Goal: Task Accomplishment & Management: Complete application form

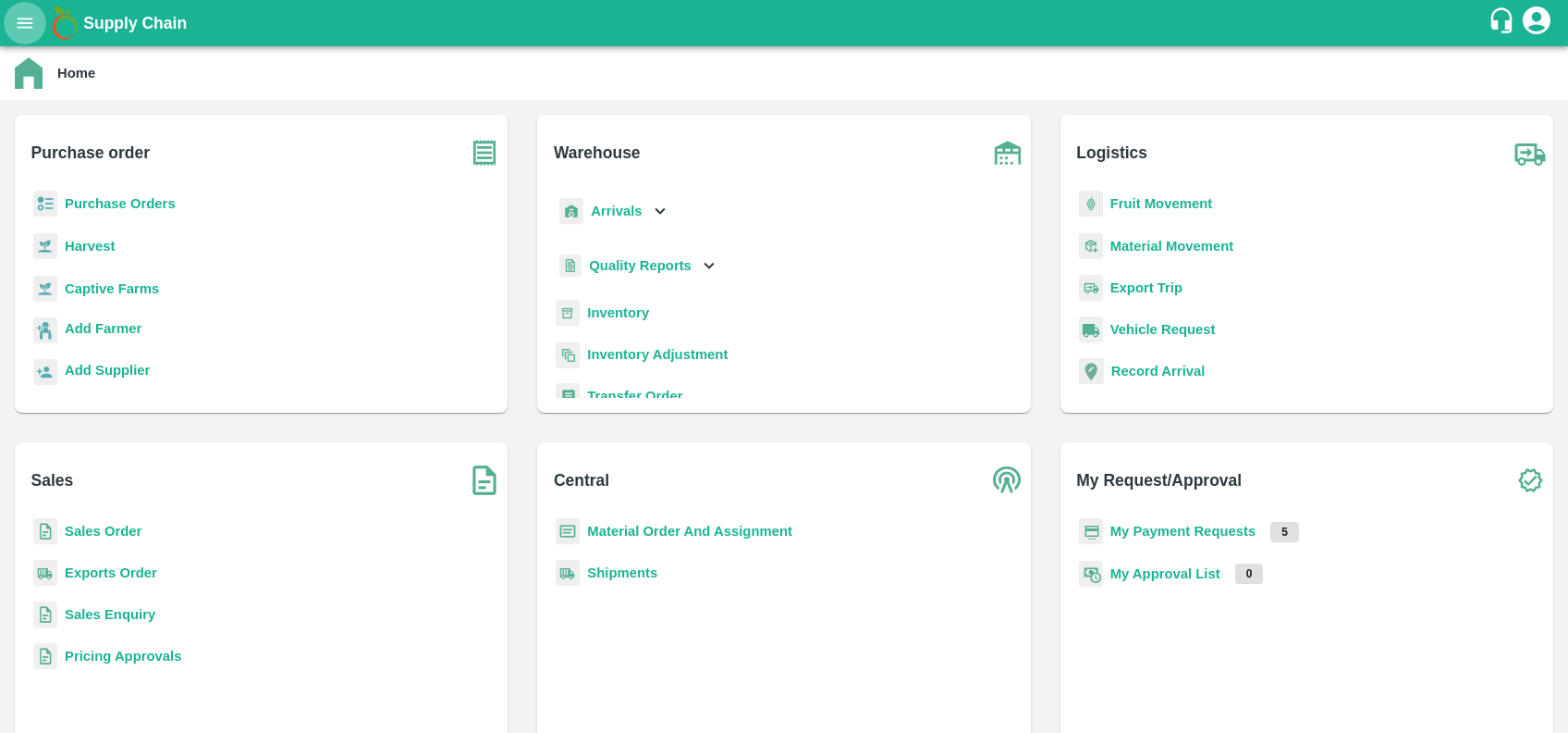
click at [22, 15] on icon "open drawer" at bounding box center [25, 23] width 20 height 20
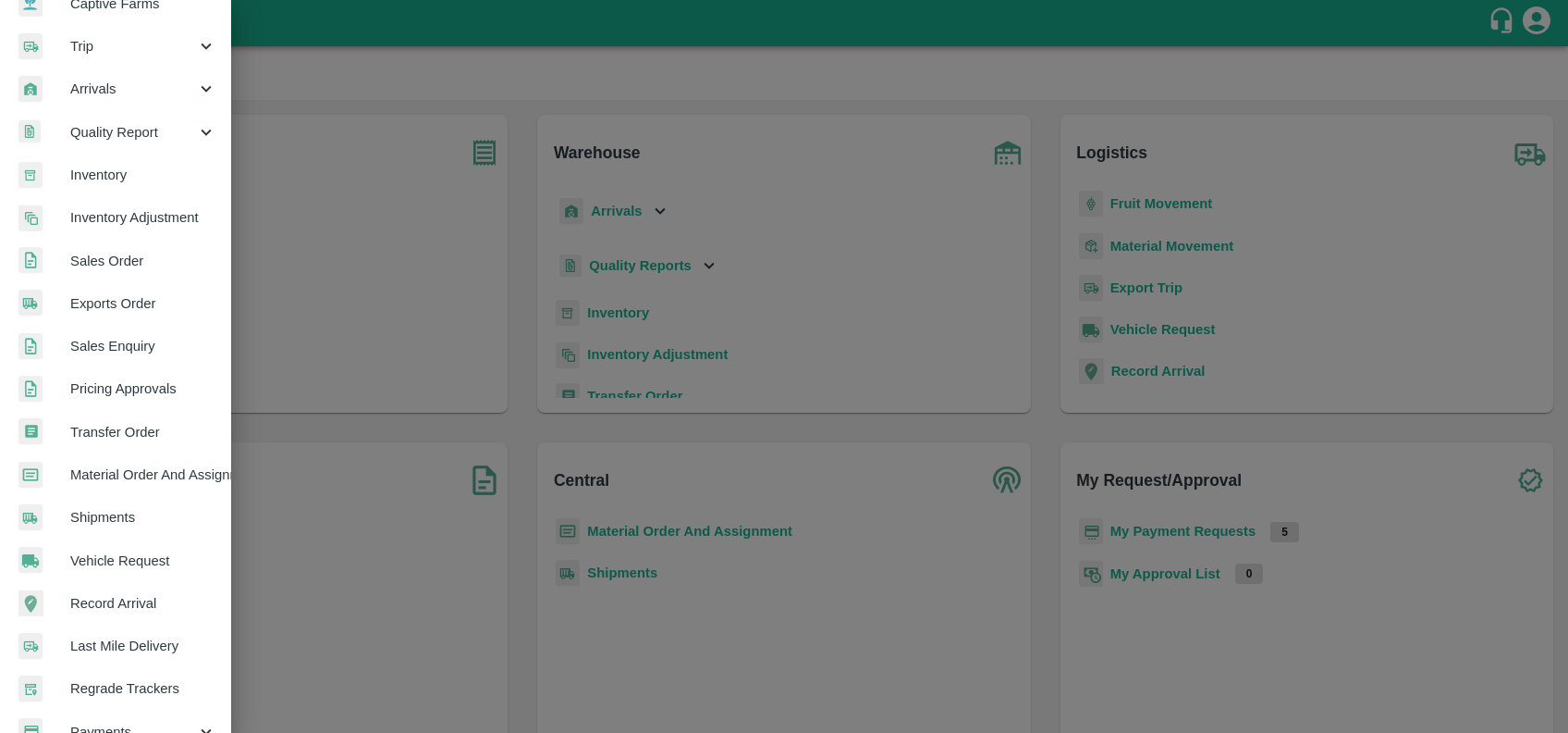
scroll to position [321, 0]
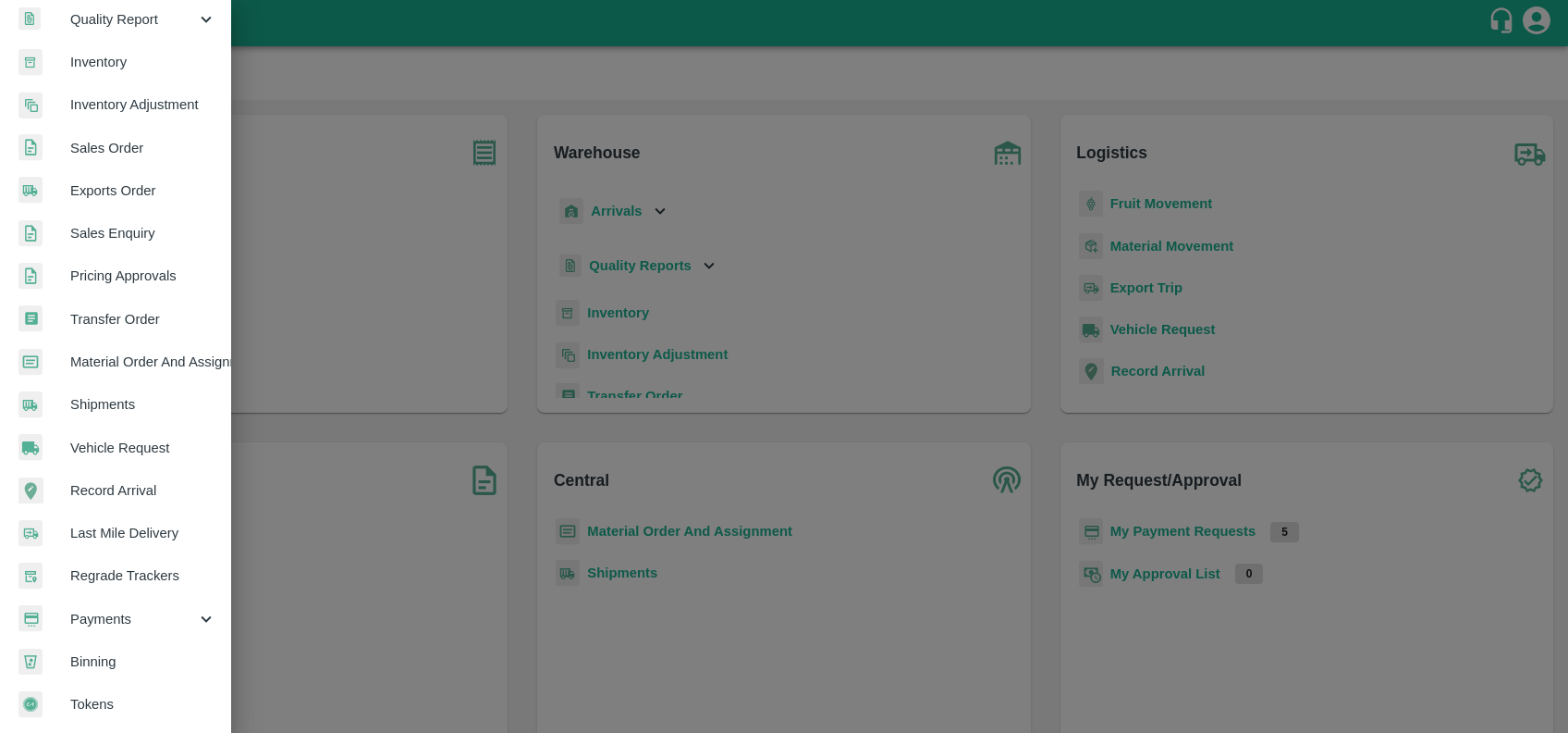
click at [139, 609] on span "Payments" at bounding box center [133, 619] width 126 height 20
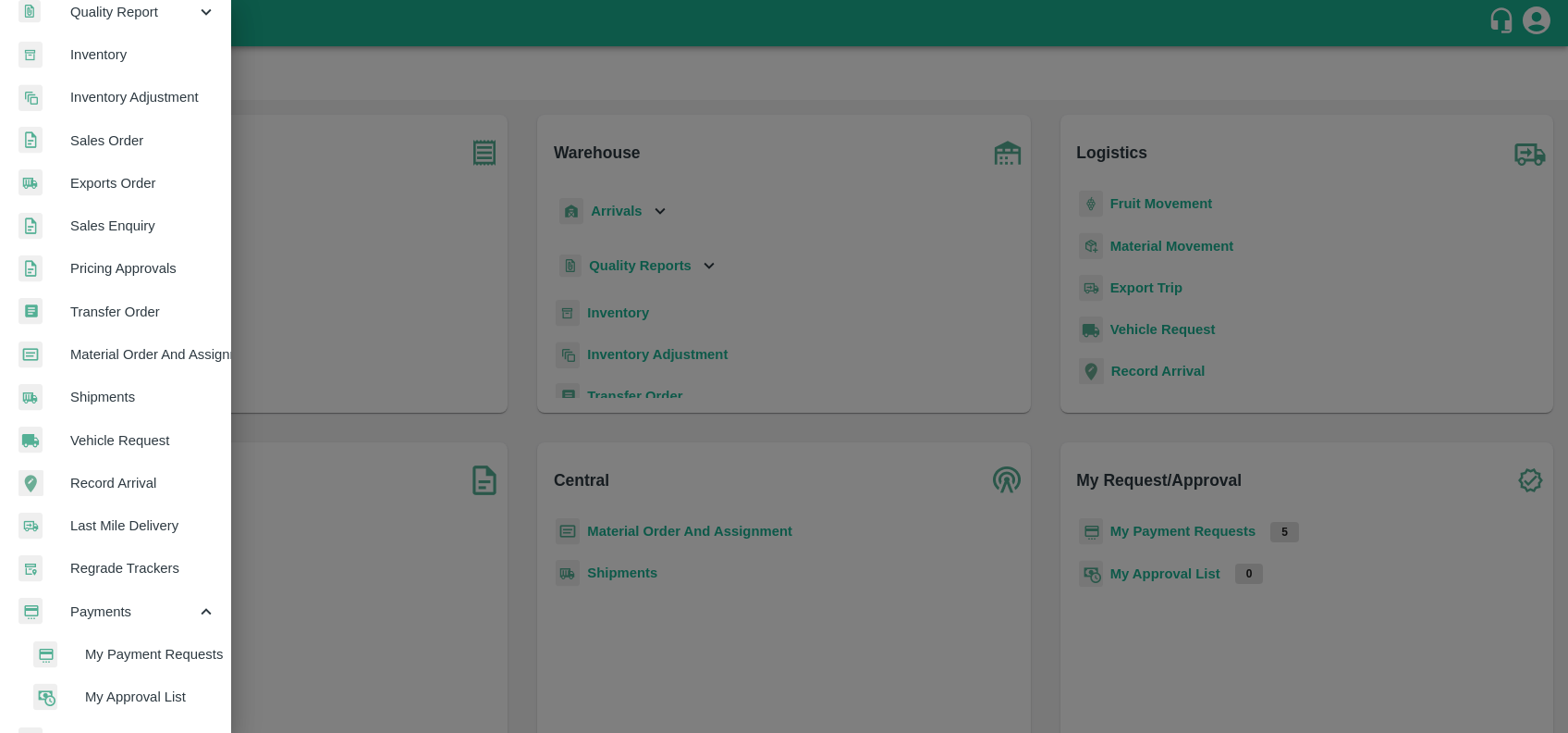
click at [153, 643] on li "My Payment Requests" at bounding box center [123, 654] width 216 height 43
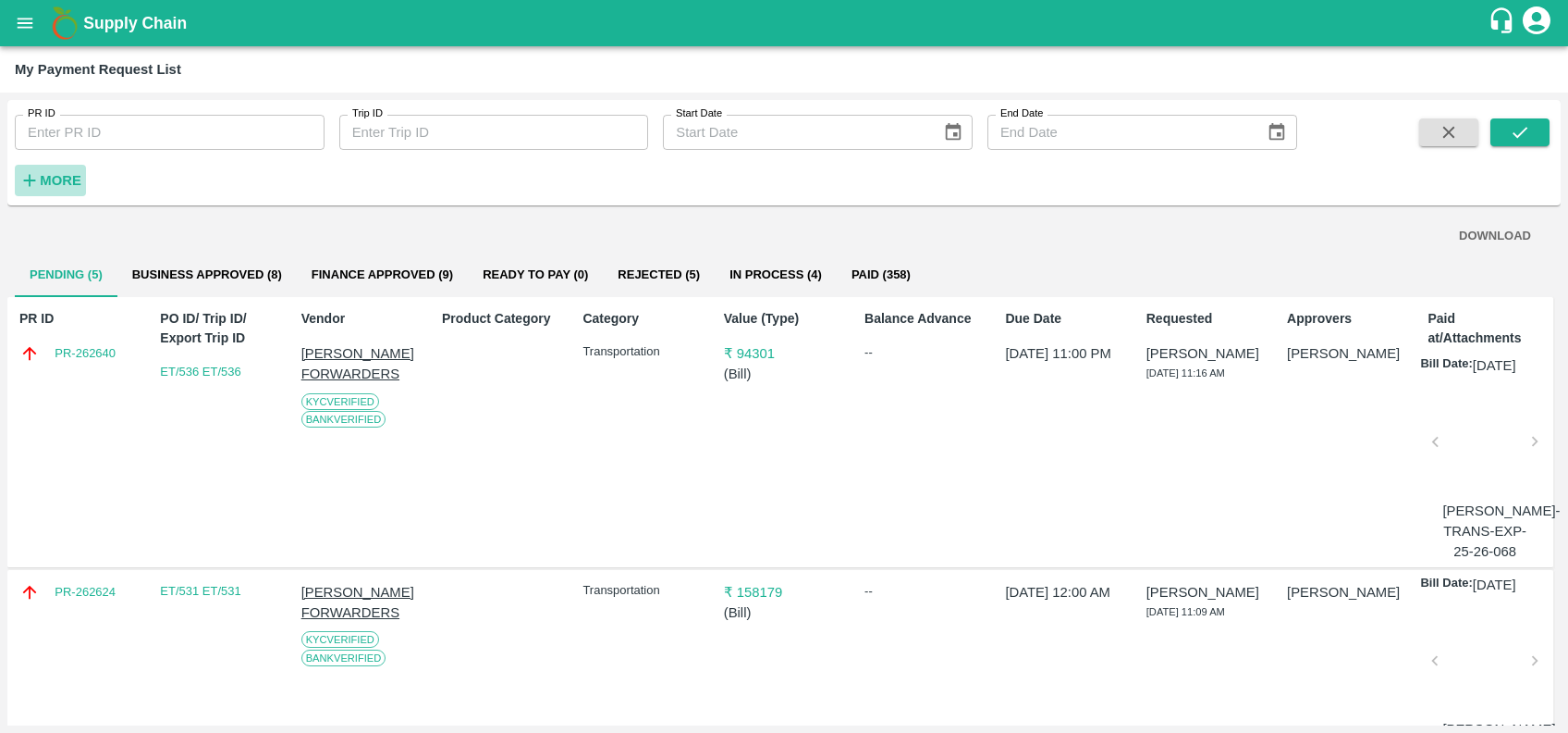
click at [34, 179] on icon "button" at bounding box center [29, 180] width 20 height 20
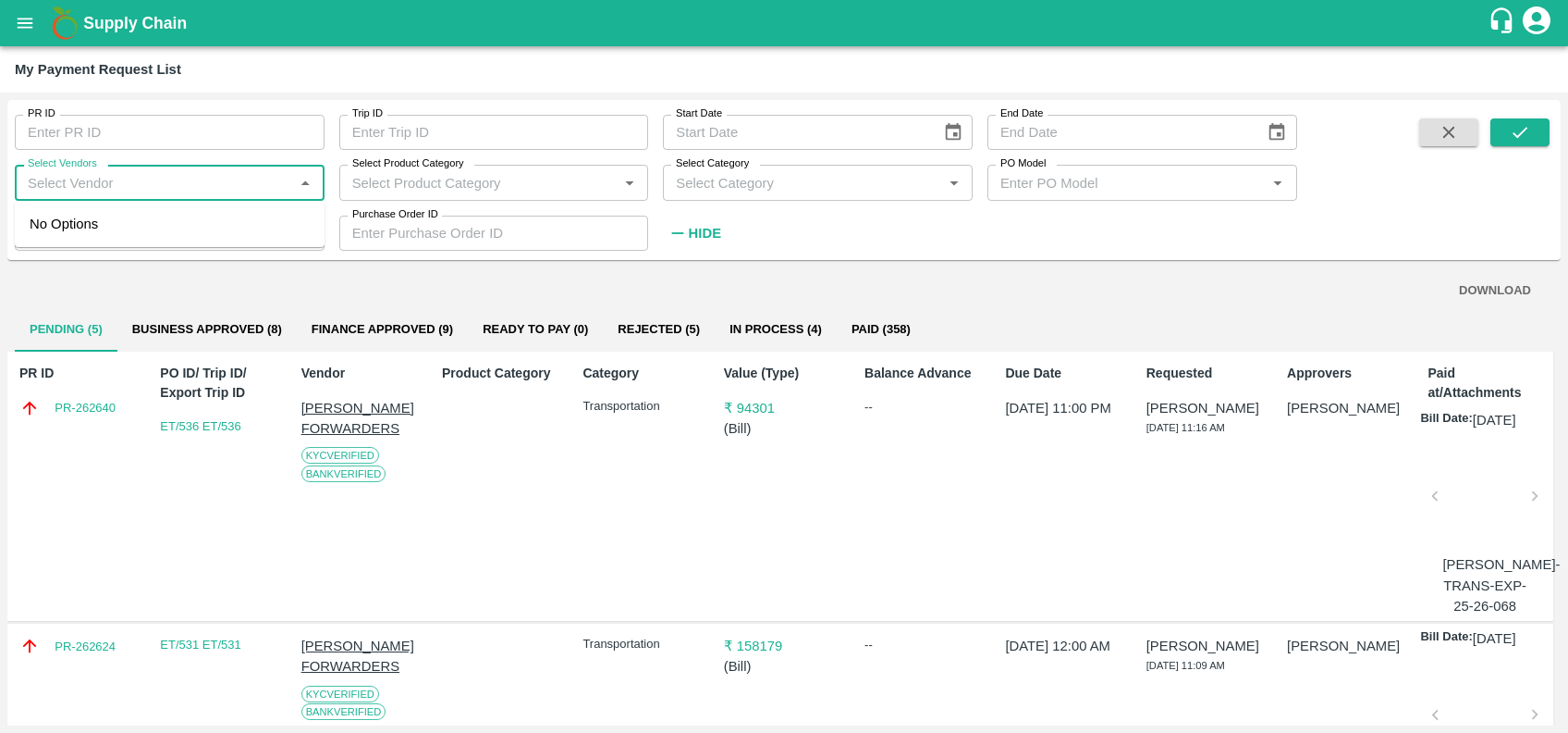
click at [52, 187] on input "Select Vendors" at bounding box center [154, 182] width 268 height 24
click at [102, 220] on div "A2 ENTERPRISES-Transporter" at bounding box center [133, 224] width 192 height 20
drag, startPoint x: 26, startPoint y: 181, endPoint x: 233, endPoint y: 185, distance: 207.0
click at [233, 185] on input "Select Vendors" at bounding box center [142, 182] width 245 height 24
type input "A2 ENTERPRISES-Transporter"
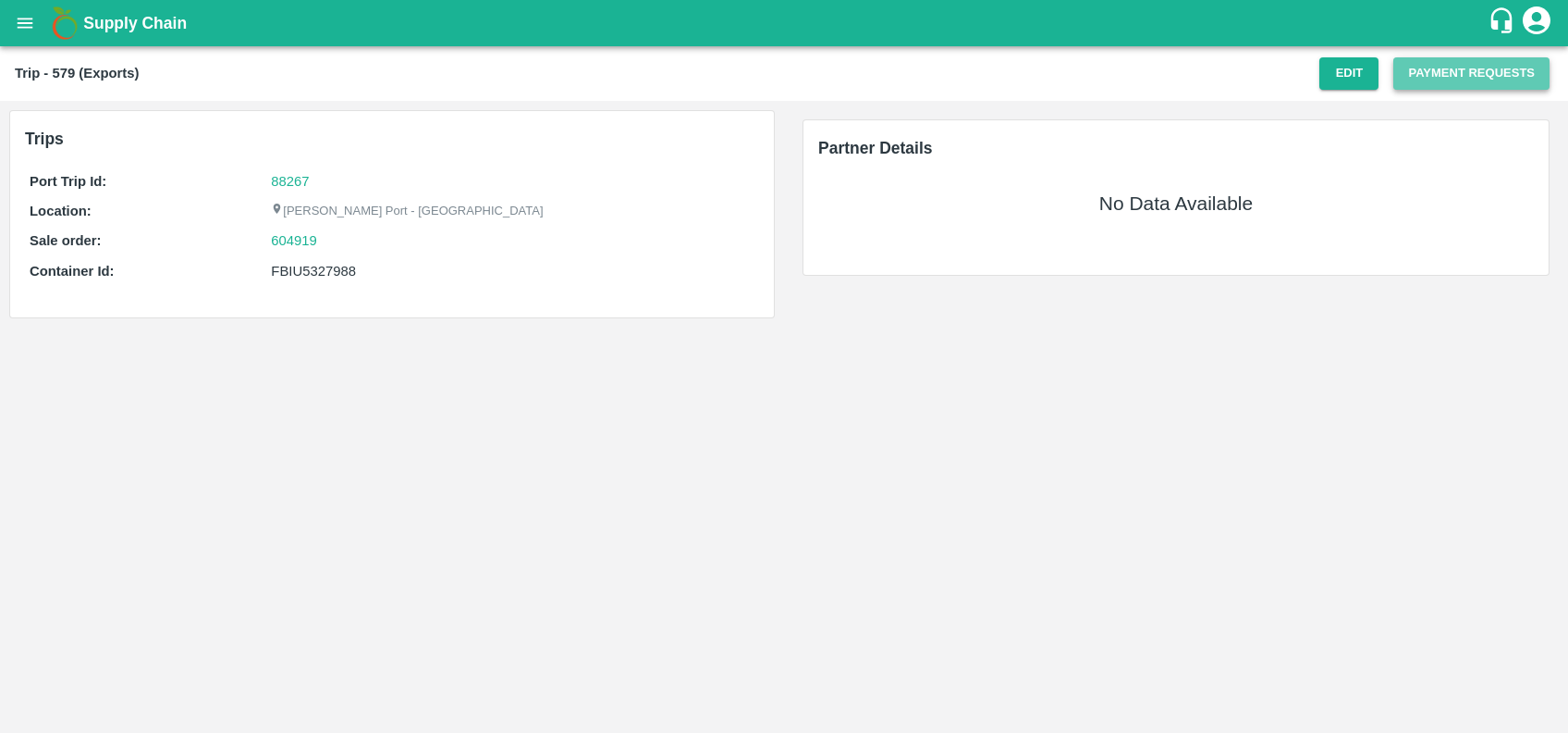
click at [1445, 66] on button "Payment Requests" at bounding box center [1472, 73] width 156 height 32
click at [1341, 77] on button "Edit" at bounding box center [1349, 73] width 59 height 32
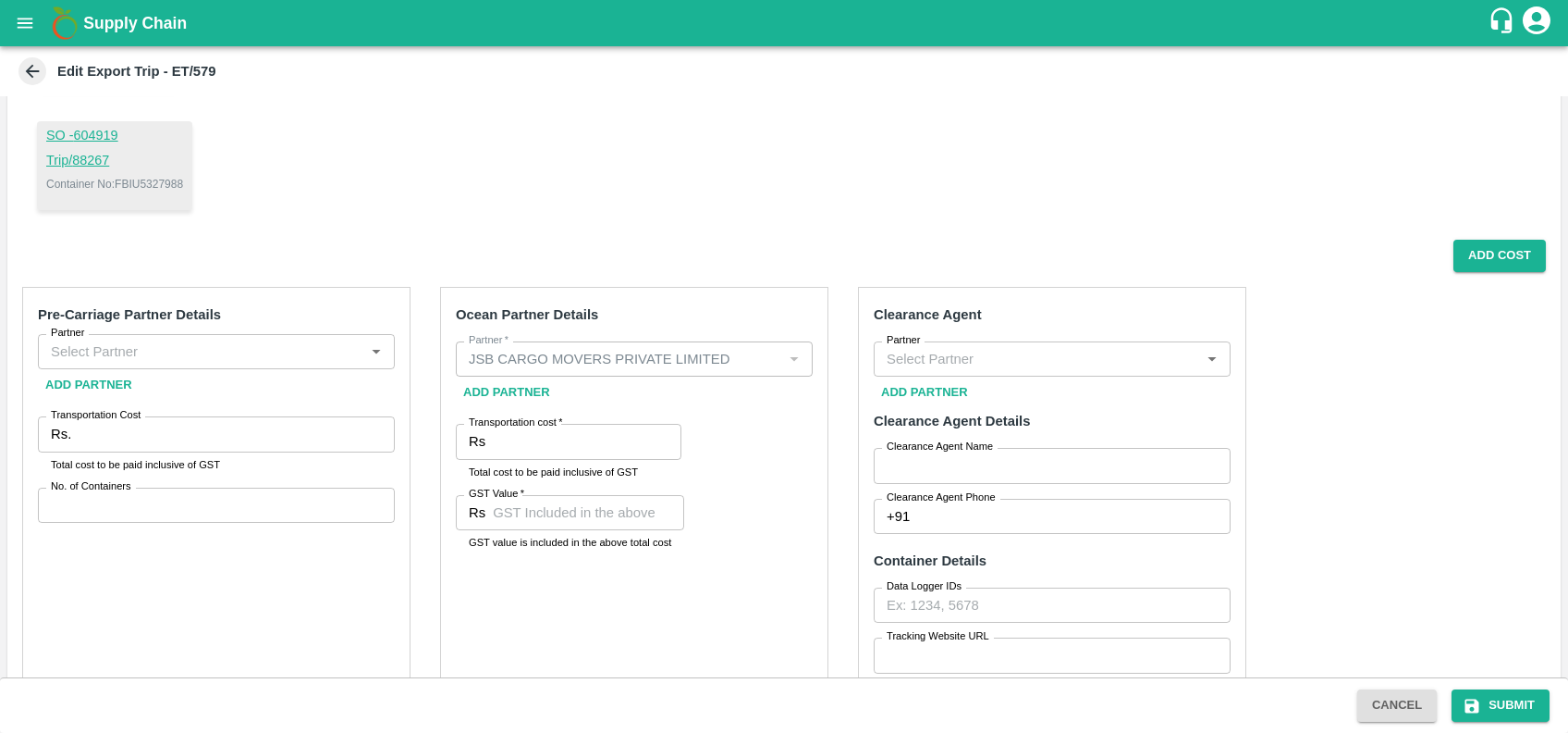
scroll to position [191, 0]
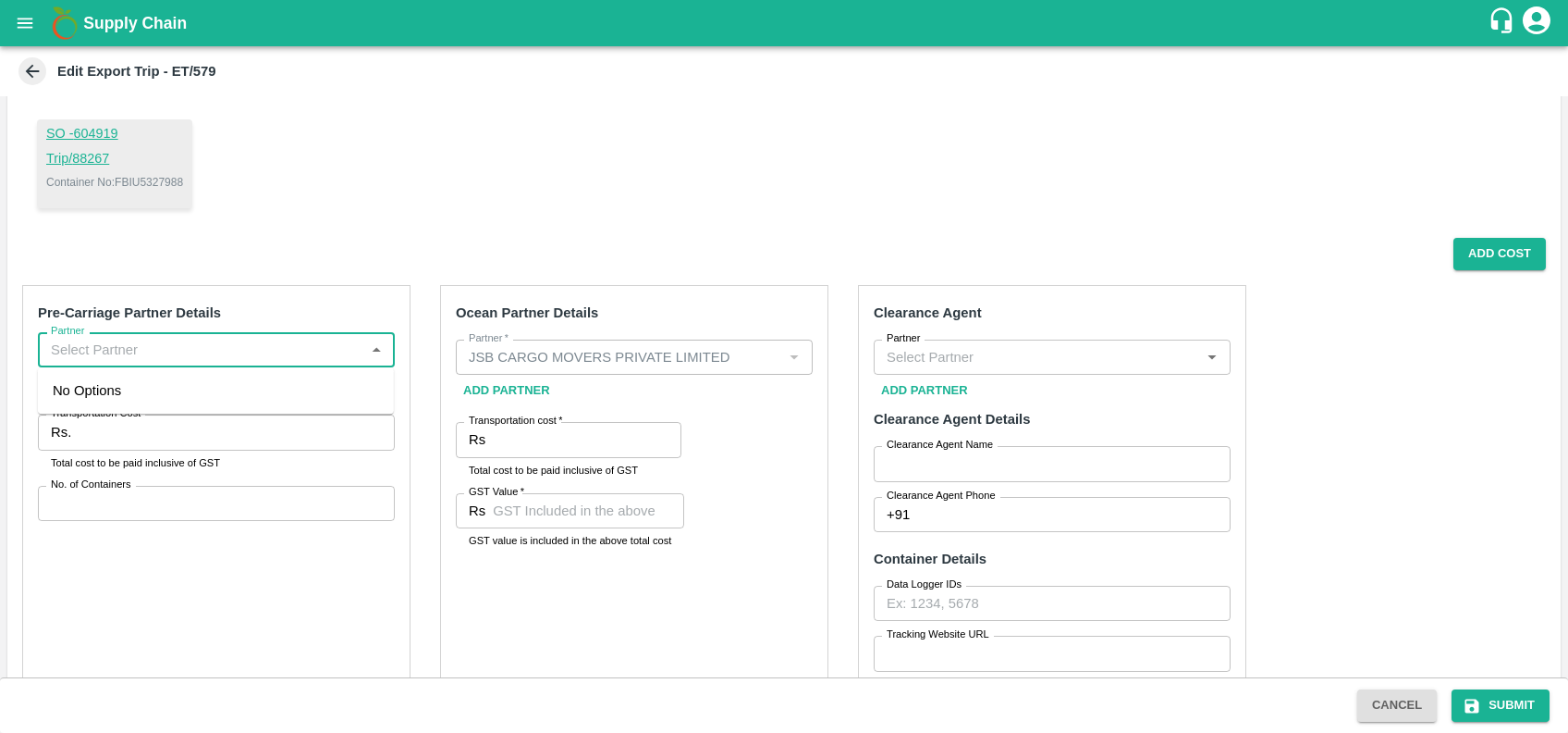
click at [209, 352] on input "Partner" at bounding box center [201, 349] width 315 height 24
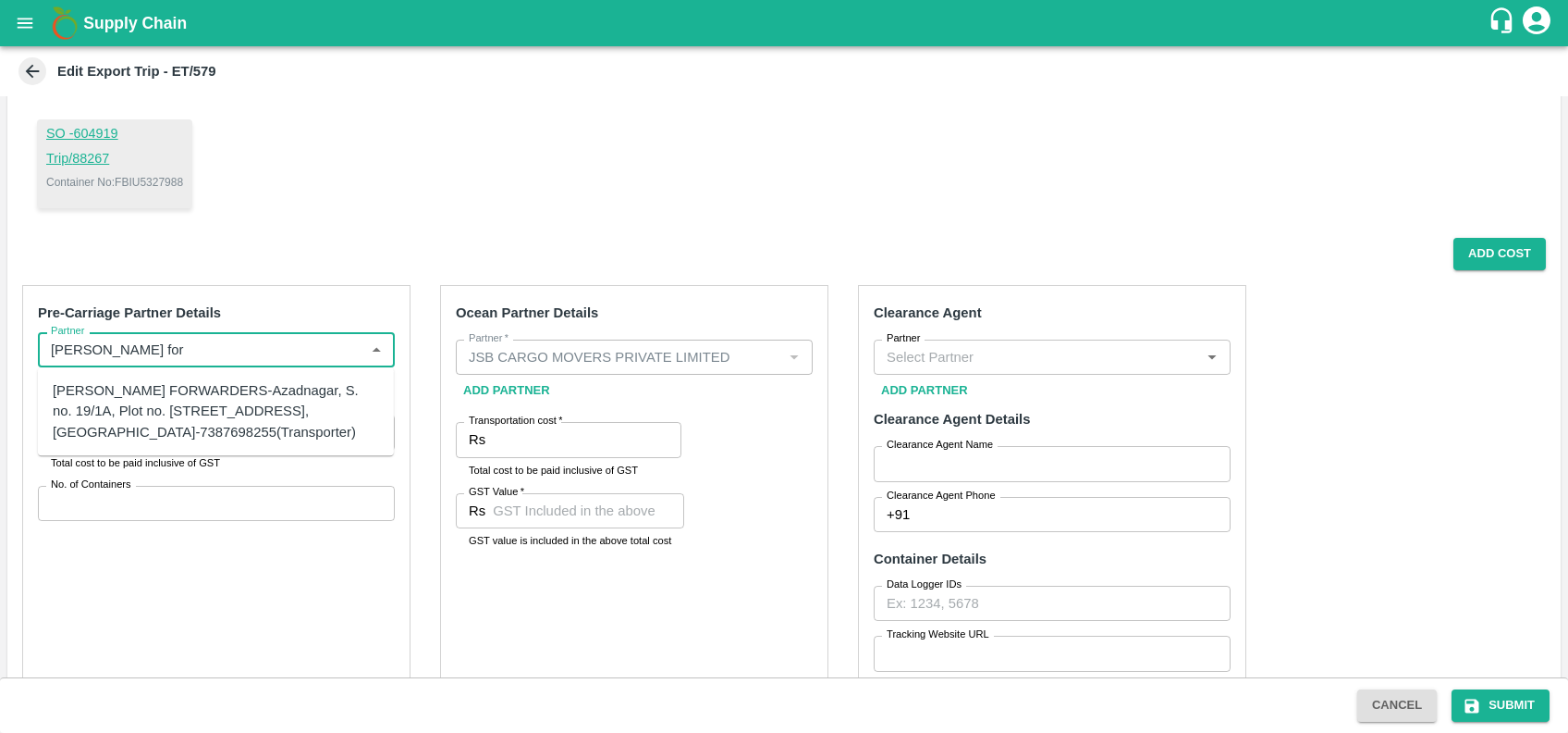
click at [216, 407] on div "SHUBHAM FORWARDERS-Azadnagar, S. no. 19/1A, Plot no. [STREET_ADDRESS], [GEOGRAP…" at bounding box center [215, 410] width 326 height 62
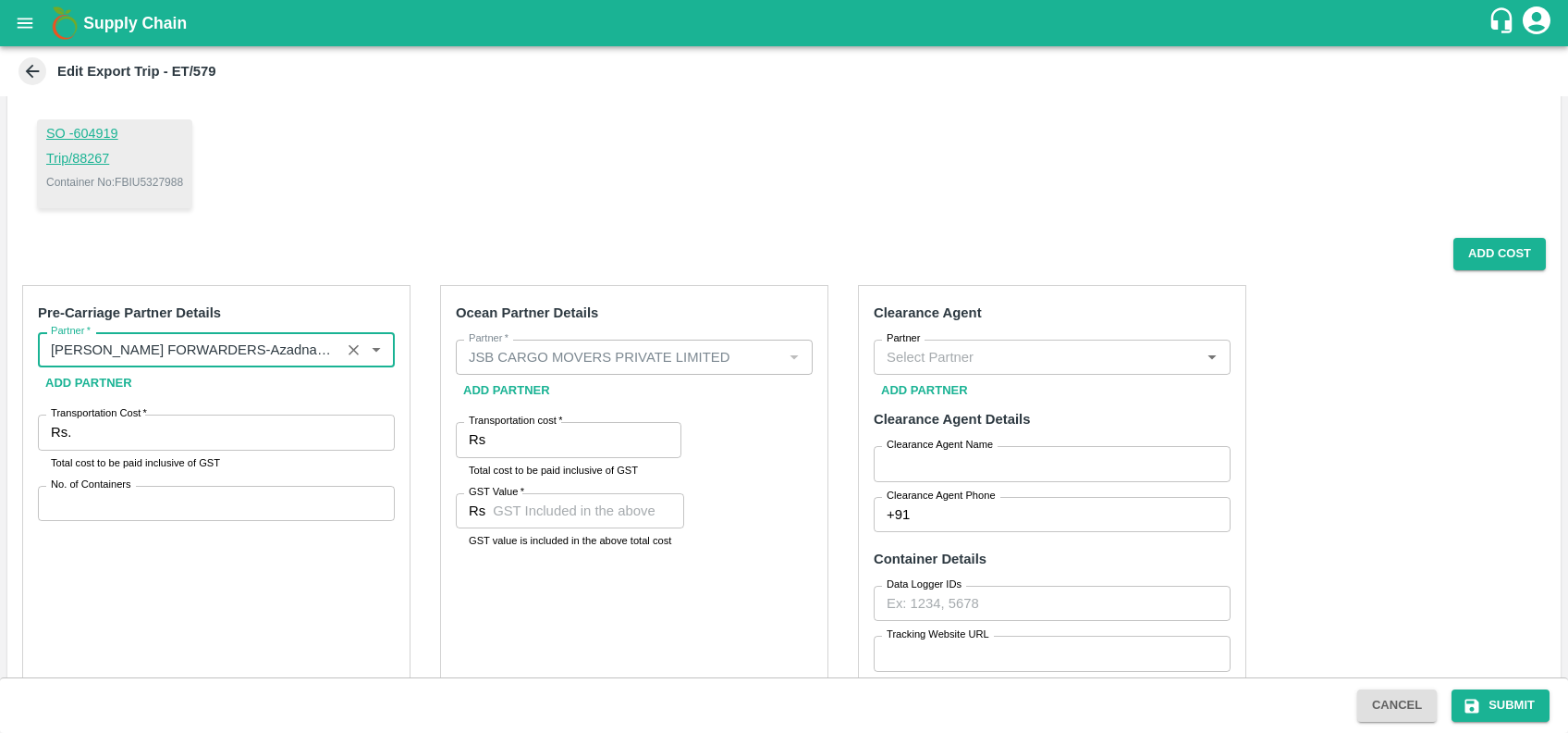
type input "SHUBHAM FORWARDERS-Azadnagar, S. no. 19/1A, Plot no. [STREET_ADDRESS], [GEOGRAP…"
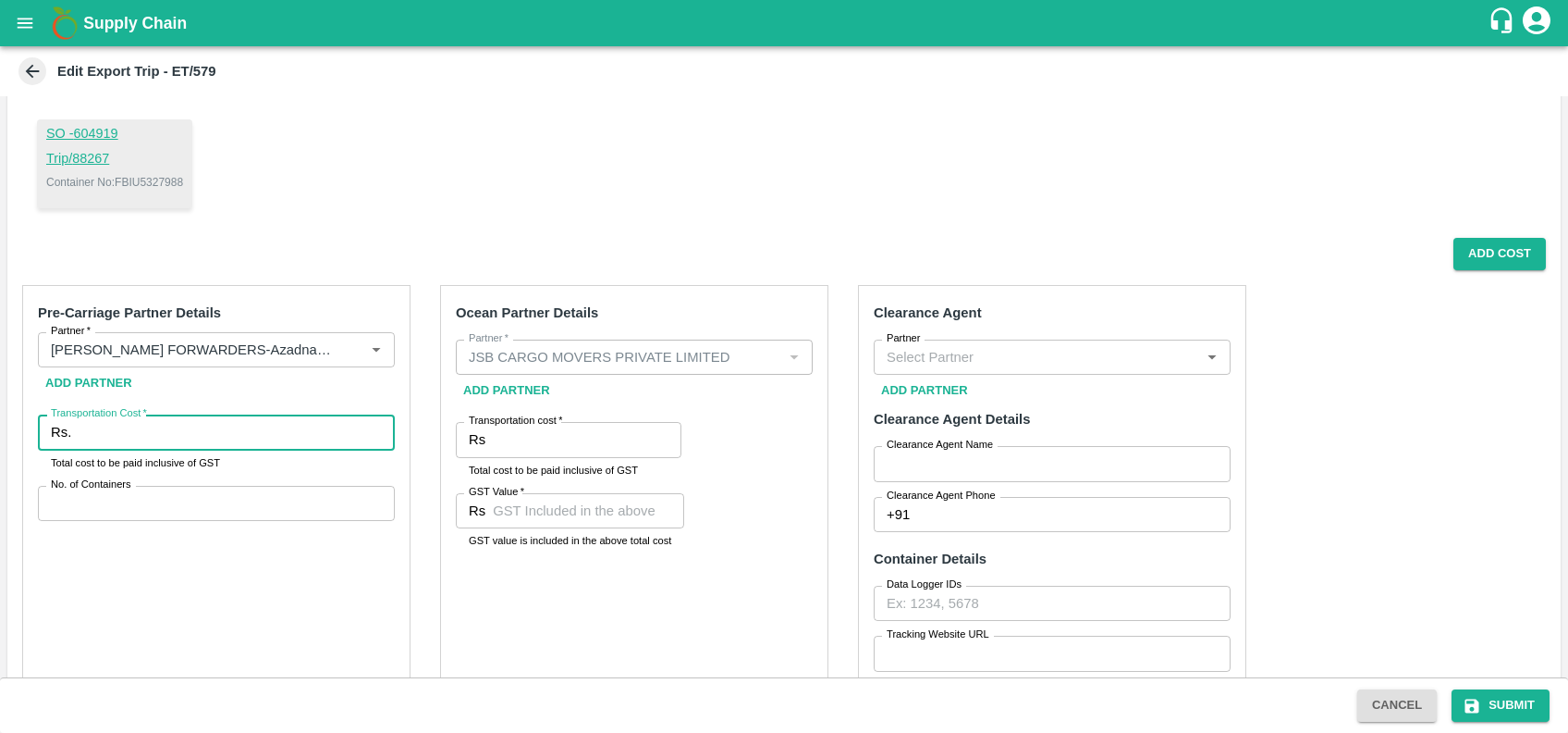
click at [325, 436] on input "Transportation Cost   *" at bounding box center [237, 431] width 316 height 35
type input "15916"
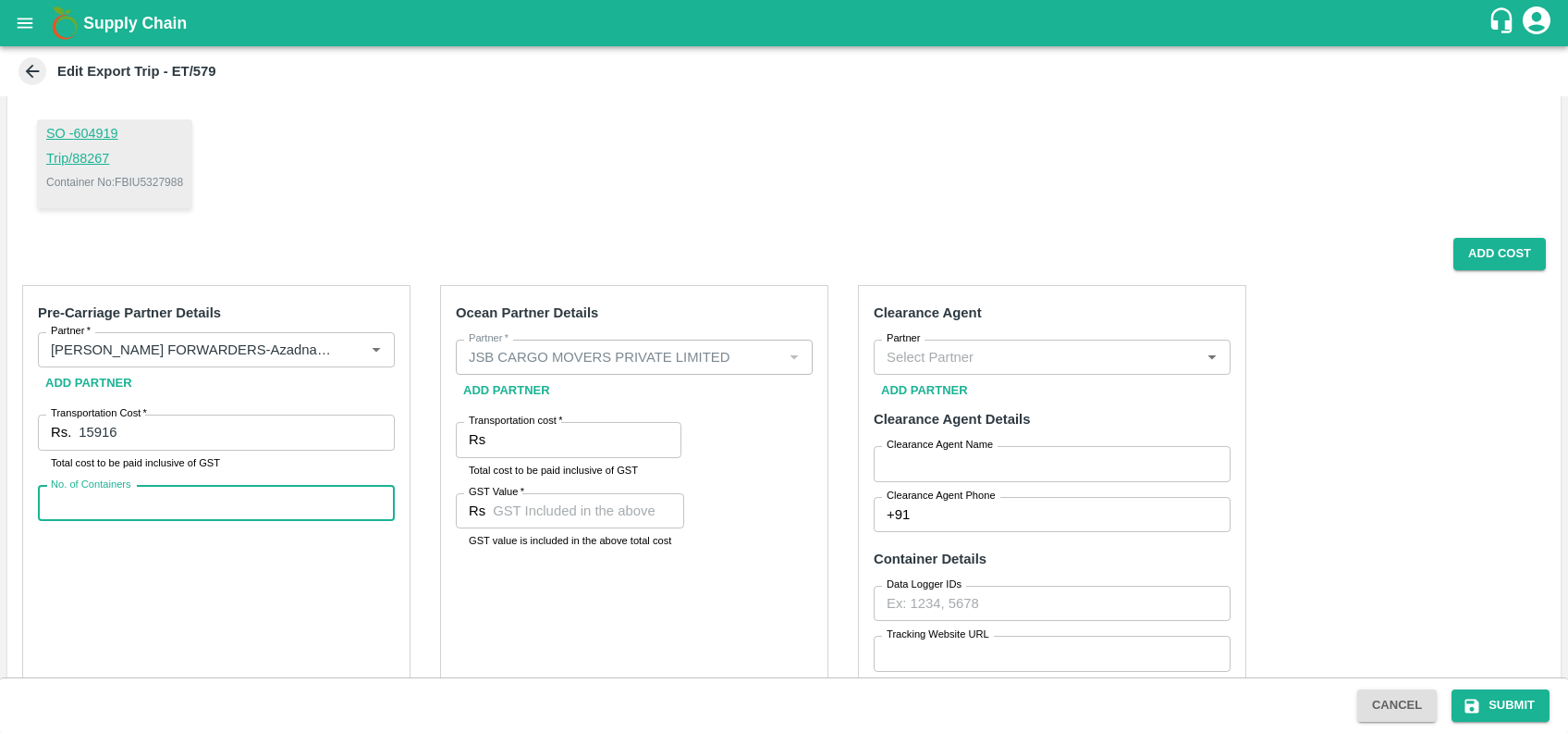
click at [229, 500] on input "No. of Containers" at bounding box center [216, 503] width 357 height 35
type input "1"
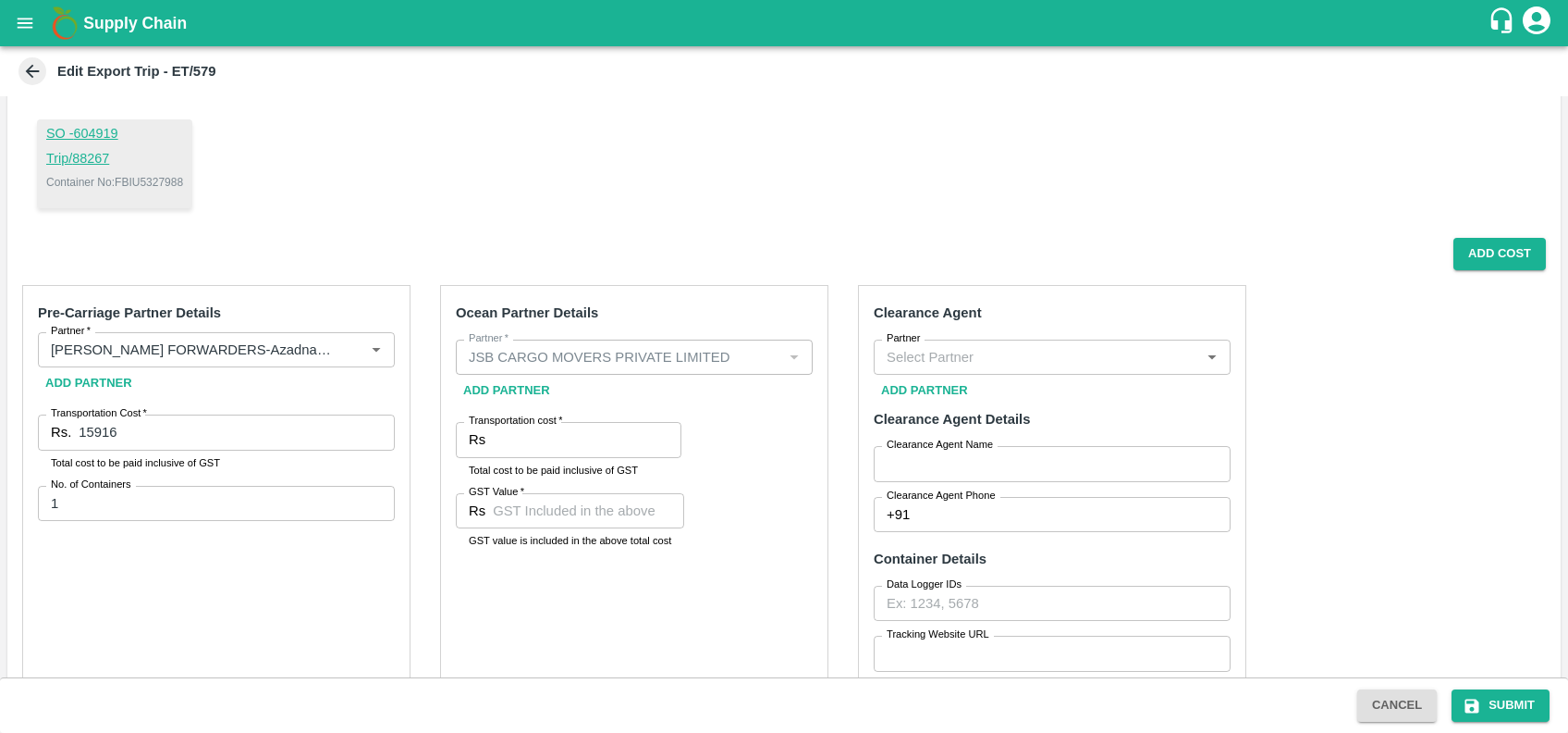
click at [486, 447] on div "Rs Transportation cost" at bounding box center [568, 439] width 225 height 35
paste input "127447.6"
type input "127447.6"
click at [628, 514] on input "GST Value   *" at bounding box center [588, 510] width 191 height 35
paste input "12862.97"
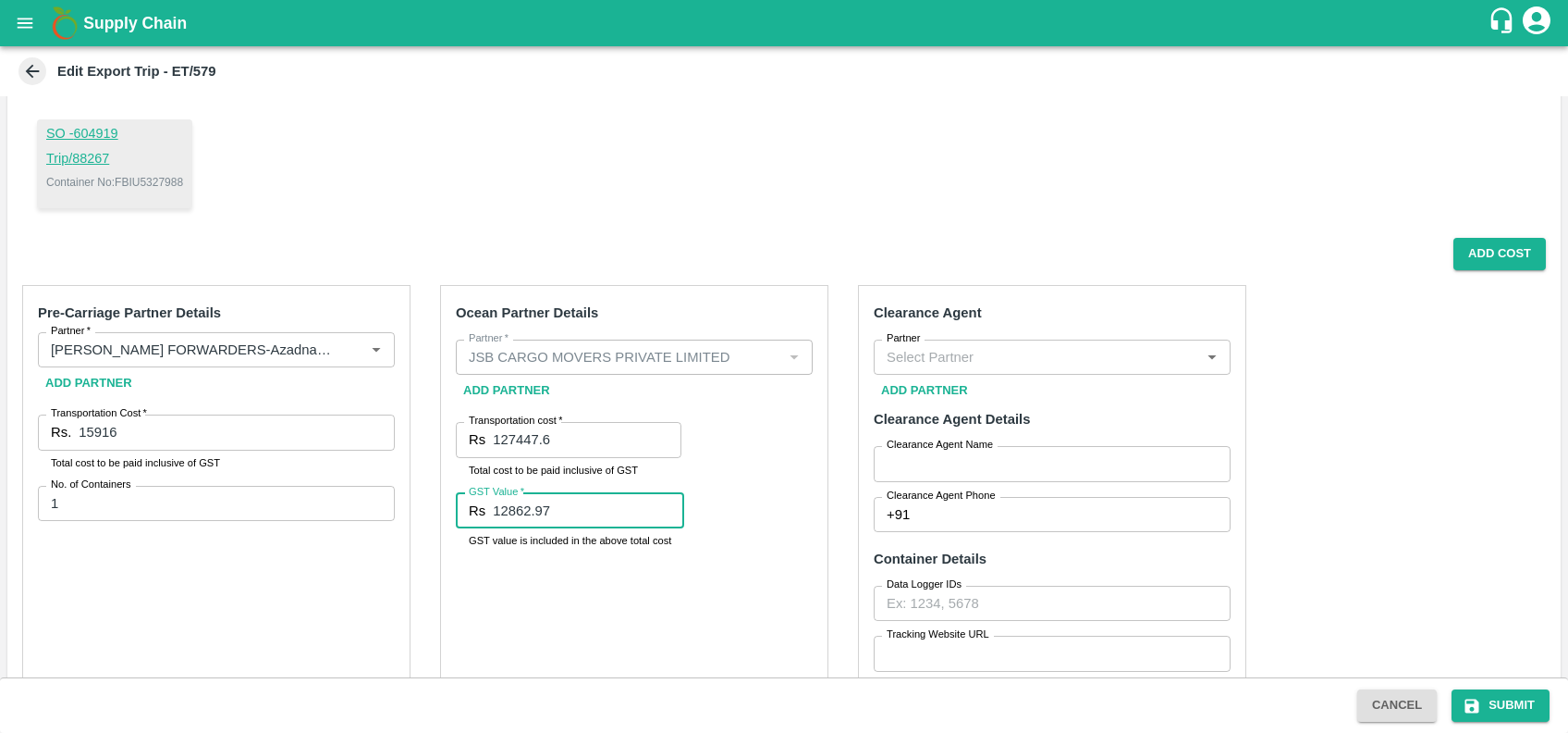
type input "12862.97"
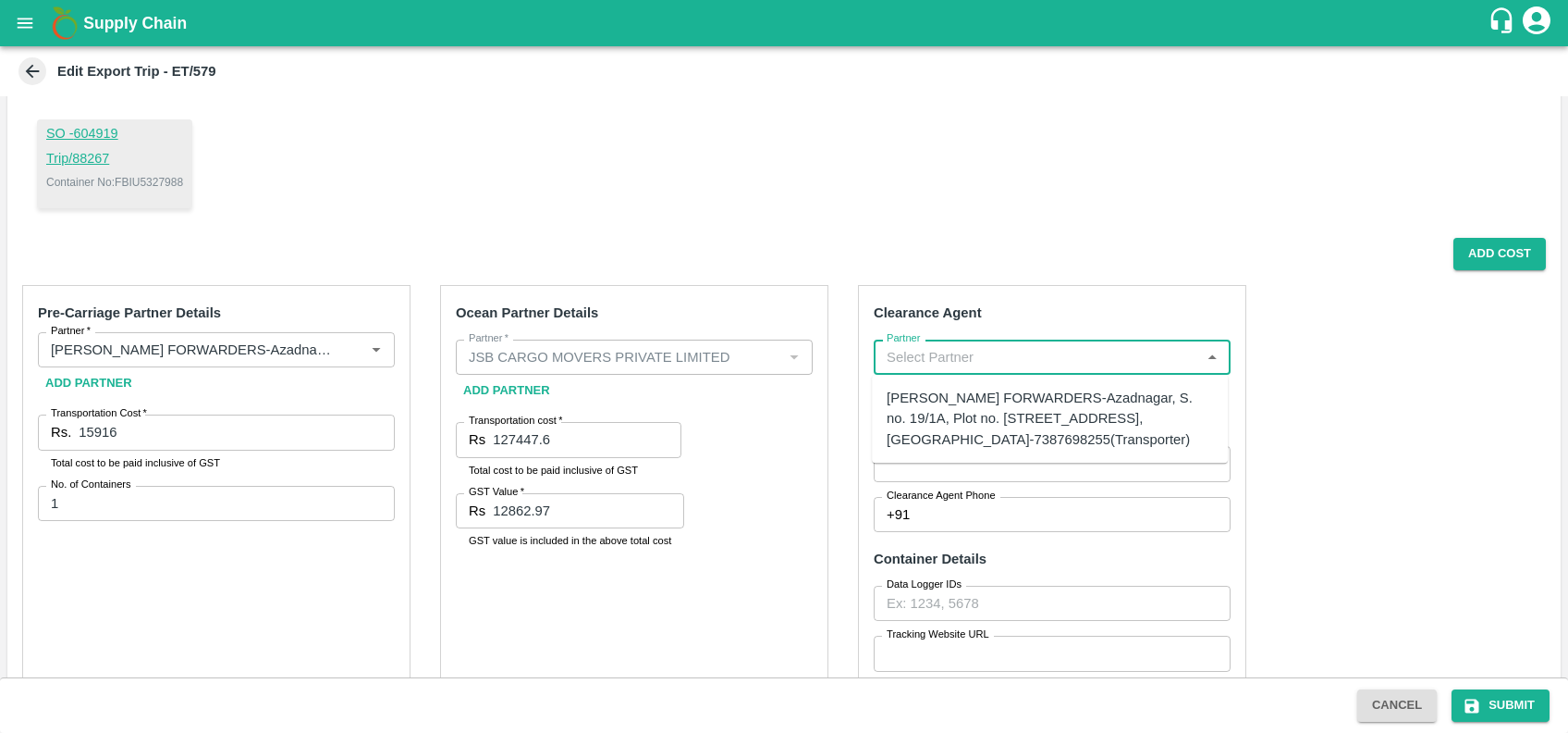
click at [1031, 368] on input "Partner" at bounding box center [1036, 357] width 315 height 24
click at [954, 449] on div "[PERSON_NAME] FORWARDERS-Azadnagar, S. no. 19/1A, Plot no. [STREET_ADDRESS], [G…" at bounding box center [1049, 418] width 326 height 62
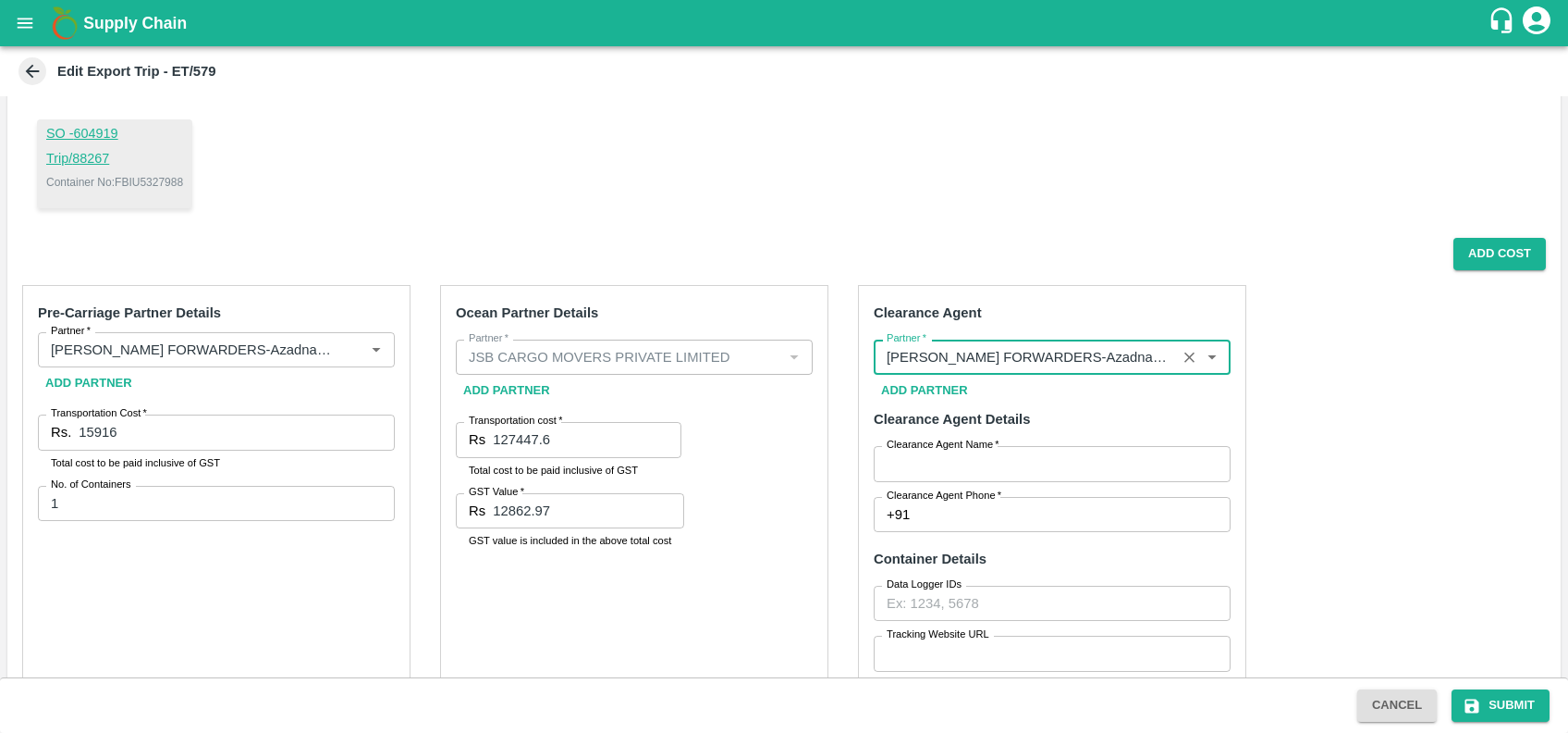
type input "[PERSON_NAME] FORWARDERS-Azadnagar, S. no. 19/1A, Plot no. [STREET_ADDRESS], [G…"
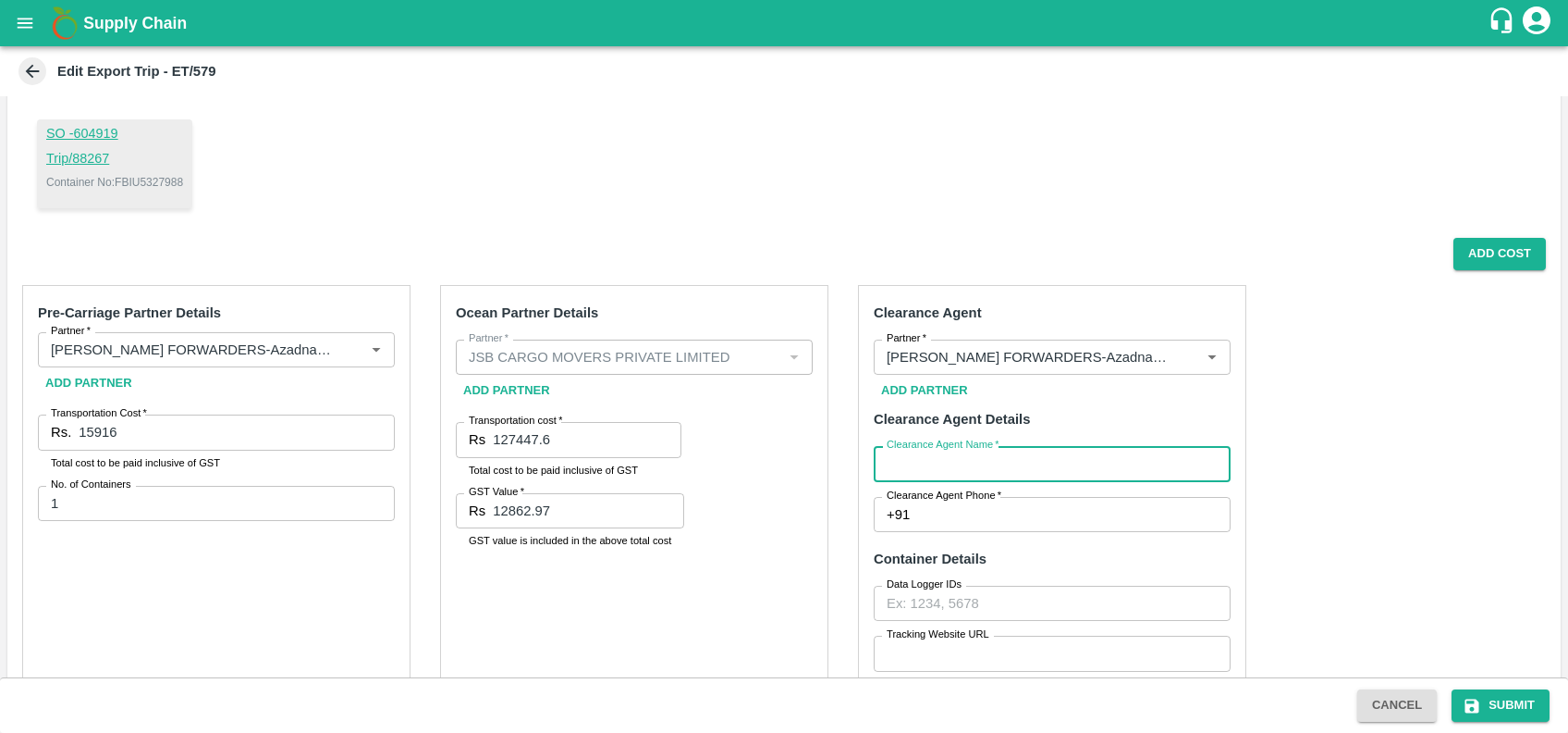
click at [955, 466] on input "Clearance Agent Name   *" at bounding box center [1051, 463] width 357 height 35
type input "chaitanya"
type input "9075300923"
type input "4130"
type input "1352.88"
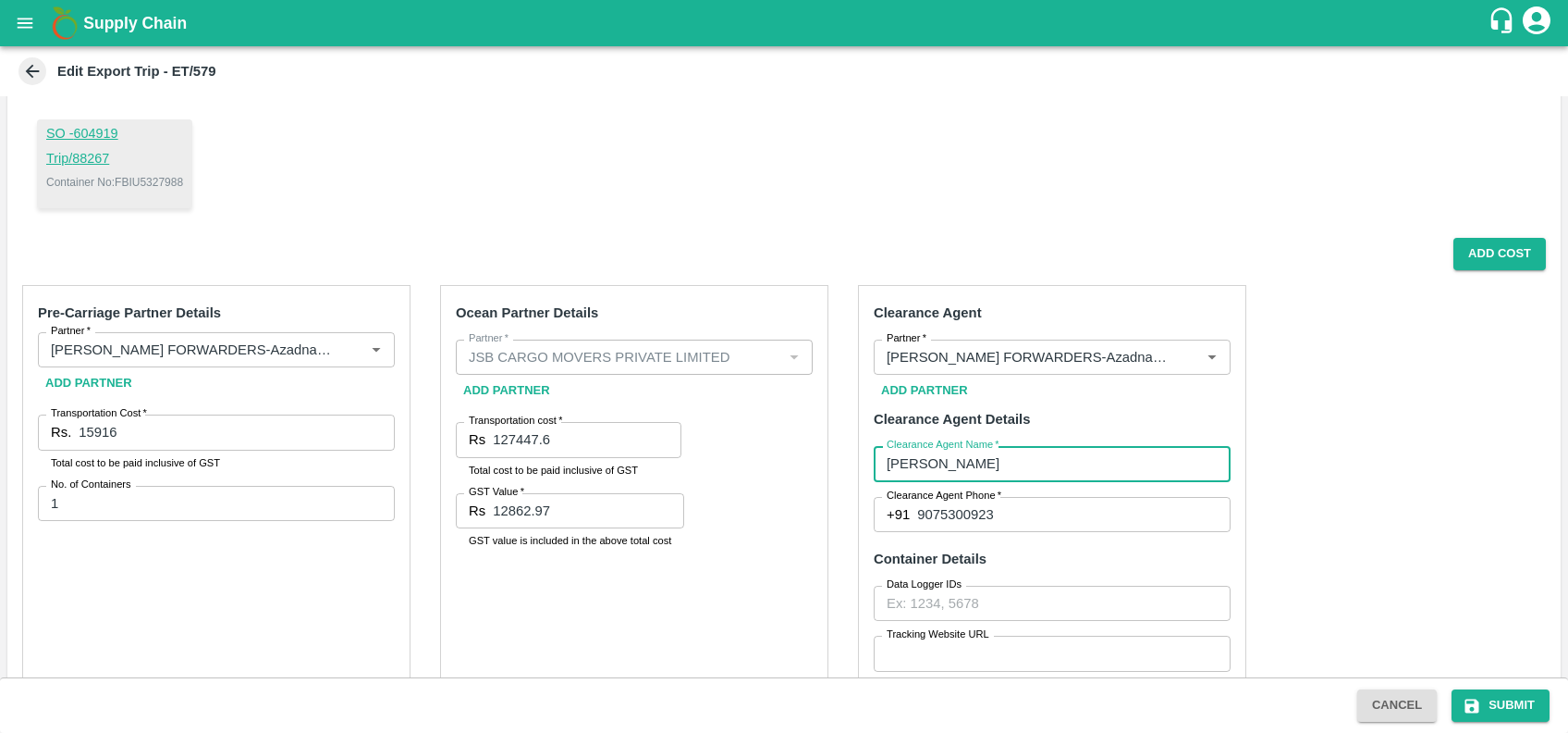
type input "4130"
type input "630"
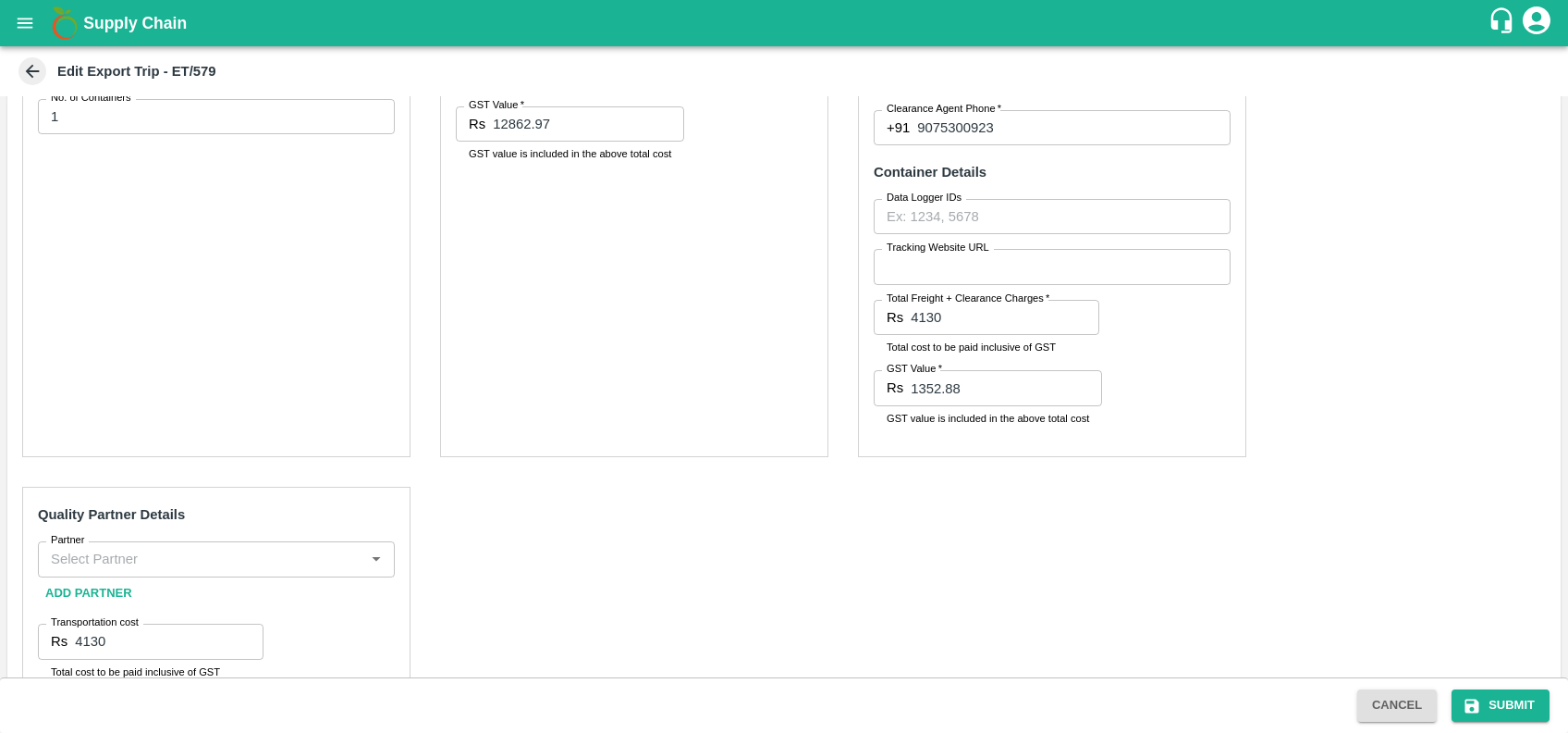
scroll to position [542, 0]
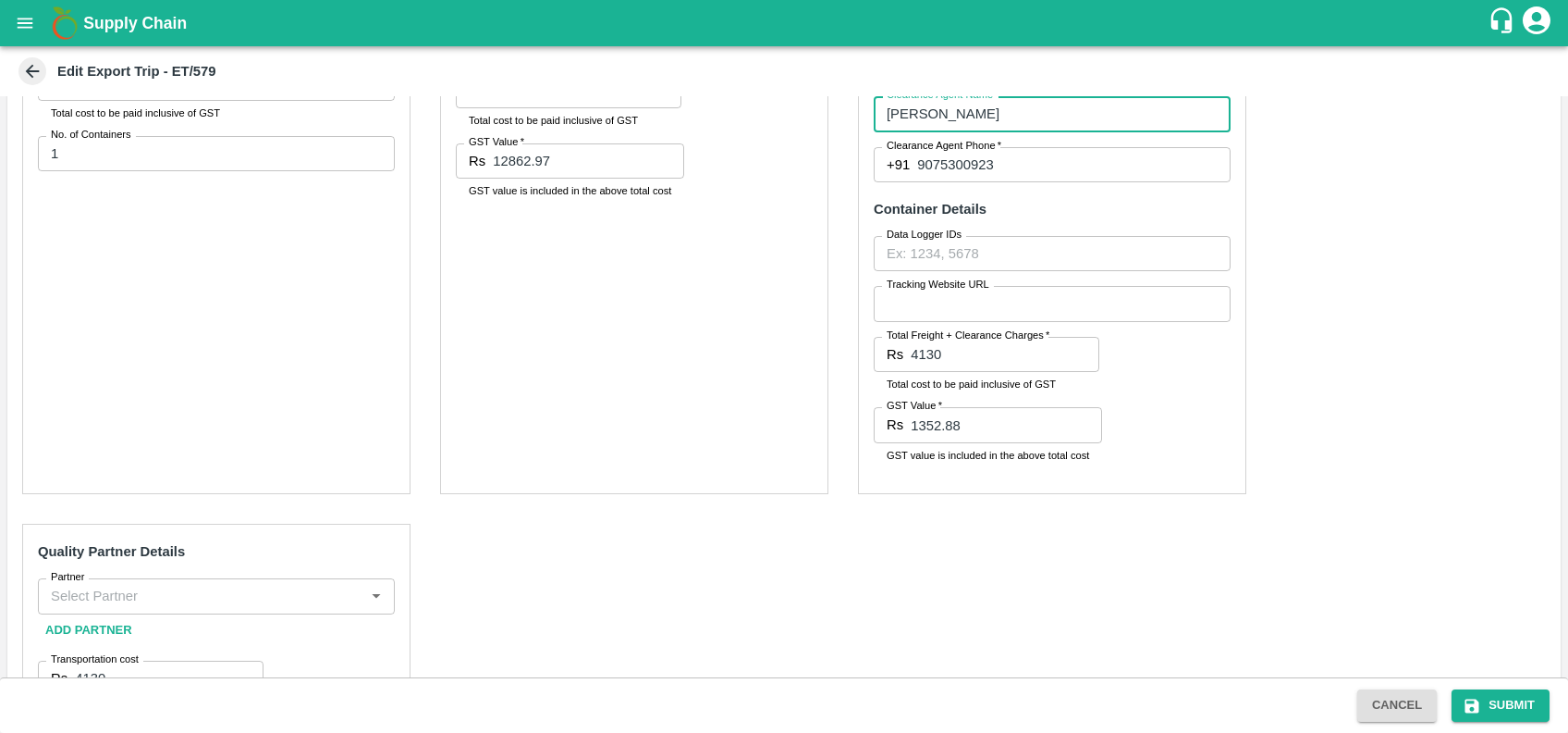
type input "chaitanya"
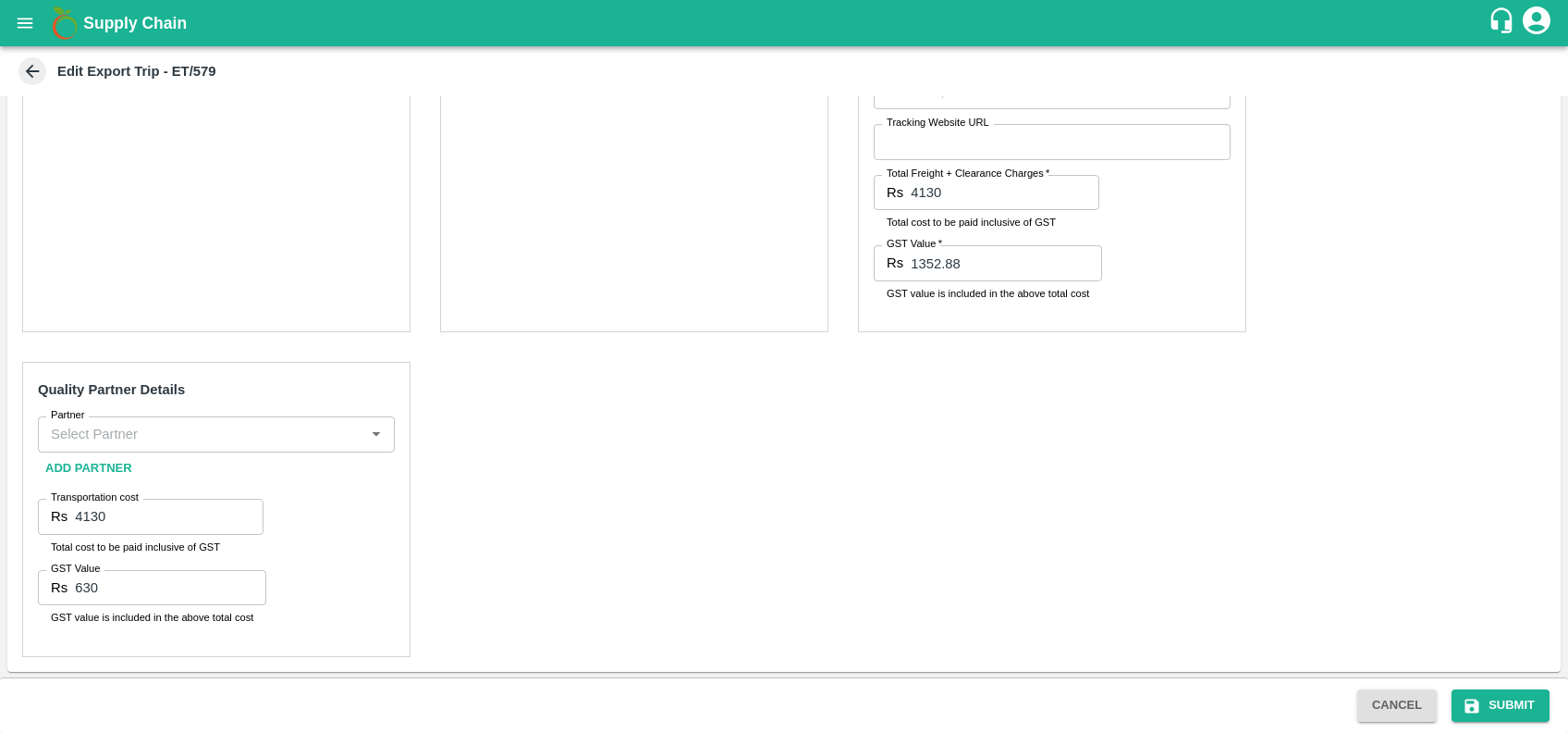
click at [229, 417] on div "Partner" at bounding box center [216, 433] width 357 height 35
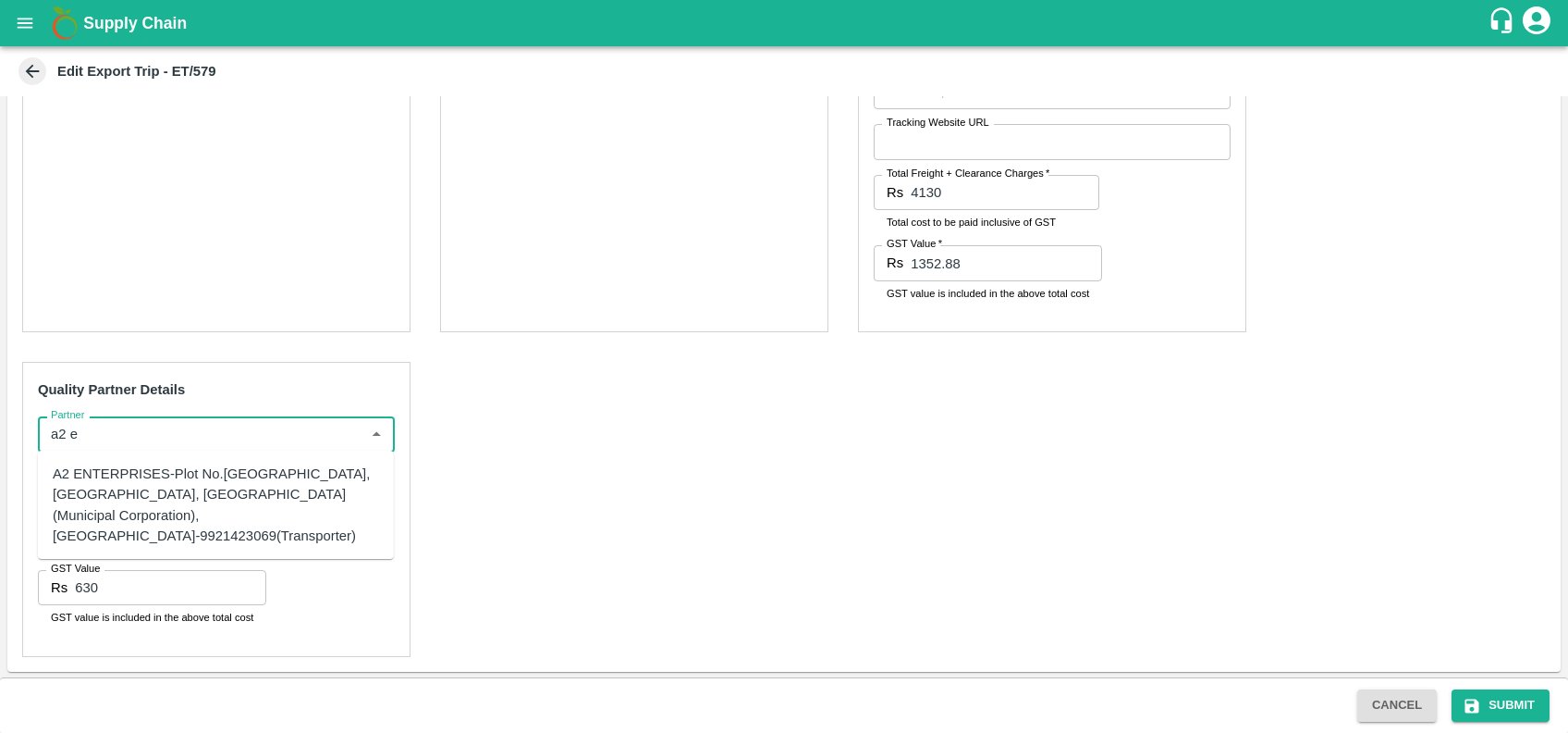
click at [200, 503] on div "A2 ENTERPRISES-Plot No.16 Devikanandan Apartment, Mahadev Bagh, Near Godavari C…" at bounding box center [215, 505] width 326 height 83
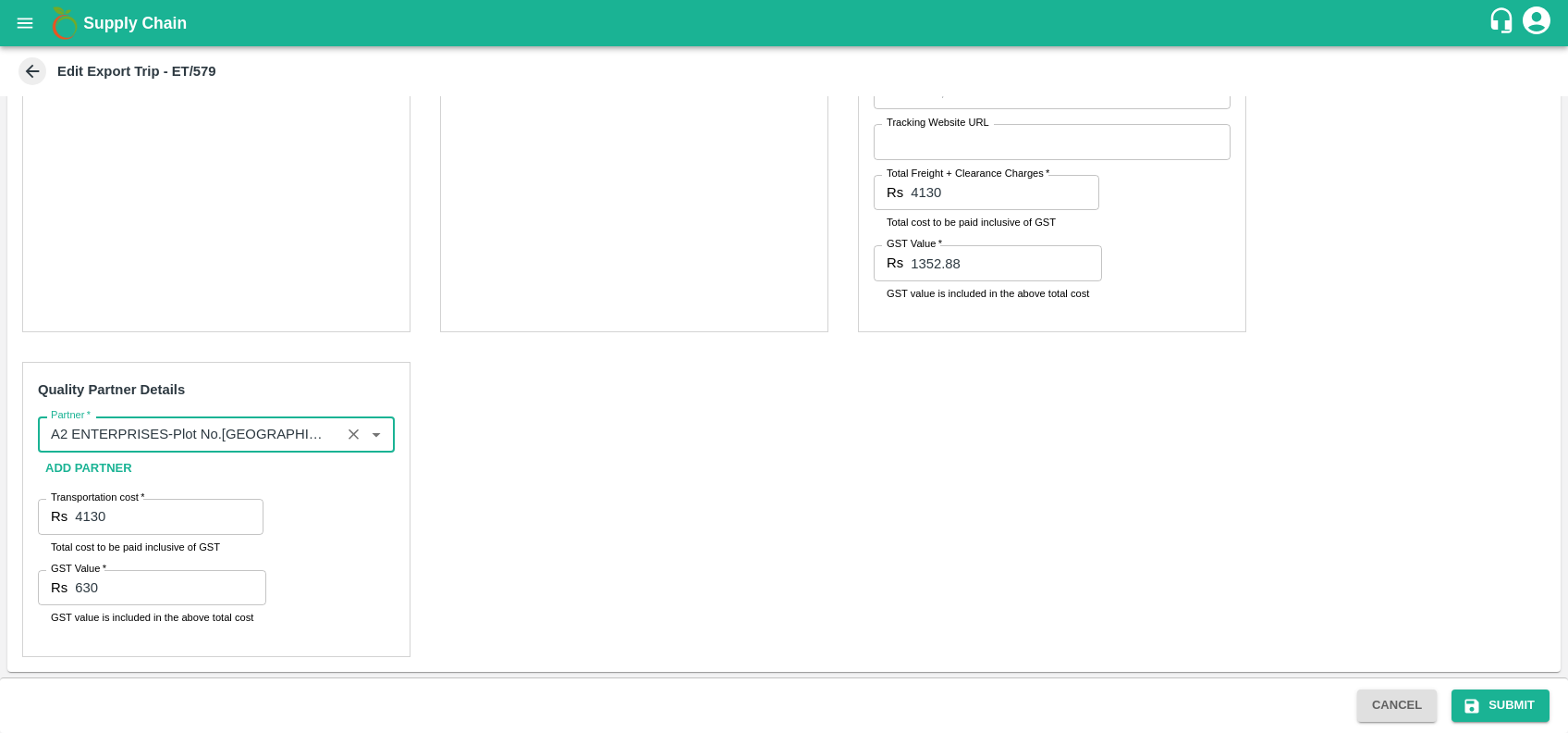
type input "A2 ENTERPRISES-Plot No.16 Devikanandan Apartment, Mahadev Bagh, Near Godavari C…"
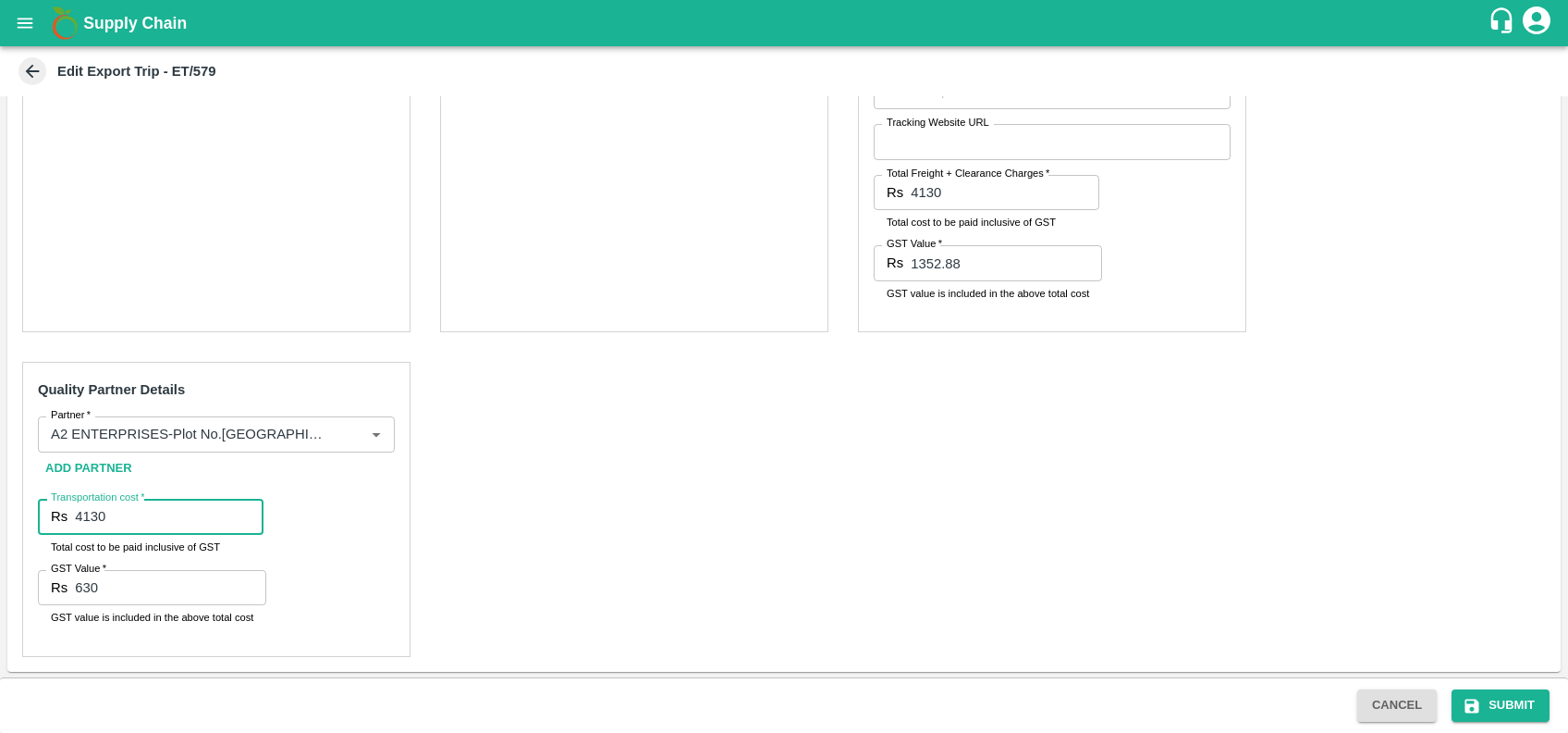
click at [188, 512] on input "4130" at bounding box center [169, 516] width 188 height 35
type input "4"
type input "1700"
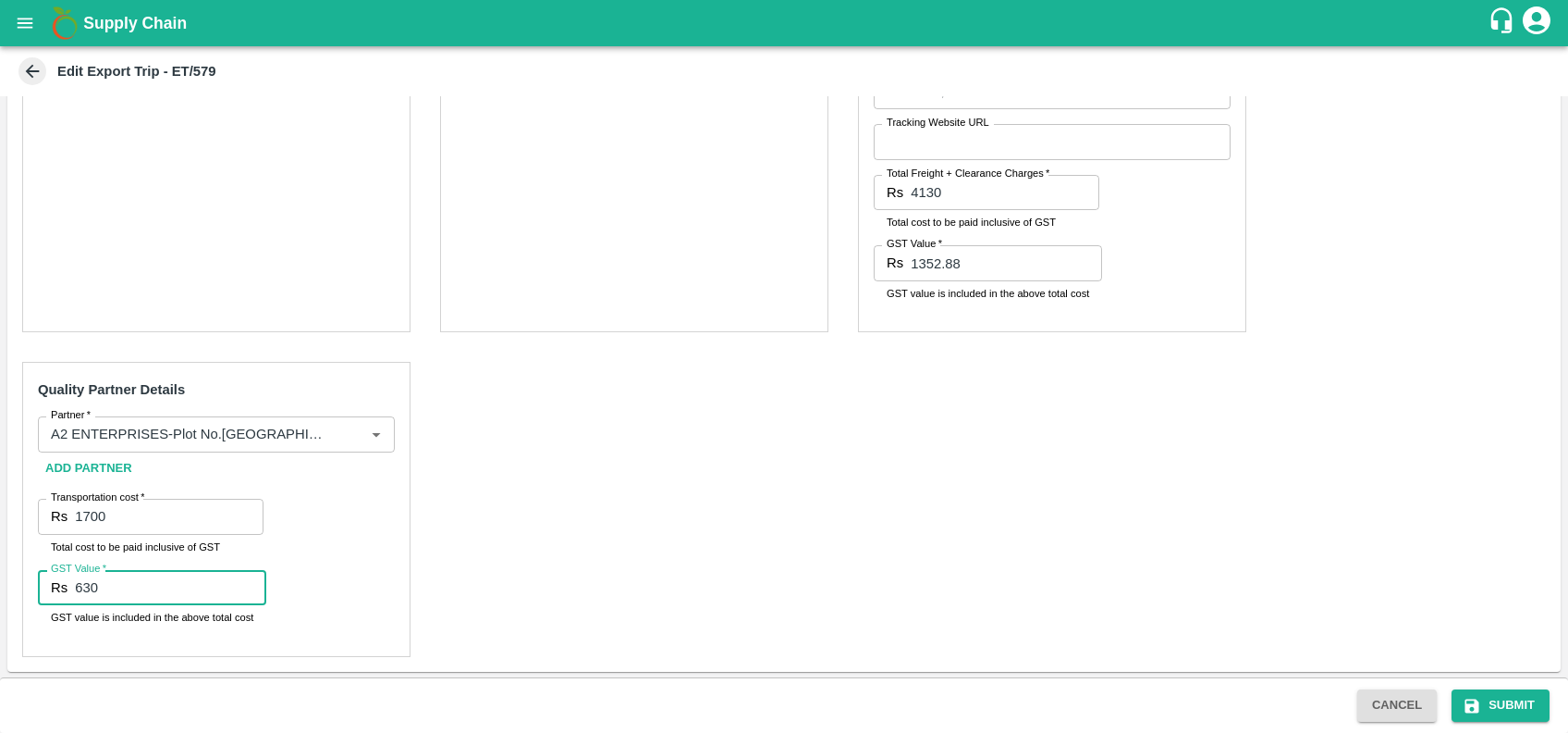
click at [167, 581] on input "630" at bounding box center [170, 587] width 191 height 35
type input "6"
type input "00"
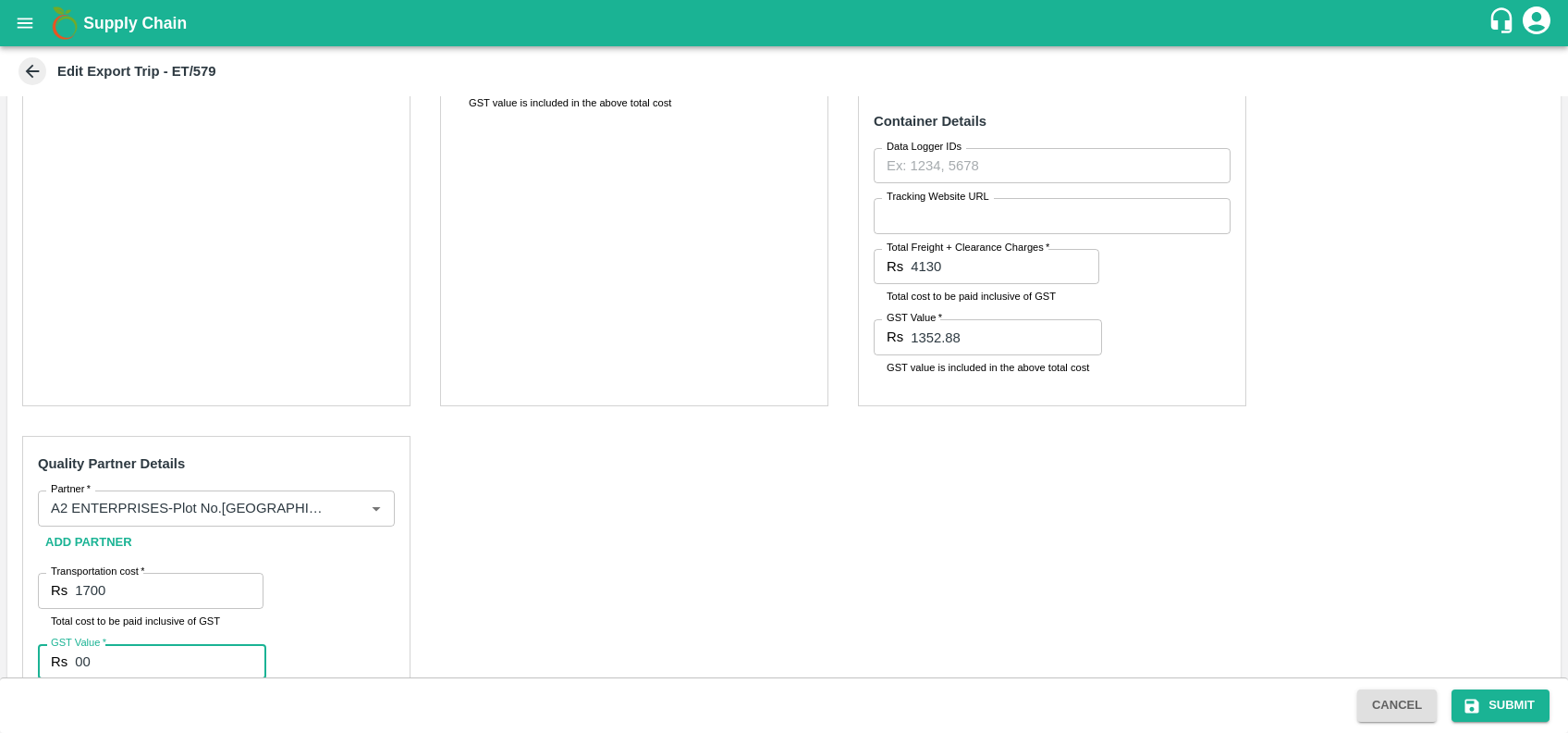
scroll to position [631, 0]
click at [1515, 689] on button "Submit" at bounding box center [1500, 705] width 98 height 32
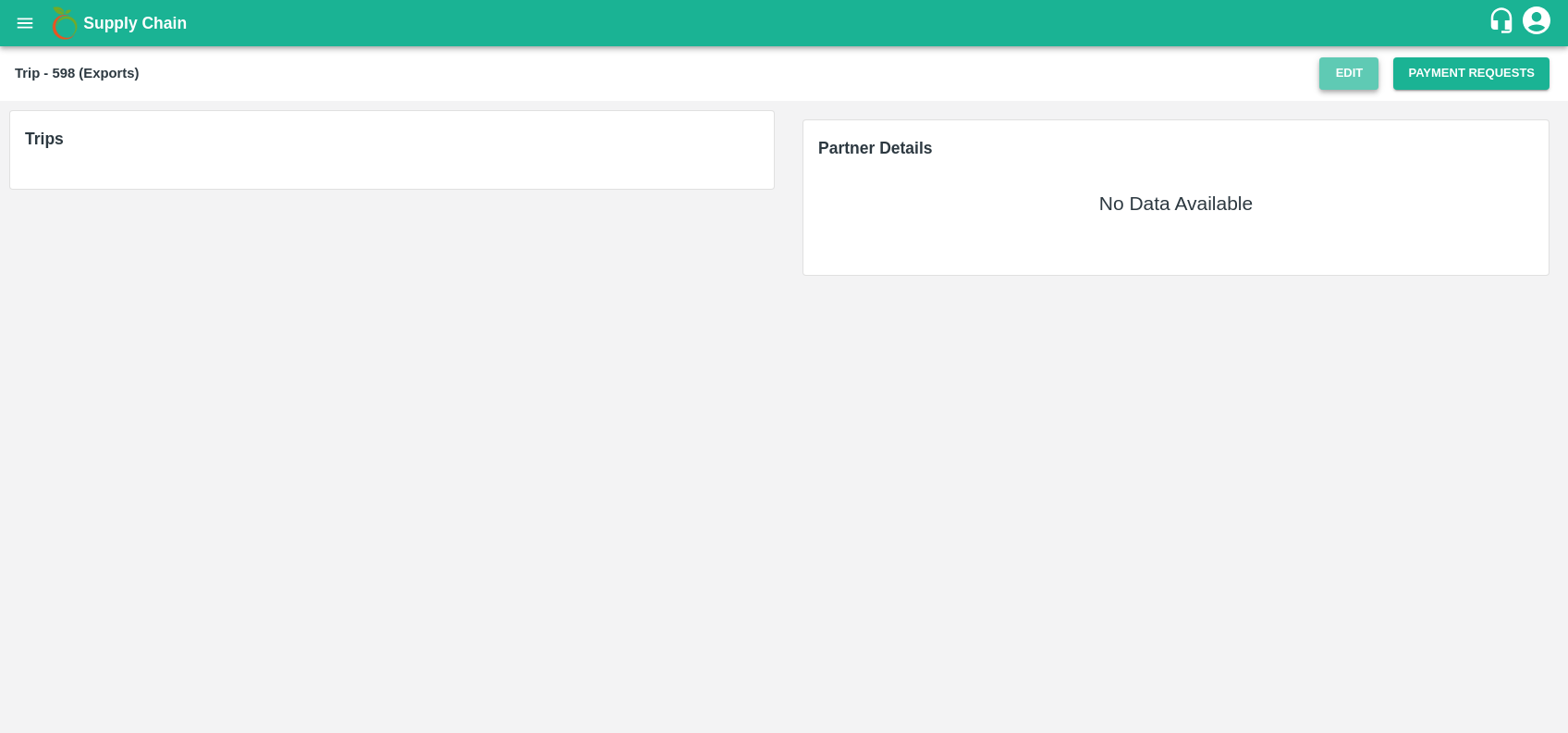
click at [1368, 68] on button "Edit" at bounding box center [1349, 73] width 59 height 32
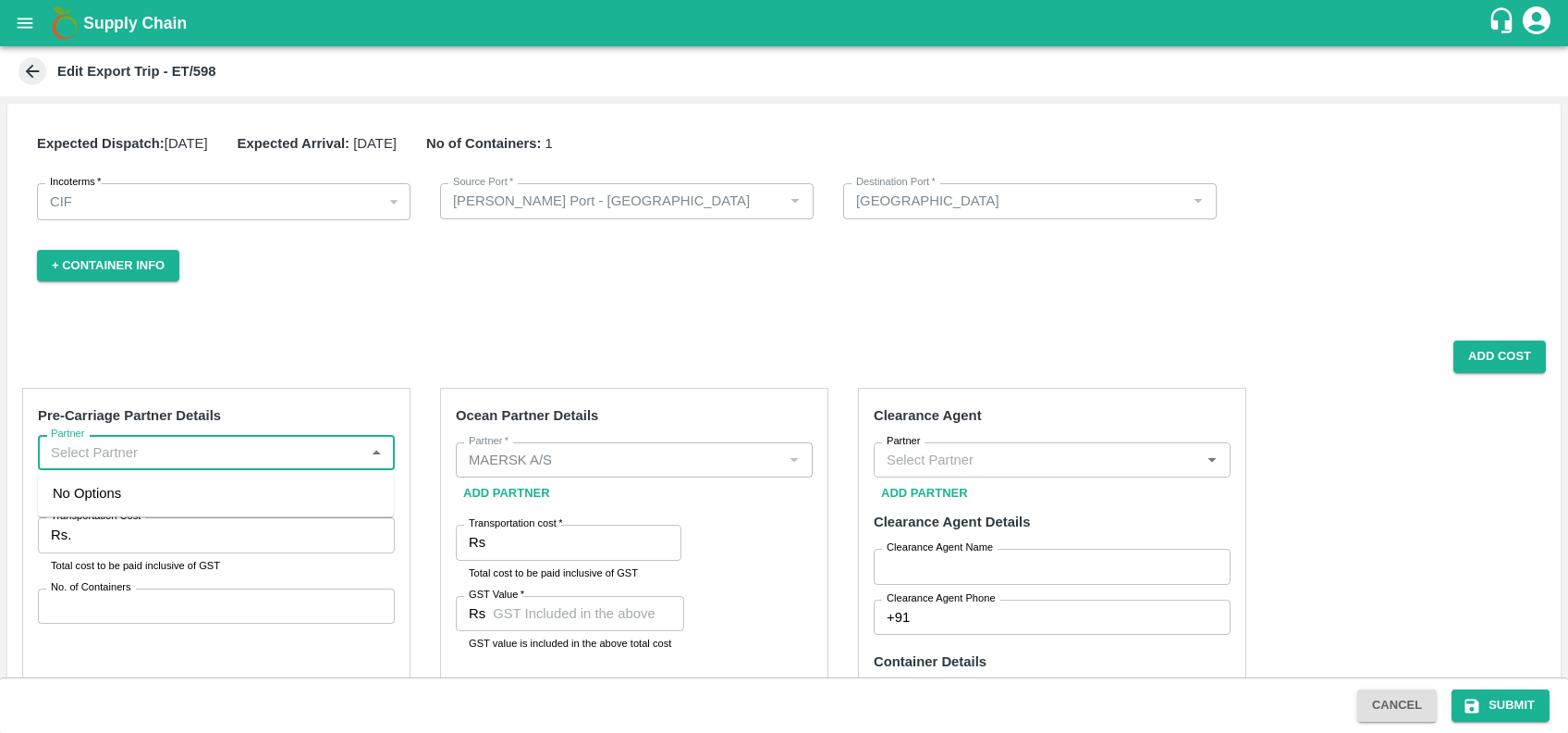
click at [230, 441] on input "Partner" at bounding box center [201, 452] width 315 height 24
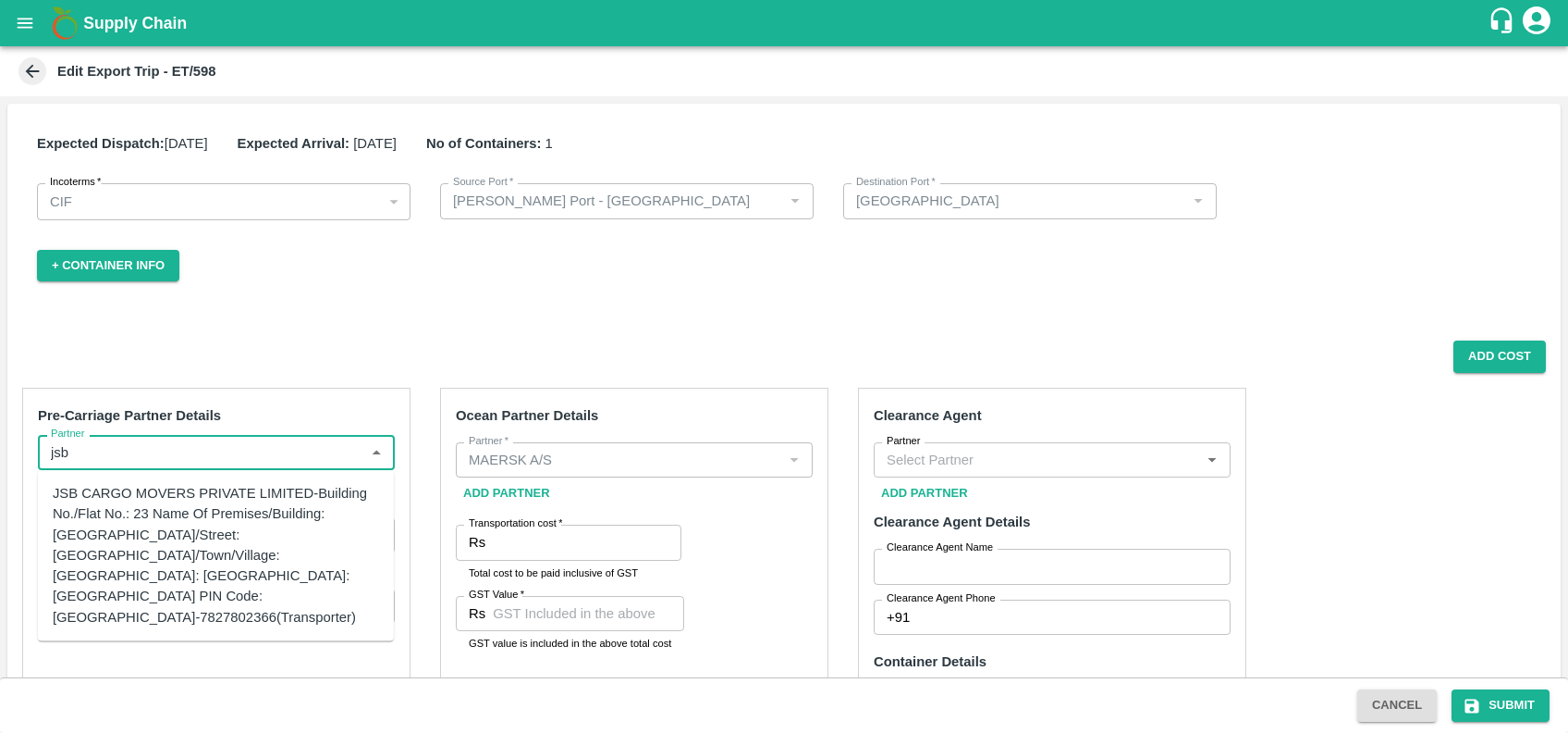
click at [112, 498] on div "JSB CARGO MOVERS PRIVATE LIMITED-Building No./Flat No.: 23 Name Of Premises/Bui…" at bounding box center [215, 555] width 326 height 145
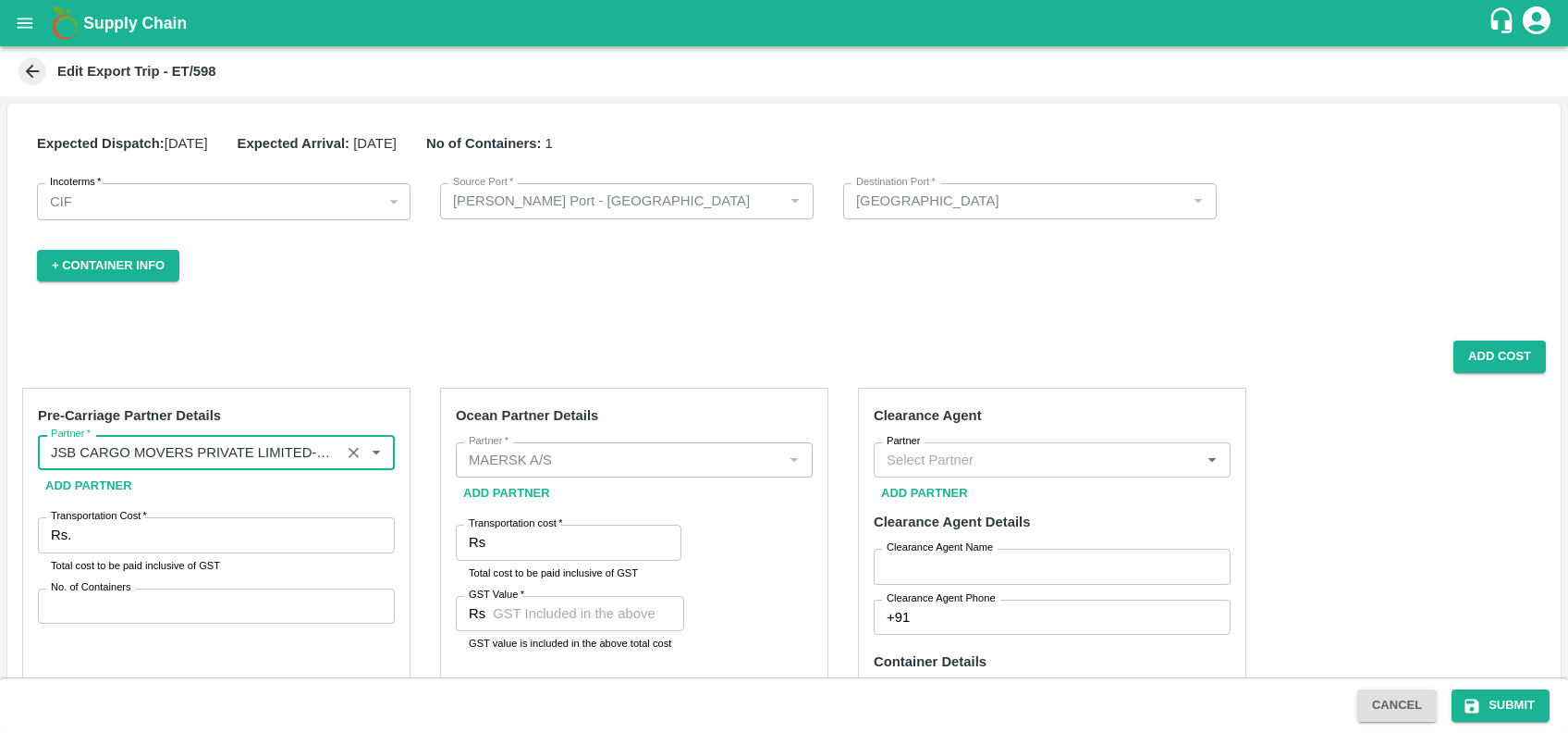
type input "JSB CARGO MOVERS PRIVATE LIMITED-Building No./Flat No.: 23 Name Of Premises/Bui…"
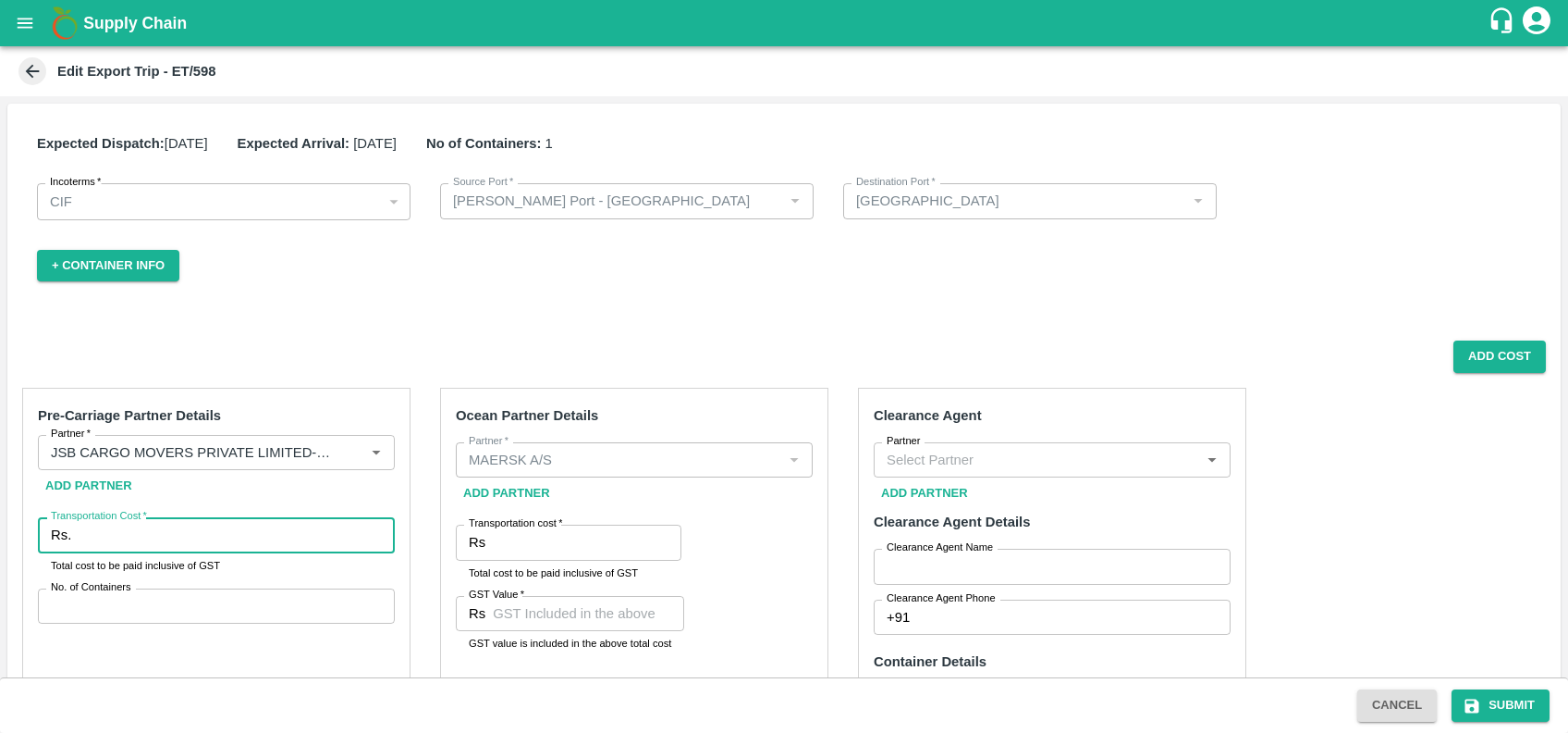
click at [138, 532] on input "Transportation Cost   *" at bounding box center [237, 534] width 316 height 35
type input "15590"
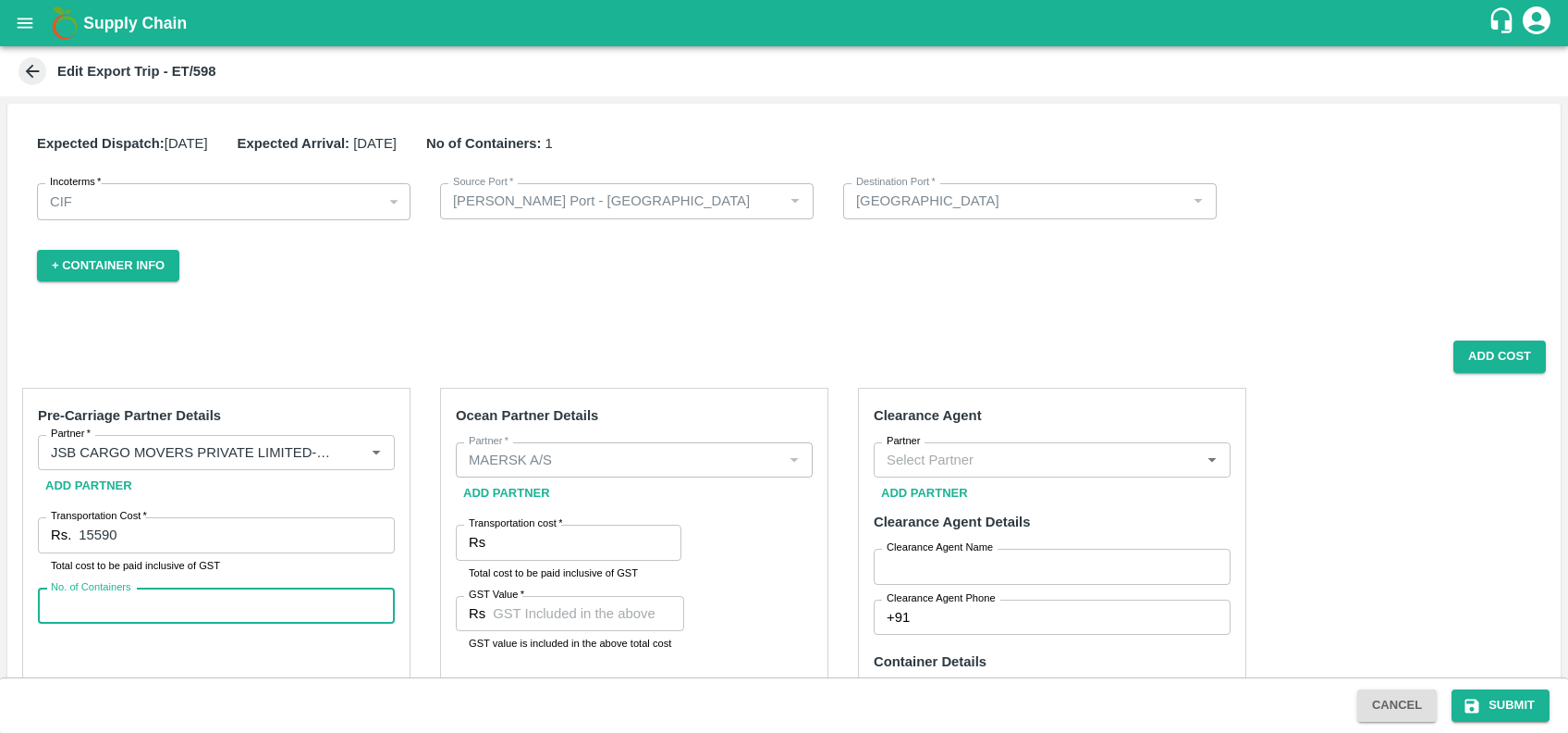
click at [146, 614] on input "No. of Containers" at bounding box center [216, 605] width 357 height 35
type input "1"
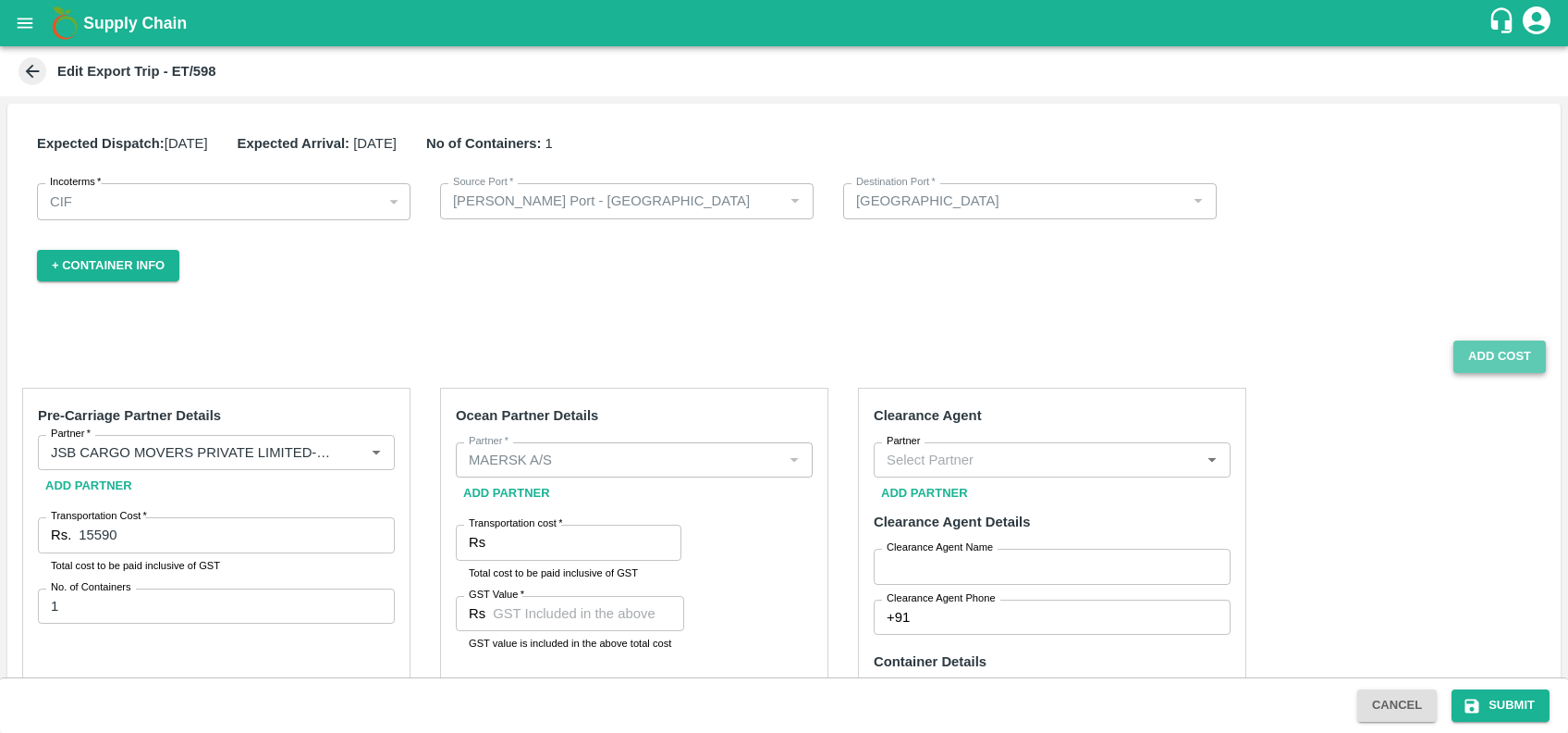
click at [1478, 352] on button "Add Cost" at bounding box center [1499, 357] width 92 height 32
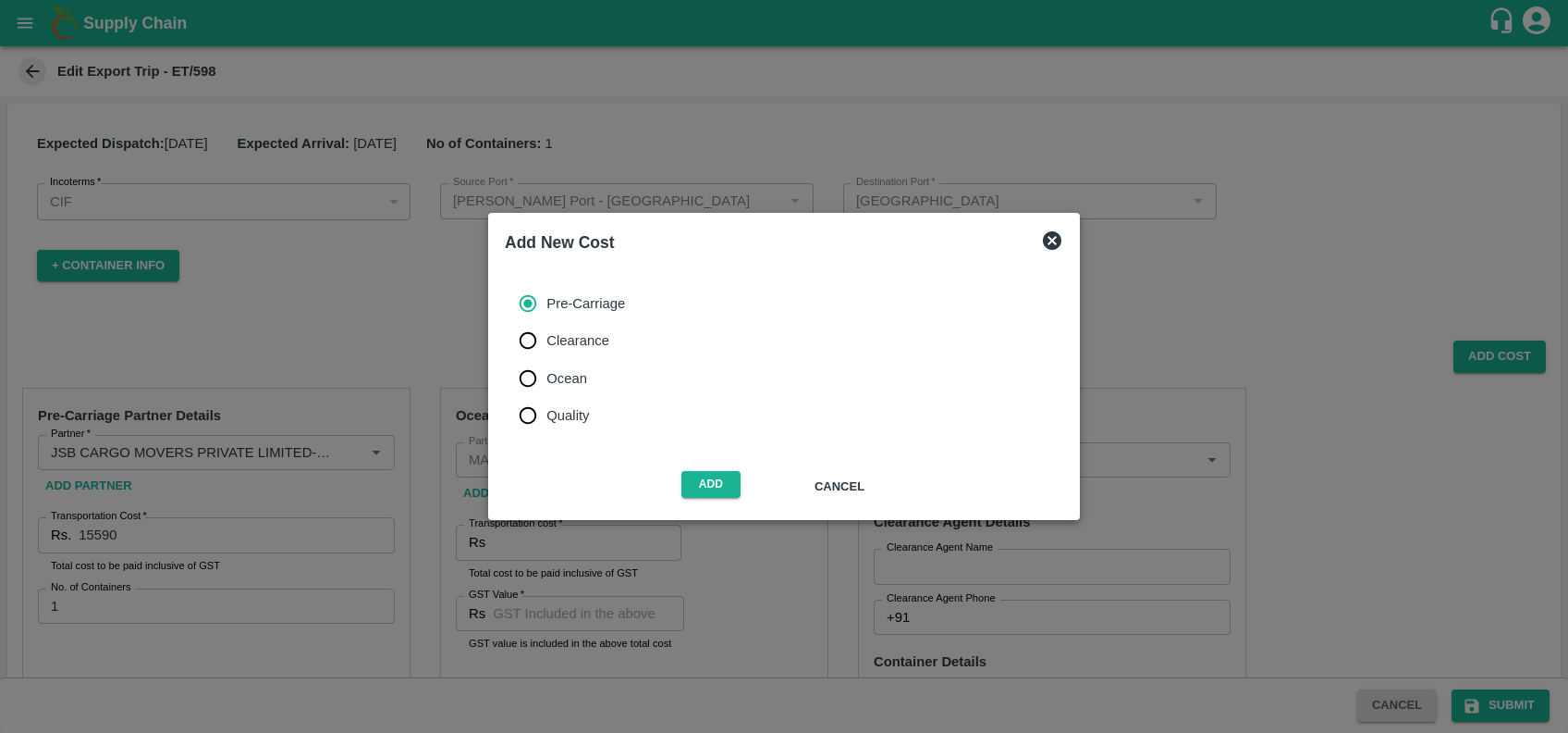
click at [554, 379] on span "Ocean" at bounding box center [566, 378] width 41 height 20
click at [546, 379] on input "Ocean" at bounding box center [528, 378] width 37 height 37
radio input "true"
click at [684, 485] on button "Add" at bounding box center [711, 485] width 59 height 27
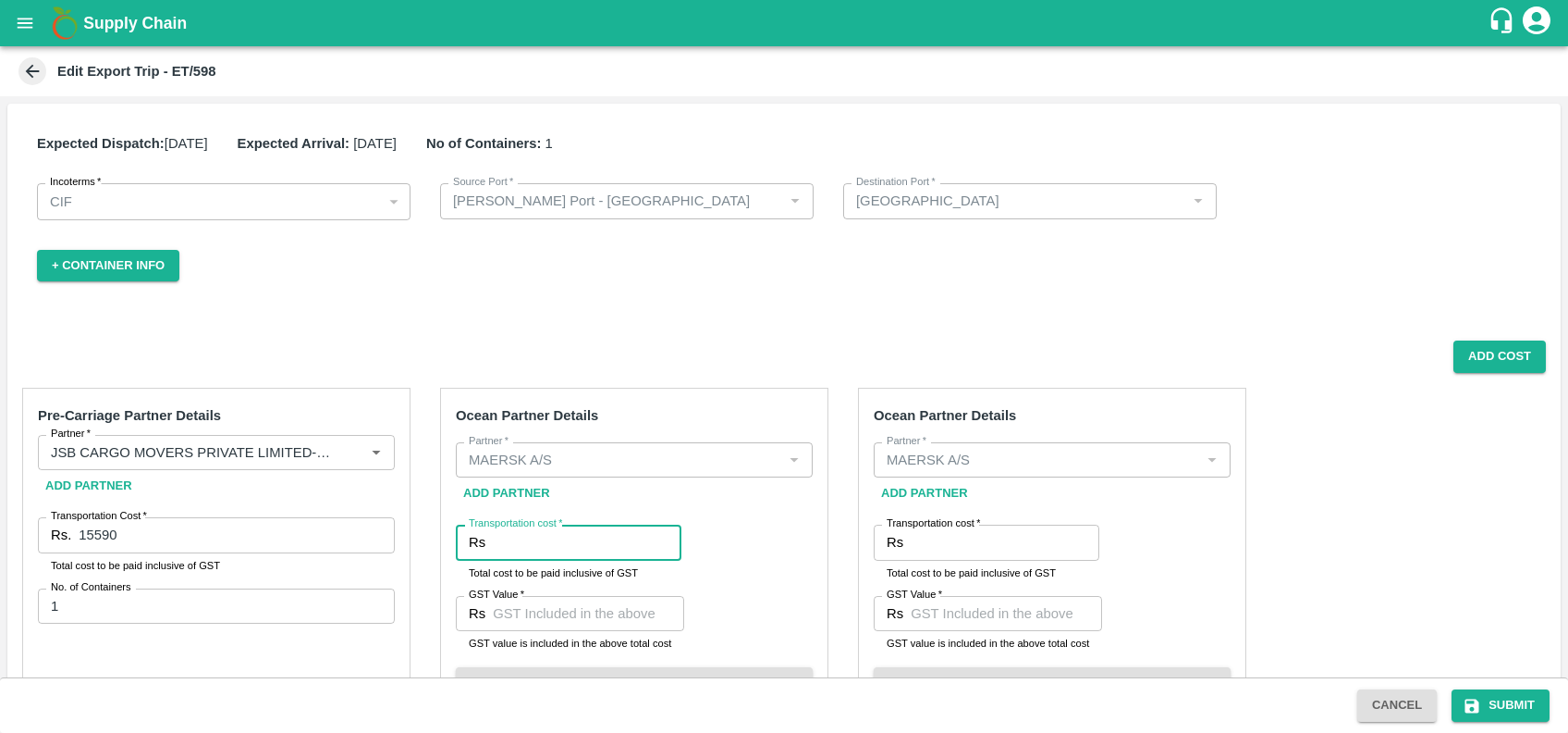
click at [586, 544] on input "Transportation cost   *" at bounding box center [587, 542] width 188 height 35
paste input "79036.66"
type input "79036.66"
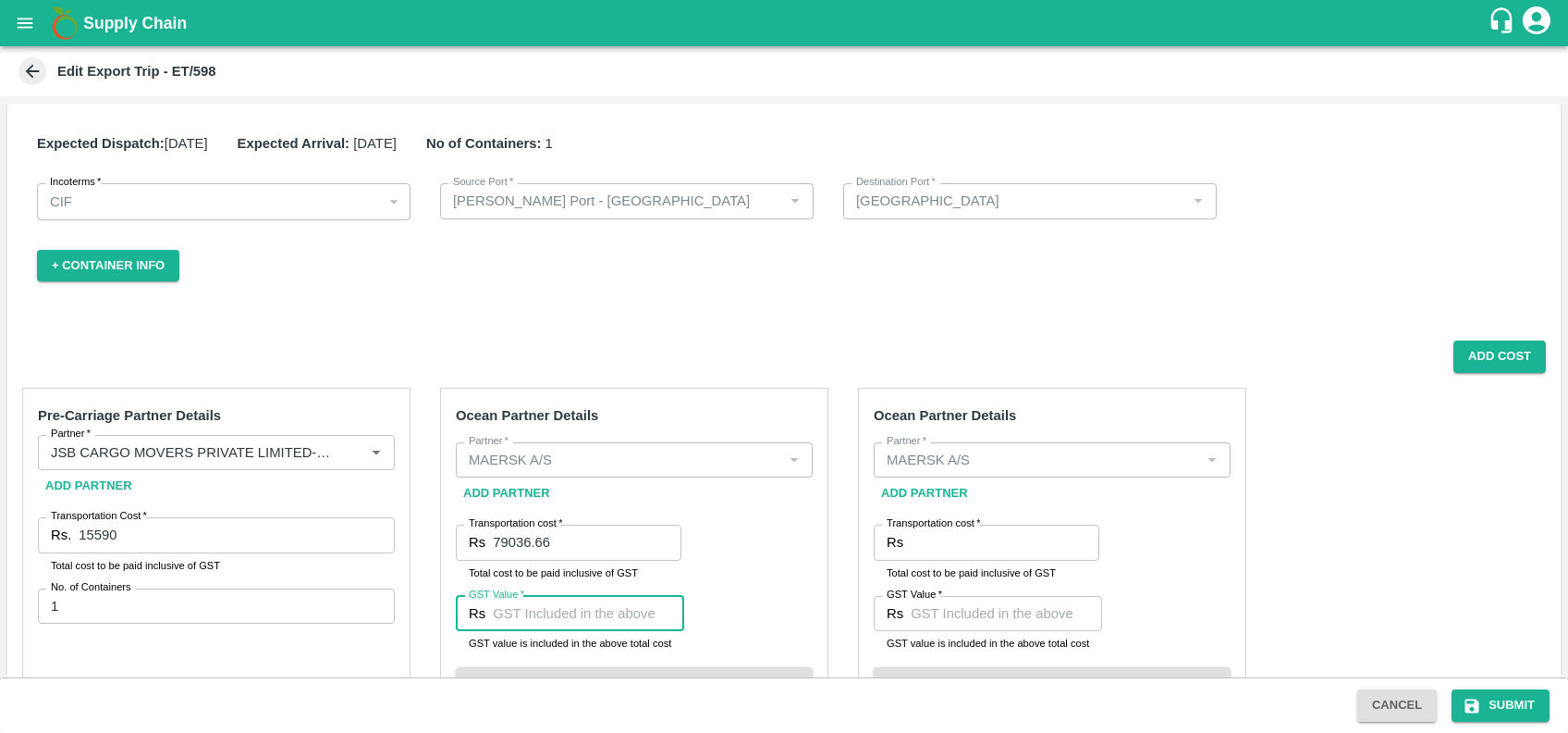
click at [593, 596] on input "GST Value   *" at bounding box center [588, 613] width 191 height 35
paste input "4410.93"
type input "4410.93"
click at [987, 540] on input "Transportation cost   *" at bounding box center [1005, 542] width 188 height 35
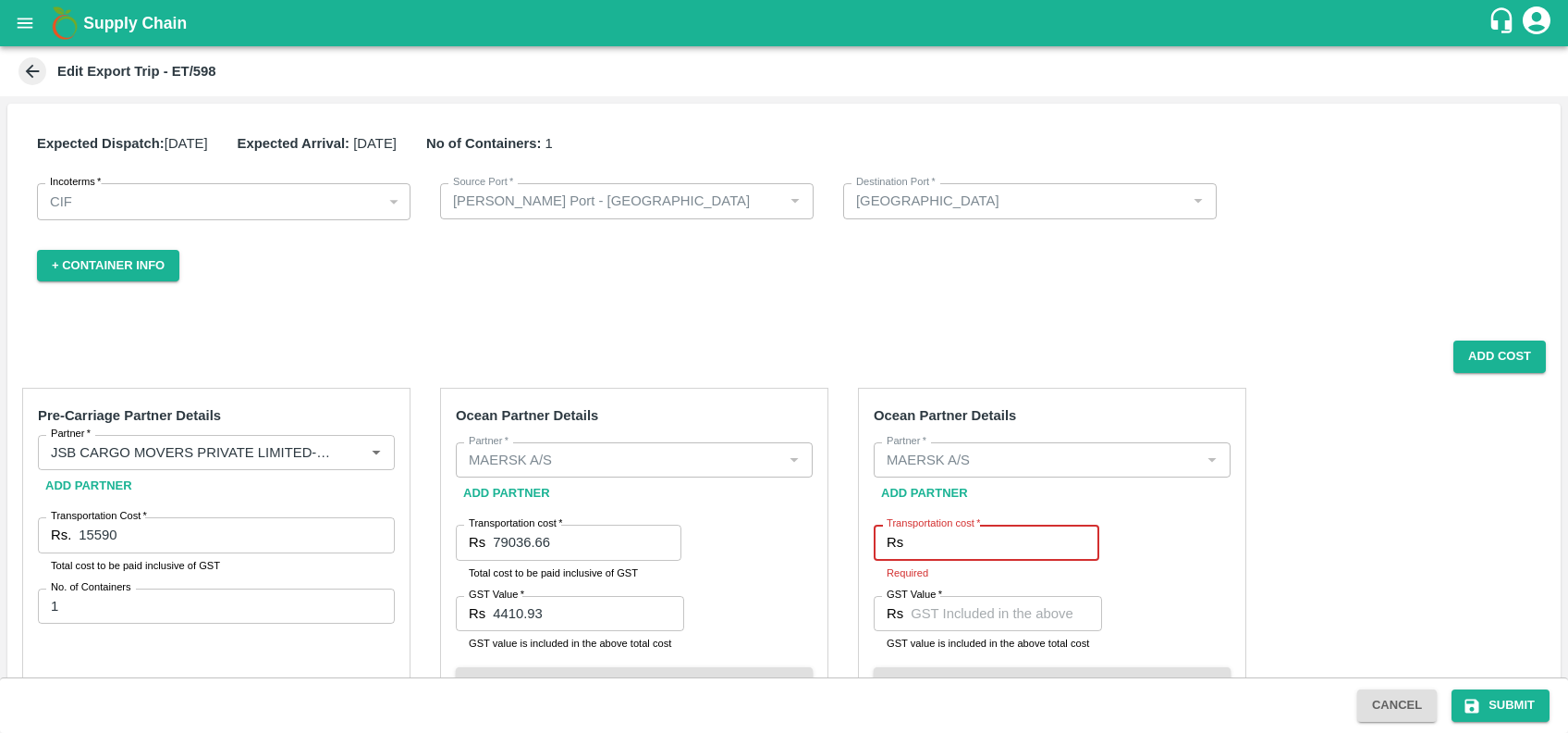
paste input "45793.44"
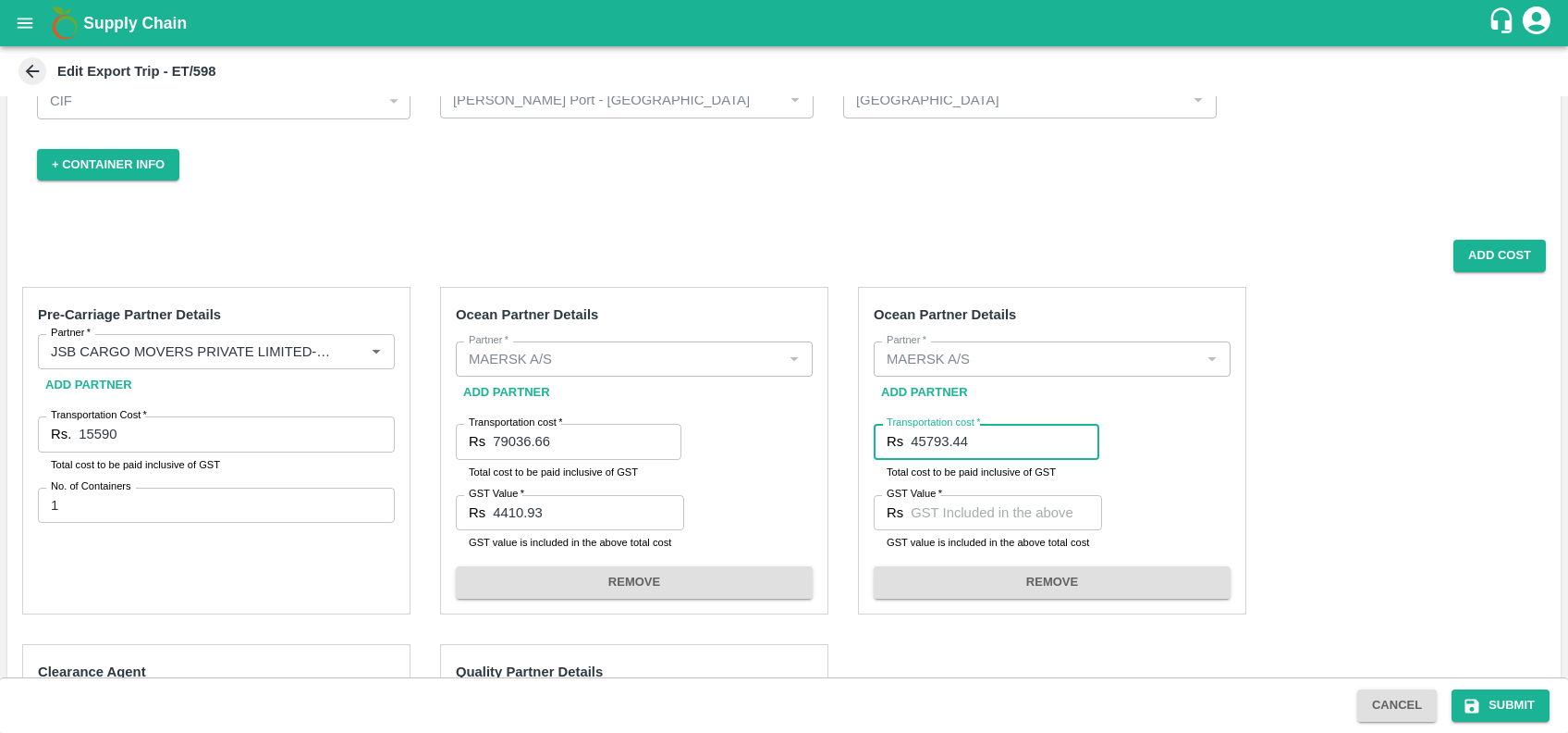
scroll to position [104, 0]
type input "45793.44"
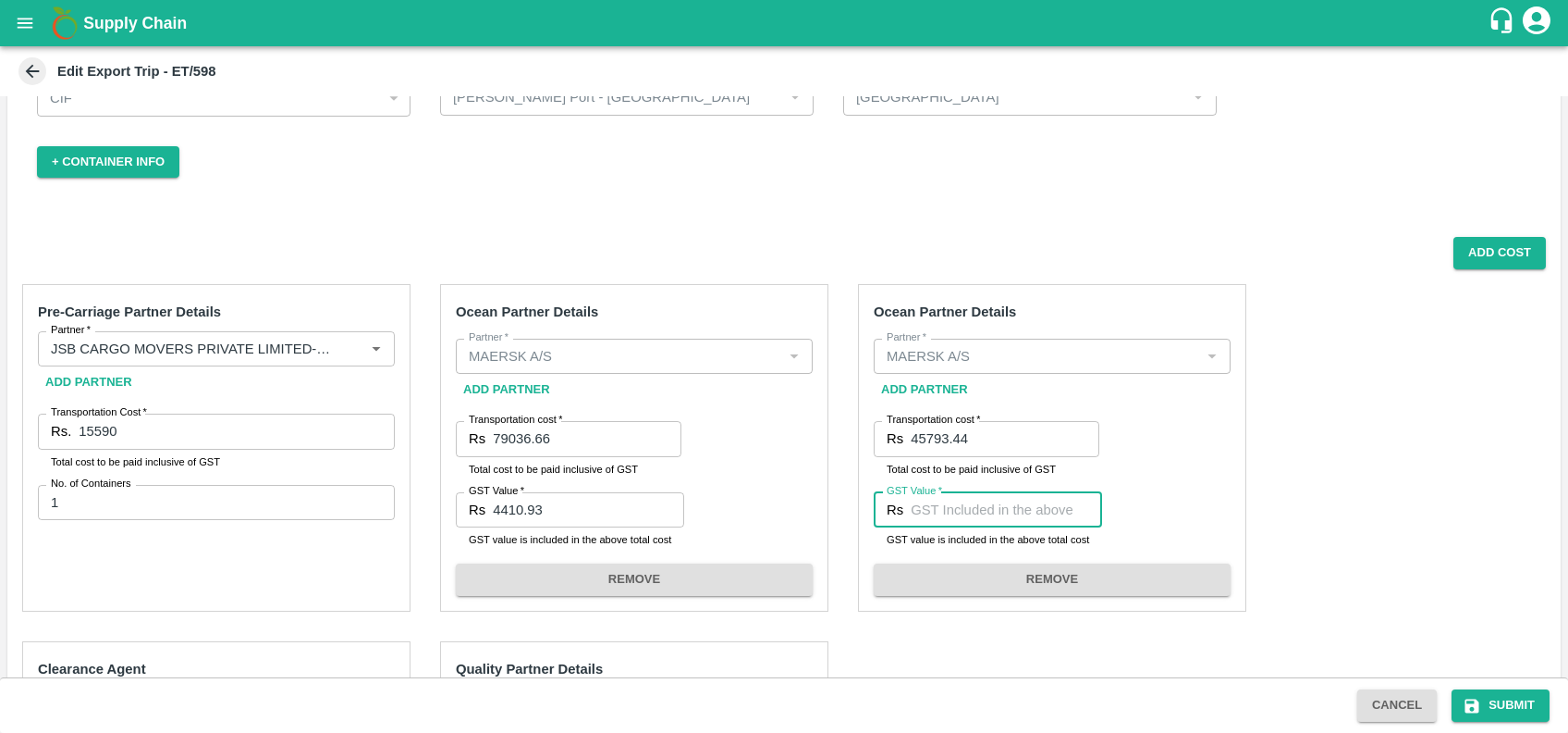
click at [977, 518] on input "GST Value   *" at bounding box center [1006, 509] width 191 height 35
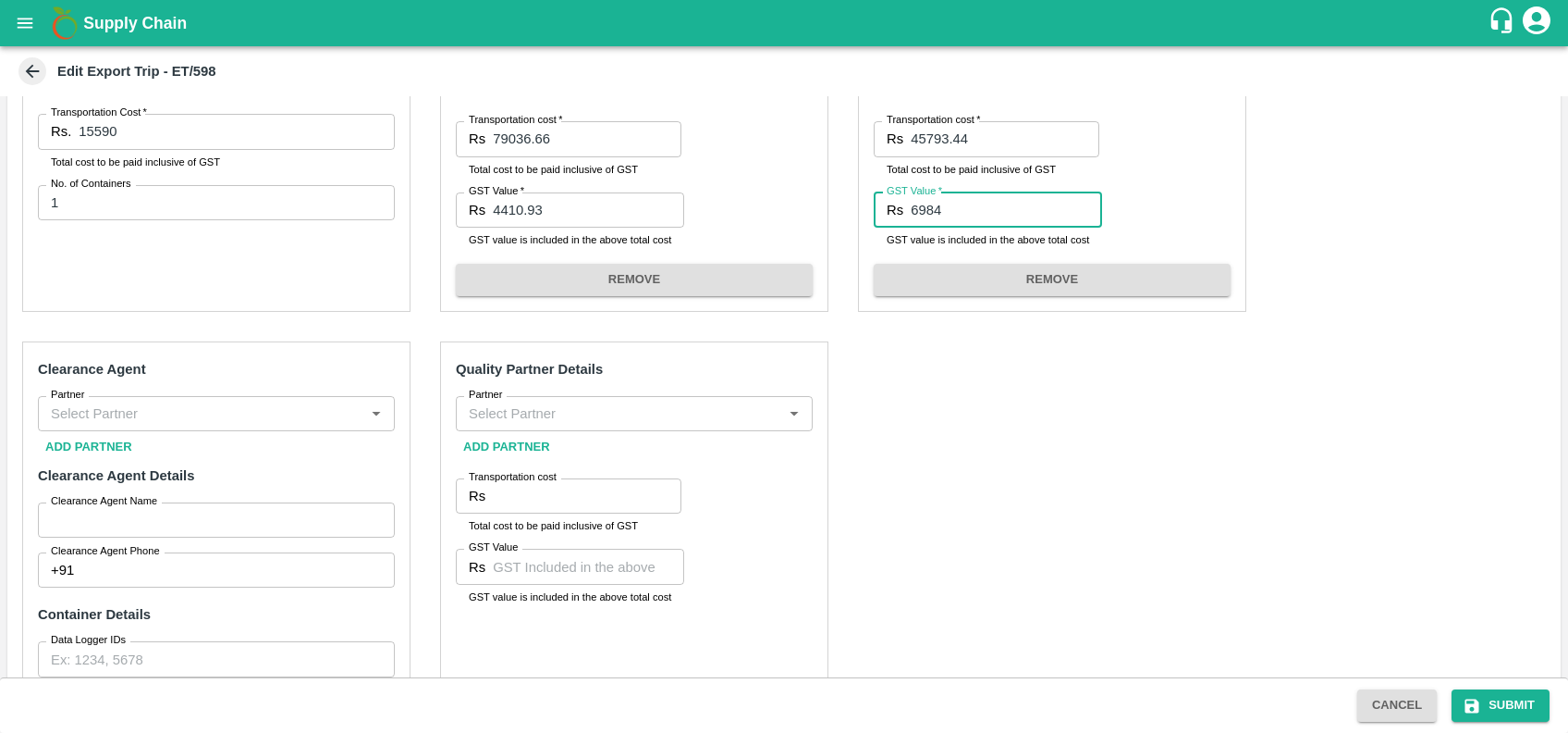
scroll to position [405, 0]
type input "6984"
click at [257, 420] on input "Partner" at bounding box center [201, 412] width 315 height 24
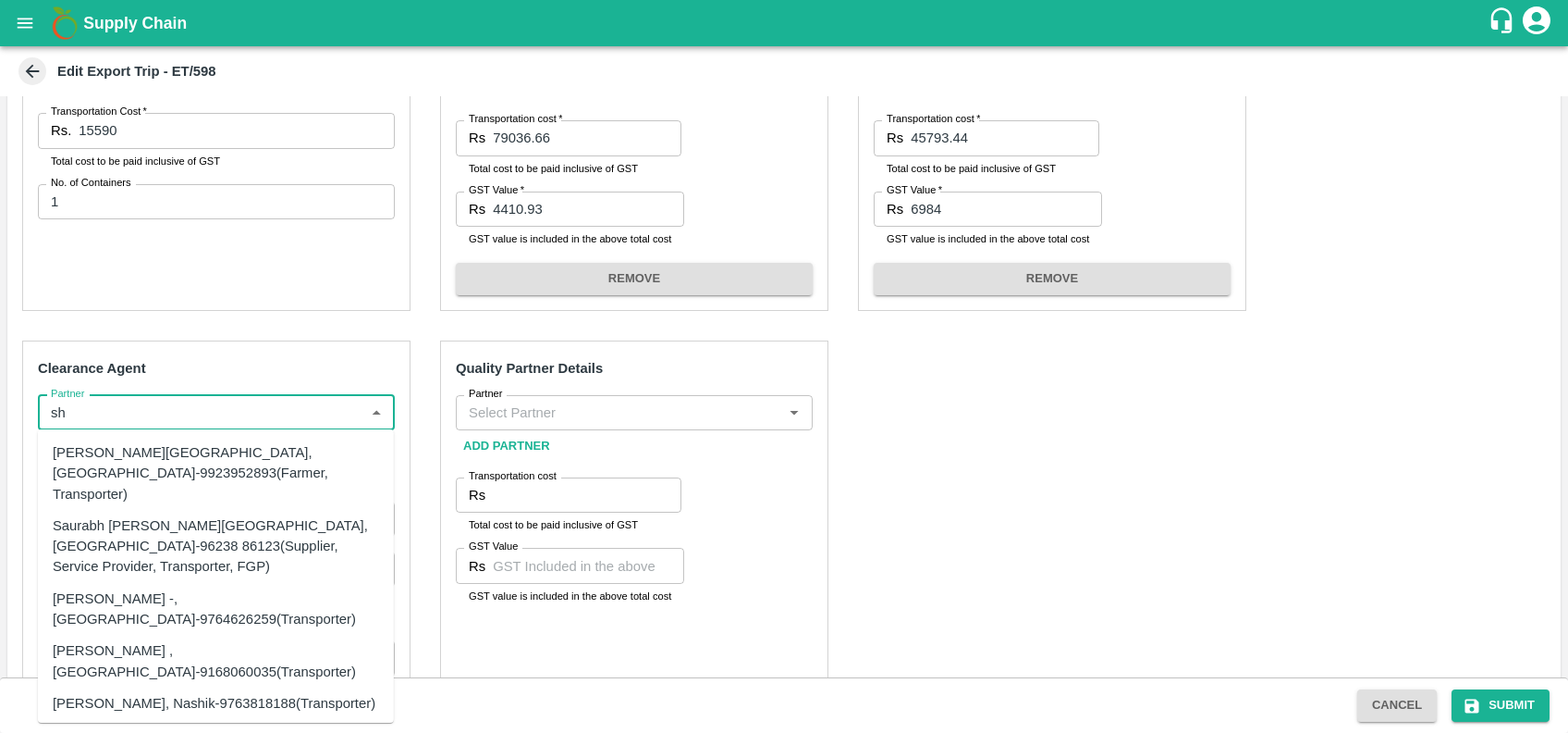
type input "s"
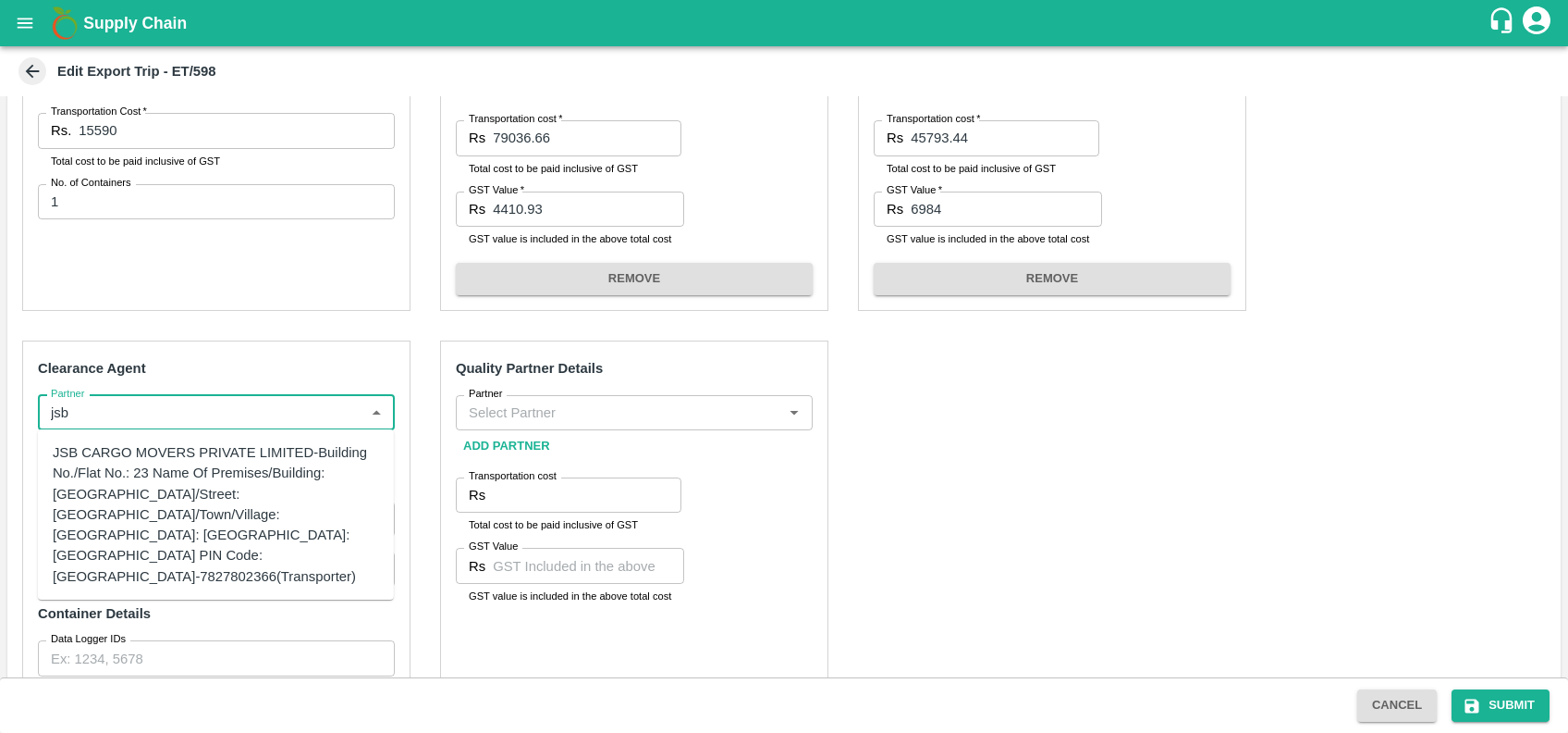
click at [126, 466] on div "JSB CARGO MOVERS PRIVATE LIMITED-Building No./Flat No.: 23 Name Of Premises/Bui…" at bounding box center [215, 515] width 326 height 145
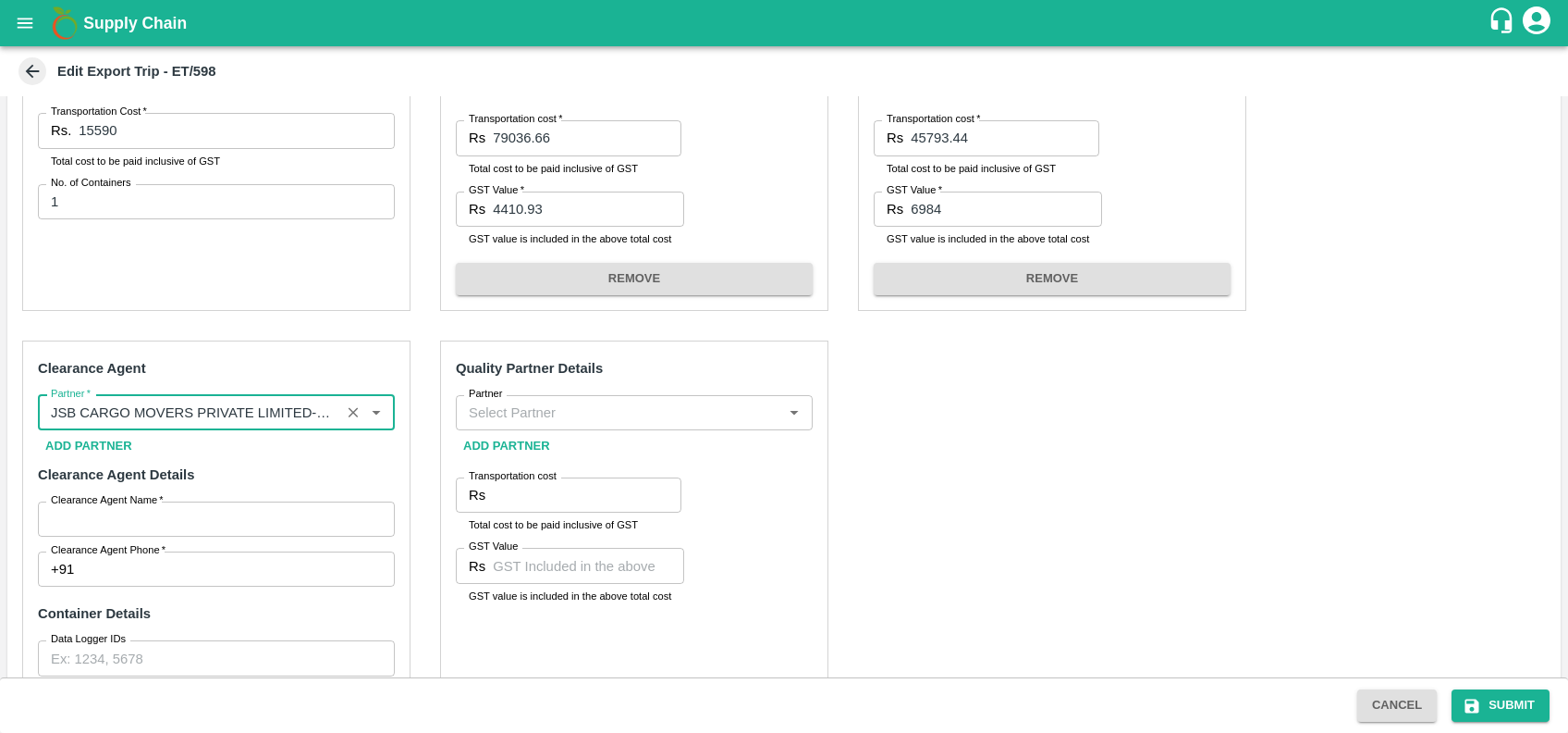
type input "JSB CARGO MOVERS PRIVATE LIMITED-Building No./Flat No.: 23 Name Of Premises/Bui…"
click at [153, 505] on label "Clearance Agent Name   *" at bounding box center [107, 501] width 113 height 15
click at [153, 505] on input "Clearance Agent Name   *" at bounding box center [216, 519] width 357 height 35
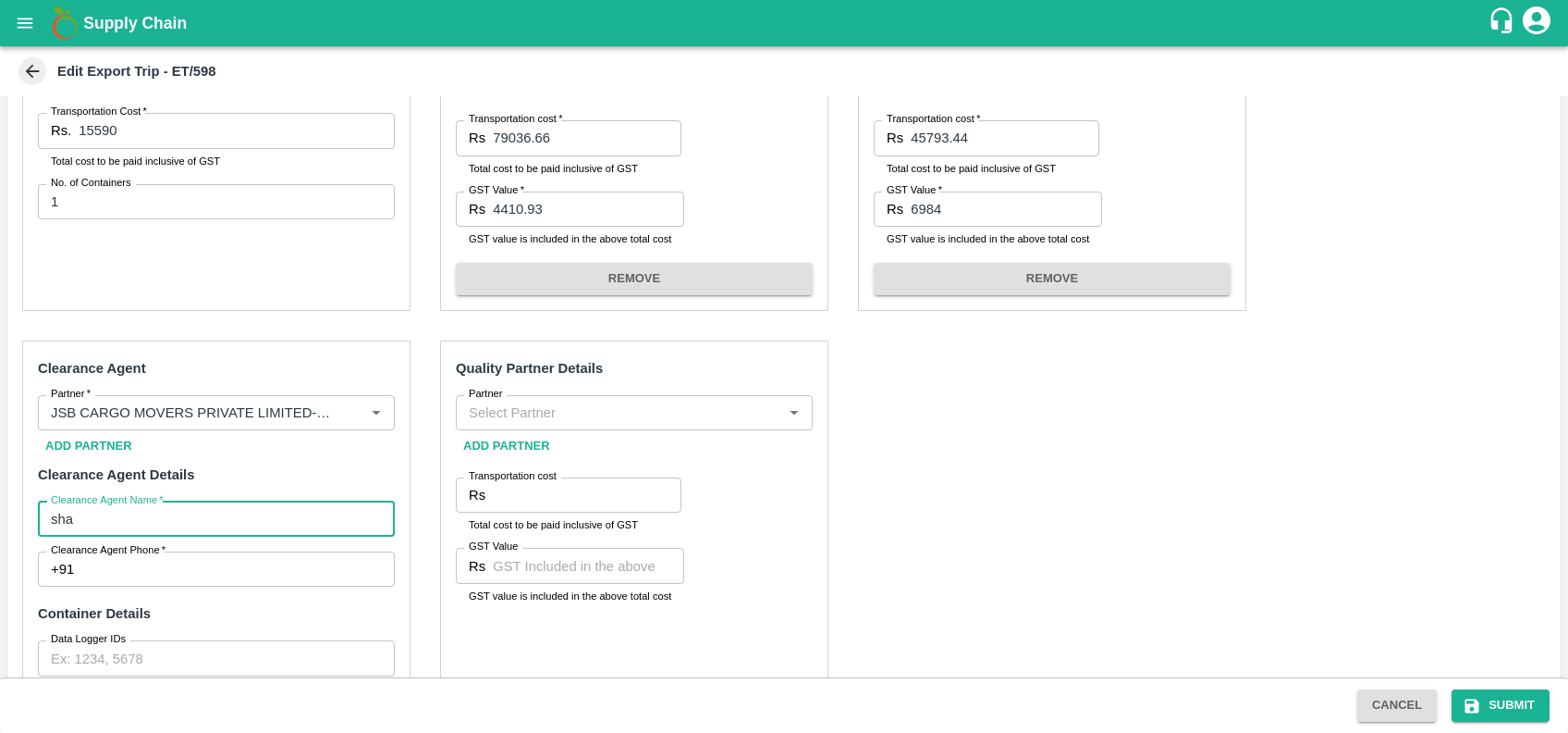
type input "SHARAD"
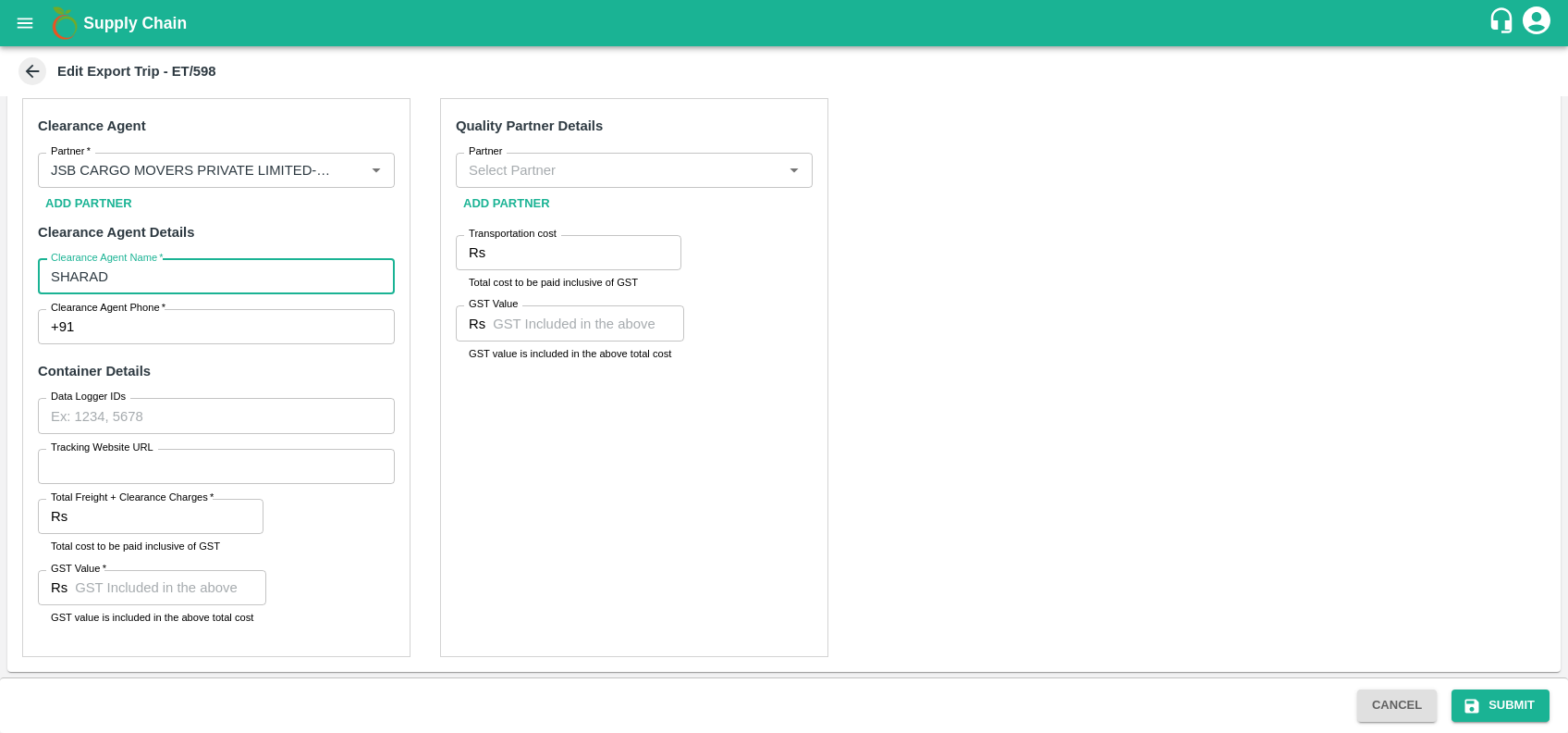
scroll to position [645, 0]
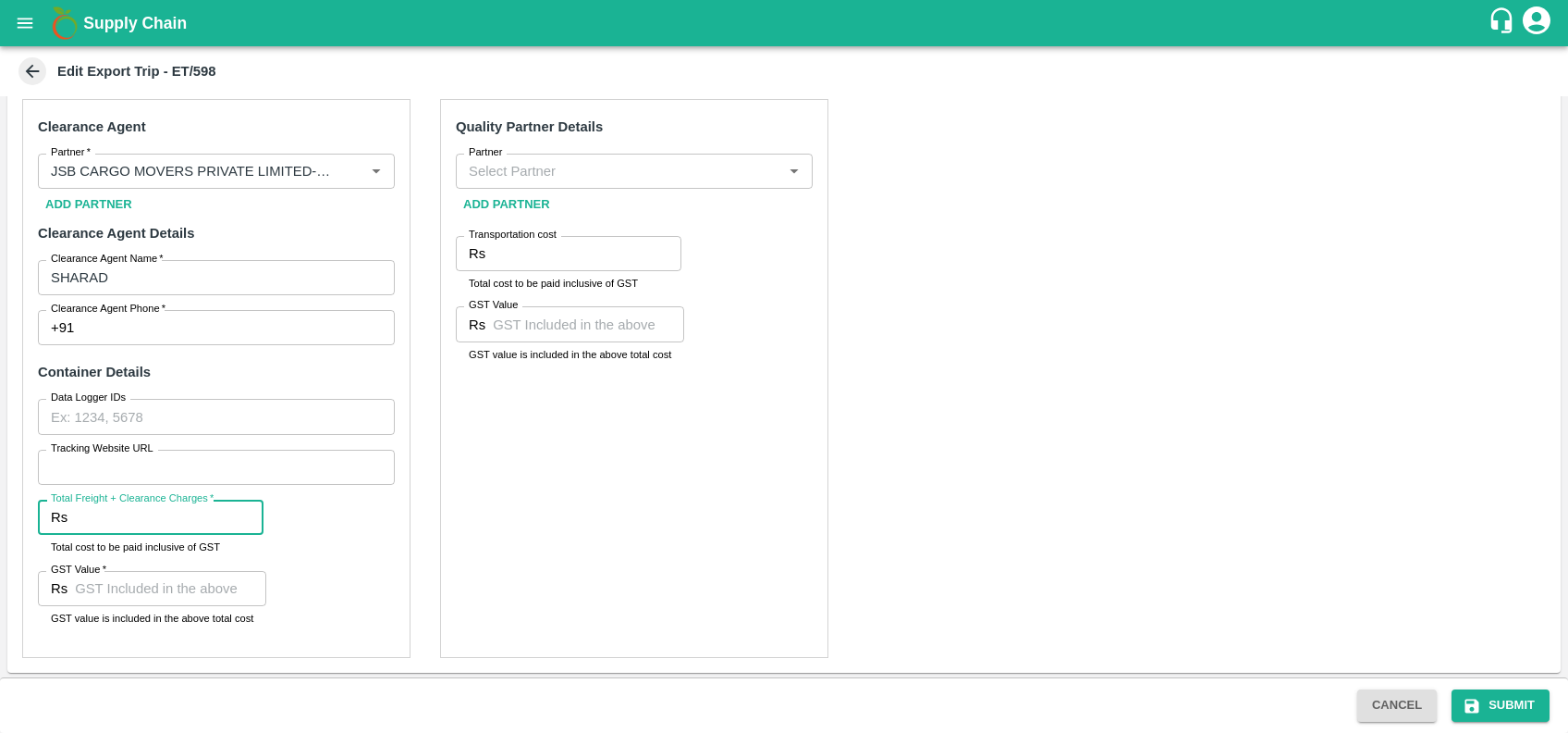
click at [124, 521] on input "Total Freight + Clearance Charges   *" at bounding box center [169, 517] width 188 height 35
type input "4300"
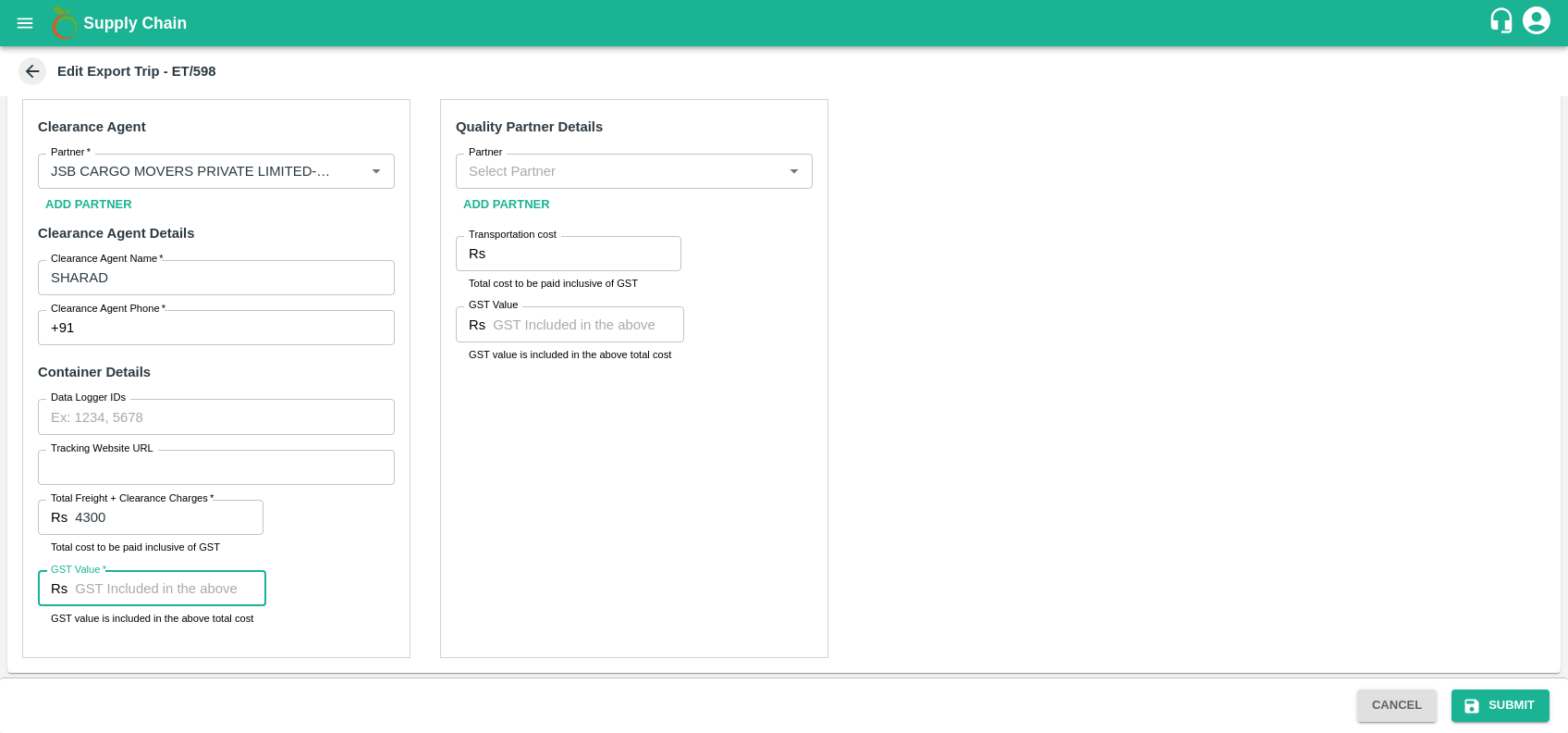
click at [161, 592] on input "GST Value   *" at bounding box center [170, 588] width 191 height 35
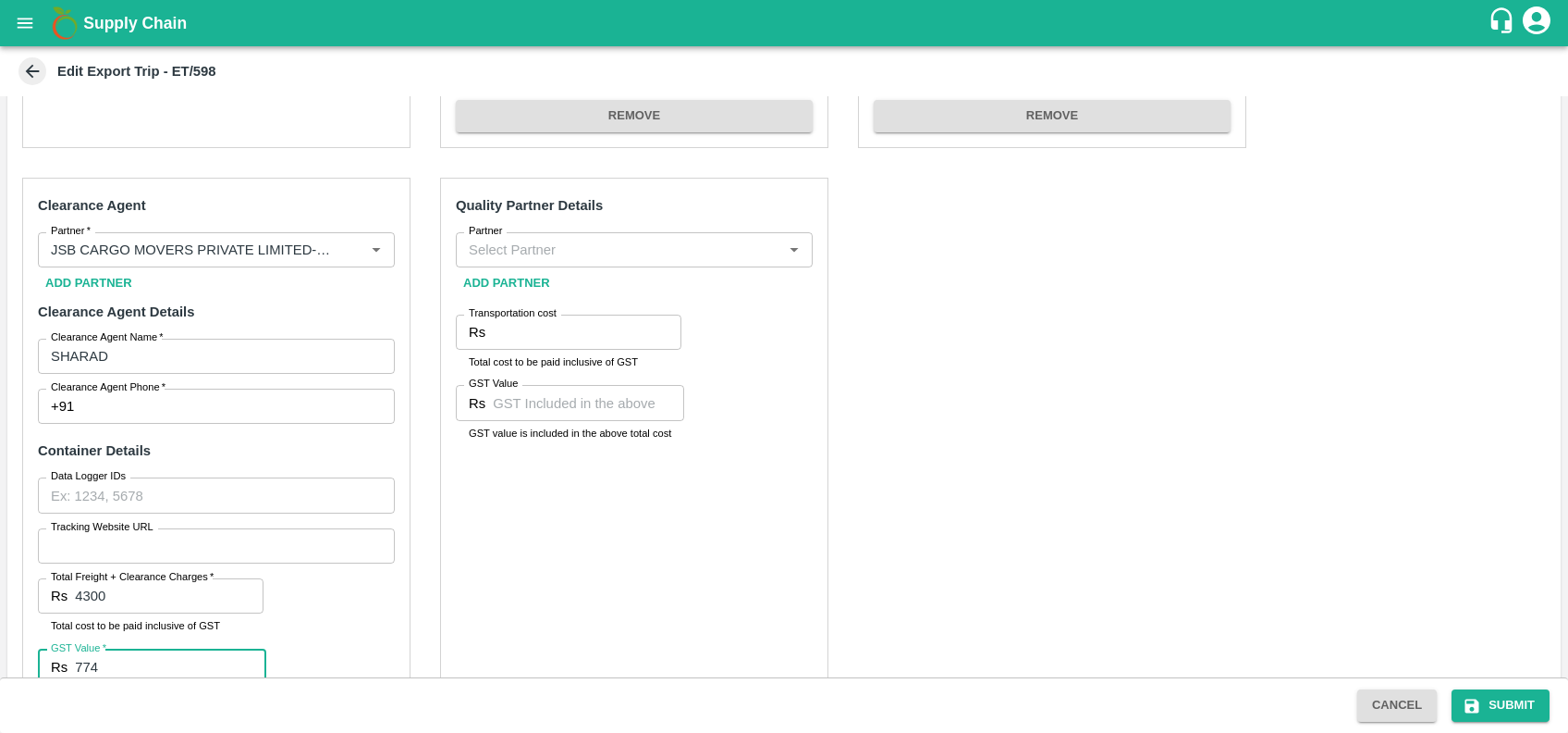
click at [530, 235] on div "Partner" at bounding box center [634, 249] width 357 height 35
type input "774"
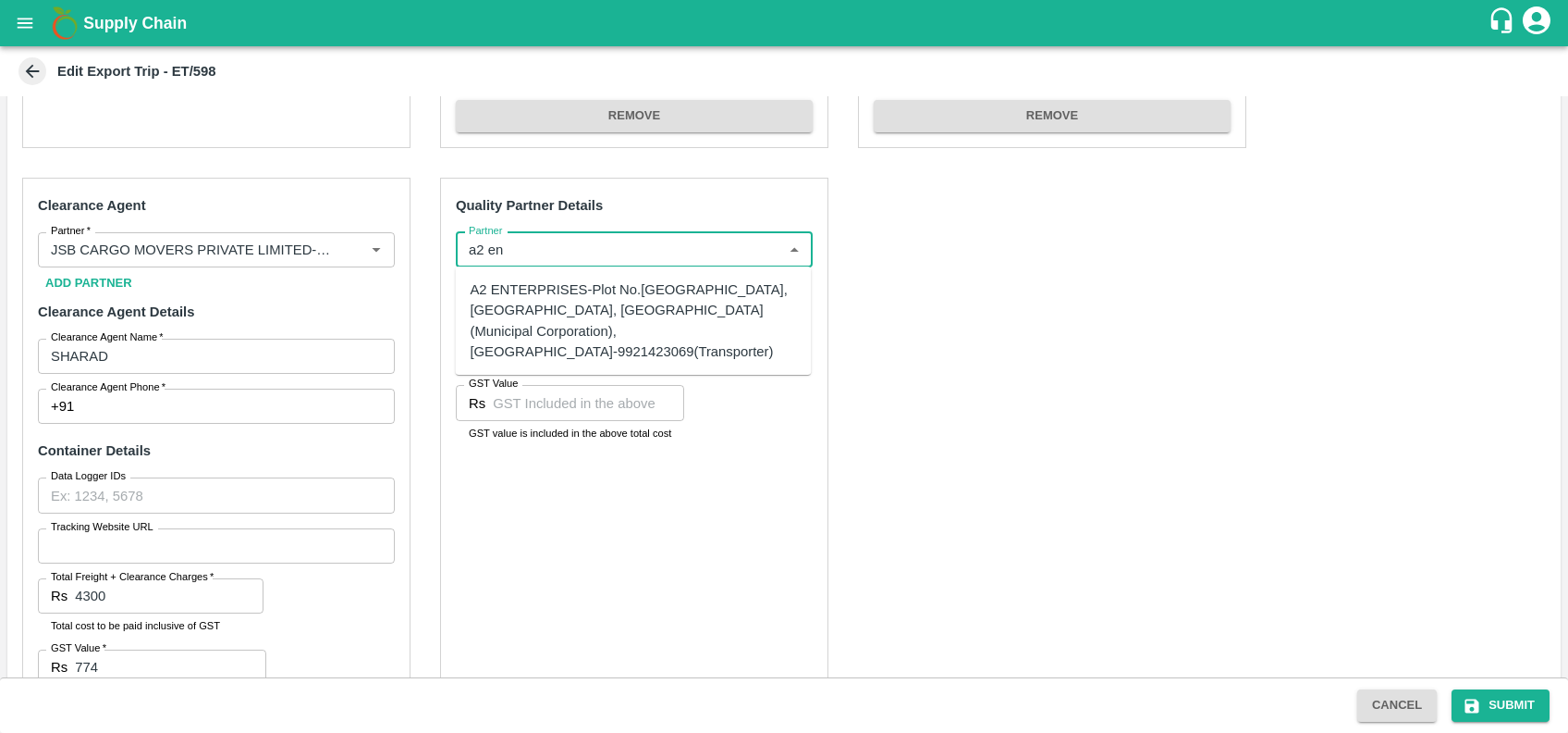
click at [560, 321] on div "A2 ENTERPRISES-Plot No.[GEOGRAPHIC_DATA], [GEOGRAPHIC_DATA], [GEOGRAPHIC_DATA] …" at bounding box center [633, 321] width 326 height 83
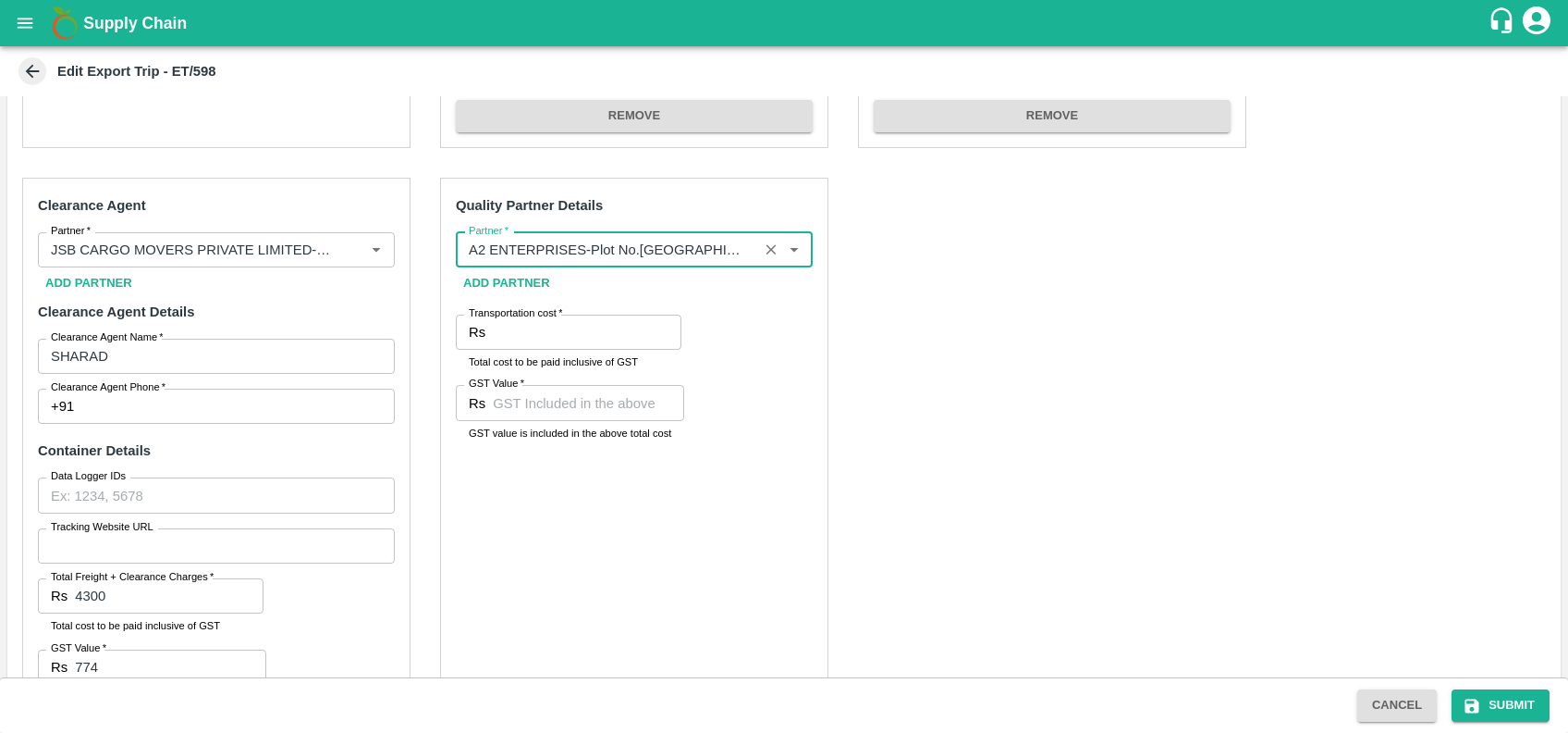
type input "A2 ENTERPRISES-Plot No.[GEOGRAPHIC_DATA], [GEOGRAPHIC_DATA], [GEOGRAPHIC_DATA] …"
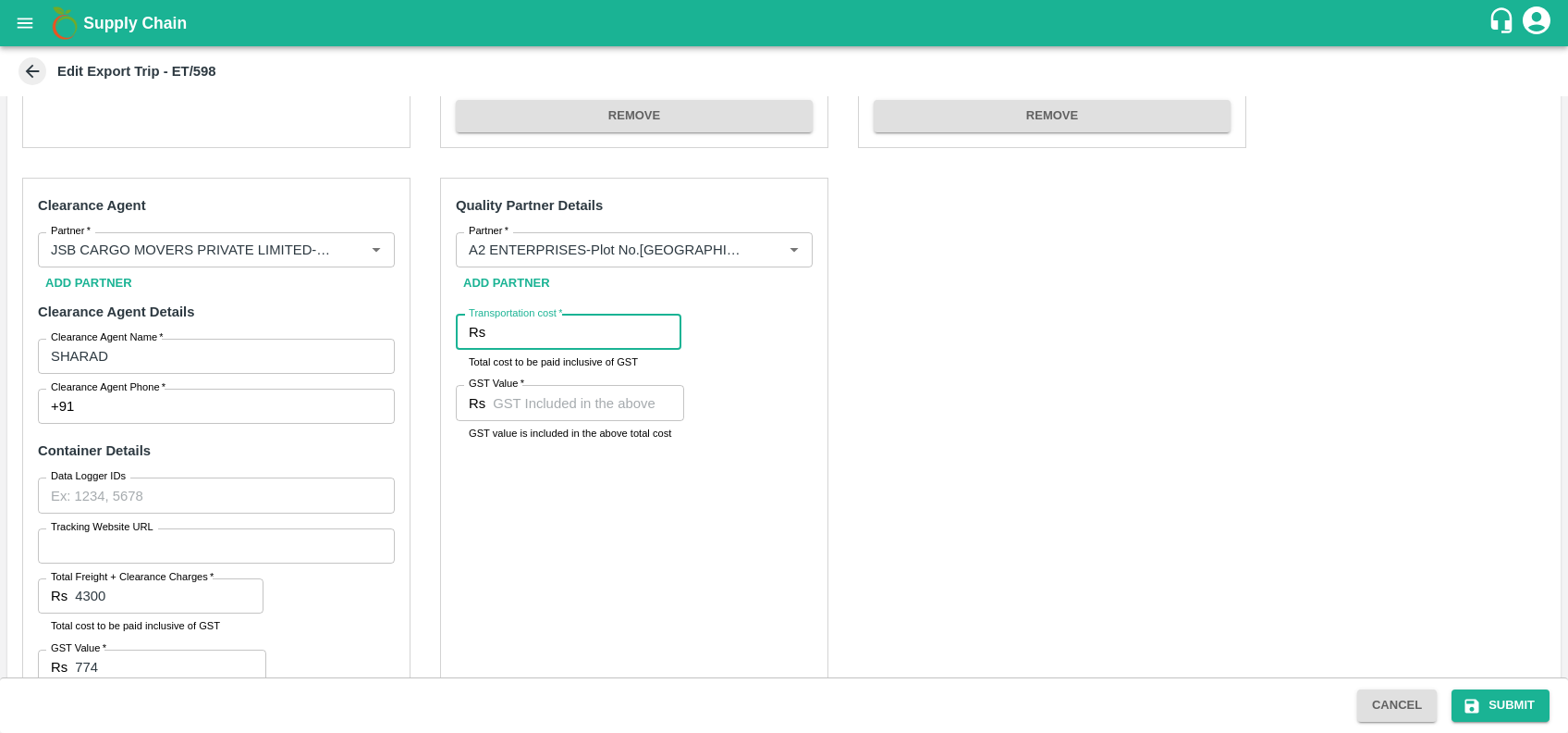
click at [560, 333] on input "Transportation cost   *" at bounding box center [587, 331] width 188 height 35
type input "1700"
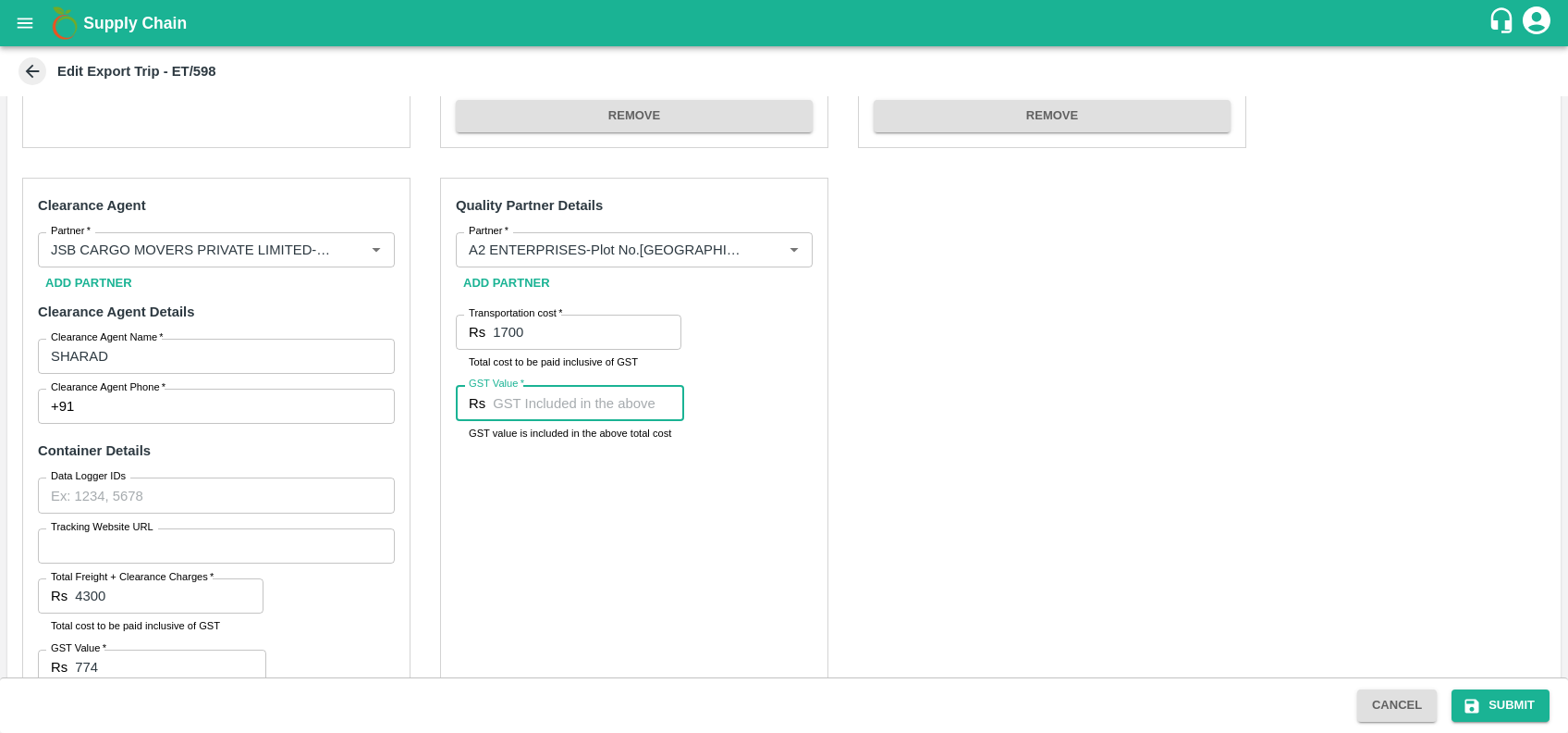
click at [581, 406] on input "GST Value   *" at bounding box center [588, 402] width 191 height 35
type input "00"
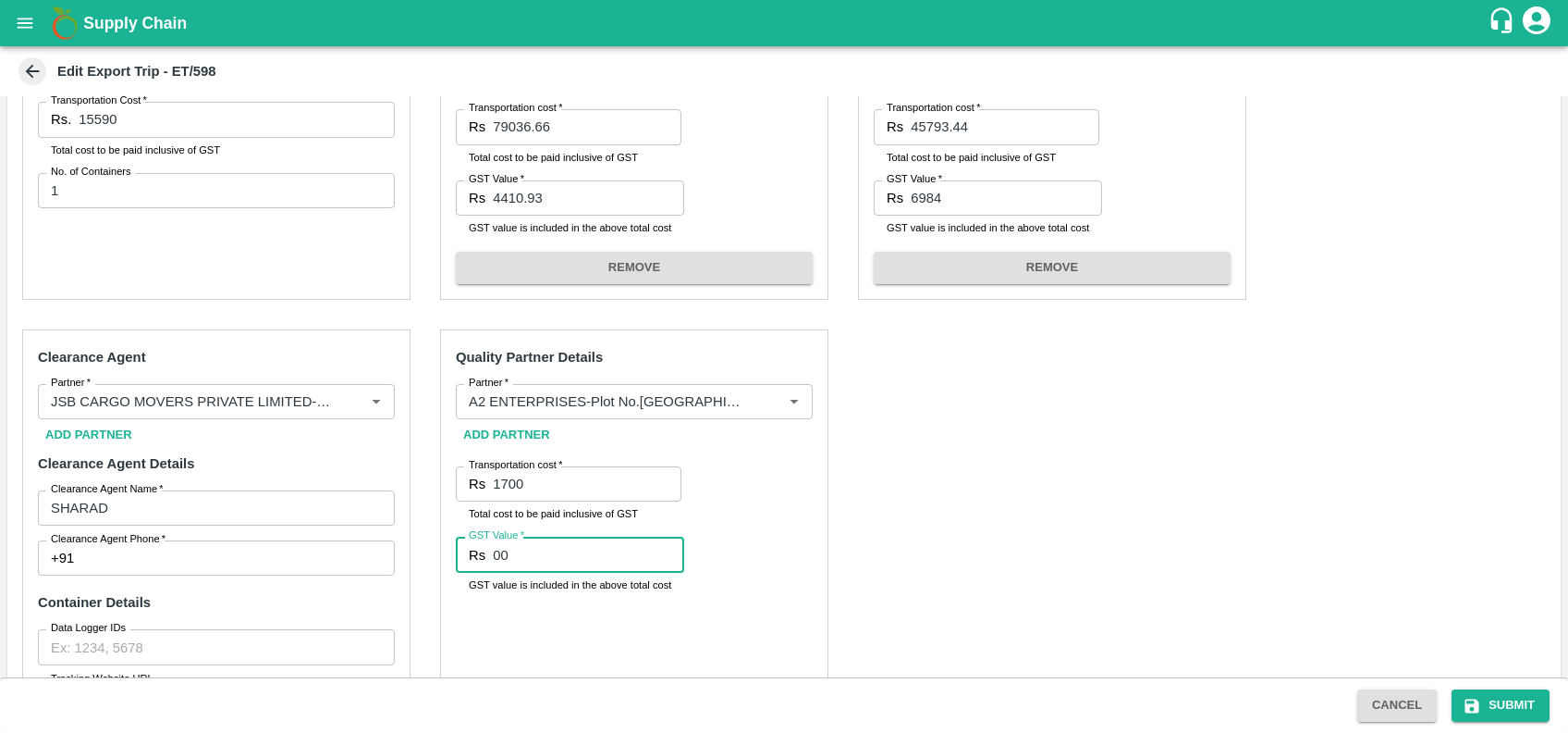
scroll to position [436, 0]
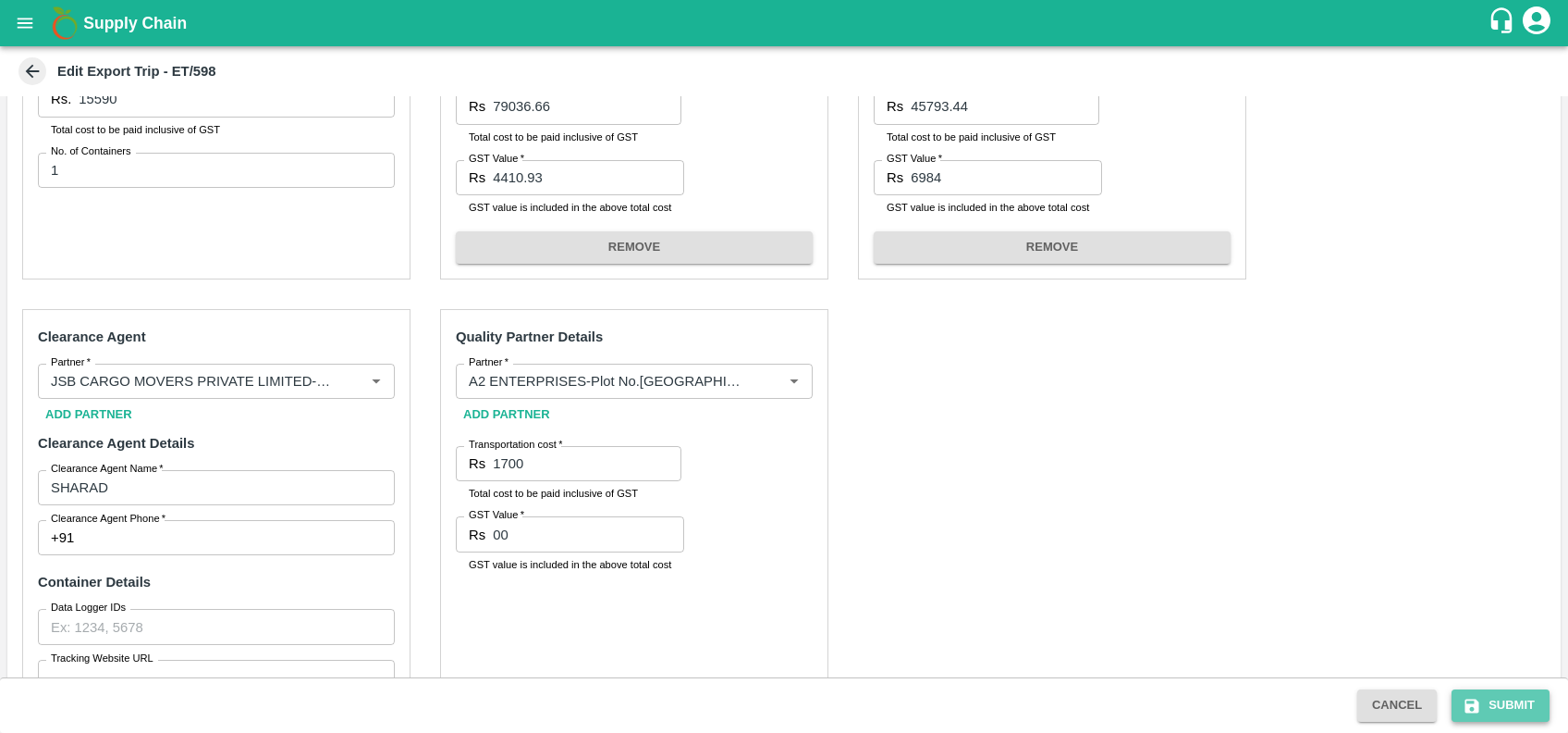
click at [1508, 710] on button "Submit" at bounding box center [1500, 705] width 98 height 32
click at [1498, 699] on button "Submit" at bounding box center [1500, 705] width 98 height 32
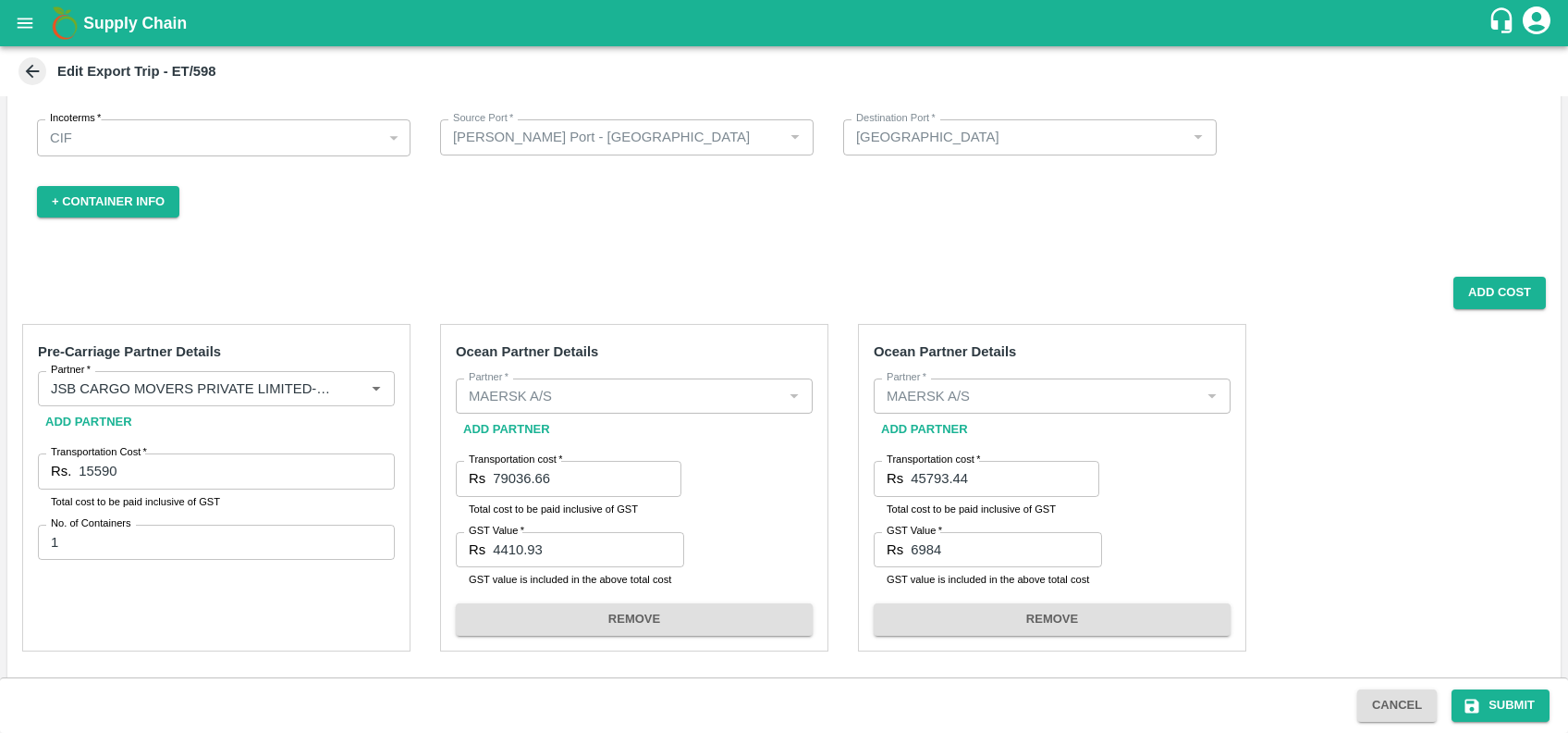
scroll to position [46, 0]
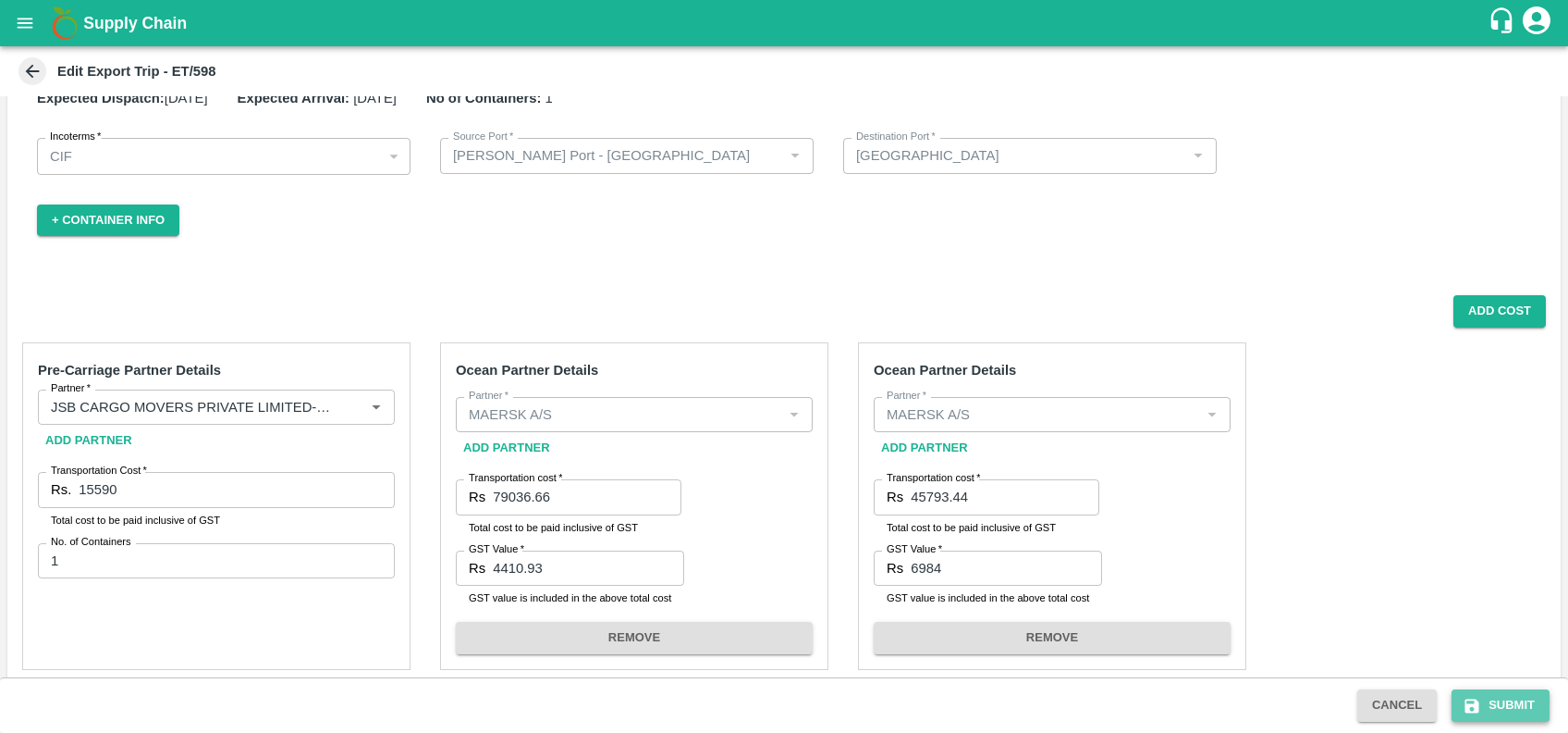
click at [1490, 703] on button "Submit" at bounding box center [1500, 705] width 98 height 32
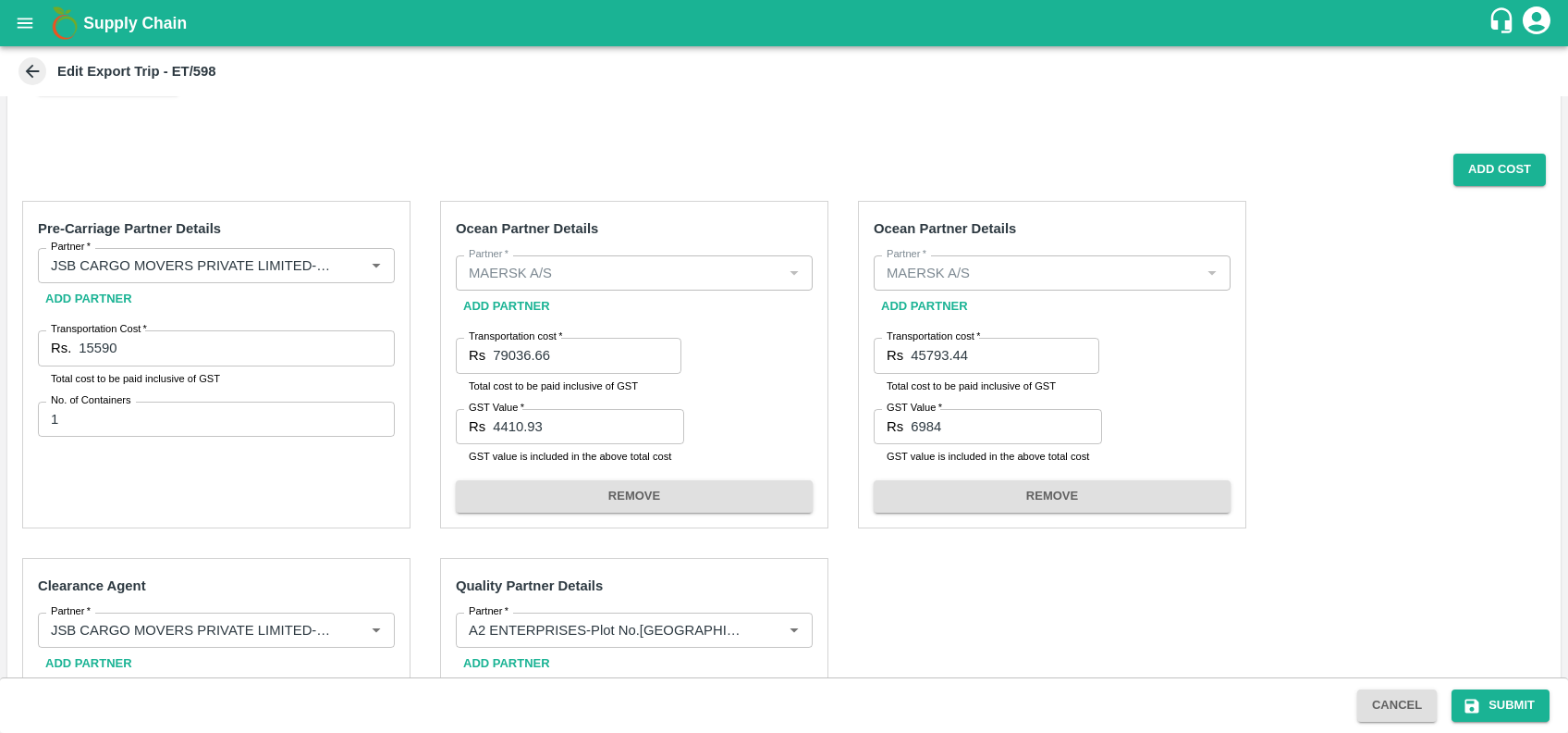
scroll to position [188, 0]
click at [1466, 704] on icon "submit" at bounding box center [1473, 705] width 14 height 14
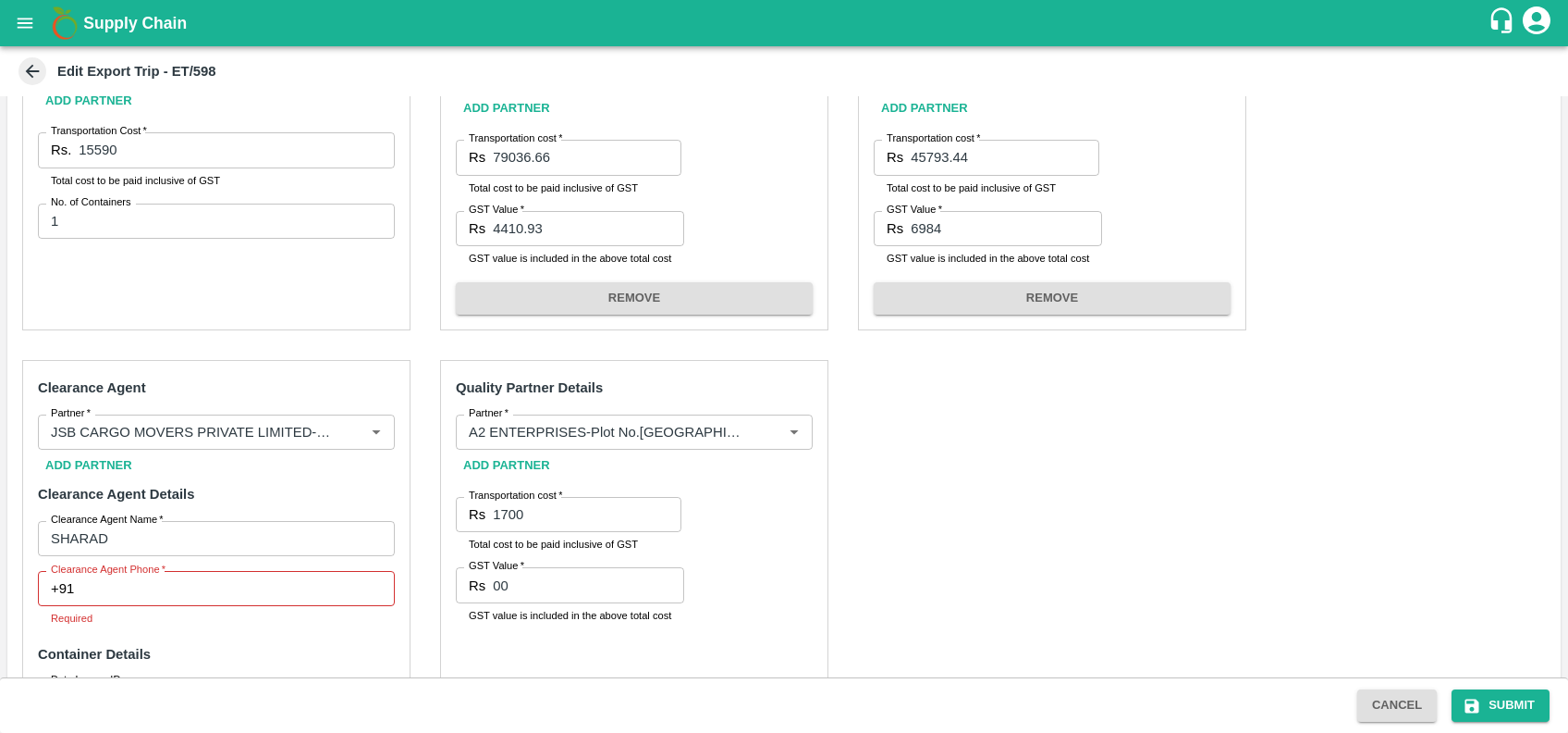
scroll to position [400, 0]
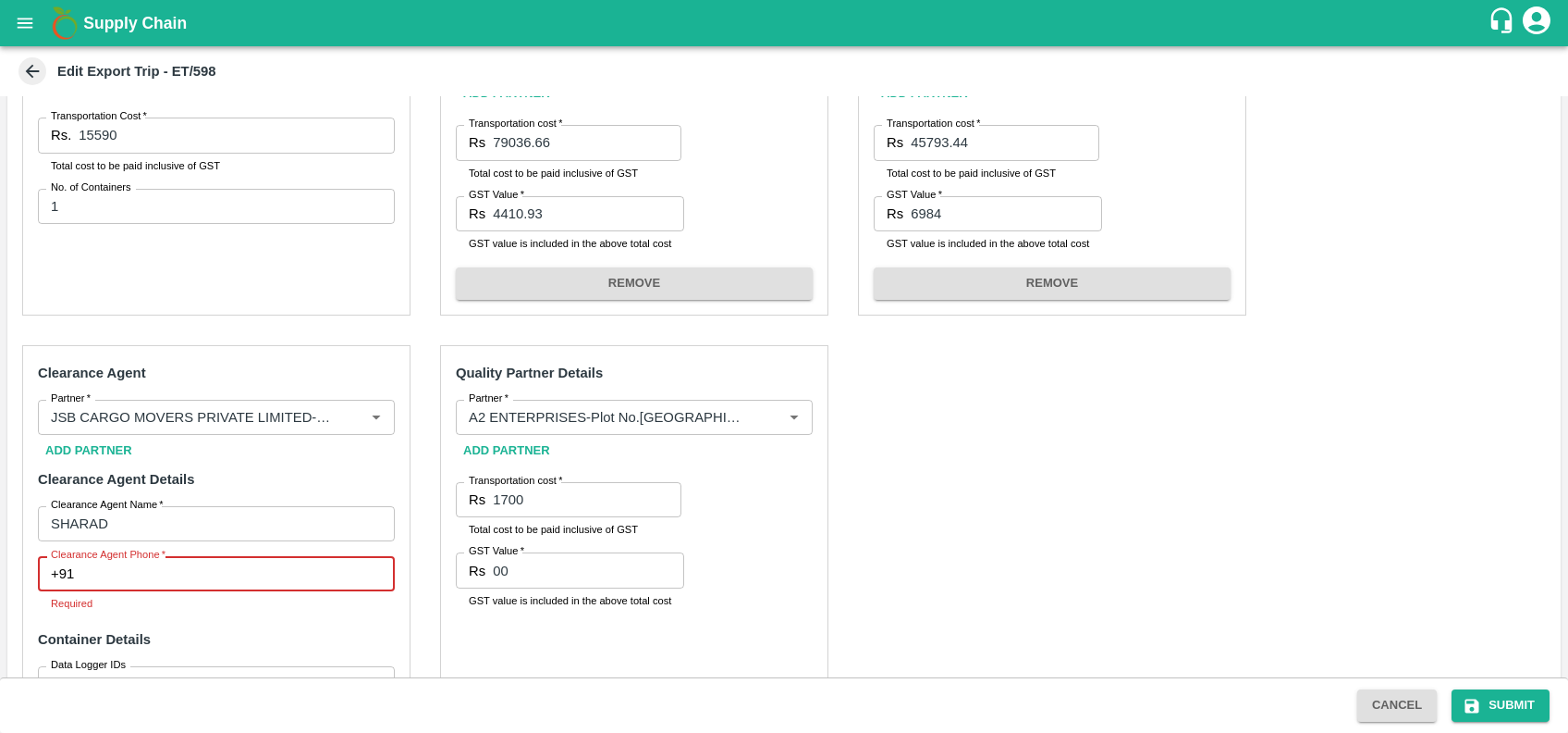
click at [178, 574] on input "Clearance Agent Phone   *" at bounding box center [238, 573] width 313 height 35
type input "7387698255"
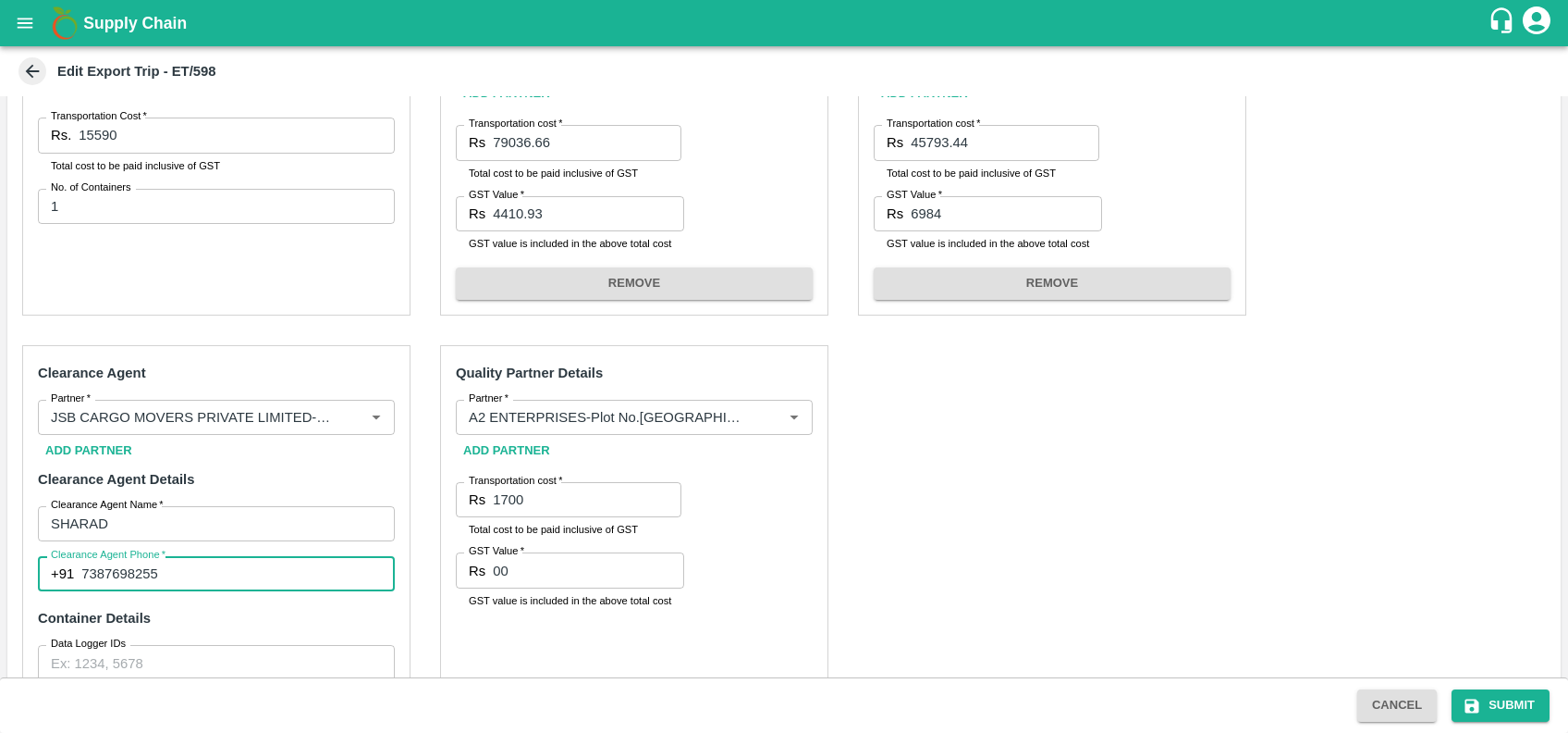
scroll to position [646, 0]
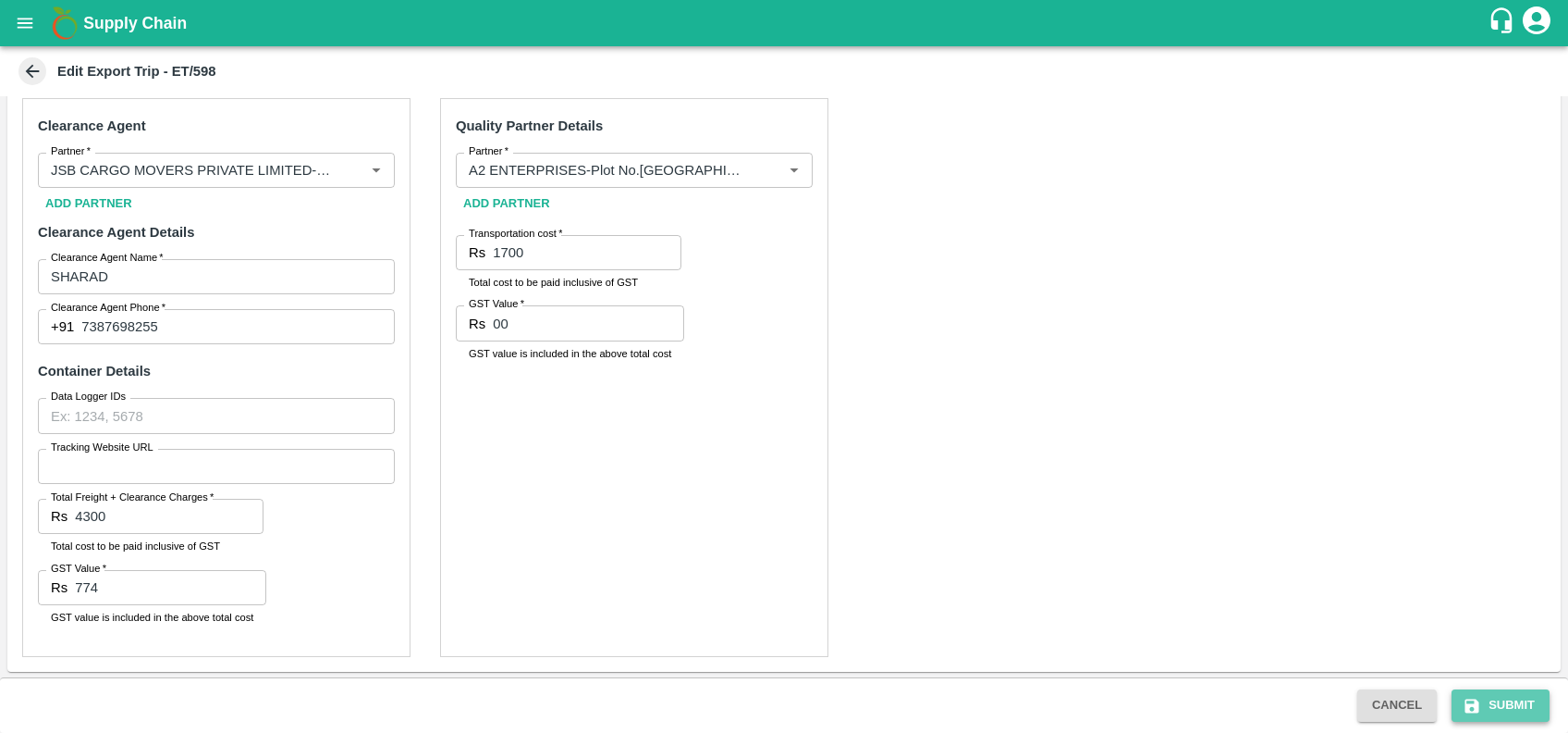
click at [1489, 719] on button "Submit" at bounding box center [1500, 705] width 98 height 32
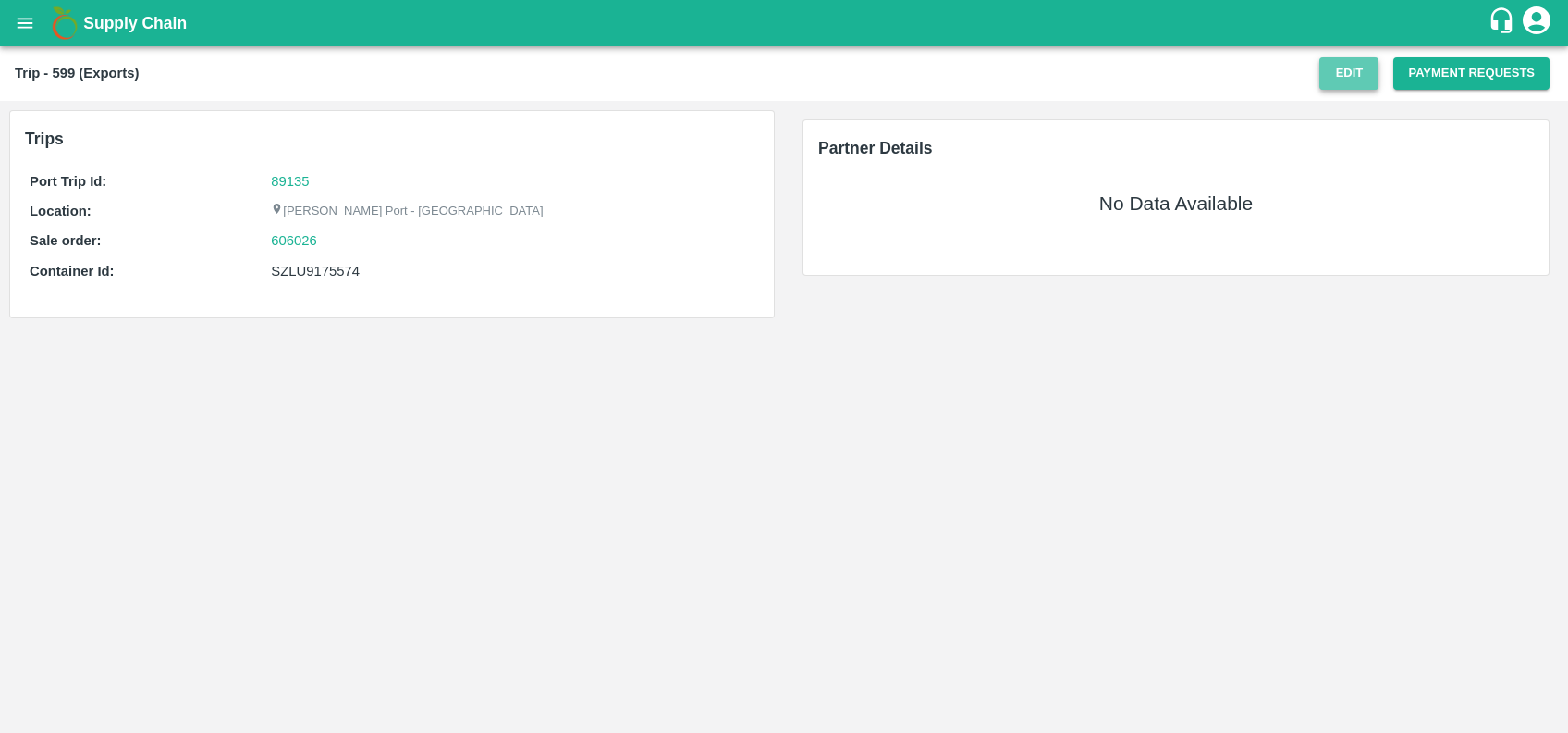
click at [1354, 73] on button "Edit" at bounding box center [1349, 73] width 59 height 32
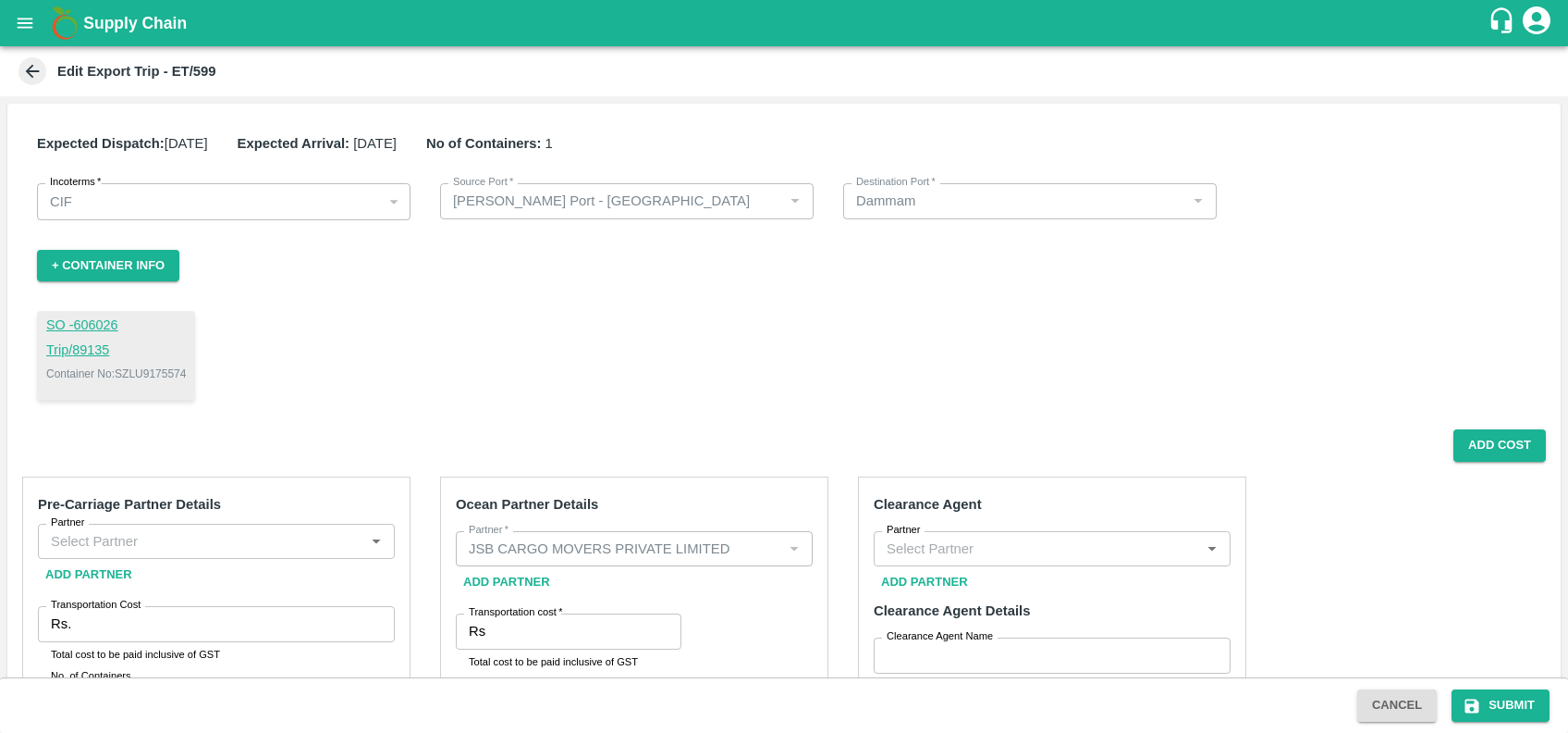
click at [263, 525] on div "Partner" at bounding box center [216, 541] width 357 height 35
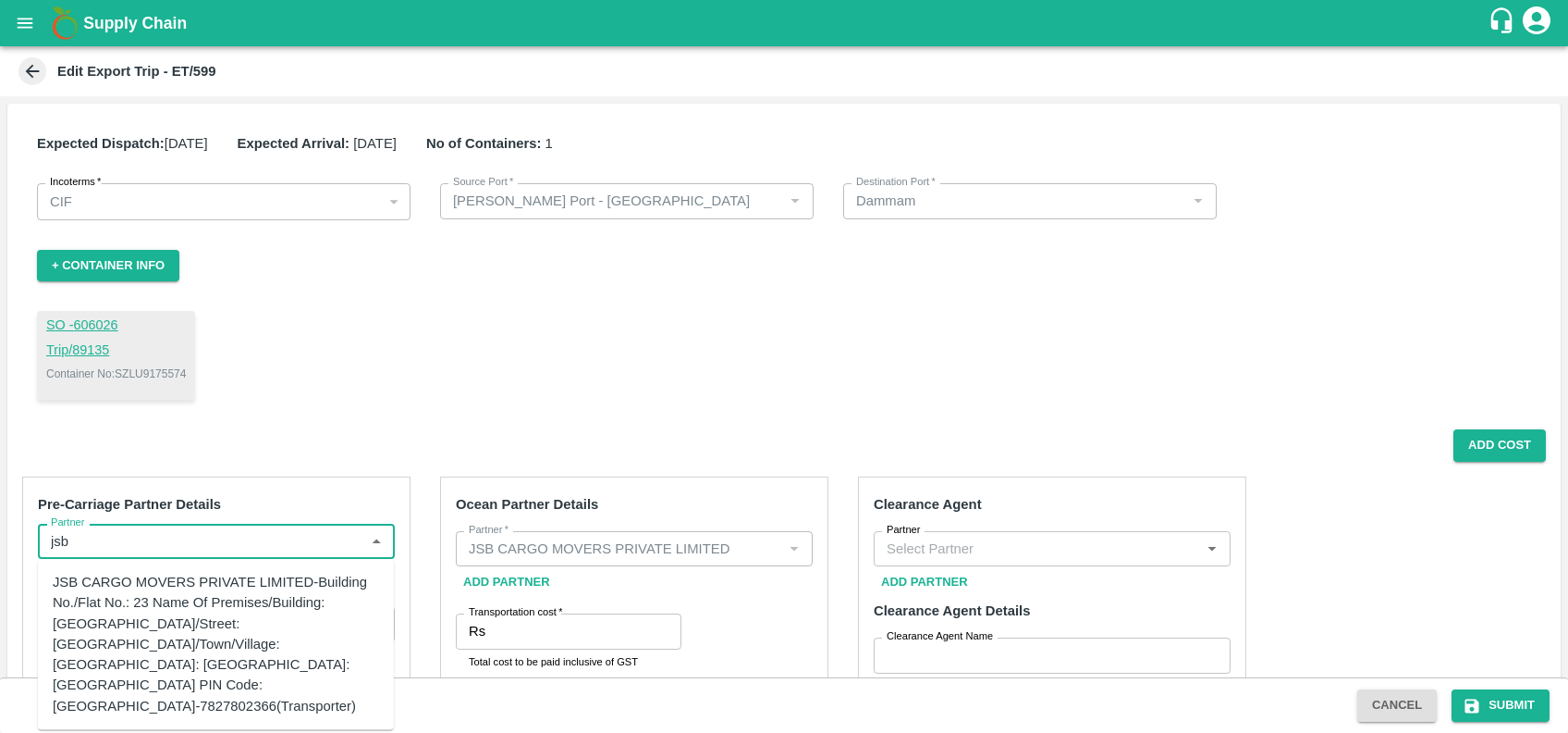
click at [133, 619] on div "JSB CARGO MOVERS PRIVATE LIMITED-Building No./Flat No.: 23 Name Of Premises/Bui…" at bounding box center [215, 644] width 326 height 145
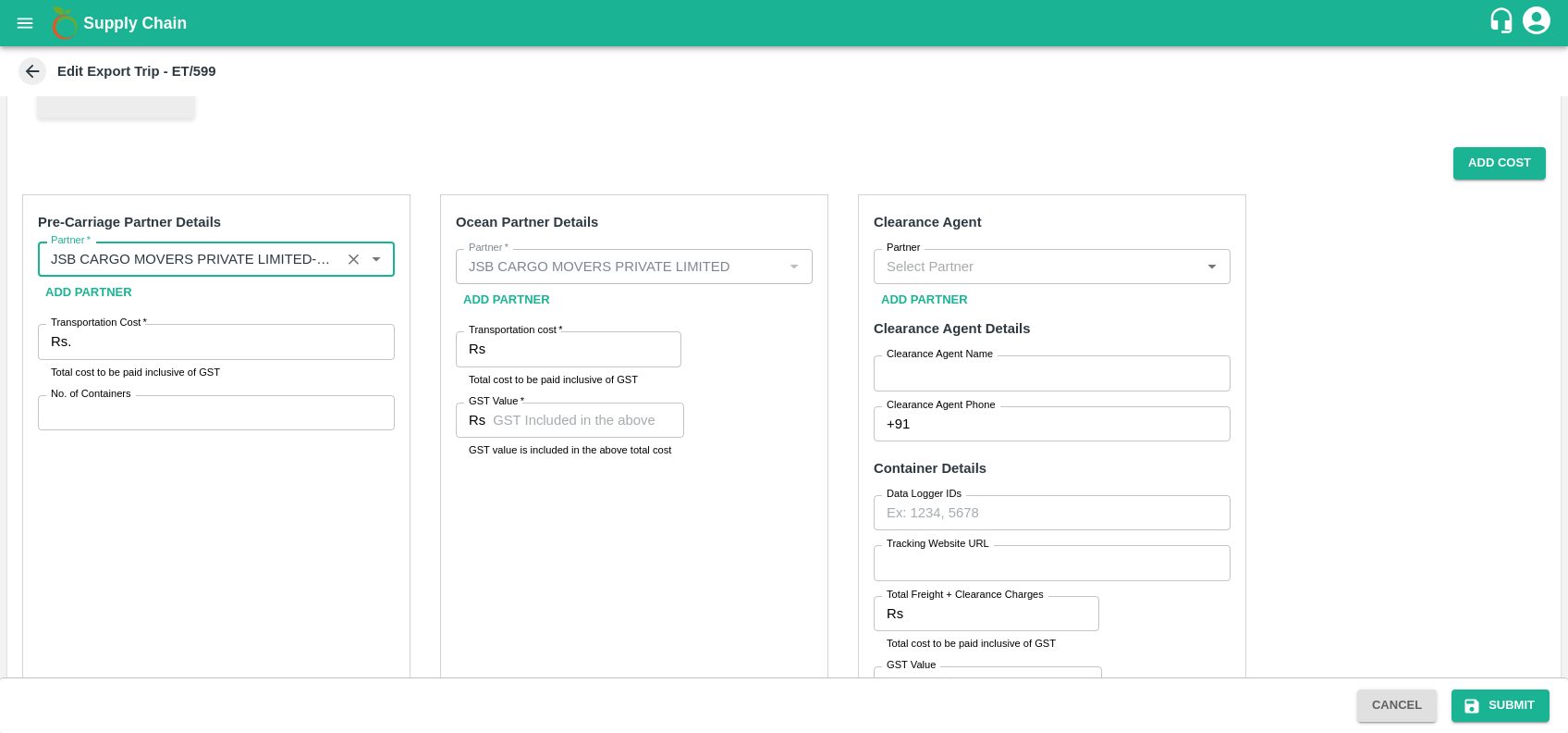
scroll to position [314, 0]
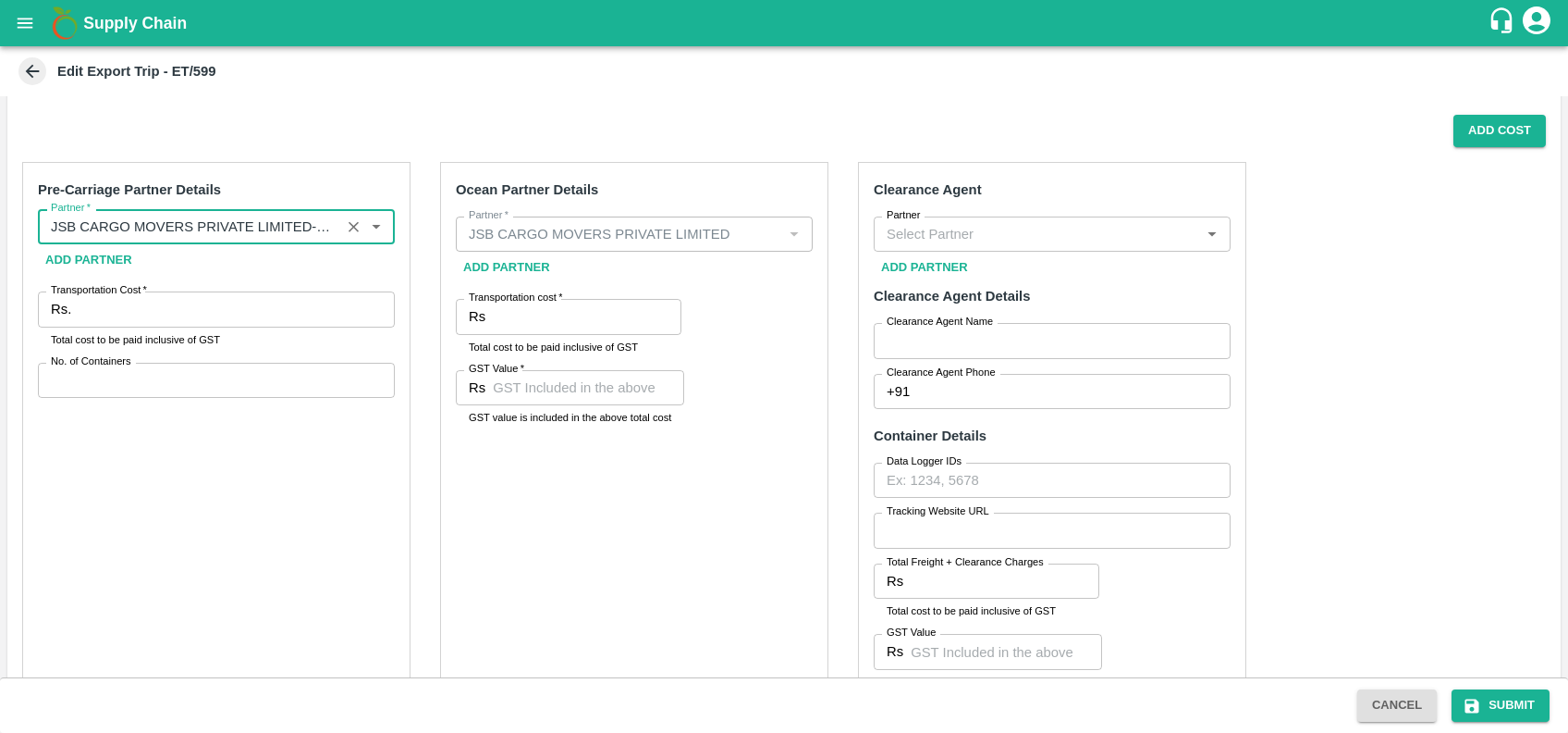
type input "JSB CARGO MOVERS PRIVATE LIMITED-Building No./Flat No.: 23 Name Of Premises/Bui…"
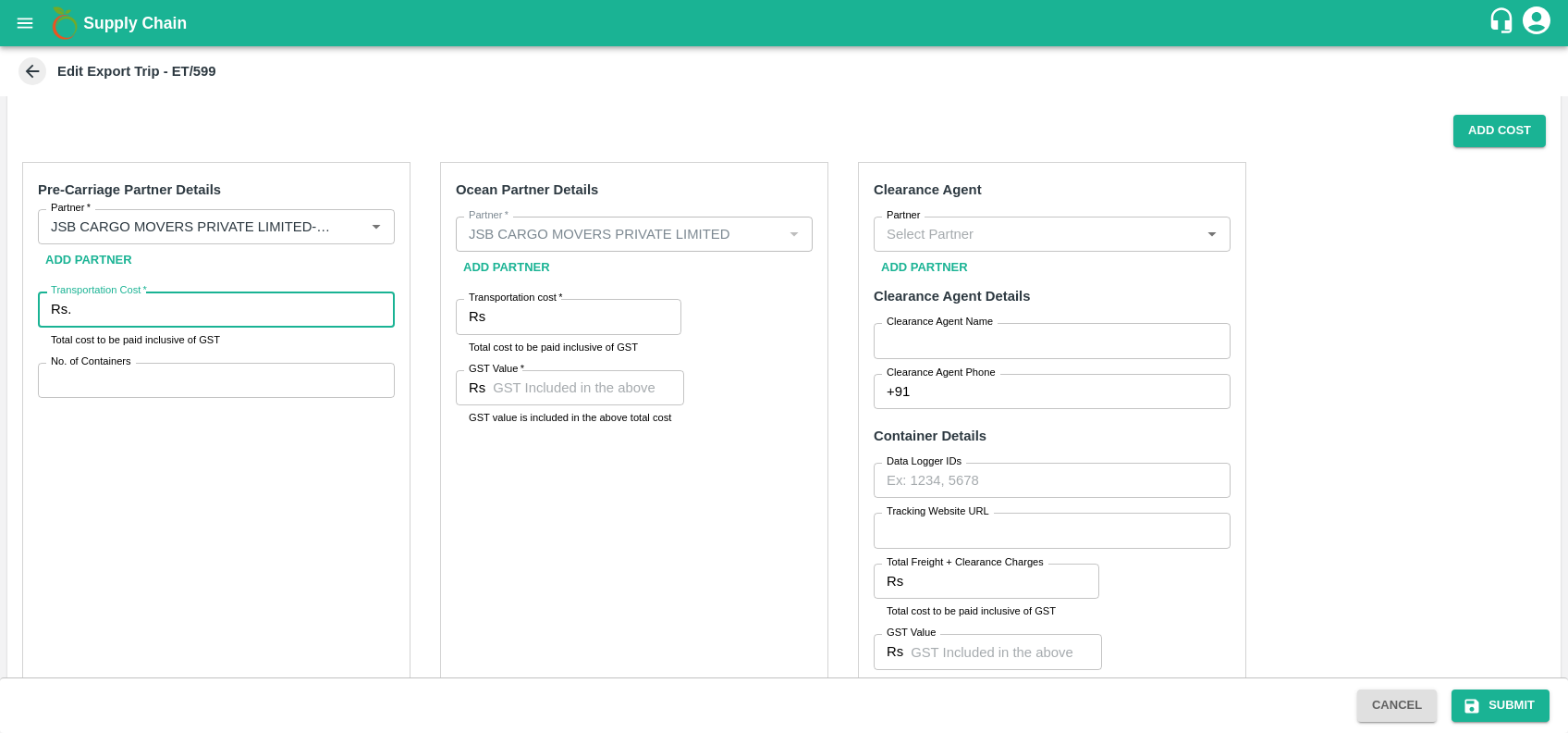
click at [165, 303] on input "Transportation Cost   *" at bounding box center [237, 308] width 316 height 35
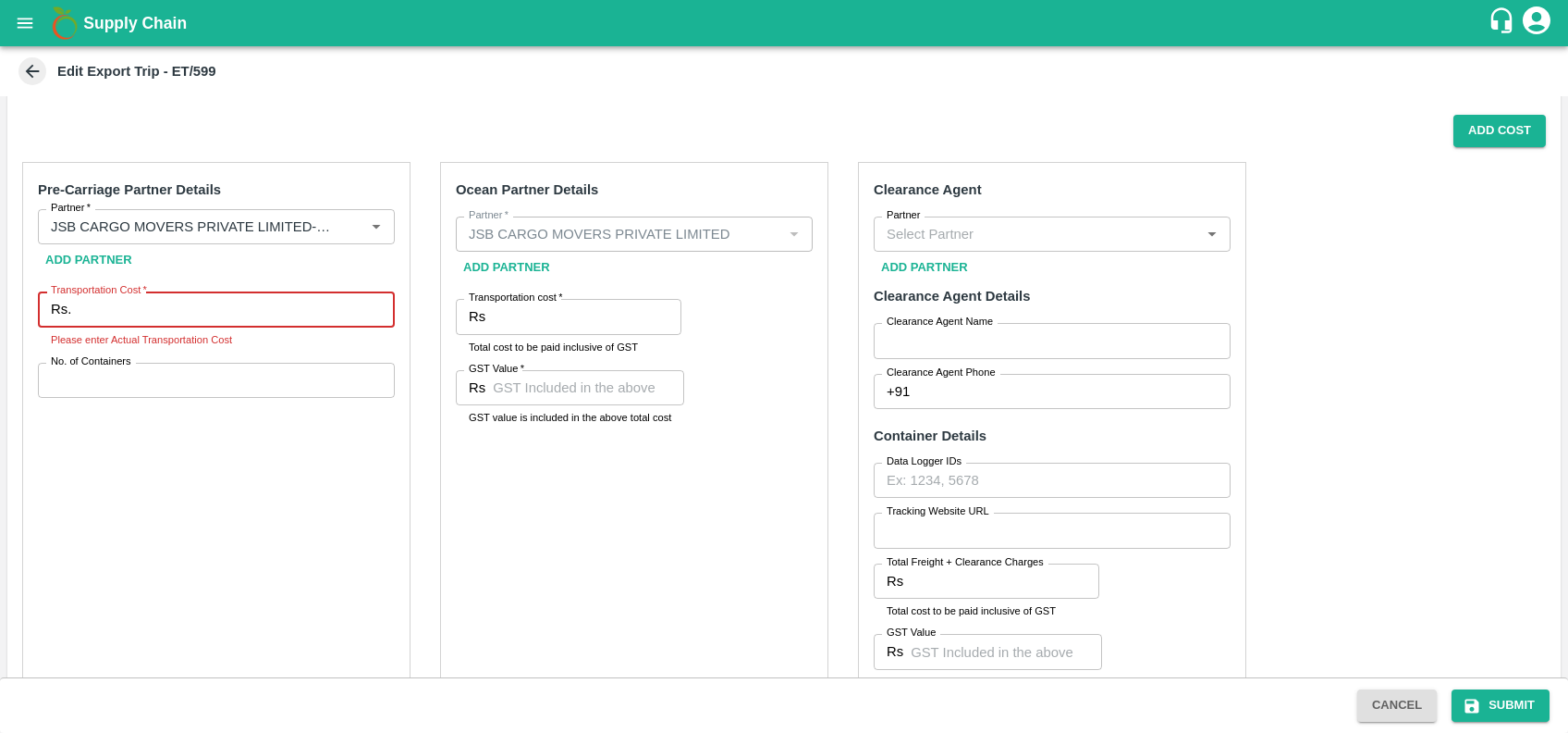
paste input "47090"
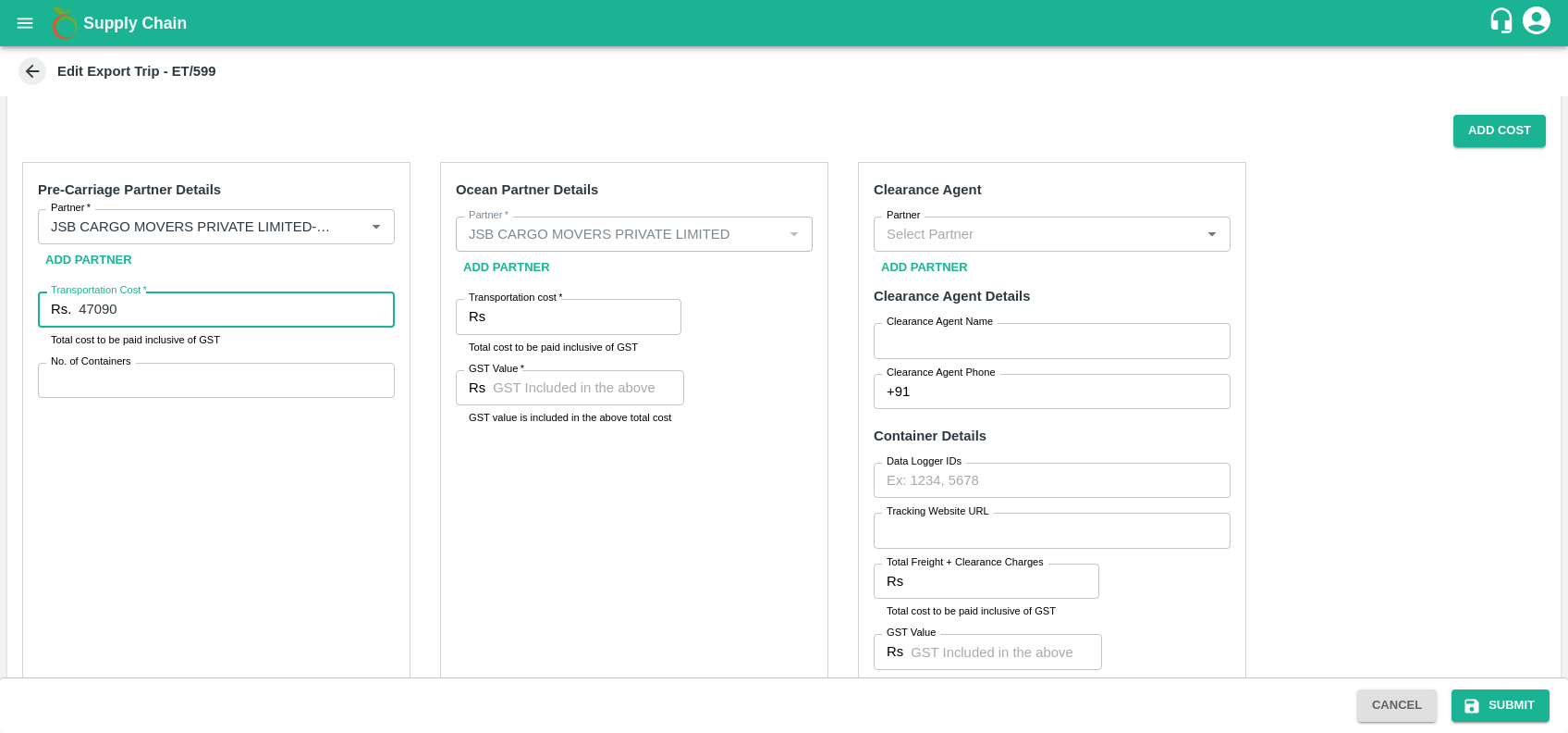
type input "47090"
click at [192, 356] on div "Pre-Carriage Partner Details Partner   * Partner   * Add Partner Transportation…" at bounding box center [216, 441] width 388 height 559
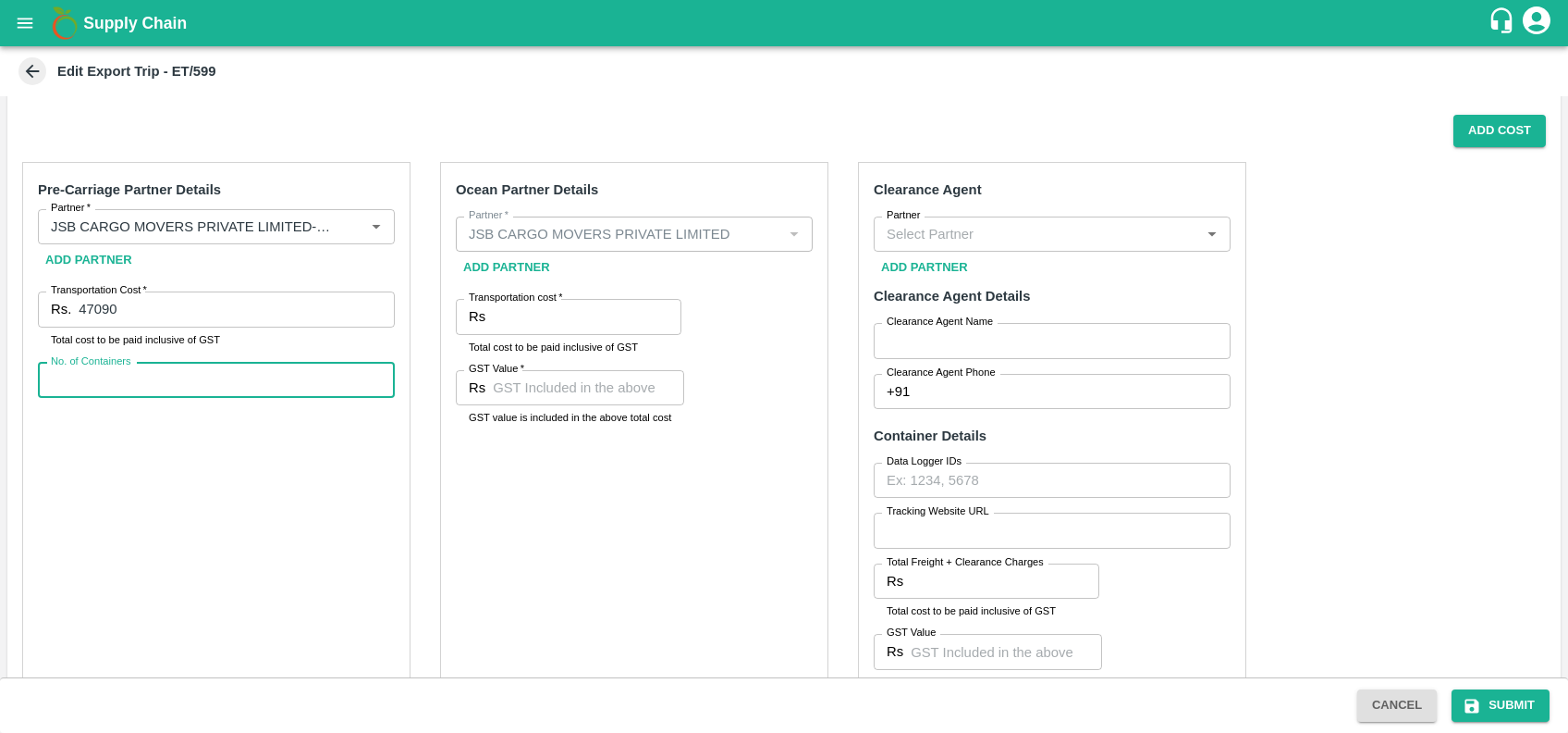
click at [198, 366] on input "No. of Containers" at bounding box center [216, 380] width 357 height 35
type input "1"
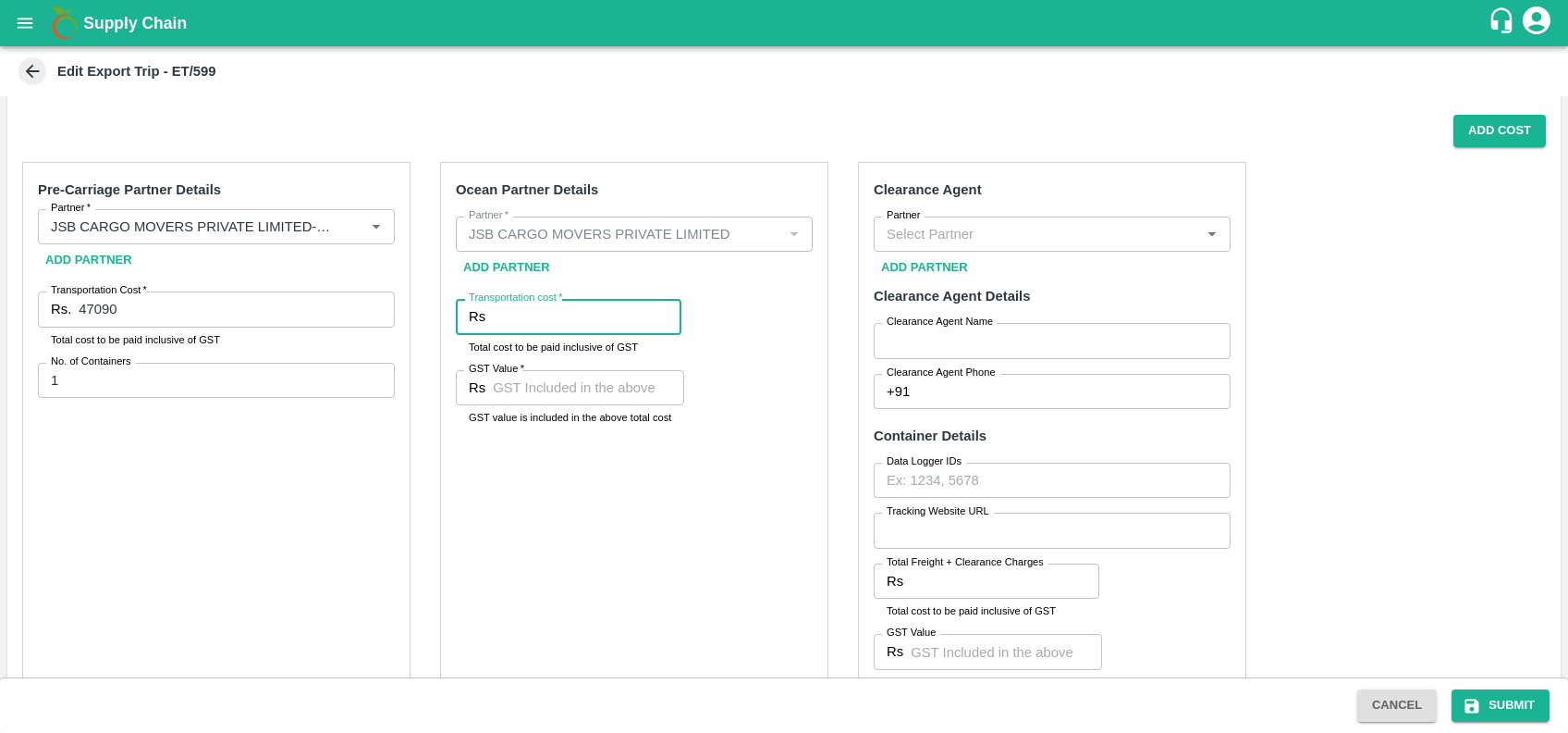
click at [570, 309] on input "Transportation cost   *" at bounding box center [587, 316] width 188 height 35
paste input "153976.5"
type input "153976.5"
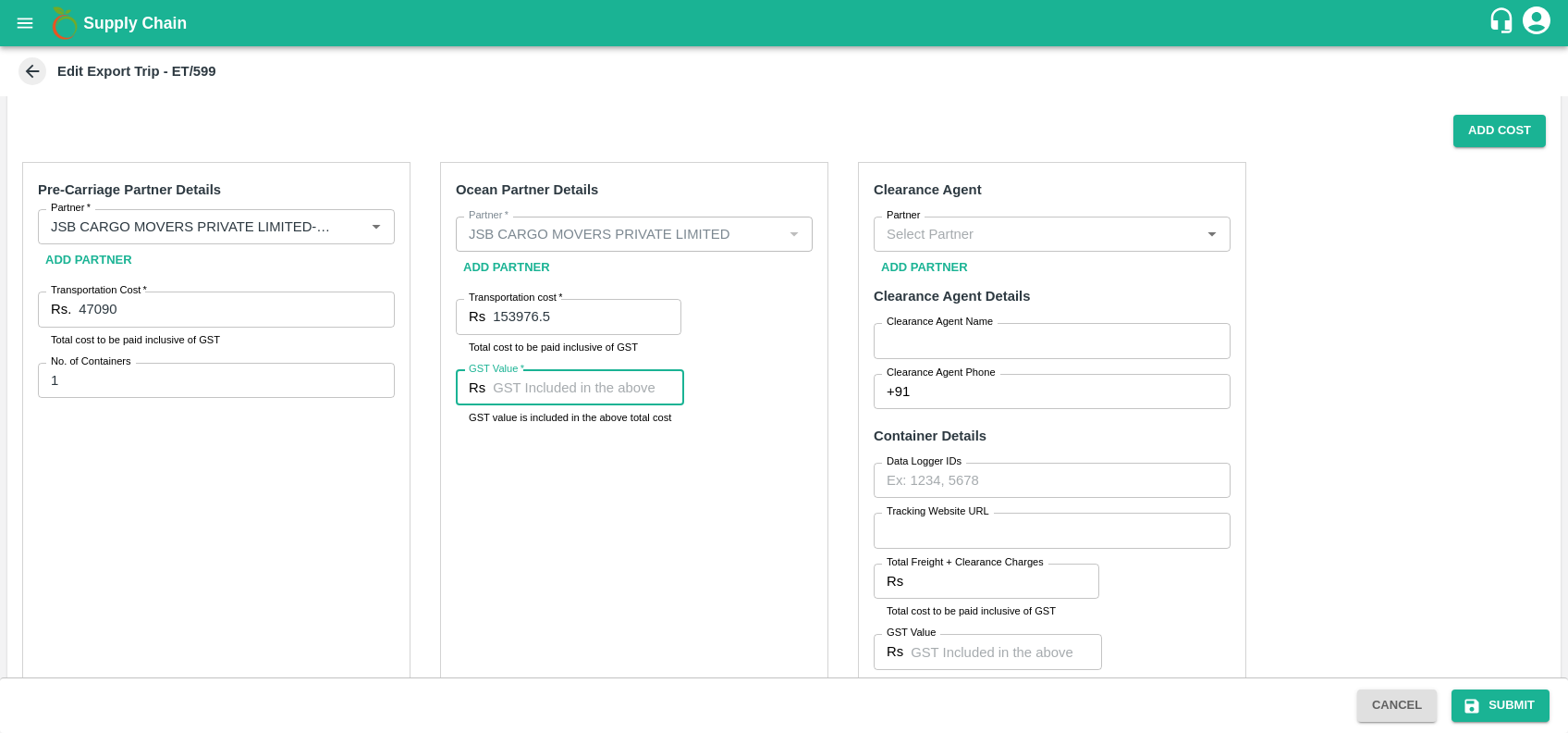
click at [539, 386] on input "GST Value   *" at bounding box center [588, 387] width 191 height 35
paste input "13295.69"
type input "13295.69"
click at [976, 223] on input "Partner" at bounding box center [1036, 233] width 315 height 24
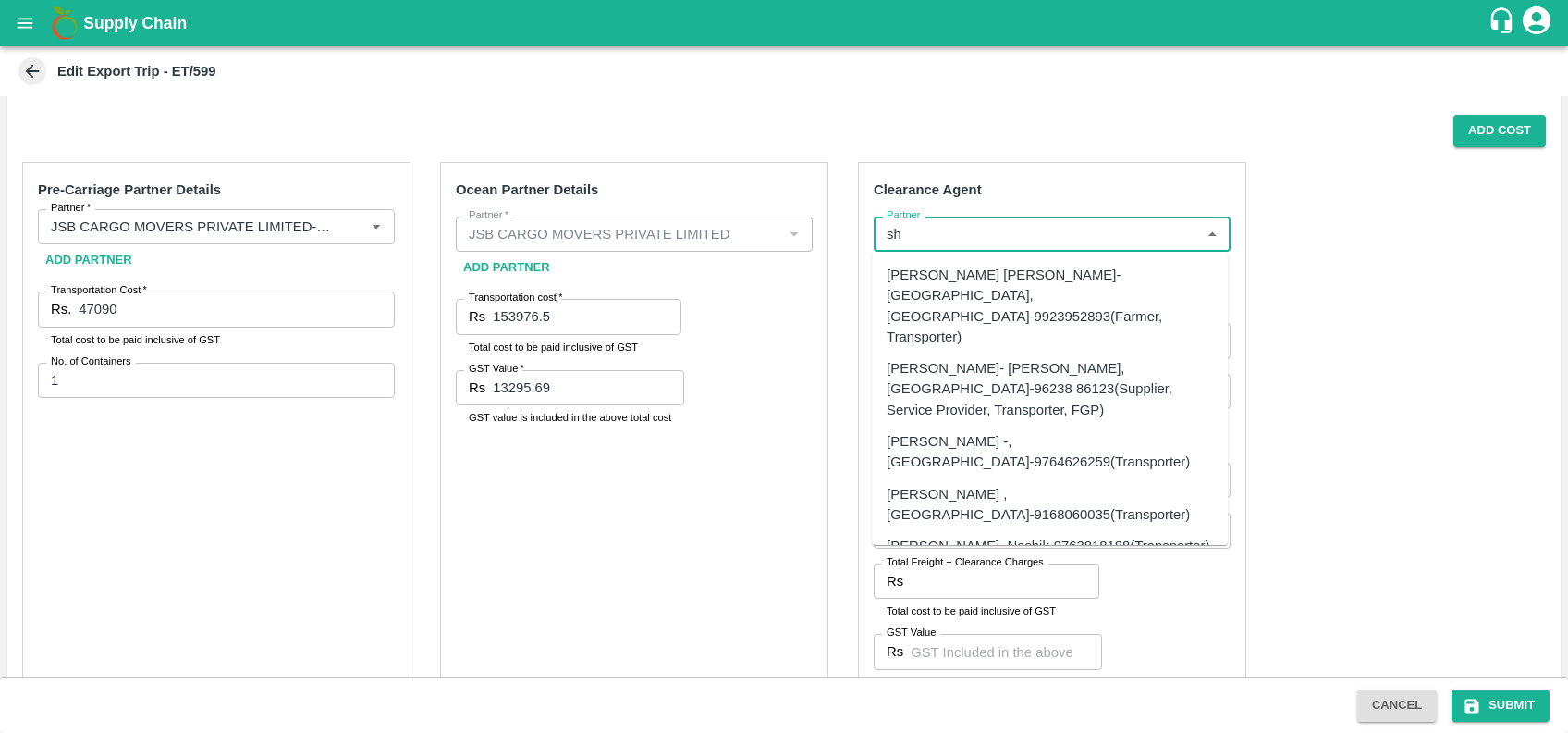
type input "s"
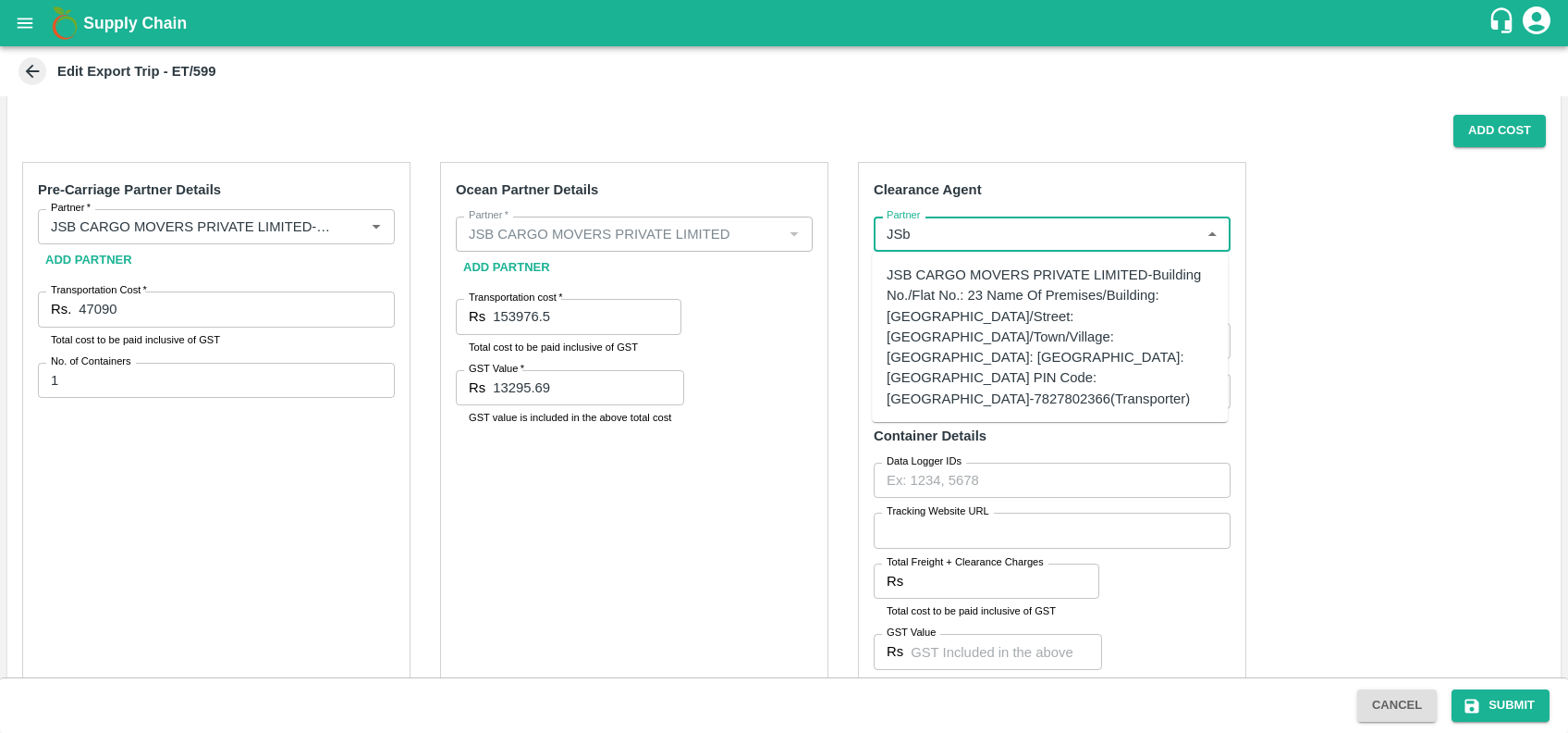
click at [963, 273] on div "JSB CARGO MOVERS PRIVATE LIMITED-Building No./Flat No.: 23 Name Of Premises/Bui…" at bounding box center [1049, 337] width 326 height 145
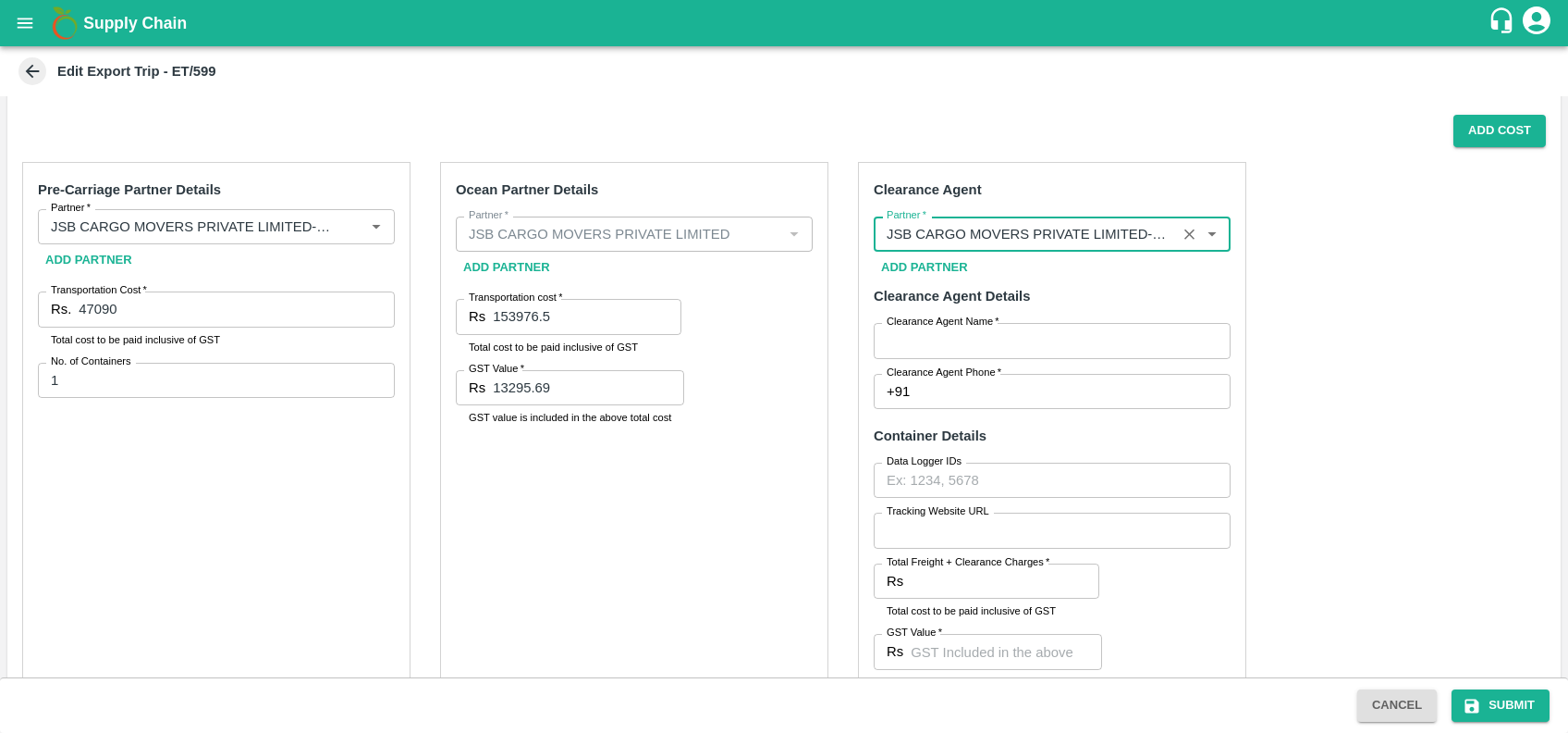
type input "JSB CARGO MOVERS PRIVATE LIMITED-Building No./Flat No.: 23 Name Of Premises/Bui…"
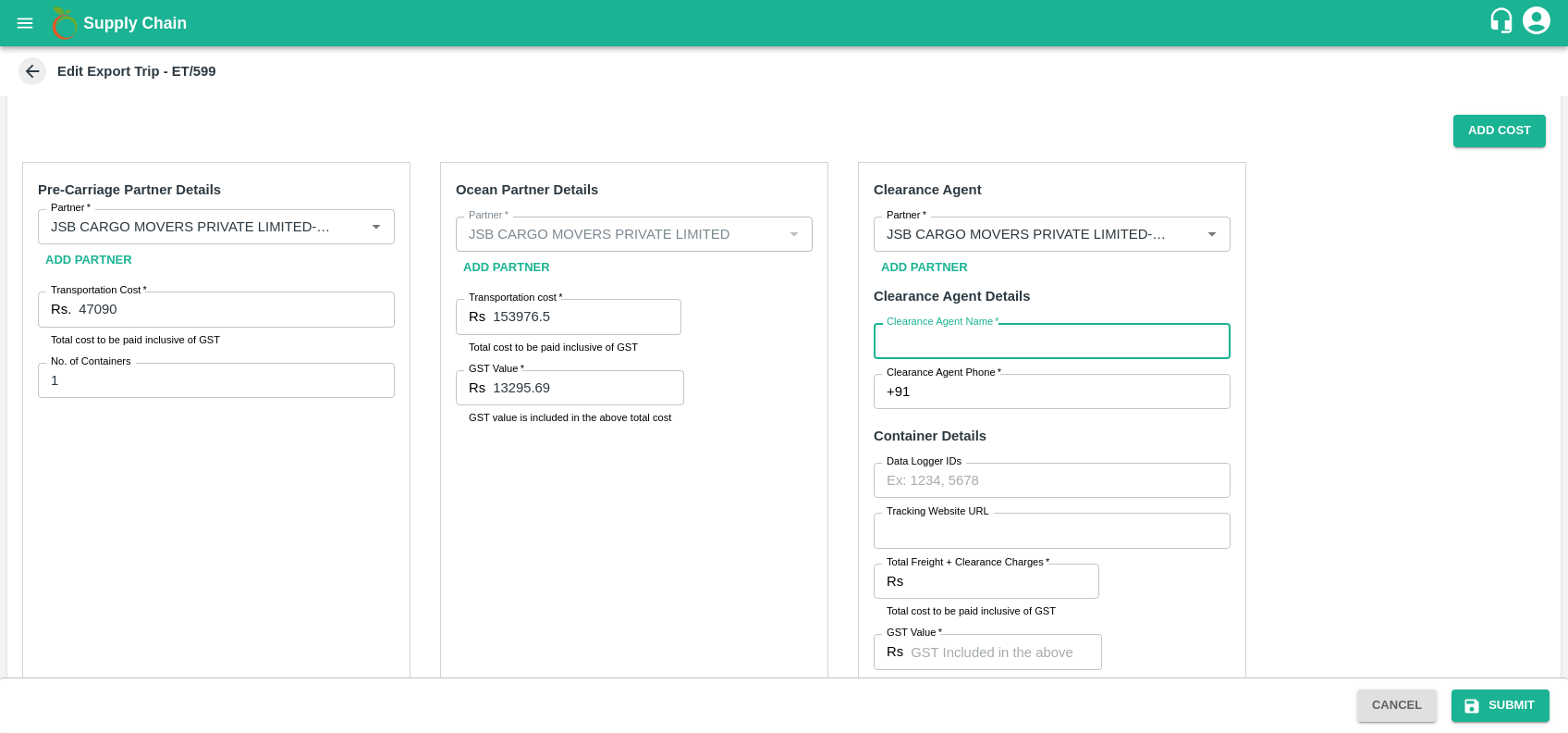
click at [976, 330] on input "Clearance Agent Name   *" at bounding box center [1051, 340] width 357 height 35
type input "SHARAD"
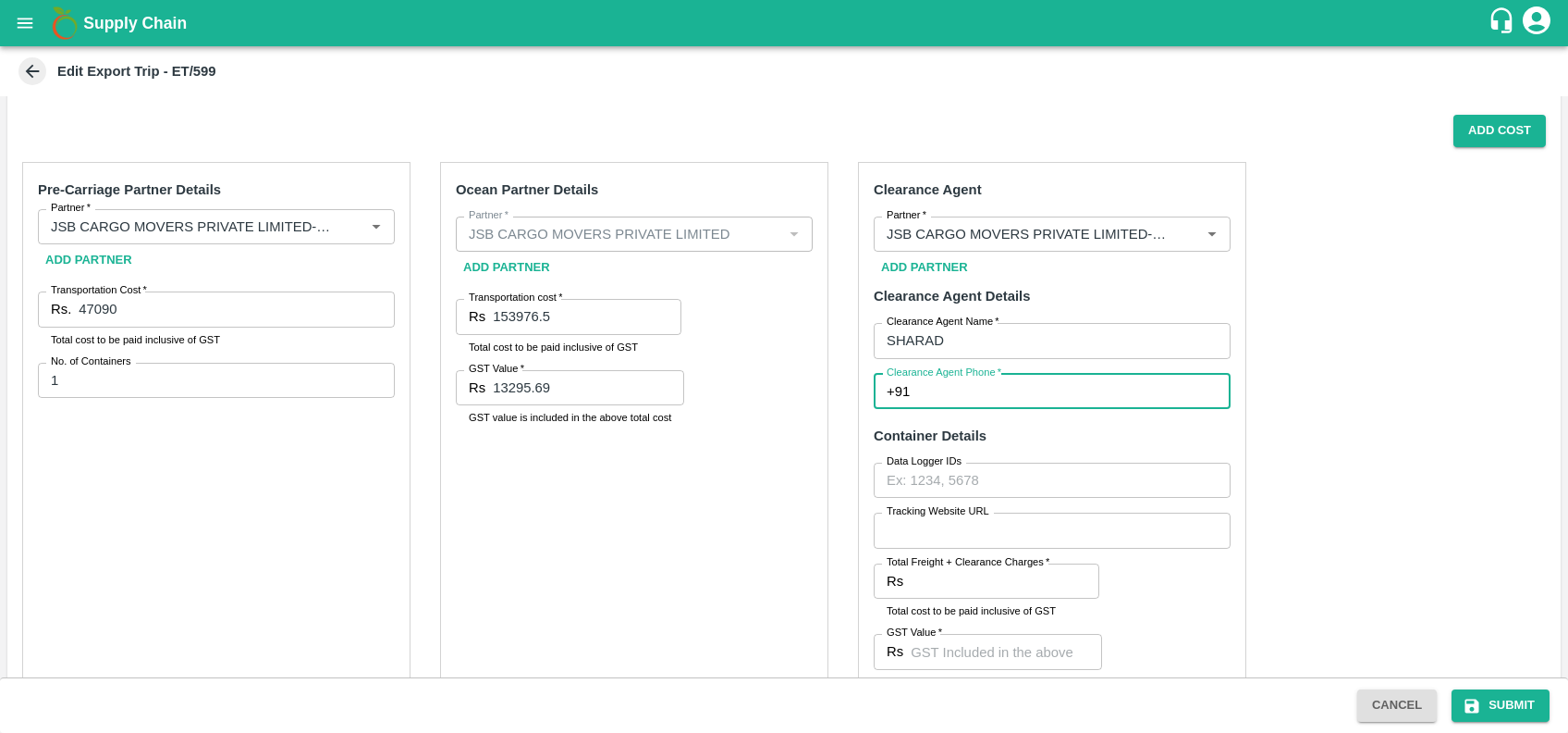
click at [944, 391] on input "Clearance Agent Phone   *" at bounding box center [1073, 391] width 313 height 35
type input "9075300923"
type input "4130"
type input "1352.88"
type input "4130"
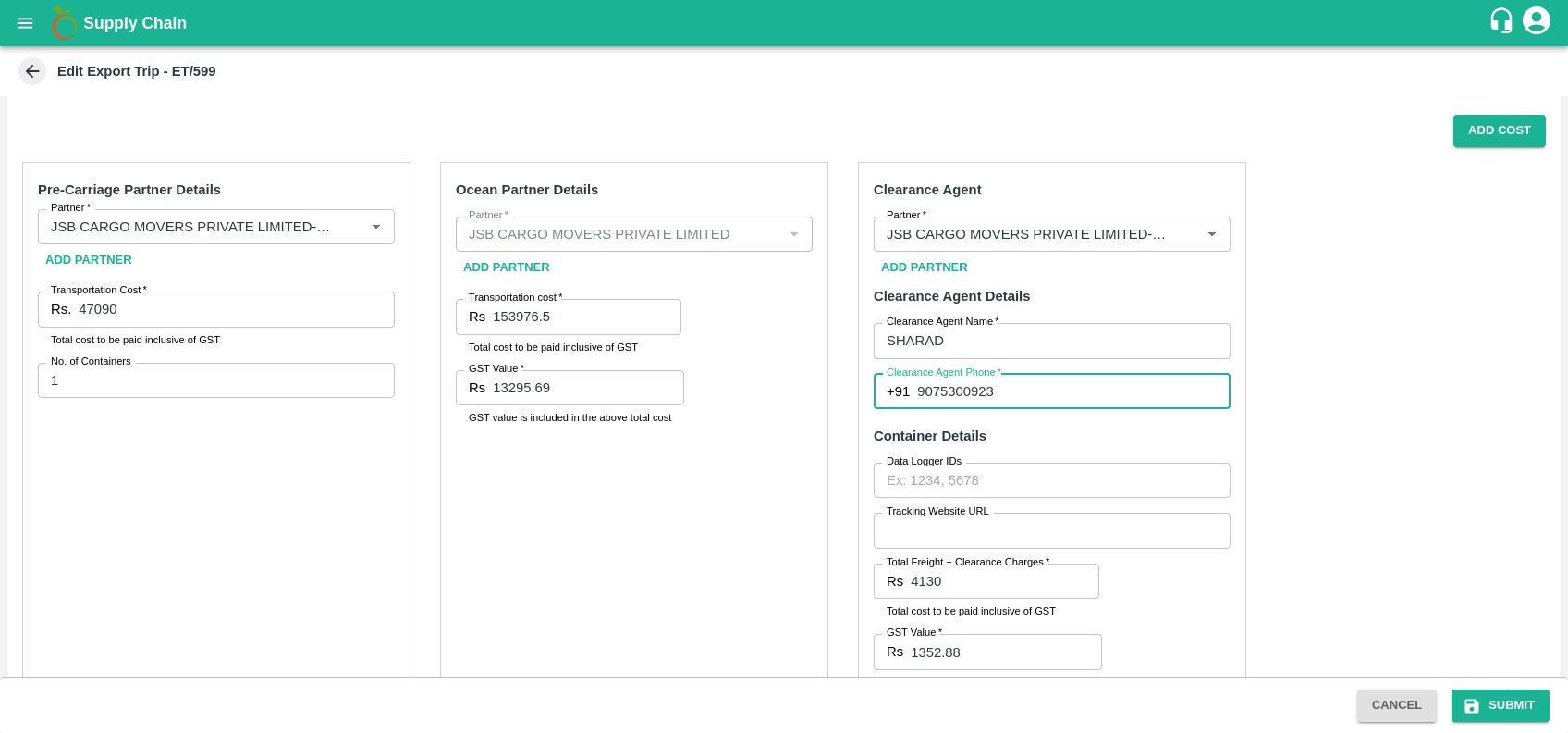
type input "630"
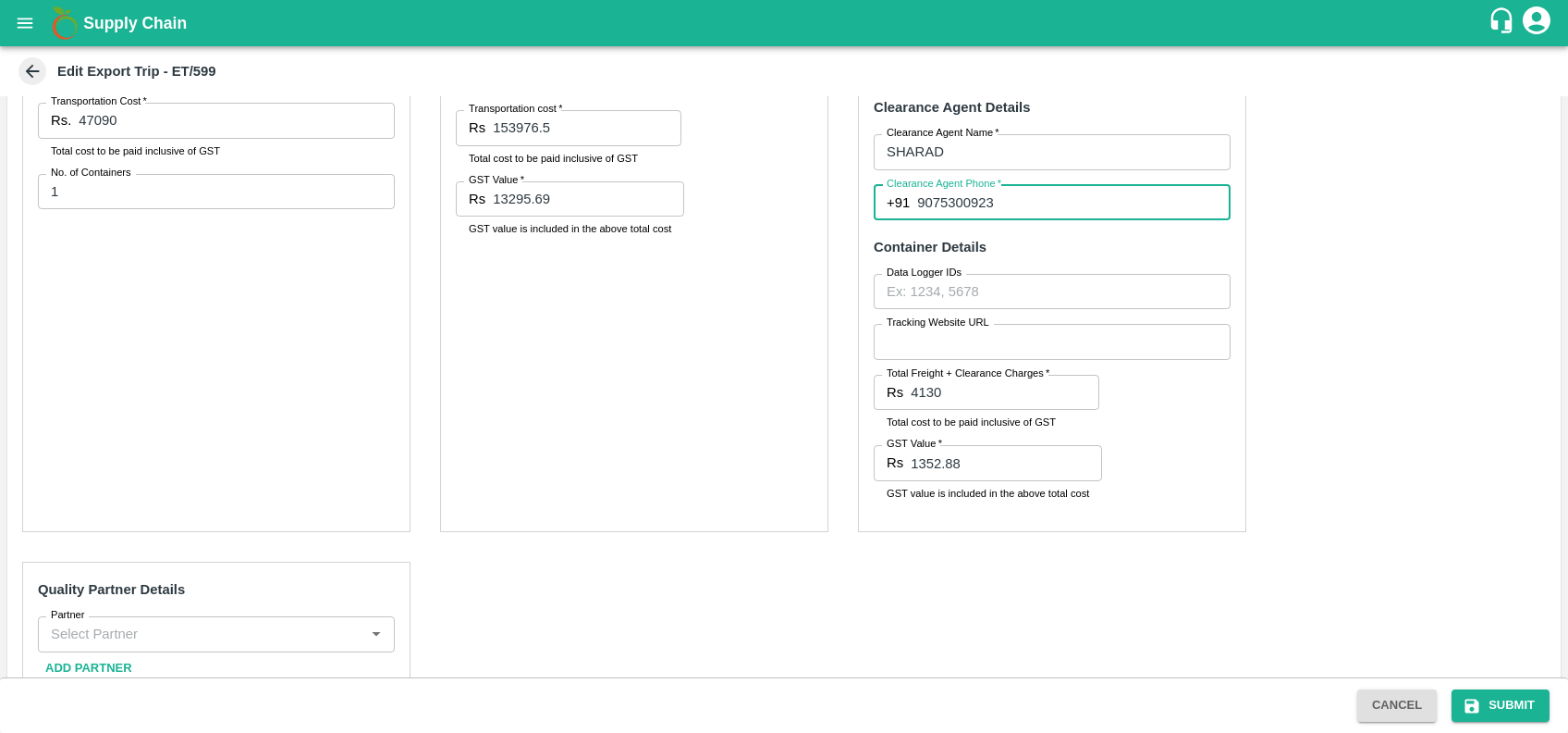
scroll to position [505, 0]
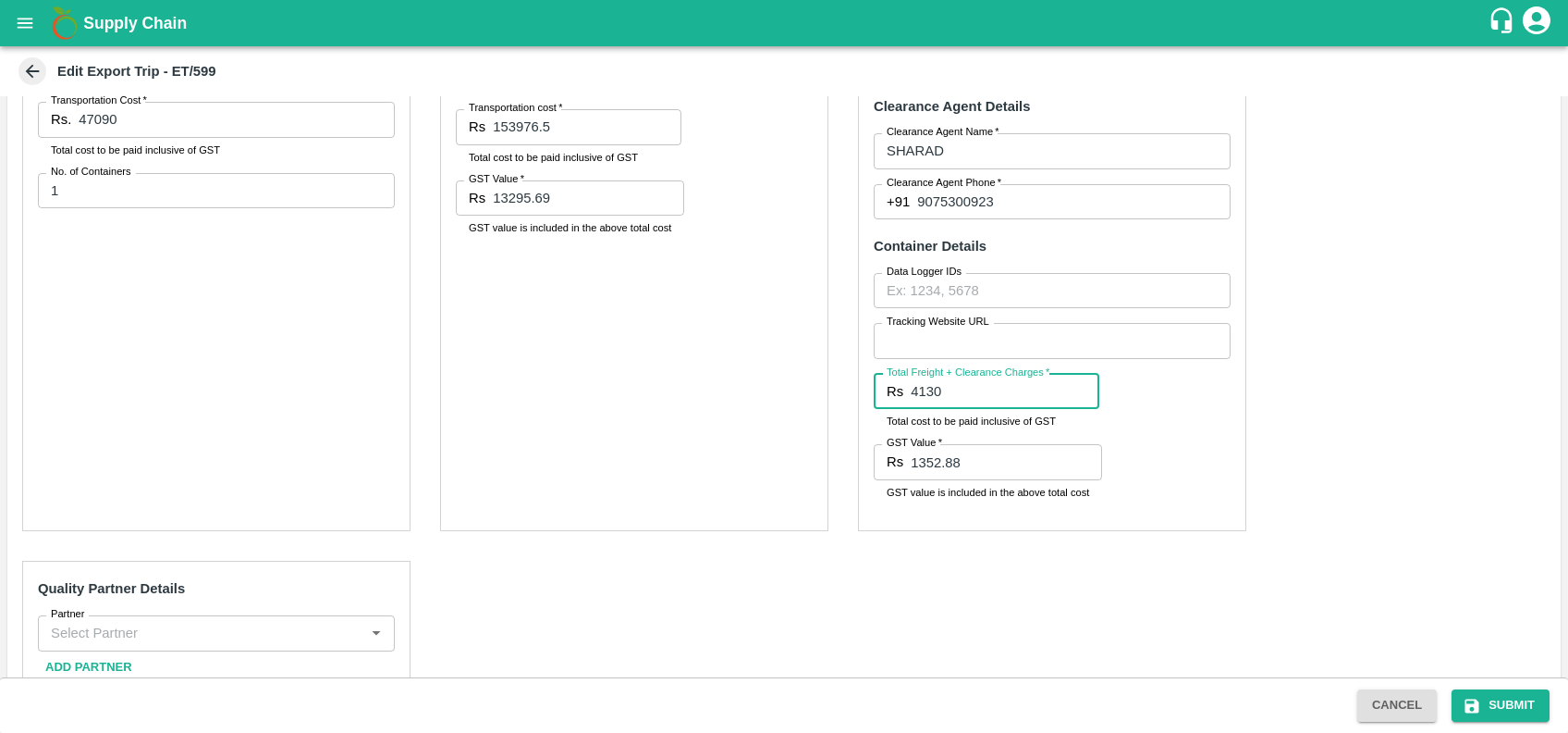
click at [952, 403] on input "4130" at bounding box center [1005, 391] width 188 height 35
type input "4300"
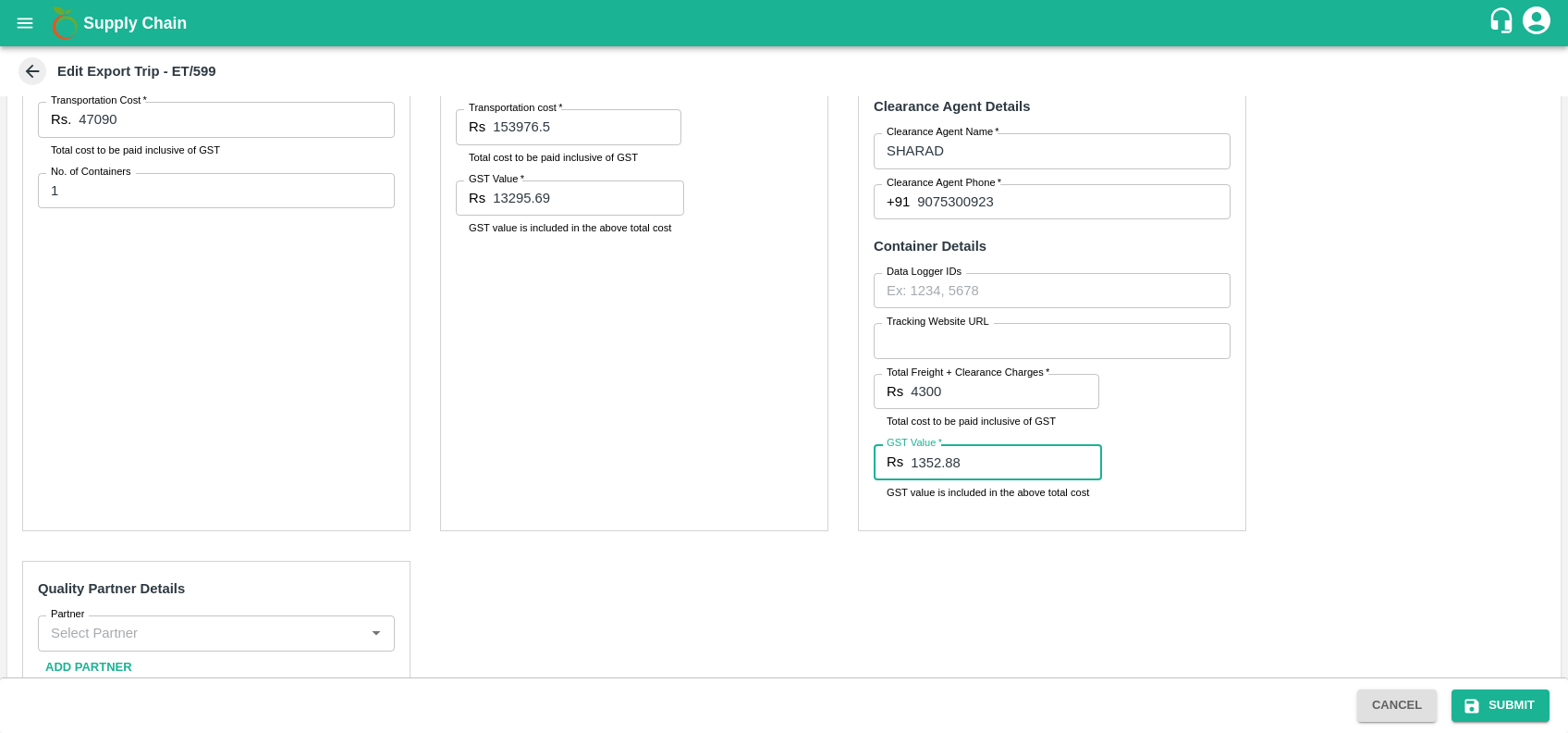
drag, startPoint x: 912, startPoint y: 459, endPoint x: 978, endPoint y: 466, distance: 66.4
click at [978, 466] on input "1352.88" at bounding box center [1006, 462] width 191 height 35
paste input "774"
type input "1"
paste input "774"
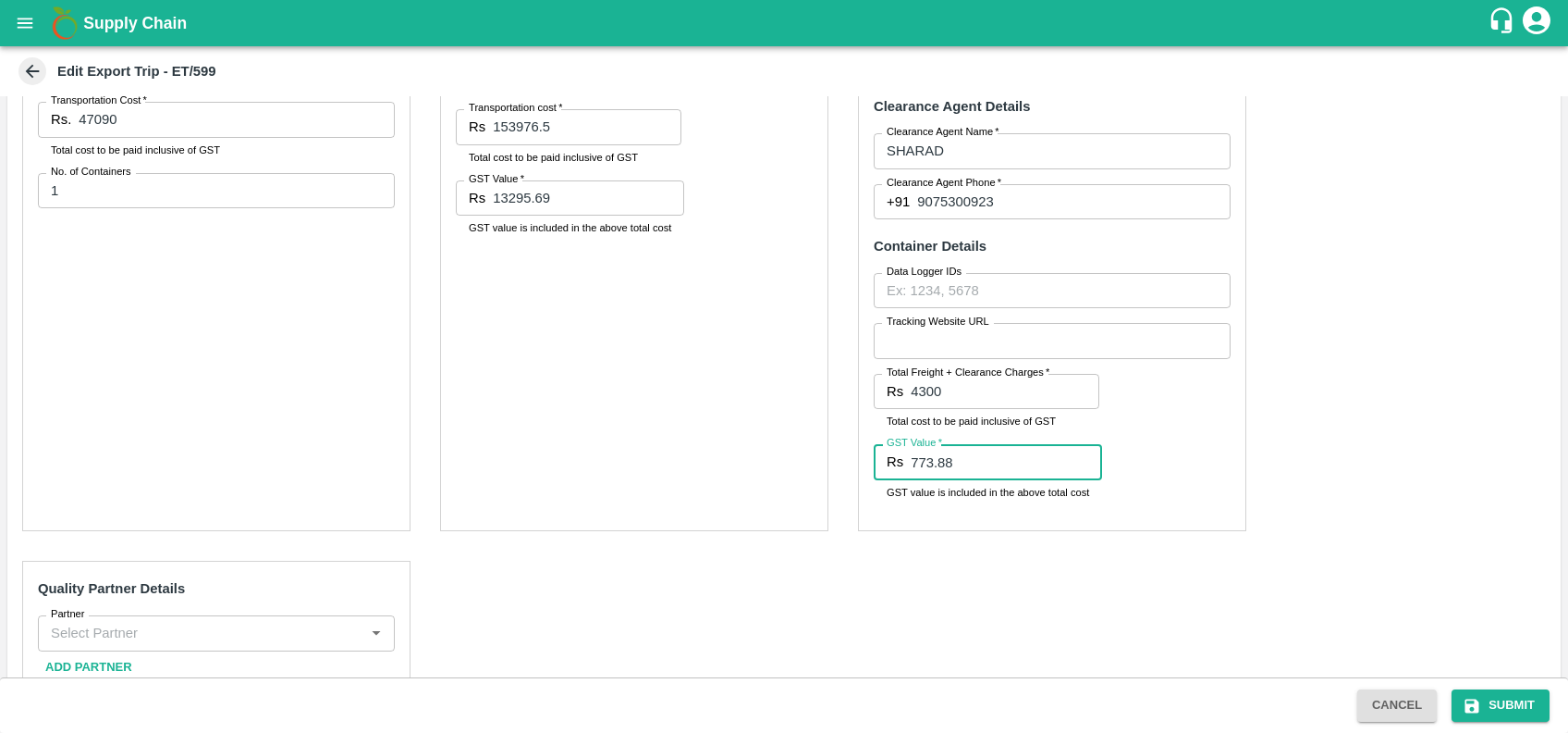
scroll to position [703, 0]
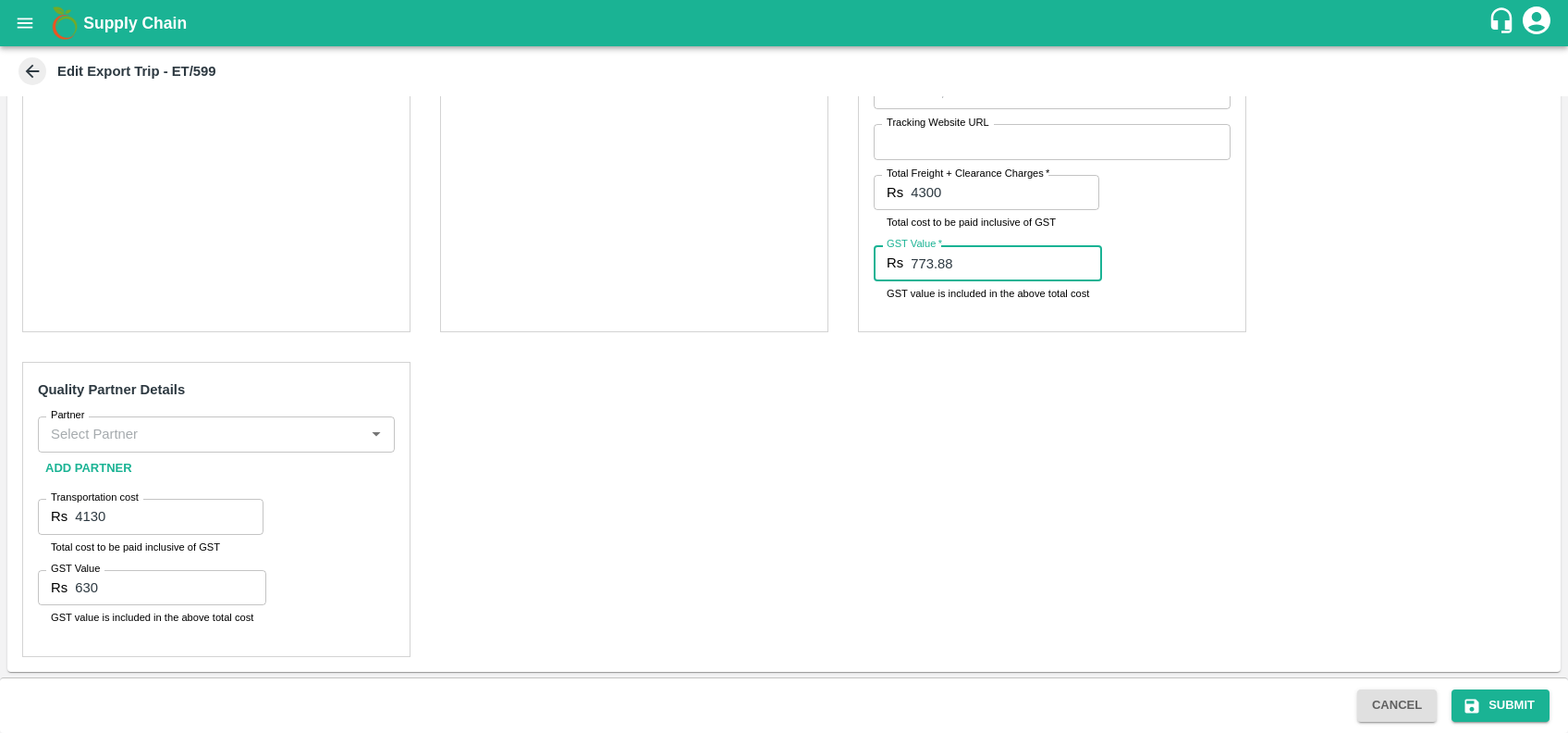
type input "773.88"
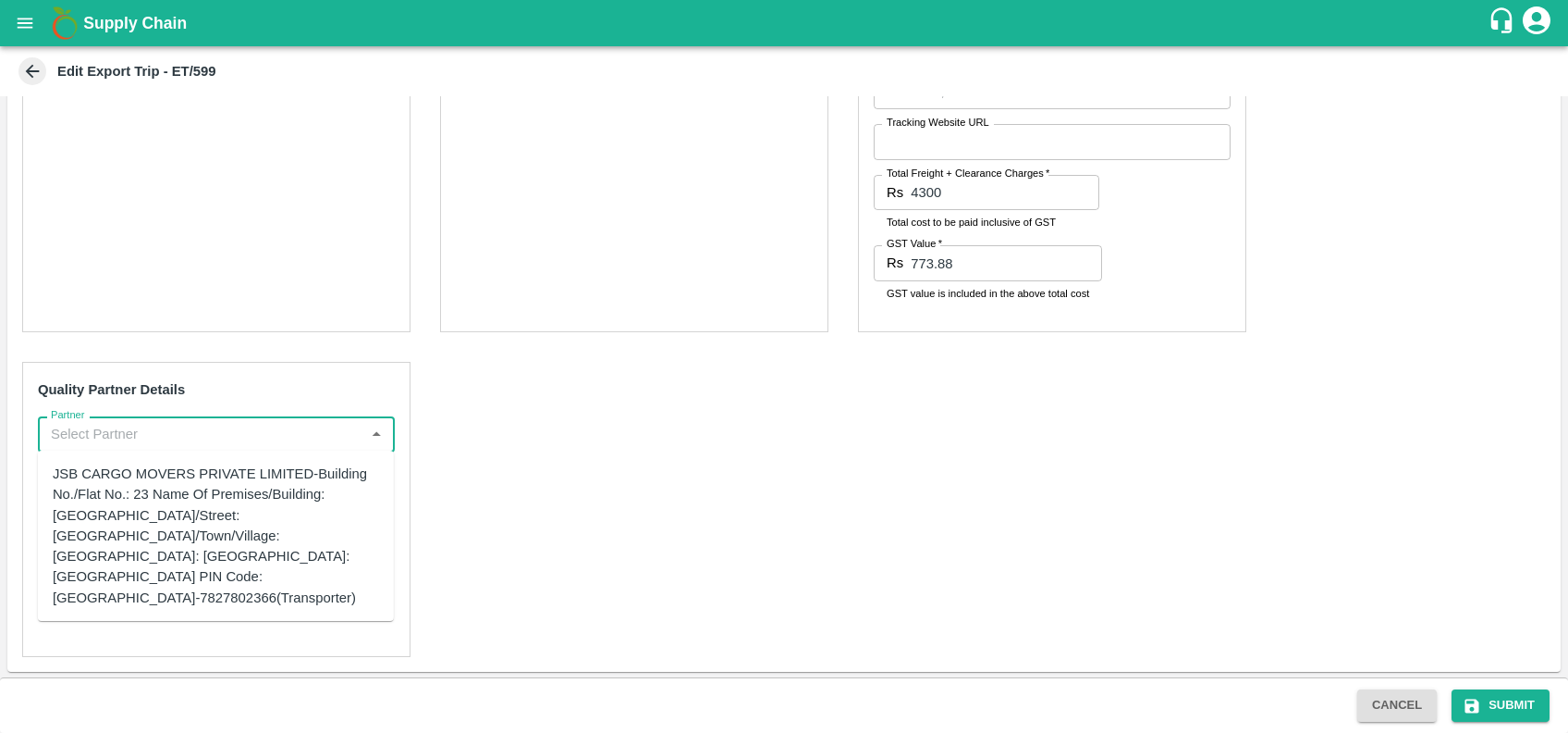
click at [104, 429] on input "Partner" at bounding box center [201, 433] width 315 height 24
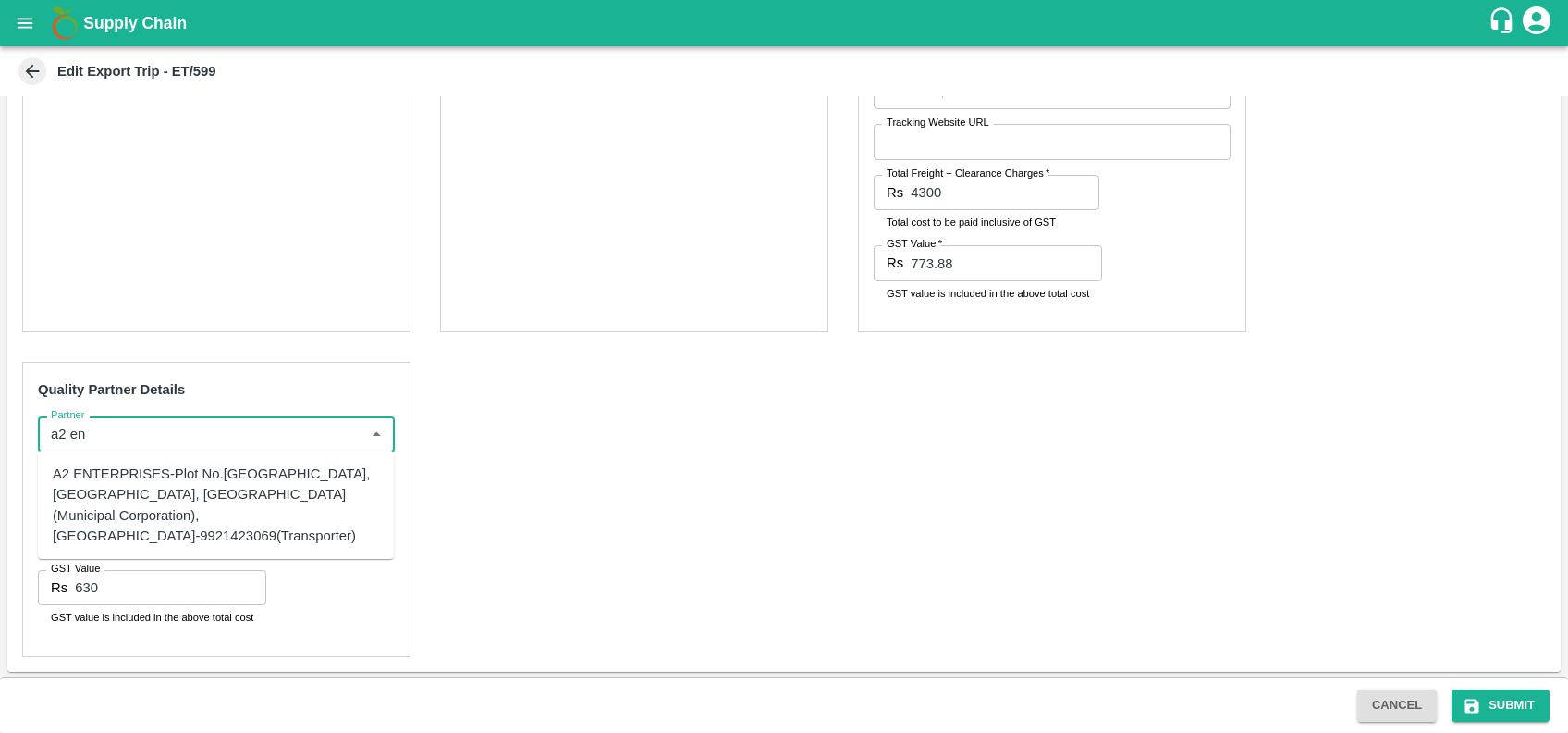
click at [80, 533] on div "A2 ENTERPRISES-Plot No.[GEOGRAPHIC_DATA], [GEOGRAPHIC_DATA], [GEOGRAPHIC_DATA] …" at bounding box center [215, 505] width 326 height 83
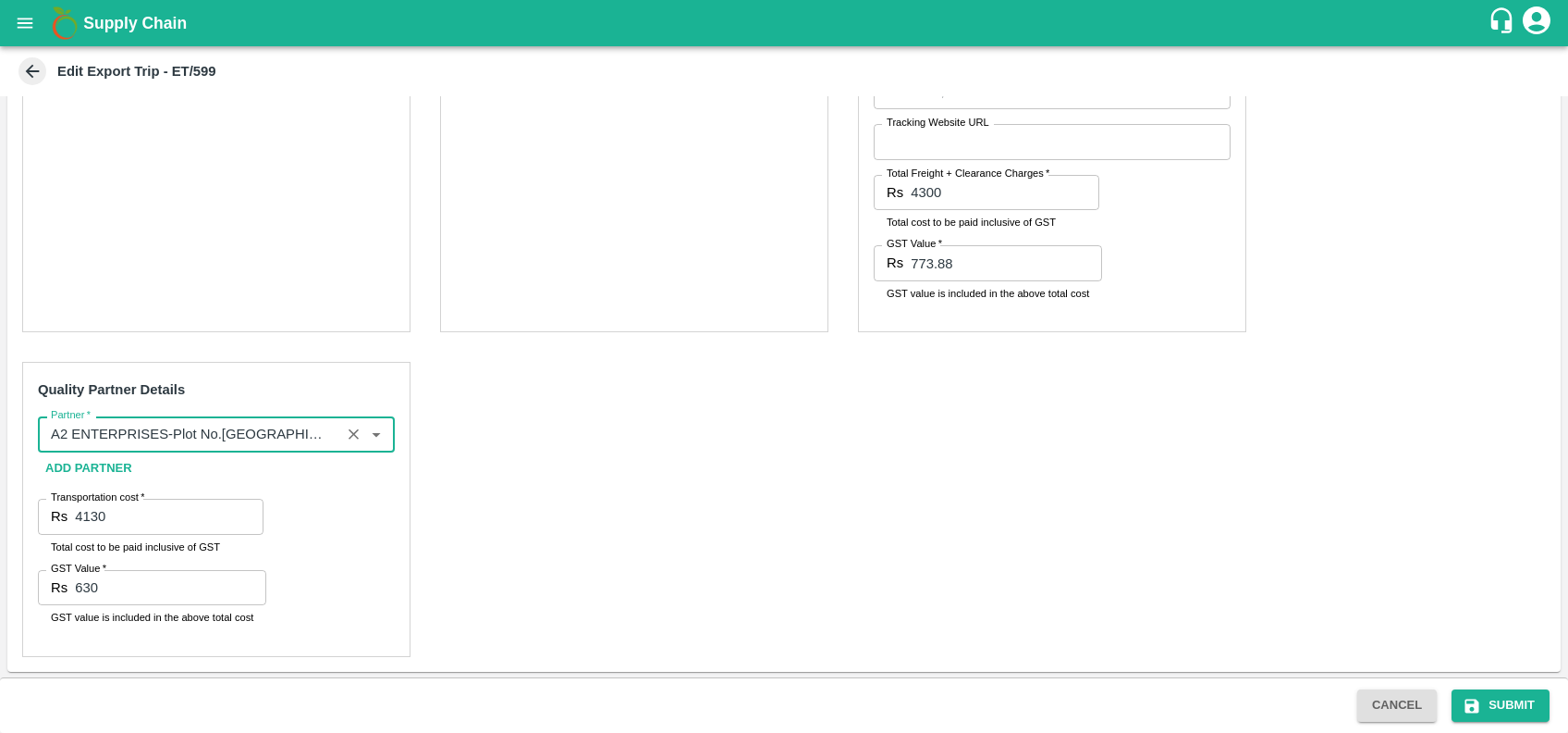
type input "A2 ENTERPRISES-Plot No.[GEOGRAPHIC_DATA], [GEOGRAPHIC_DATA], [GEOGRAPHIC_DATA] …"
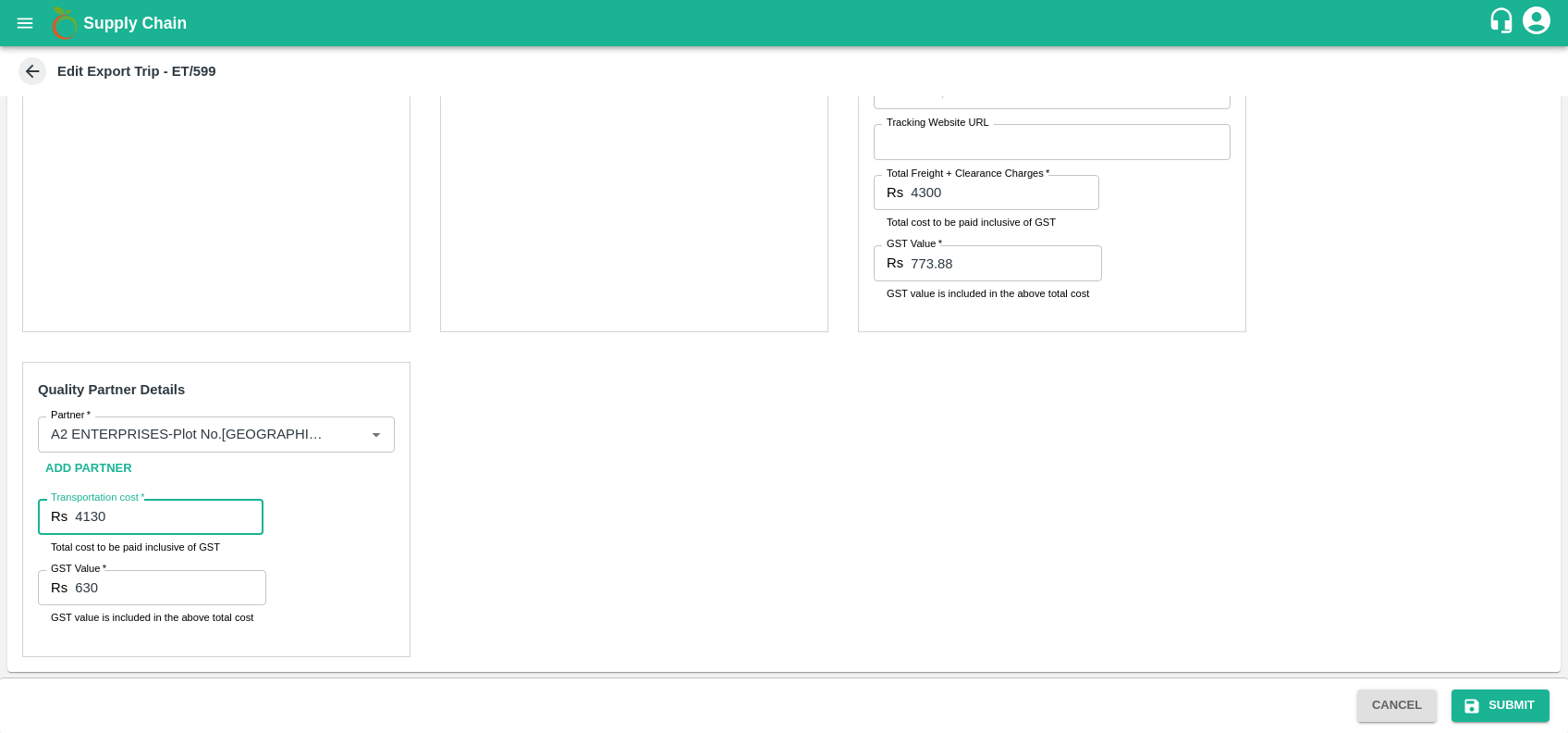
click at [148, 504] on input "4130" at bounding box center [169, 516] width 188 height 35
type input "4"
type input "1700"
click at [135, 596] on input "630" at bounding box center [170, 587] width 191 height 35
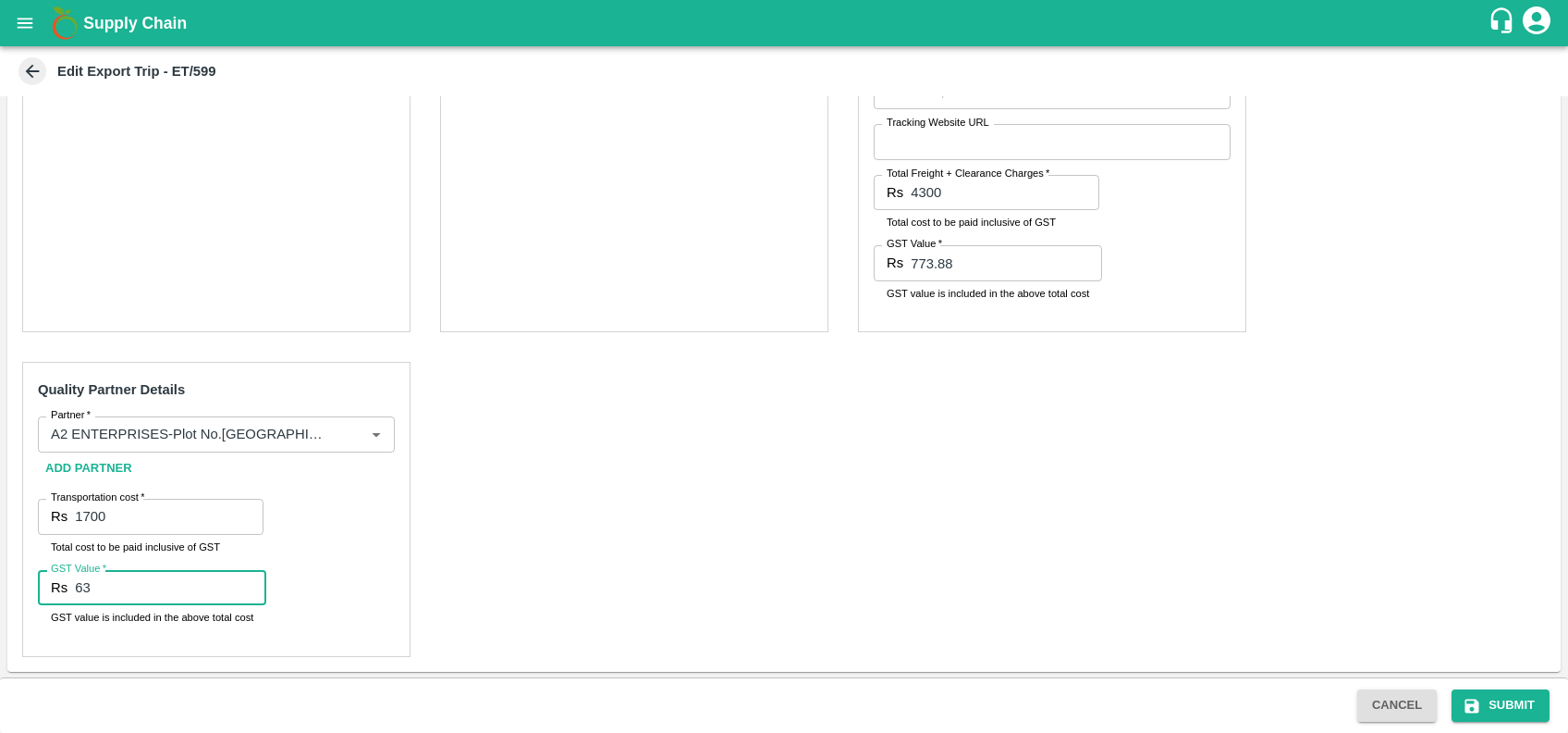
type input "6"
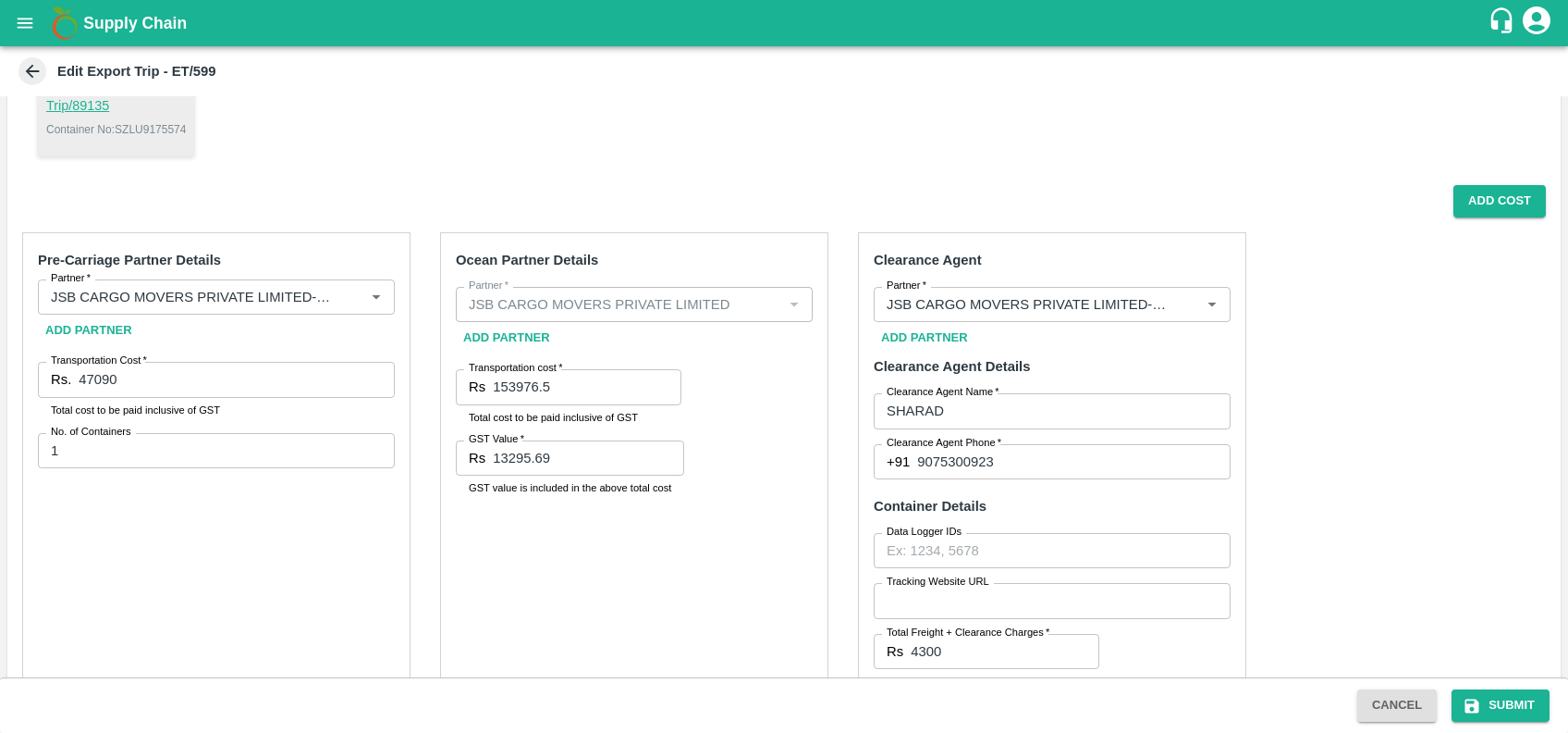
scroll to position [245, 0]
type input "00"
click at [1485, 212] on button "Add Cost" at bounding box center [1499, 201] width 92 height 32
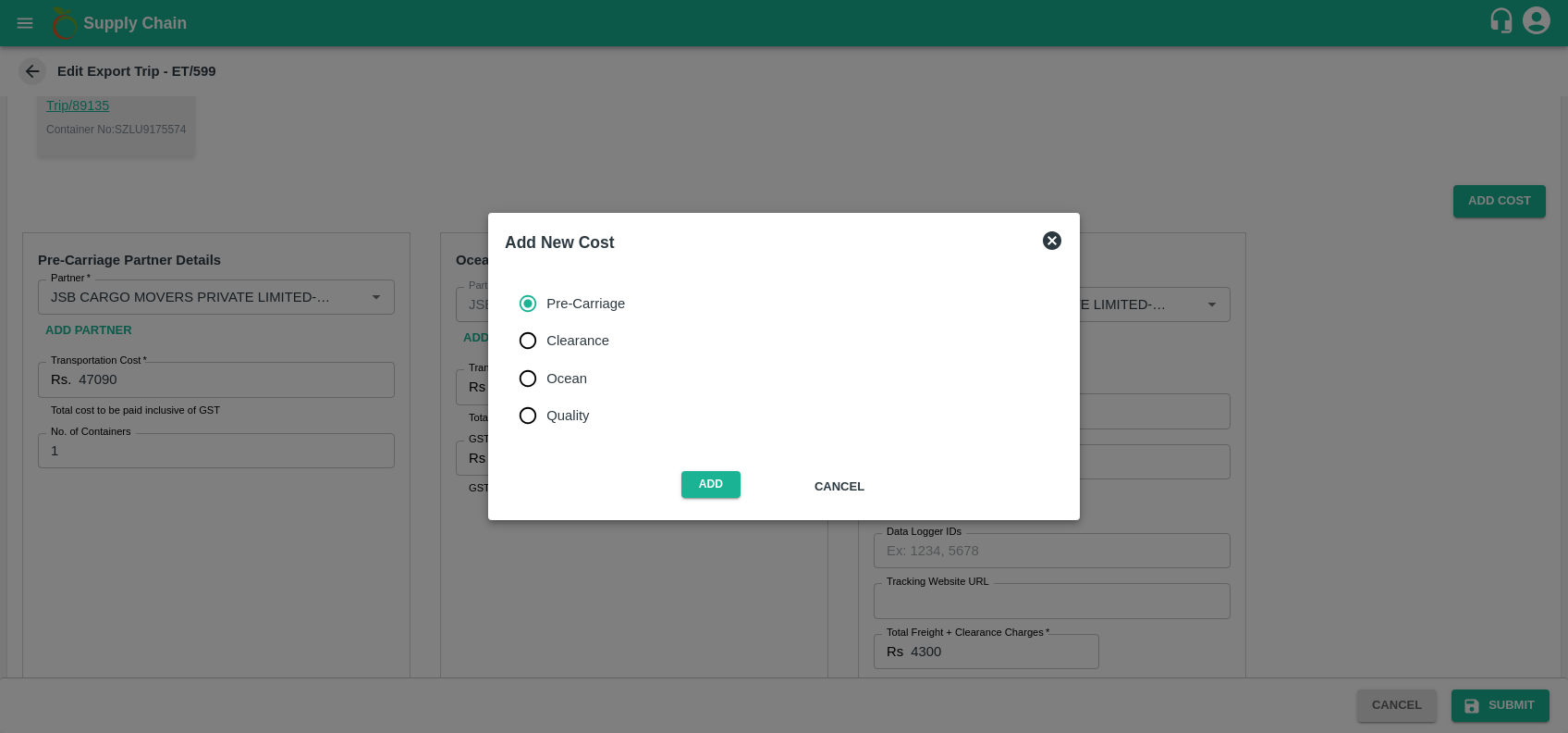
click at [564, 408] on span "Quality" at bounding box center [567, 415] width 43 height 20
click at [546, 408] on input "Quality" at bounding box center [528, 415] width 37 height 37
radio input "true"
click at [711, 488] on button "Add" at bounding box center [711, 485] width 59 height 27
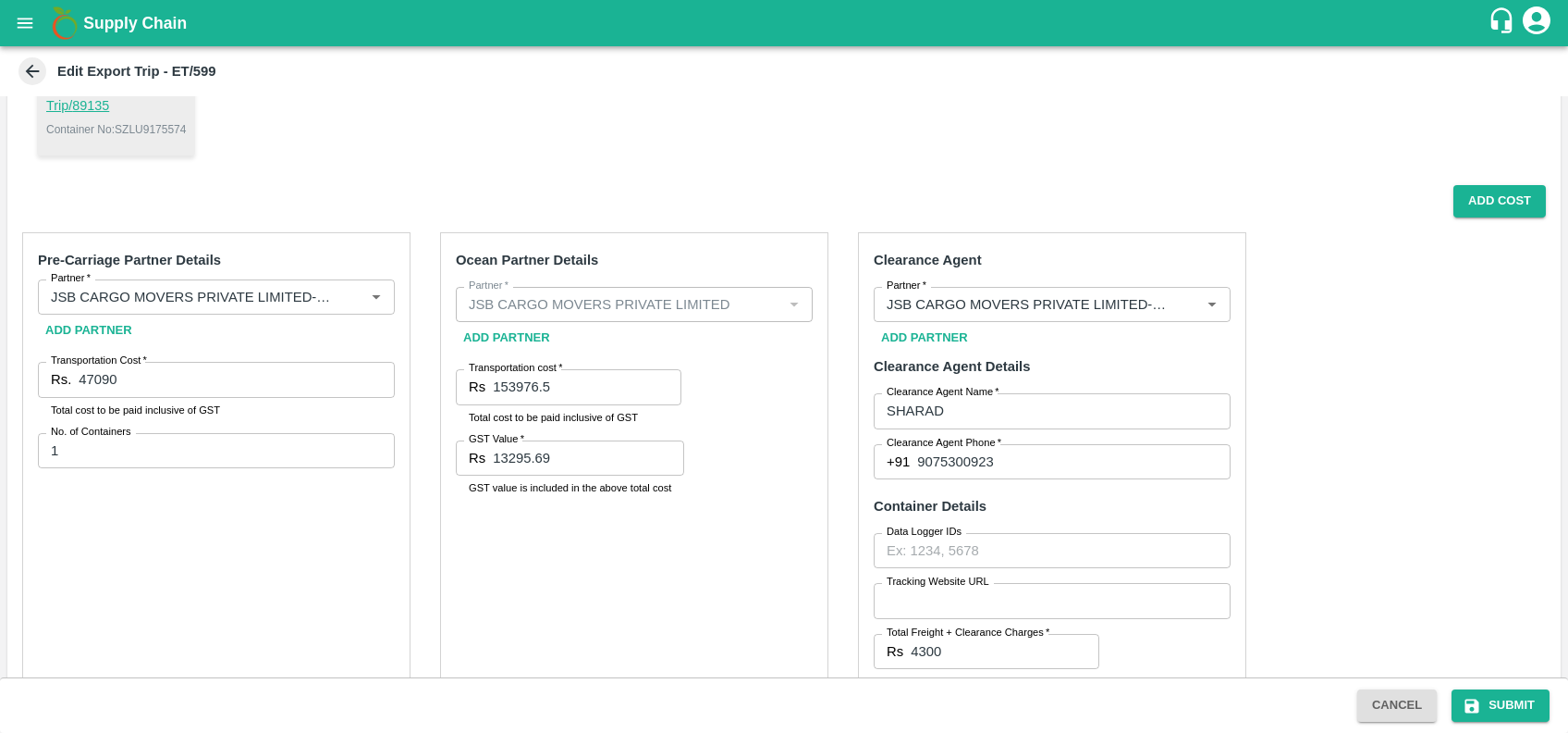
scroll to position [736, 0]
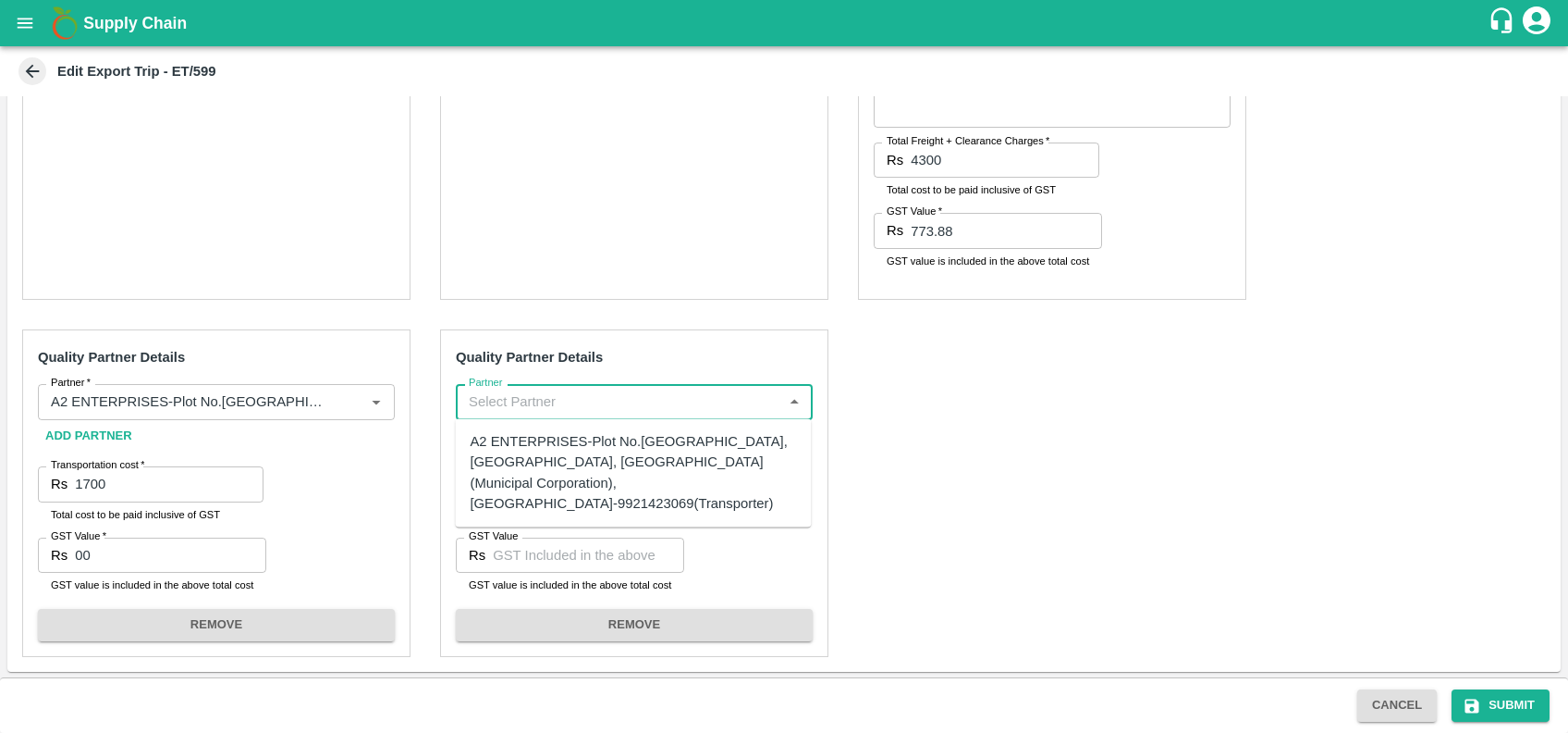
click at [571, 409] on input "Partner" at bounding box center [618, 401] width 315 height 24
click at [520, 465] on div "GULFTIC TESTING AND INSPECTION SERVICES PRIVATE LIMITED-Plot no 39/3, Office no…" at bounding box center [633, 462] width 326 height 62
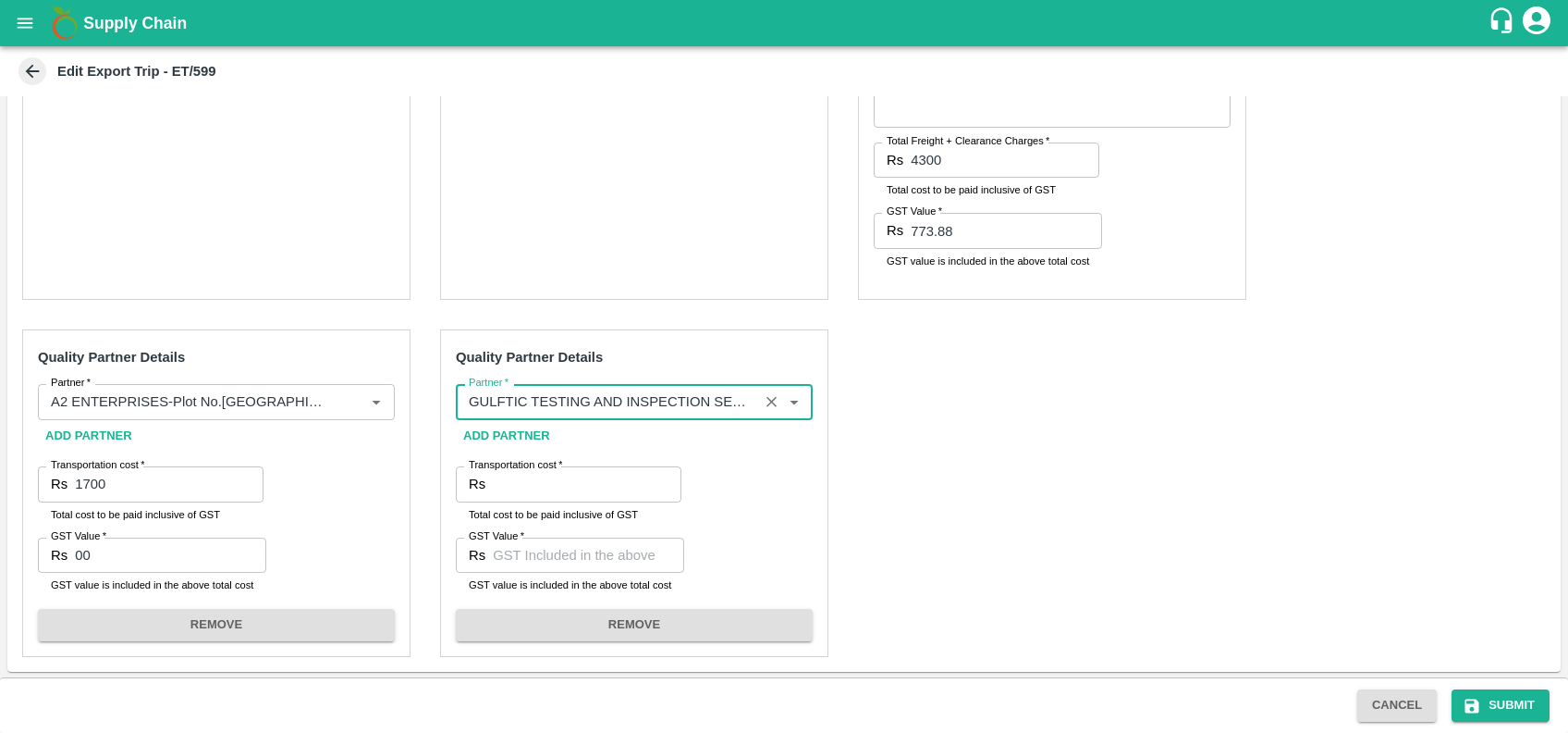
type input "GULFTIC TESTING AND INSPECTION SERVICES PRIVATE LIMITED-Plot no 39/3, Office no…"
click at [526, 481] on input "Transportation cost   *" at bounding box center [587, 484] width 188 height 35
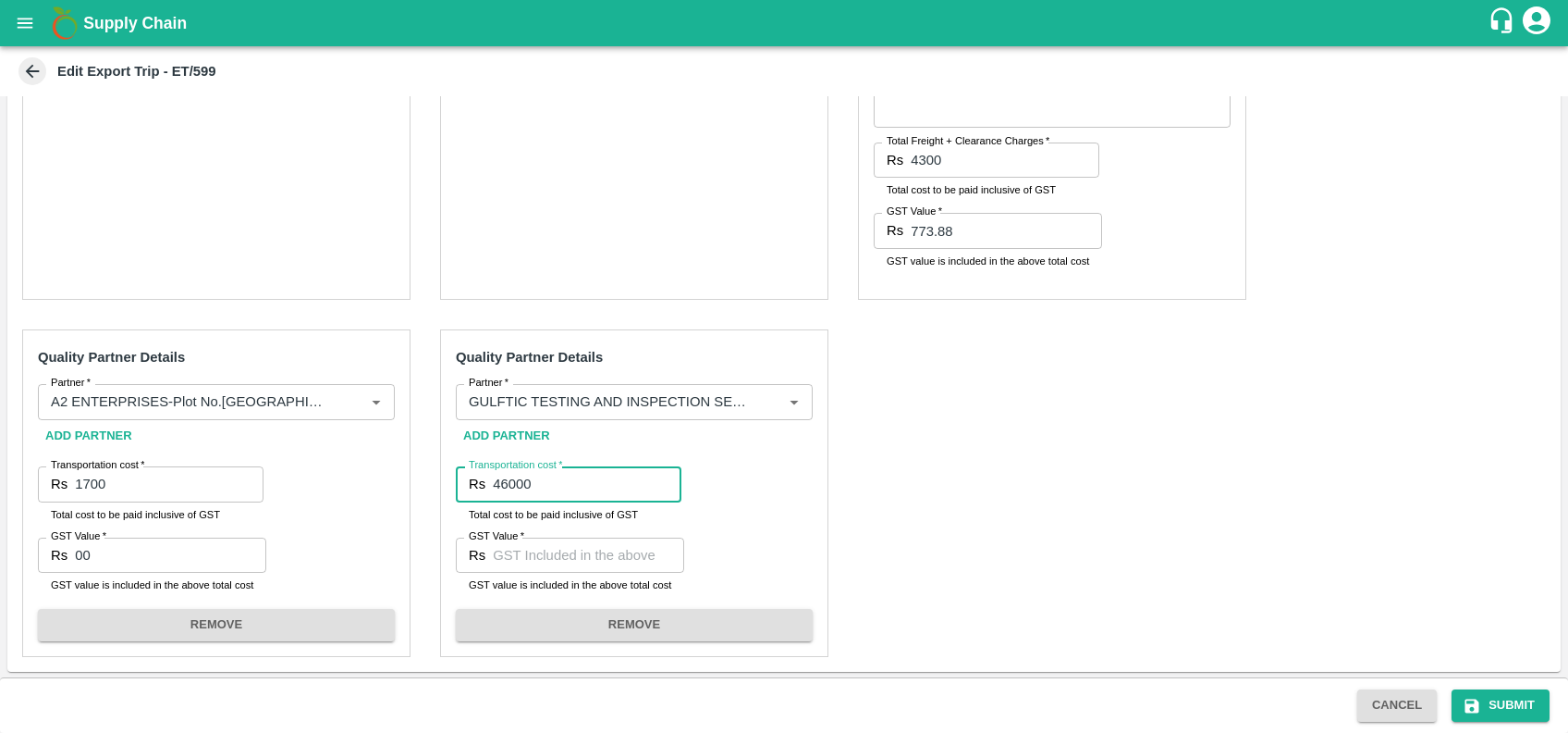
click at [544, 547] on input "GST Value   *" at bounding box center [588, 555] width 191 height 35
click at [536, 492] on input "46000" at bounding box center [587, 484] width 188 height 35
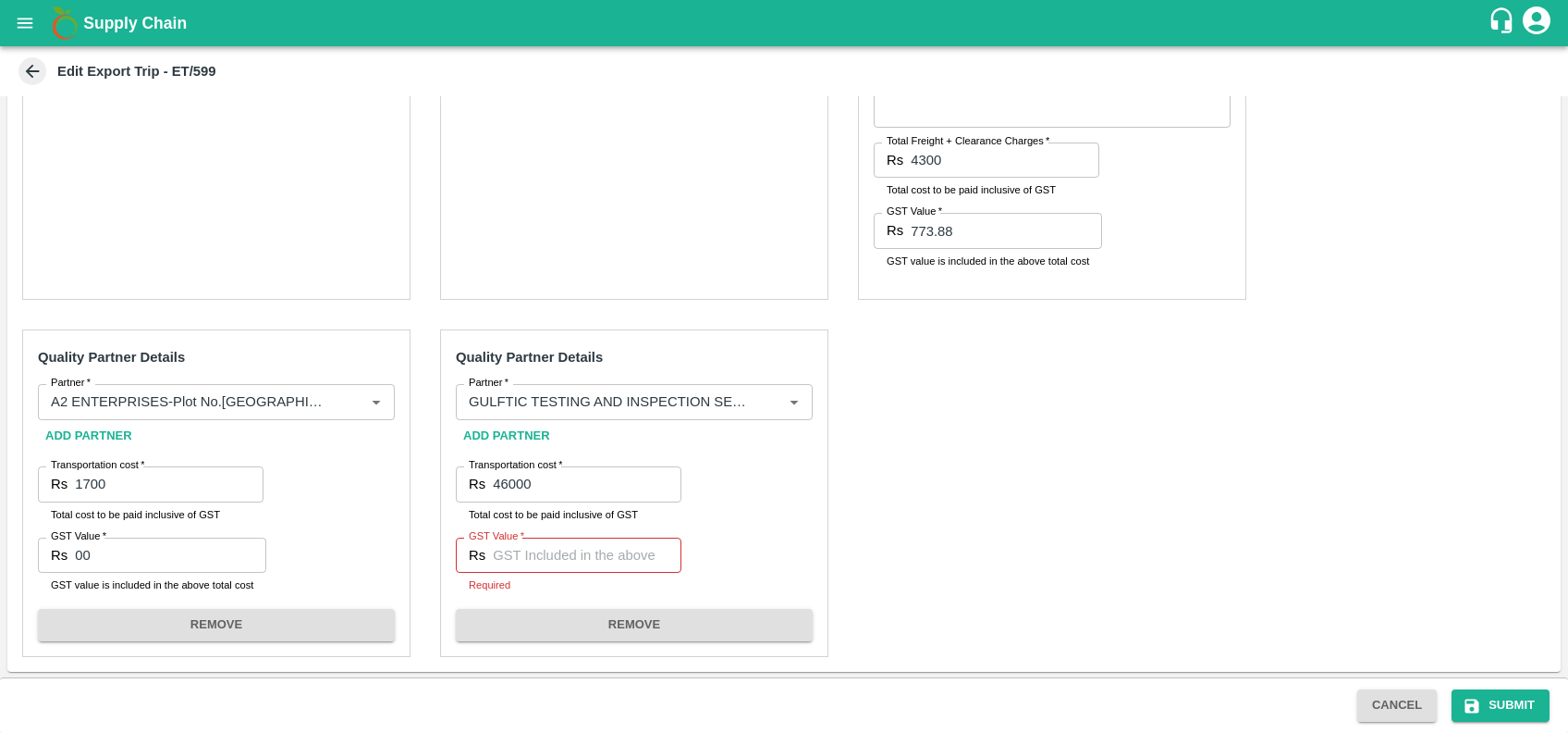
drag, startPoint x: 489, startPoint y: 482, endPoint x: 550, endPoint y: 484, distance: 61.0
click at [550, 484] on div "Rs 46000 Transportation cost" at bounding box center [568, 484] width 225 height 35
click at [499, 478] on input "46000" at bounding box center [587, 484] width 188 height 35
paste input "8173.5"
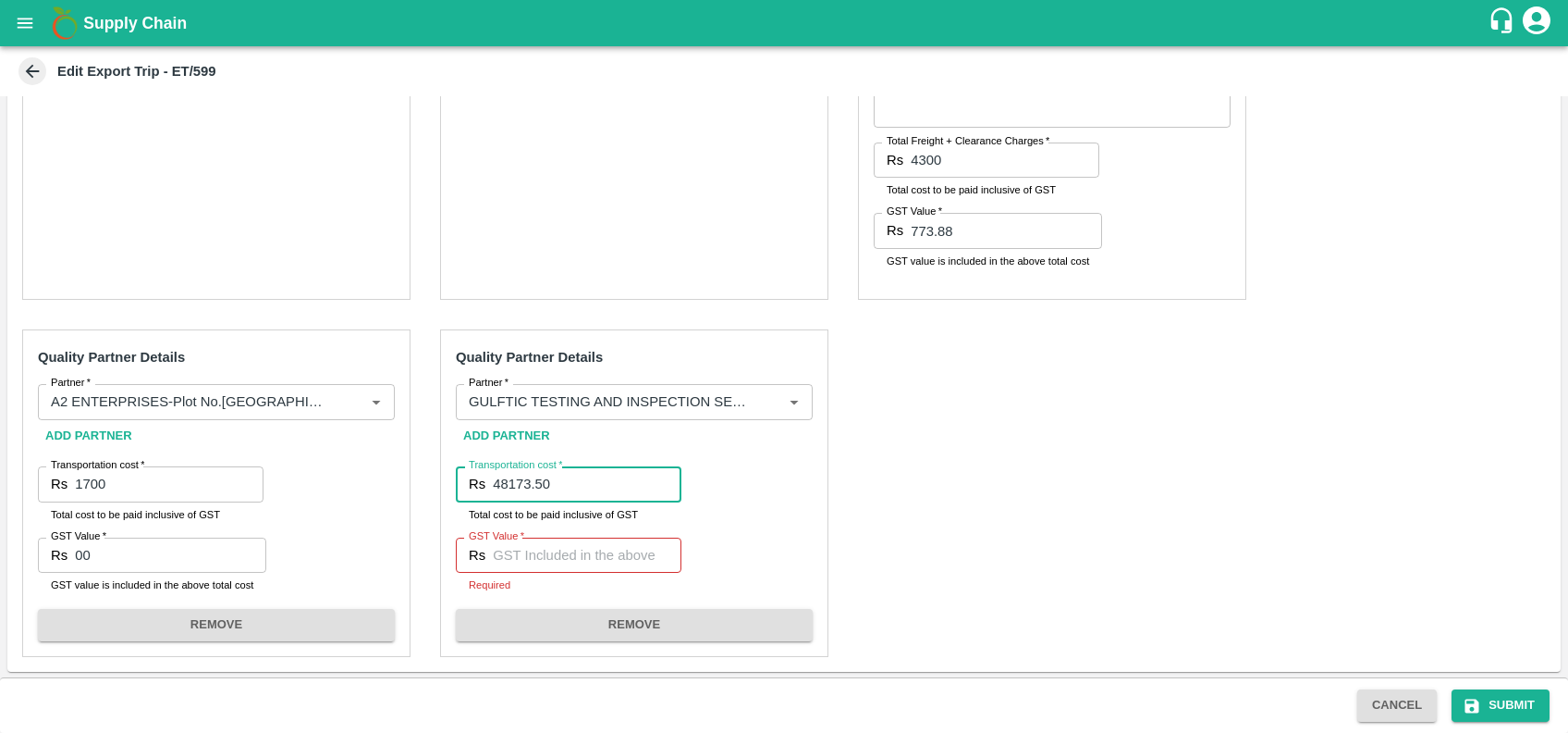
type input "48173.50"
click at [526, 554] on input "GST Value   *" at bounding box center [587, 555] width 188 height 35
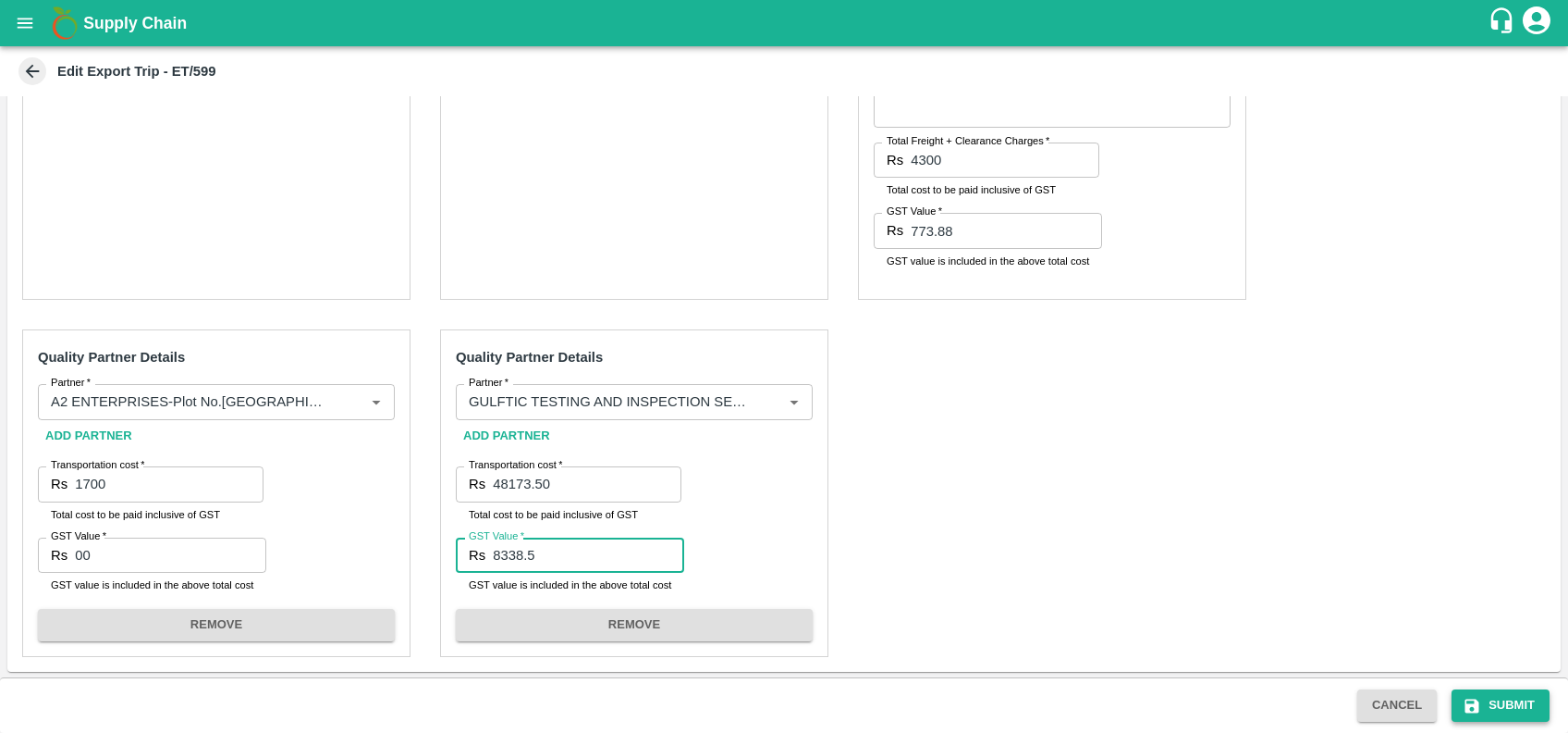
type input "8338.5"
click at [1505, 703] on button "Submit" at bounding box center [1500, 705] width 98 height 32
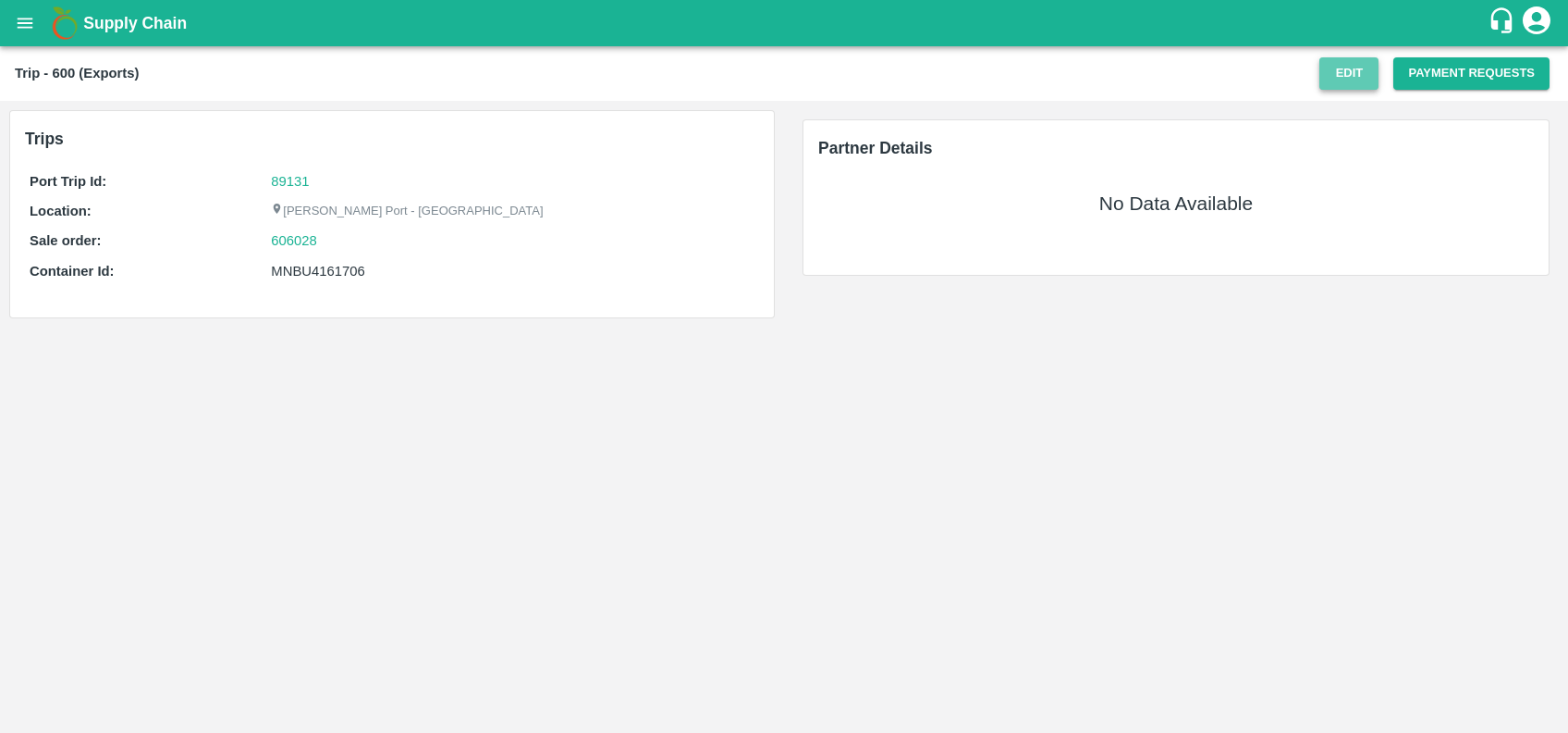
click at [1354, 73] on button "Edit" at bounding box center [1349, 73] width 59 height 32
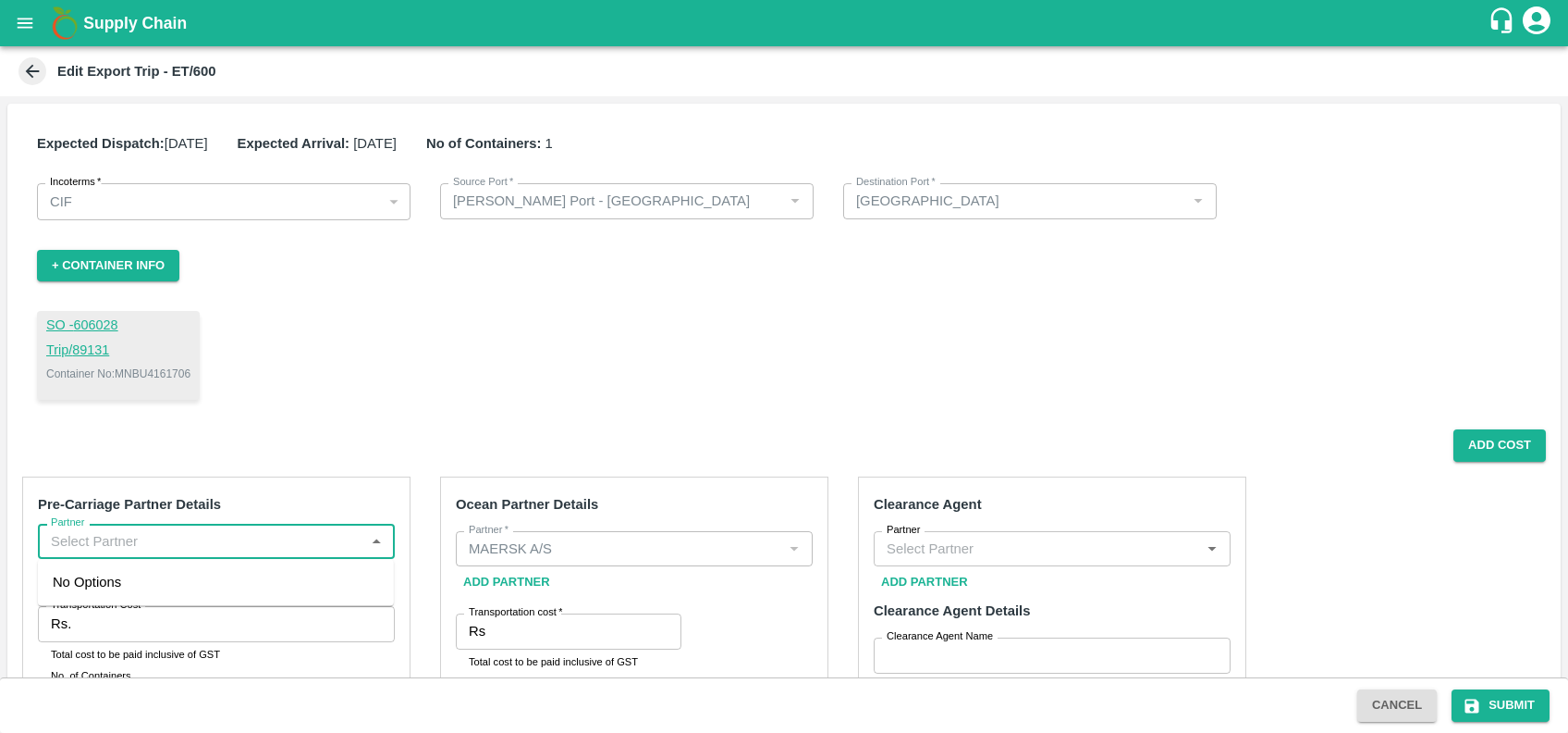
click at [230, 533] on input "Partner" at bounding box center [201, 541] width 315 height 24
type input "s"
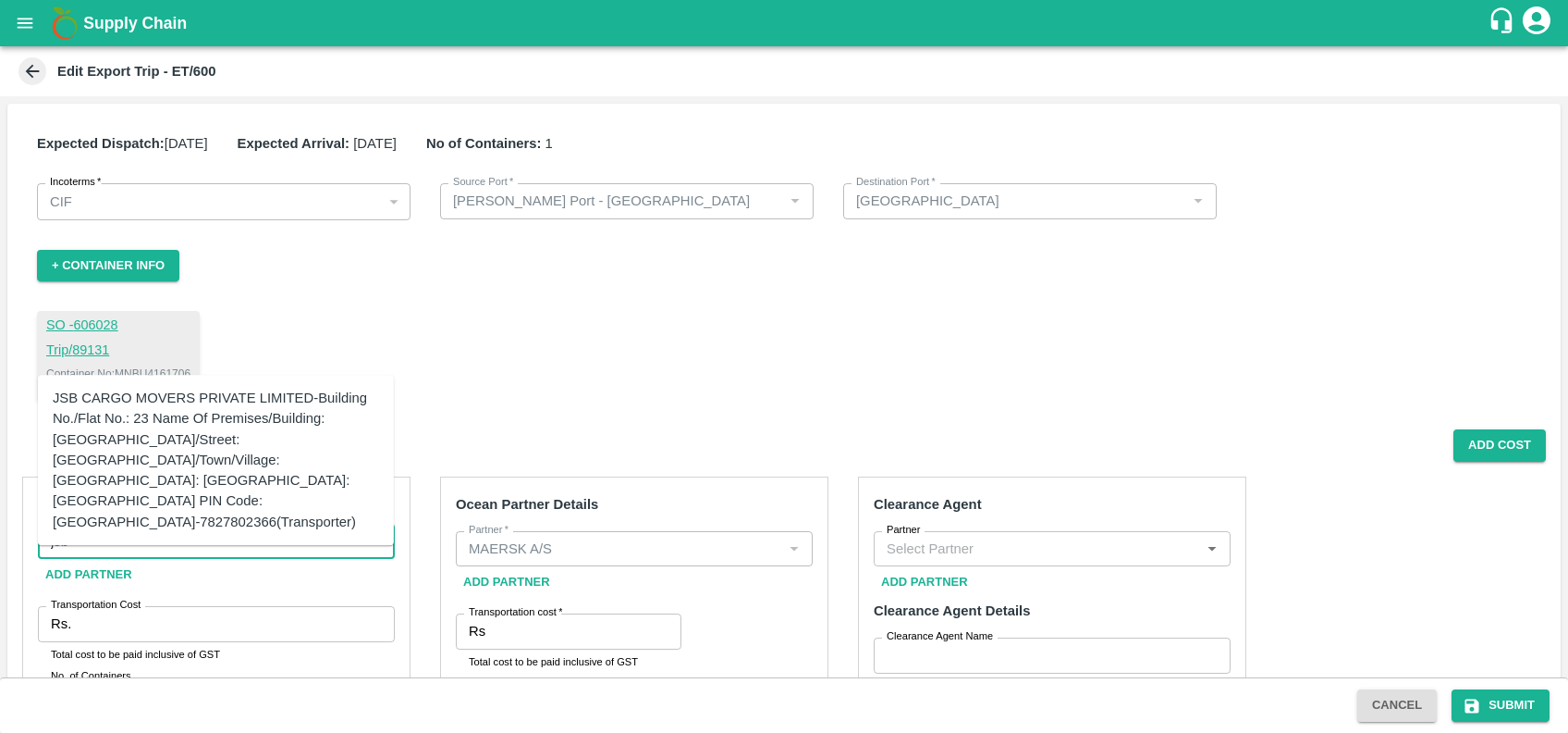
scroll to position [188, 0]
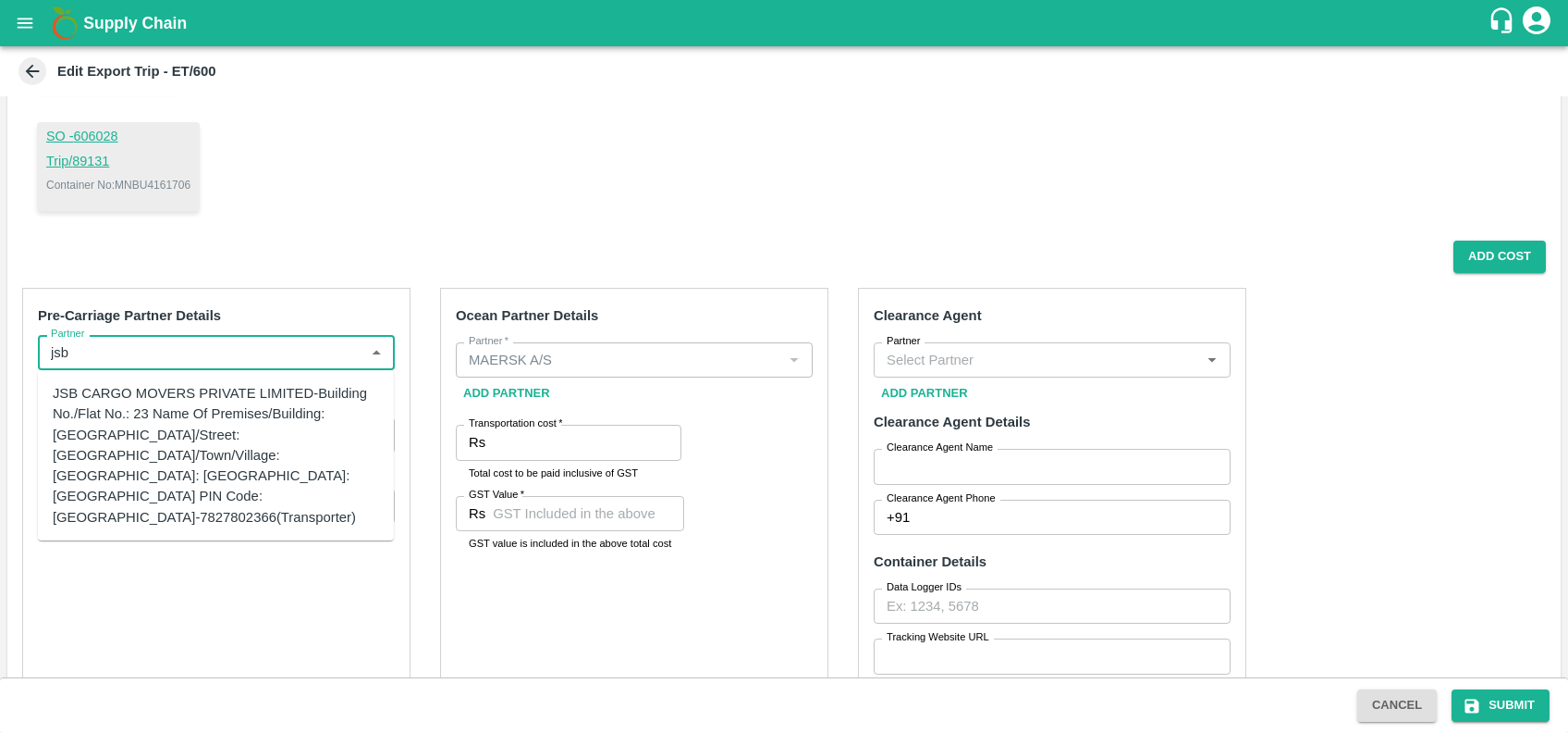
click at [149, 420] on div "JSB CARGO MOVERS PRIVATE LIMITED-Building No./Flat No.: 23 Name Of Premises/Bui…" at bounding box center [215, 455] width 326 height 145
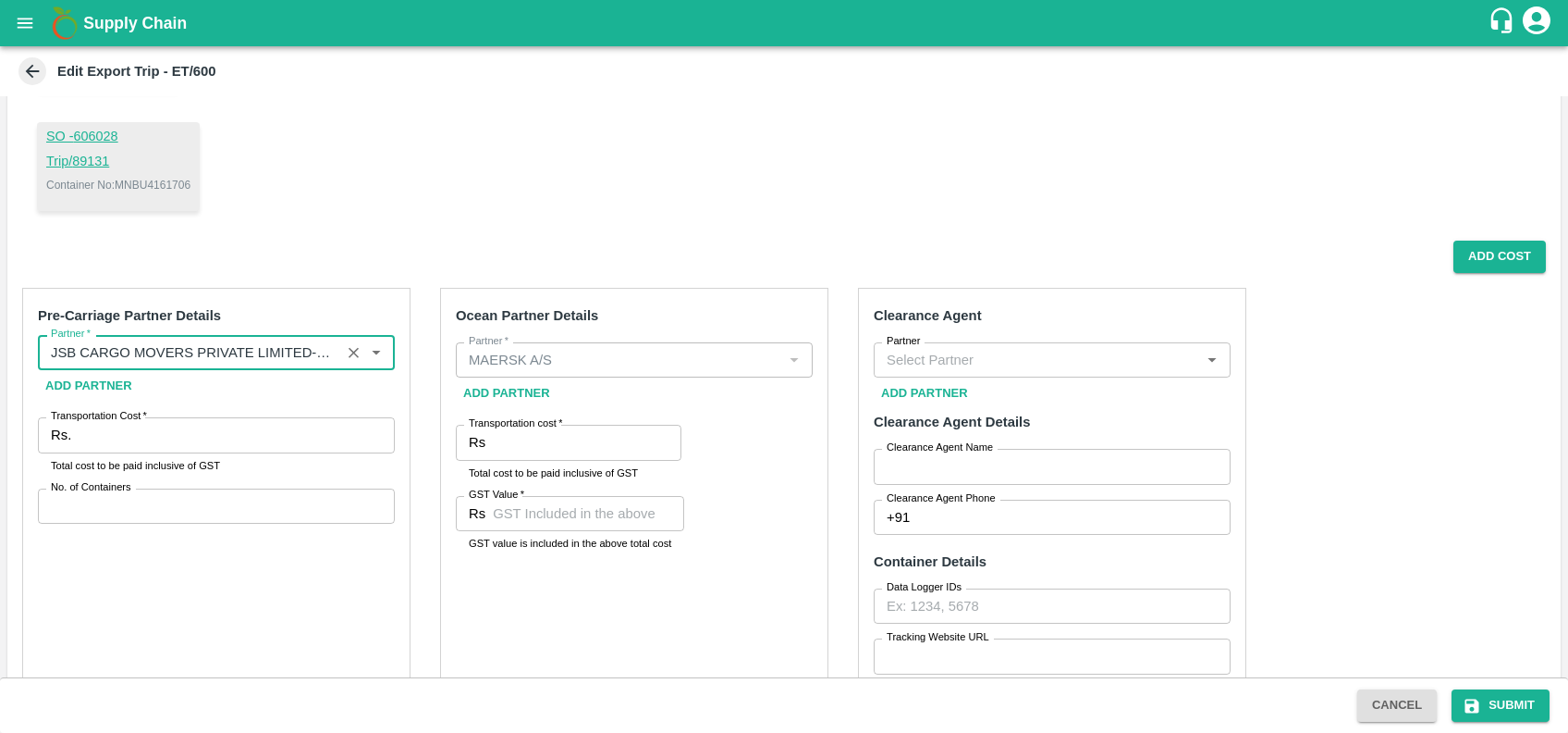
type input "JSB CARGO MOVERS PRIVATE LIMITED-Building No./Flat No.: 23 Name Of Premises/Bui…"
click at [158, 431] on input "Transportation Cost   *" at bounding box center [237, 434] width 316 height 35
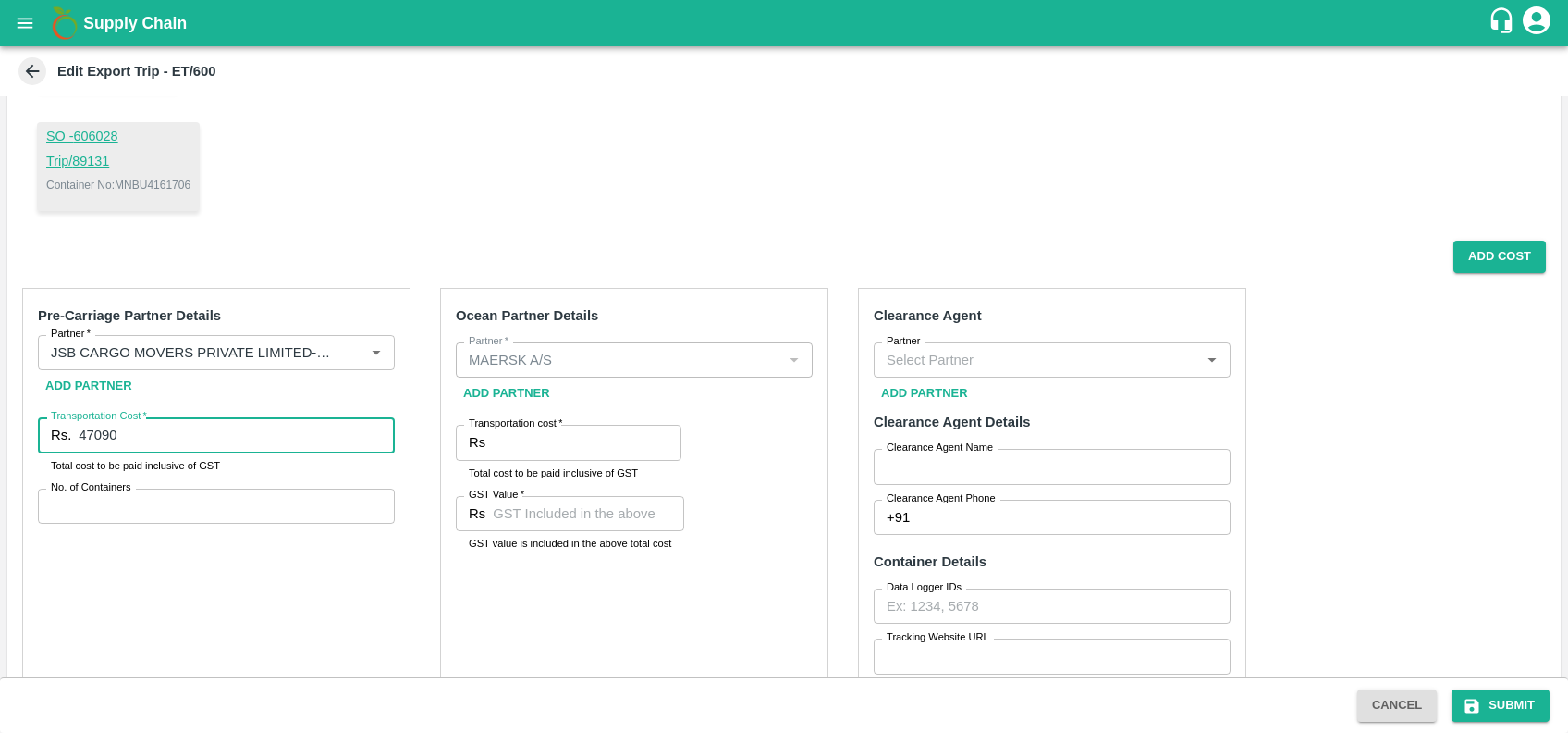
type input "47090"
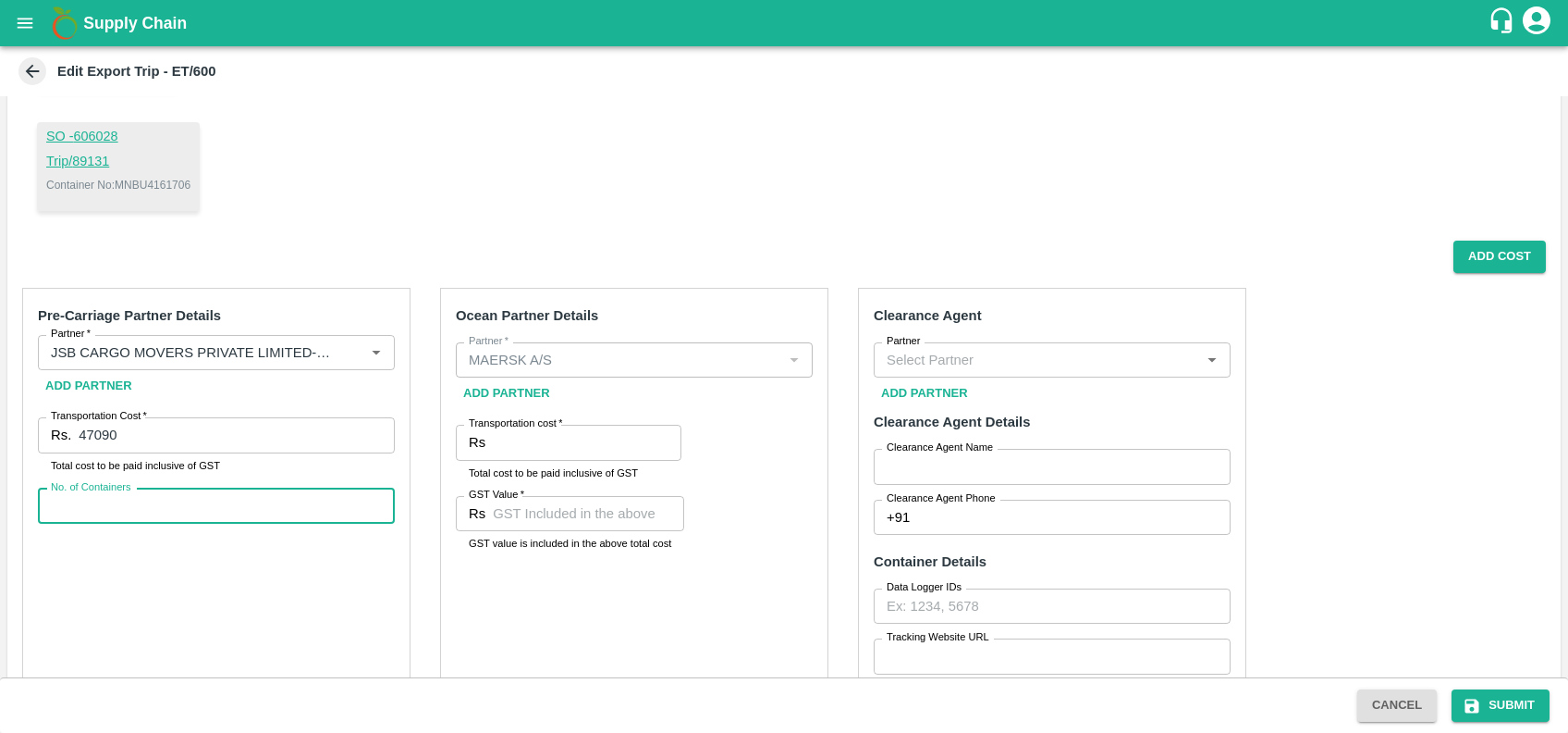
click at [192, 505] on input "No. of Containers" at bounding box center [216, 505] width 357 height 35
type input "1"
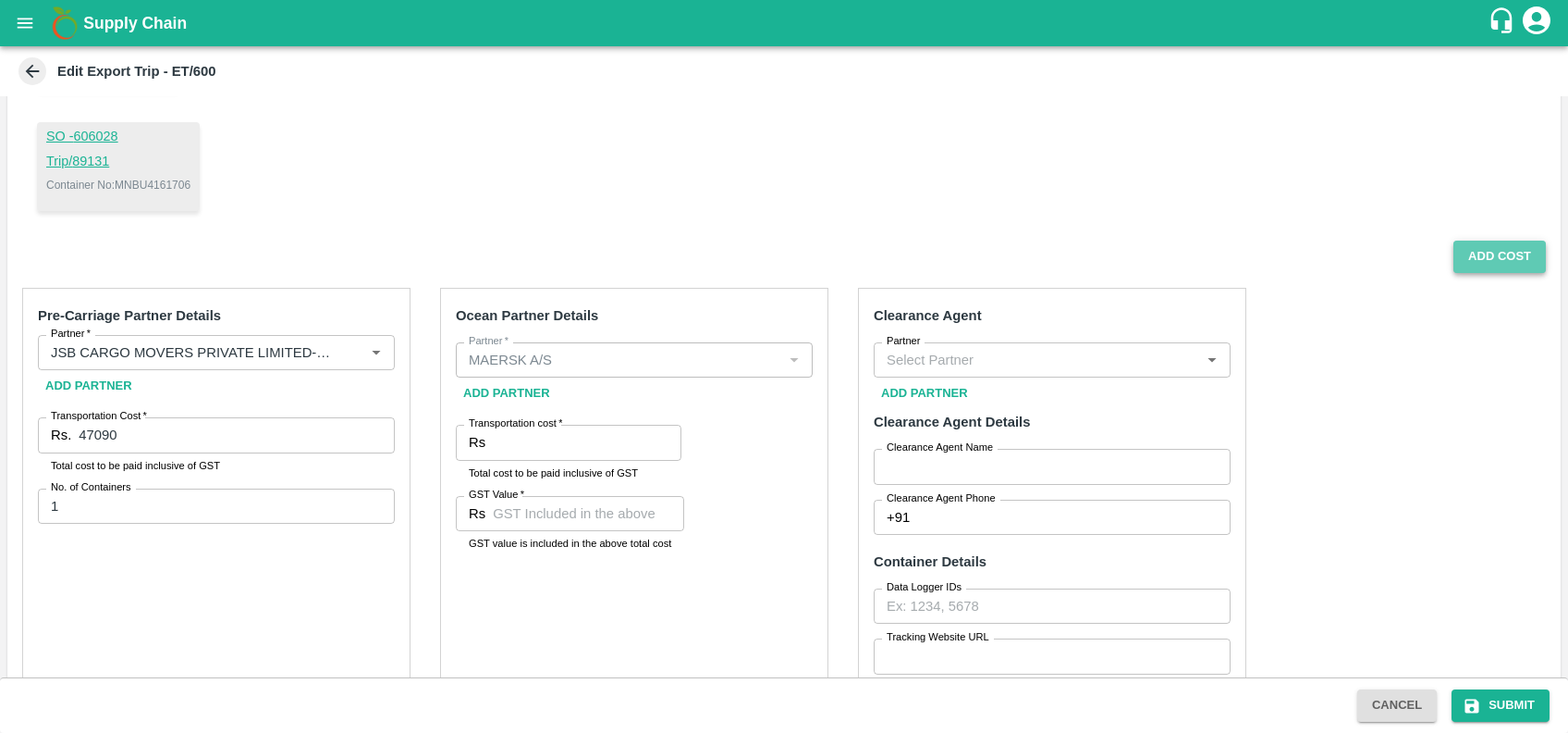
click at [1472, 271] on button "Add Cost" at bounding box center [1499, 257] width 92 height 32
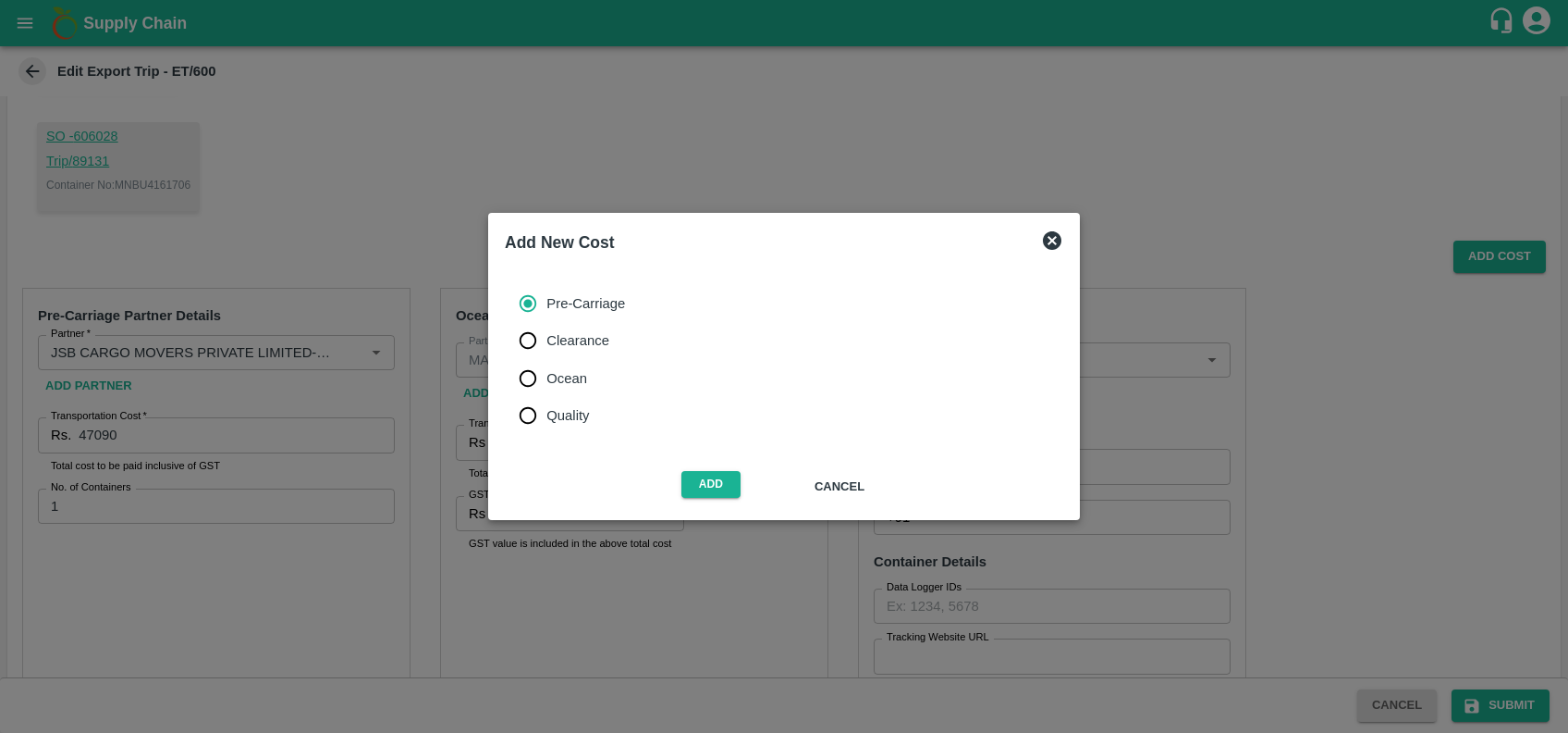
click at [569, 379] on span "Ocean" at bounding box center [566, 378] width 41 height 20
click at [546, 379] on input "Ocean" at bounding box center [528, 378] width 37 height 37
radio input "true"
click at [702, 481] on button "Add" at bounding box center [711, 485] width 59 height 27
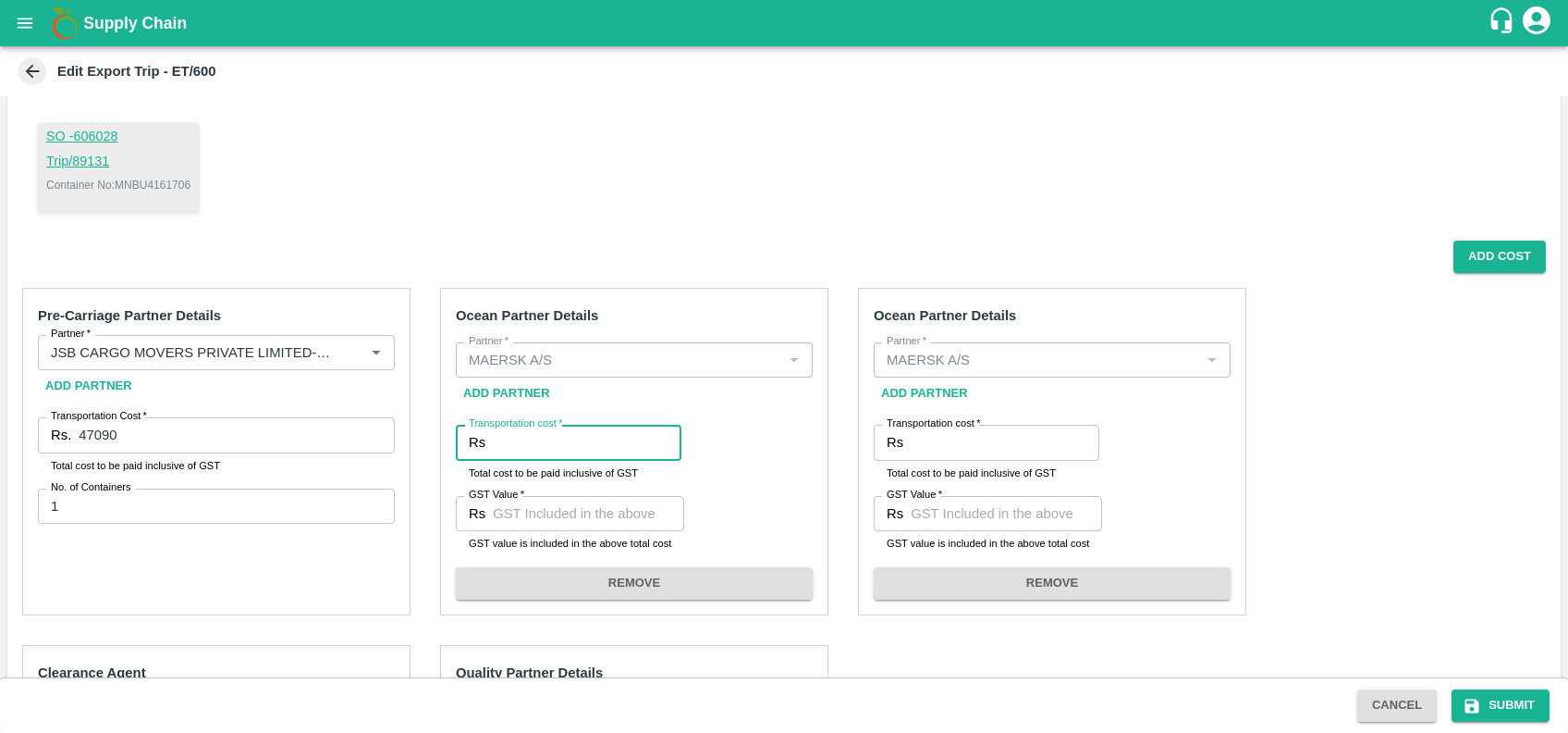
click at [601, 444] on input "Transportation cost   *" at bounding box center [587, 442] width 188 height 35
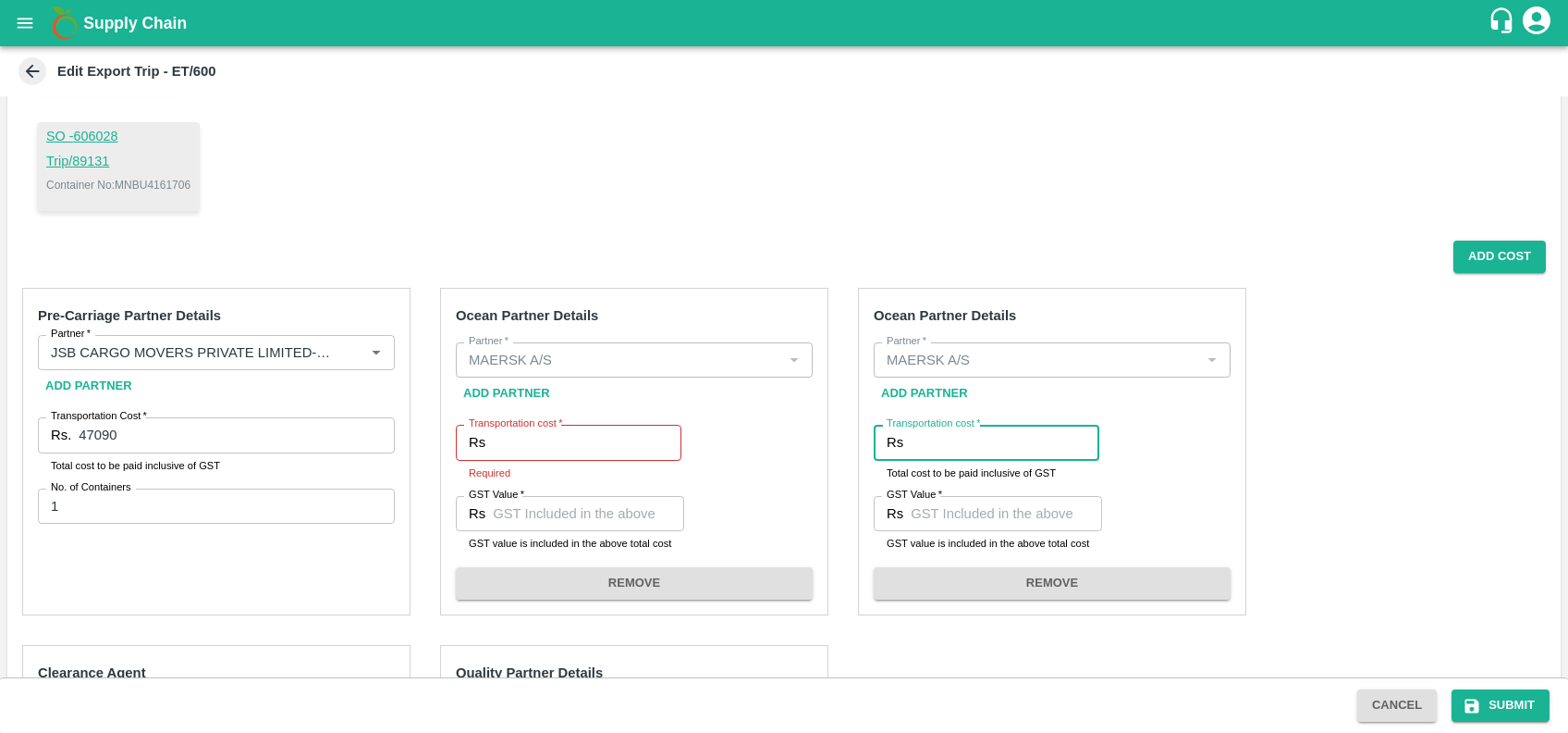
click at [994, 451] on input "Transportation cost   *" at bounding box center [1005, 442] width 188 height 35
paste input "45793.44"
type input "45793.44"
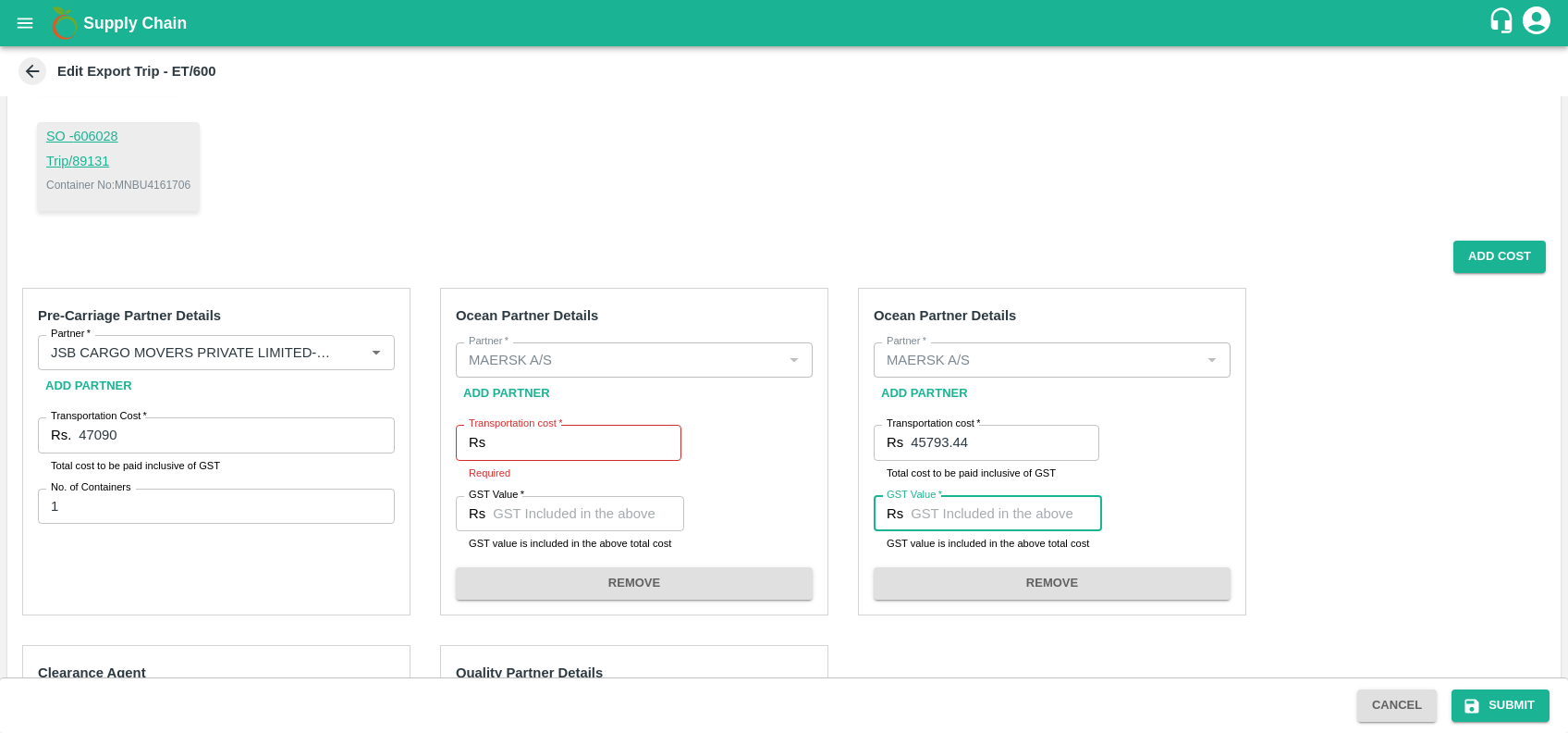
click at [940, 496] on input "GST Value   *" at bounding box center [1006, 513] width 191 height 35
paste input "79036.6"
type input "69847"
click at [562, 437] on input "Transportation cost   *" at bounding box center [587, 442] width 188 height 35
paste input "79036.6"
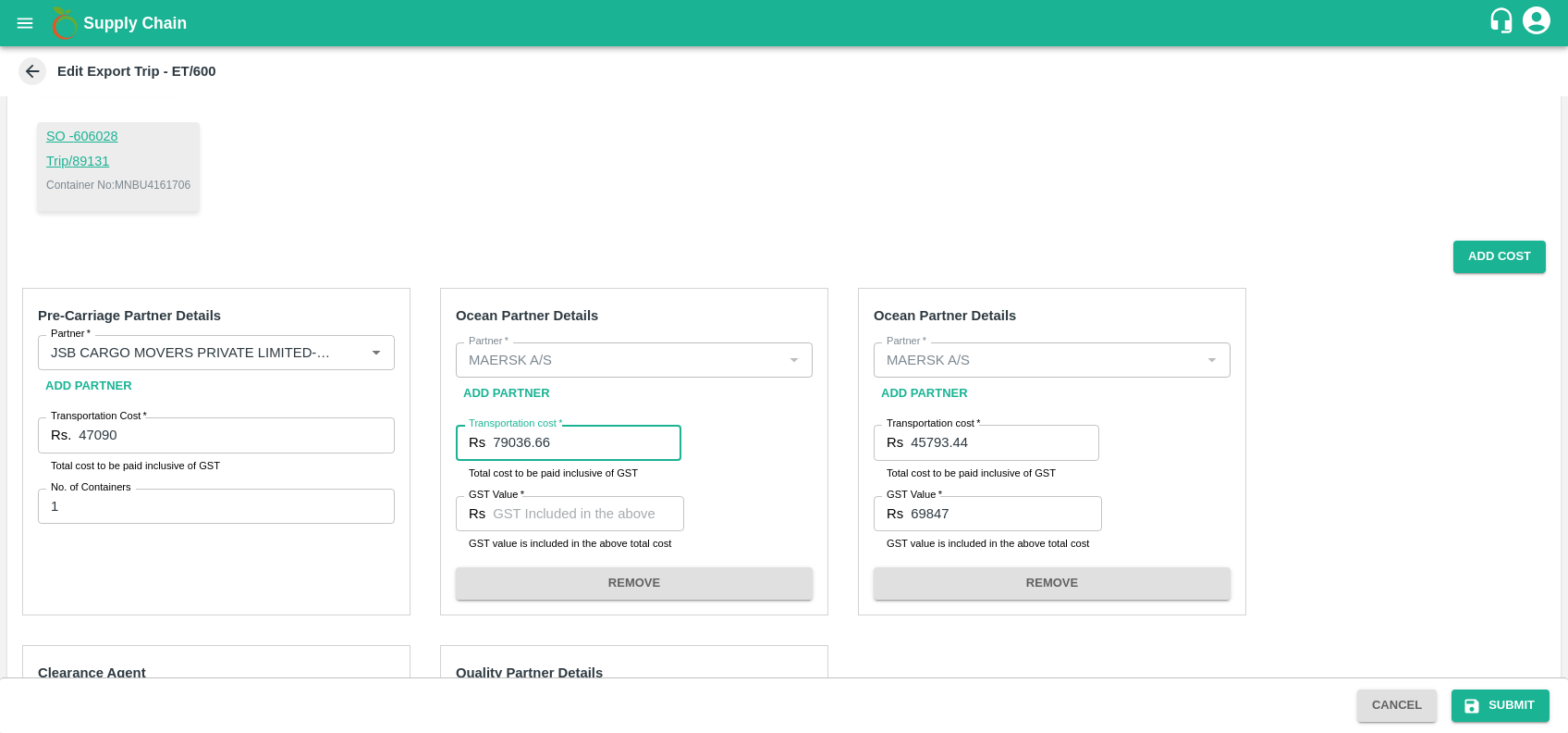
type input "79036"
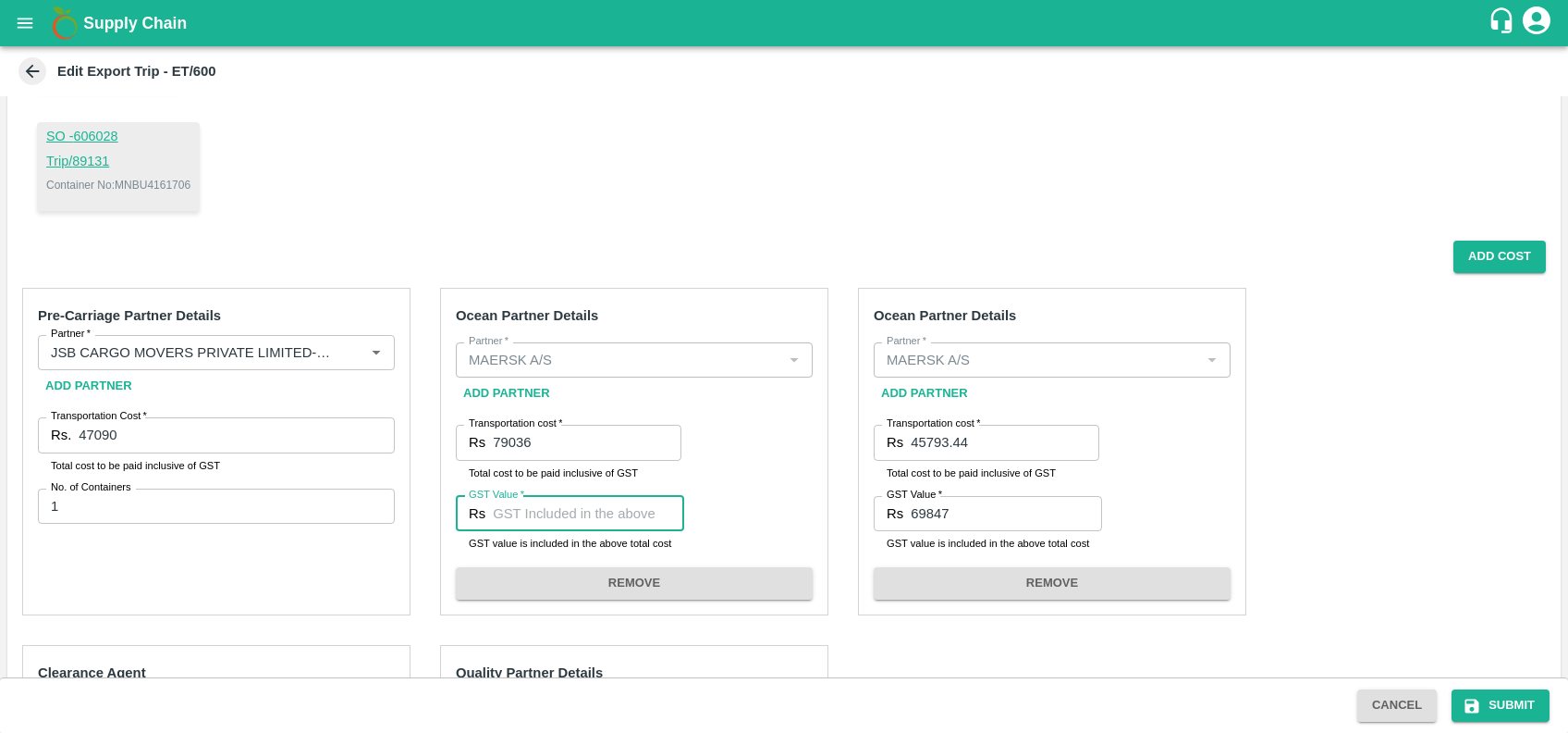
click at [578, 527] on input "GST Value   *" at bounding box center [588, 513] width 191 height 35
paste input "4410.93"
type input "4410.93"
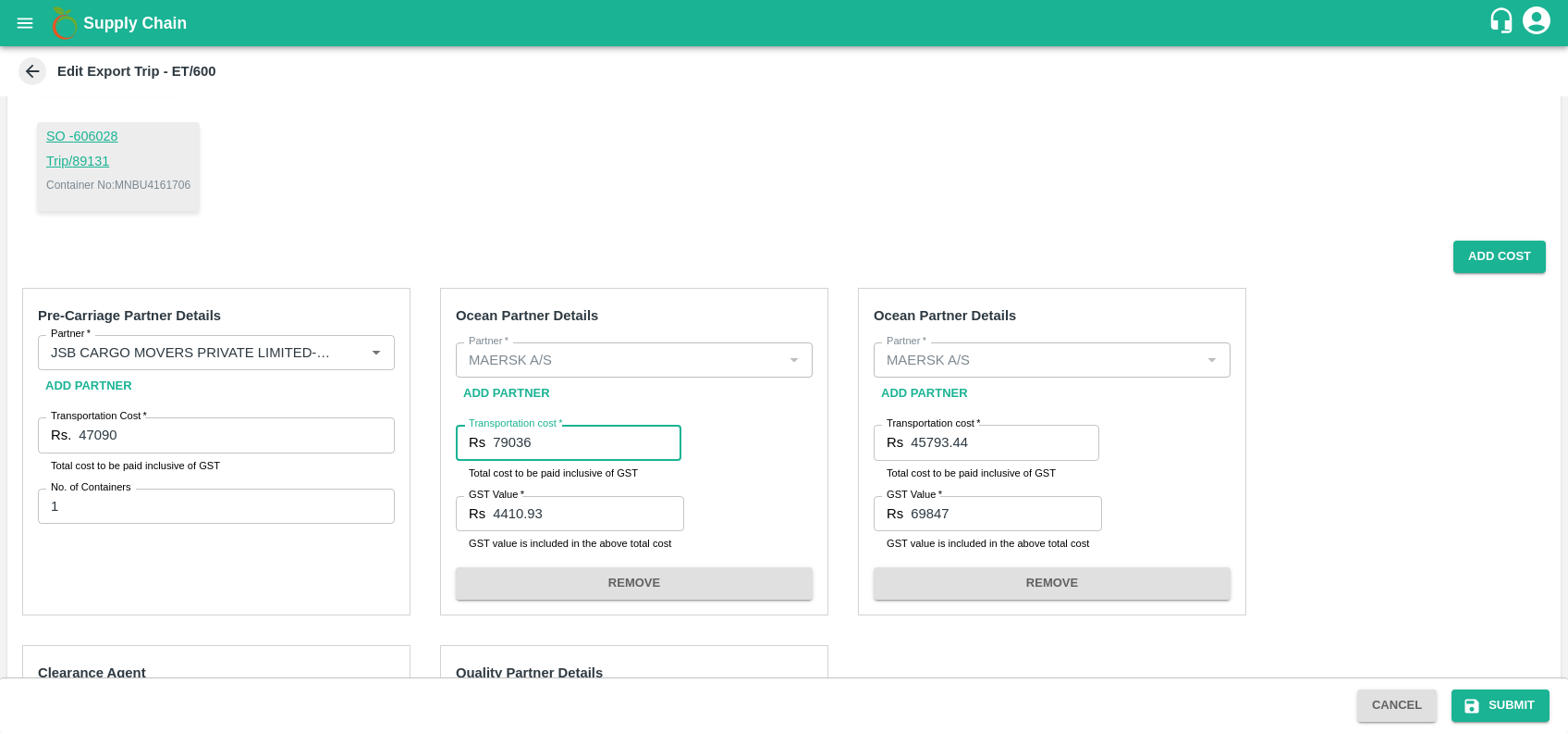
click at [607, 443] on input "79036" at bounding box center [587, 442] width 188 height 35
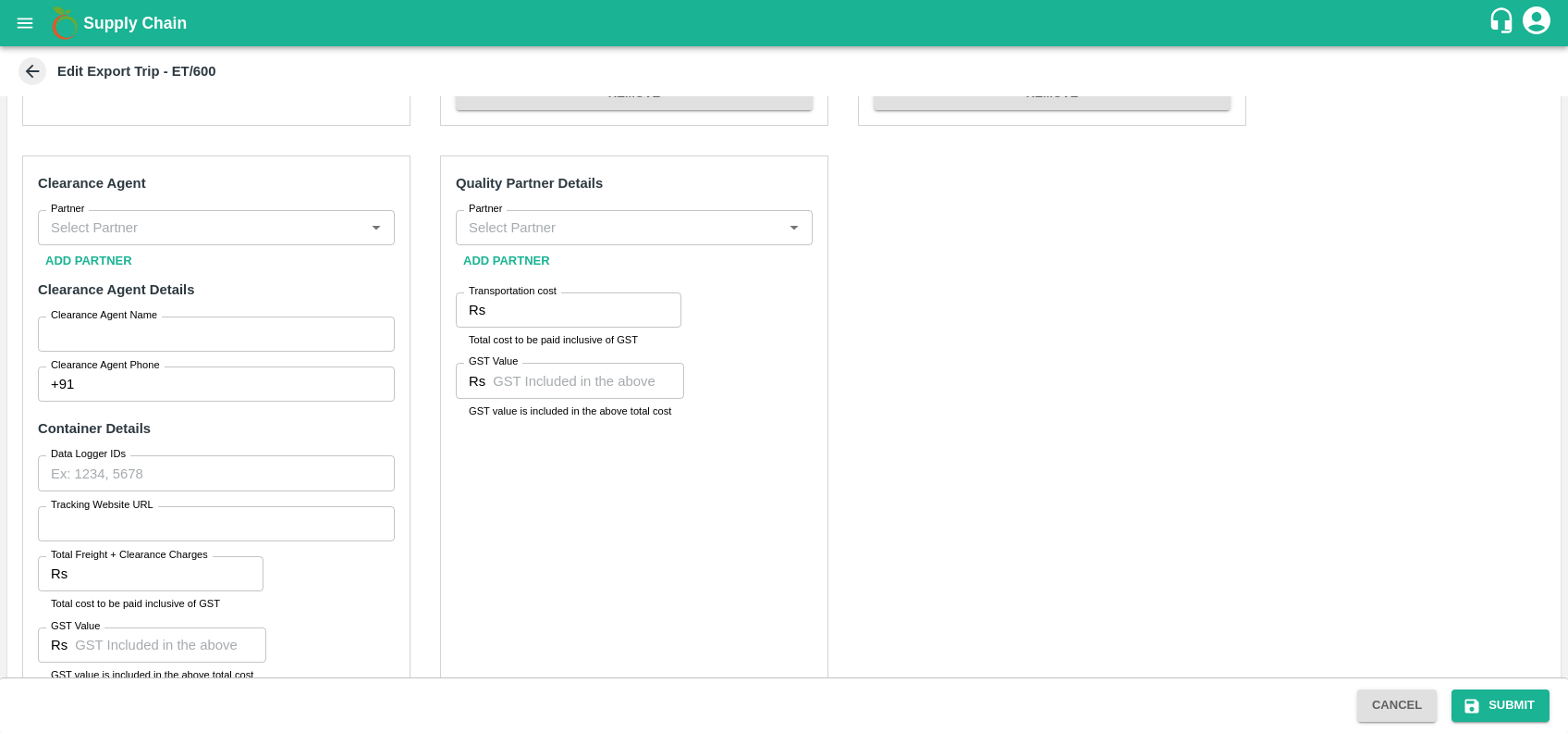
scroll to position [680, 0]
type input "79036"
click at [176, 216] on input "Partner" at bounding box center [201, 226] width 315 height 24
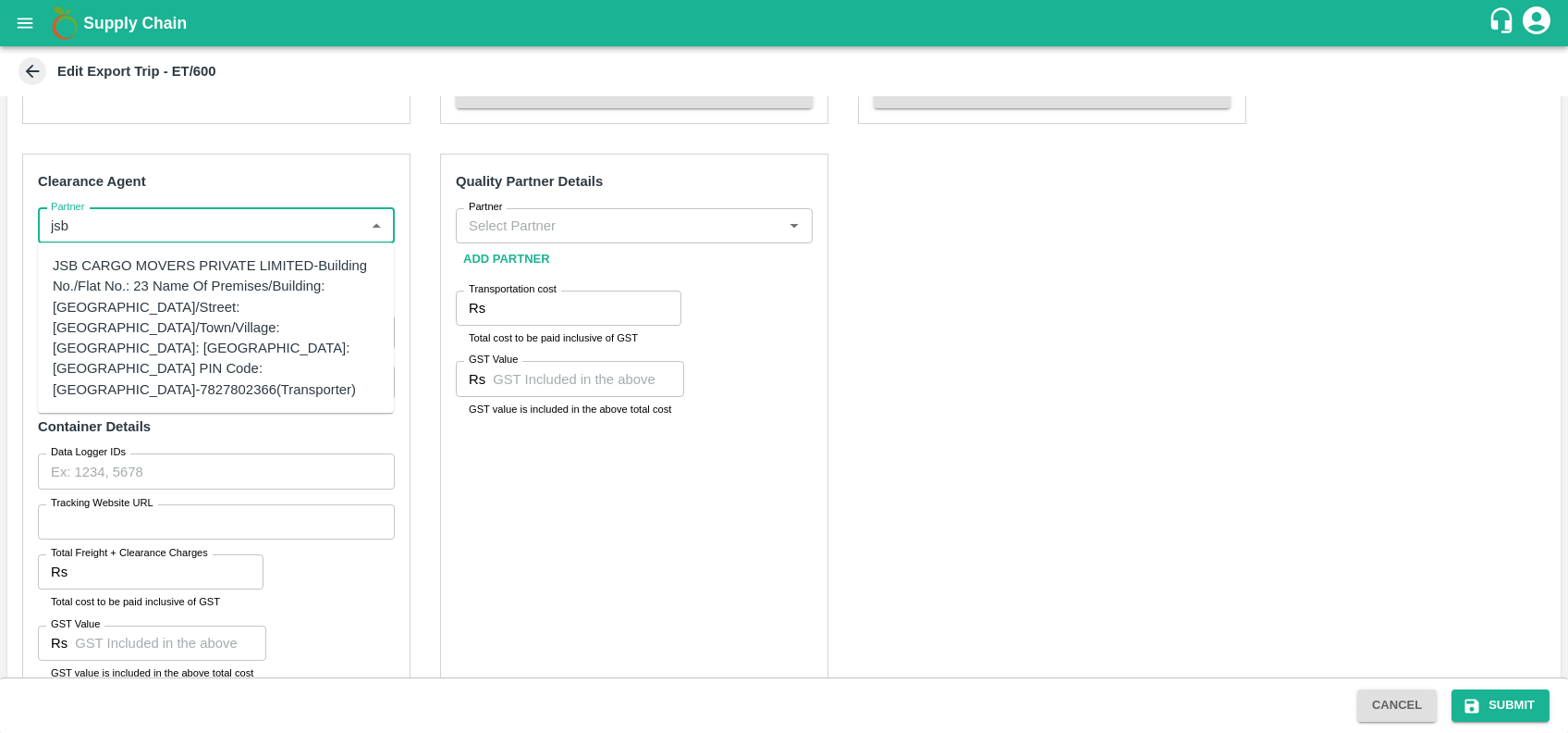
click at [181, 296] on div "JSB CARGO MOVERS PRIVATE LIMITED-Building No./Flat No.: 23 Name Of Premises/Bui…" at bounding box center [215, 327] width 326 height 145
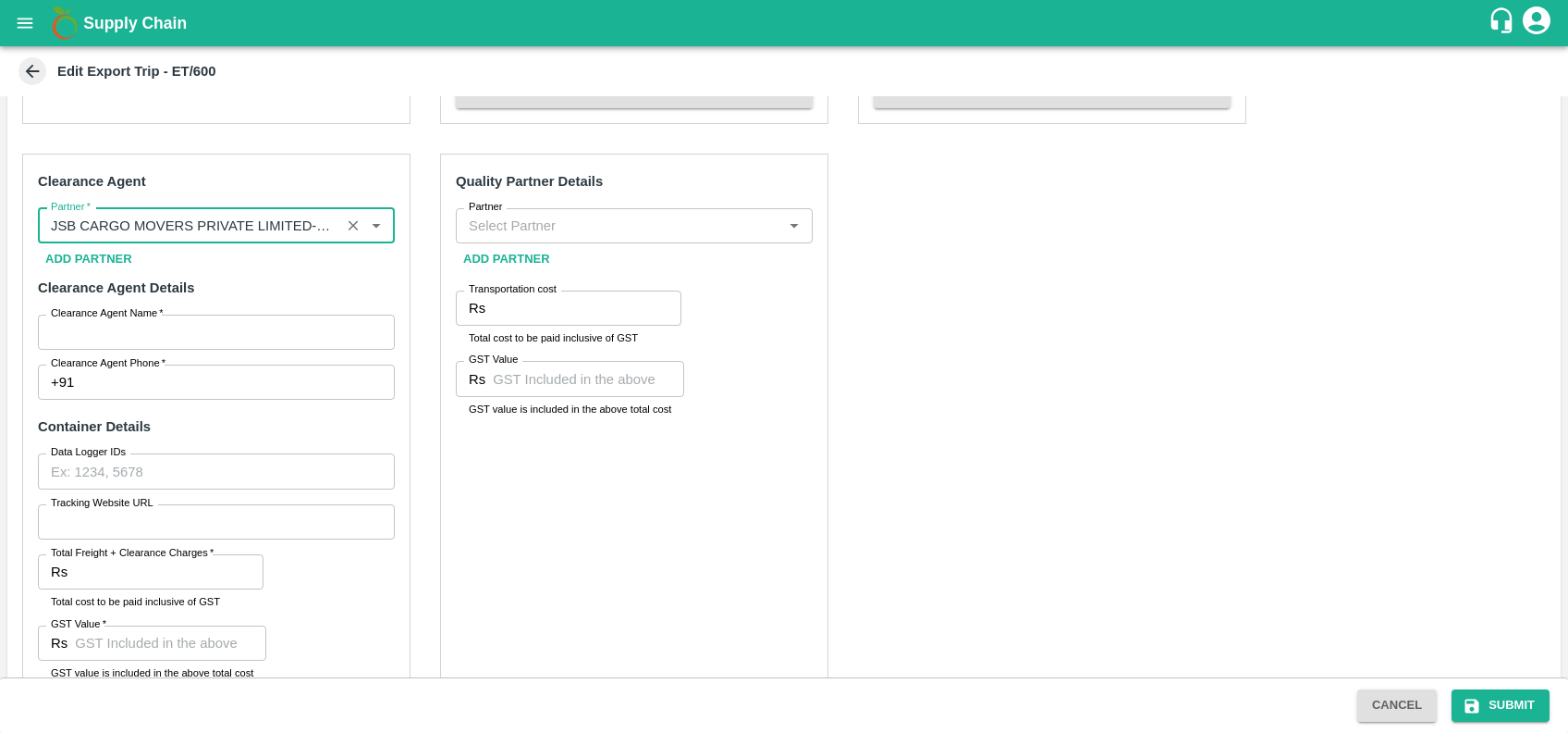
scroll to position [736, 0]
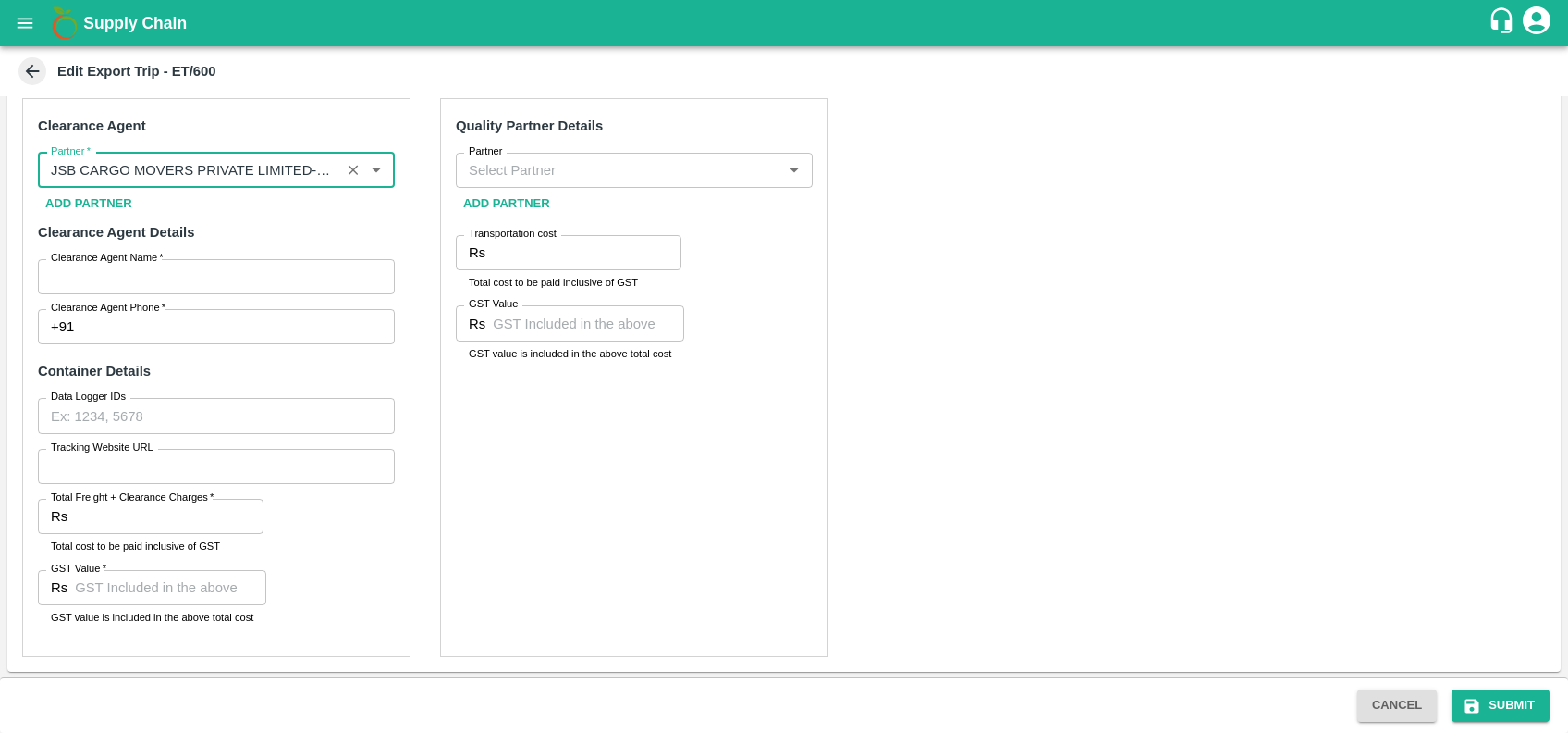
type input "JSB CARGO MOVERS PRIVATE LIMITED-Building No./Flat No.: 23 Name Of Premises/Bui…"
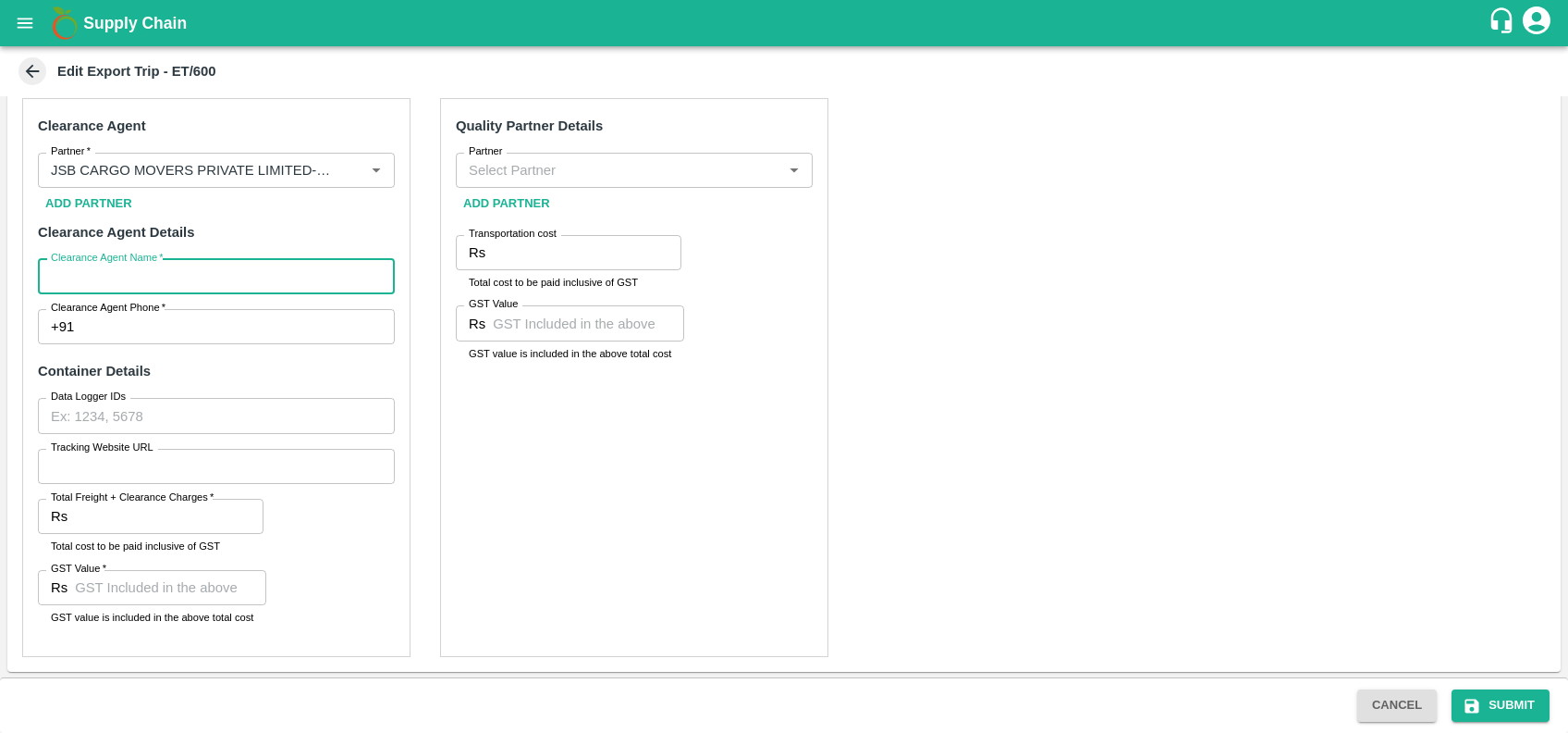
click at [176, 287] on input "Clearance Agent Name   *" at bounding box center [216, 276] width 357 height 35
type input "SHARAD"
type input "9075300923"
type input "4300"
type input "00"
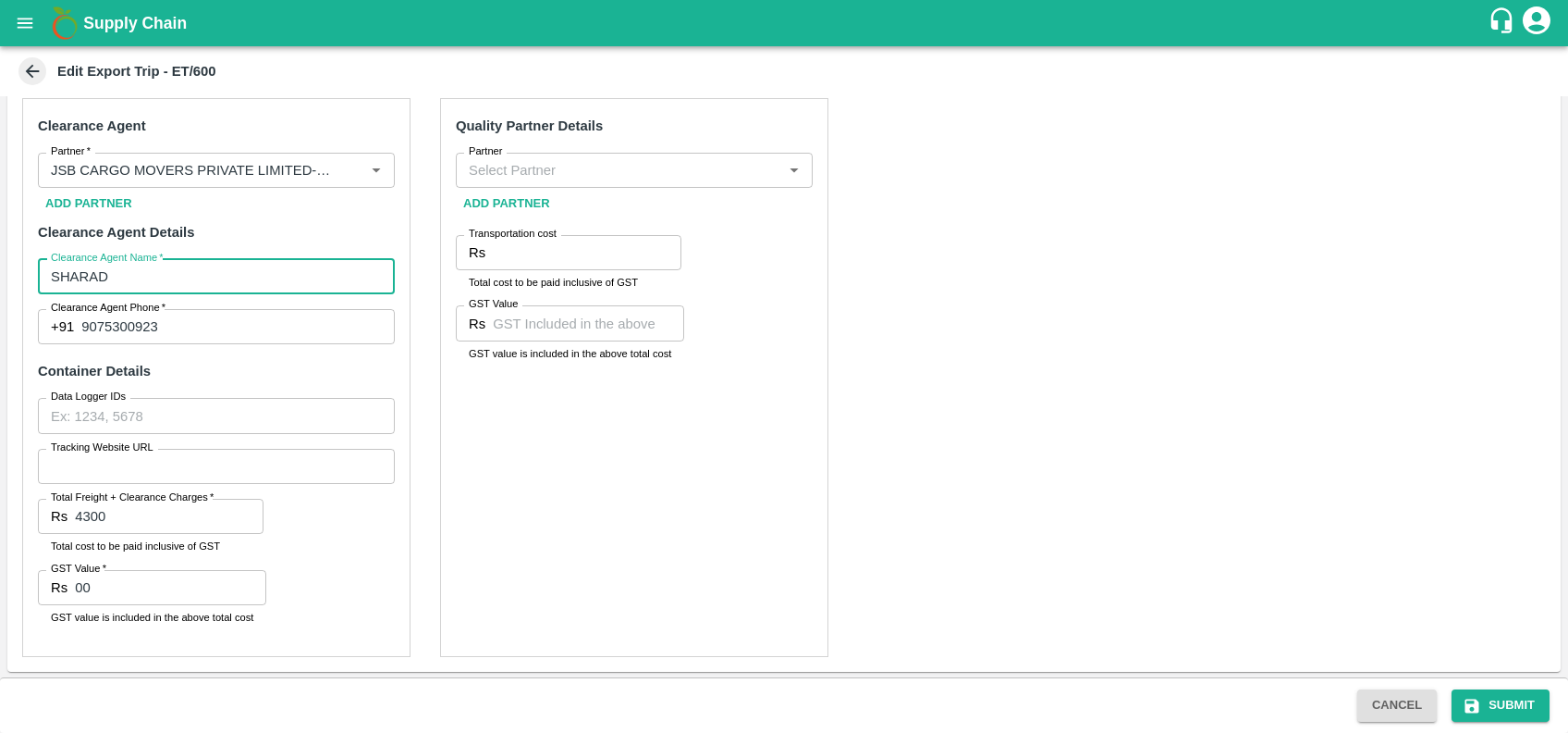
type input "48173.50"
type input "8338.5"
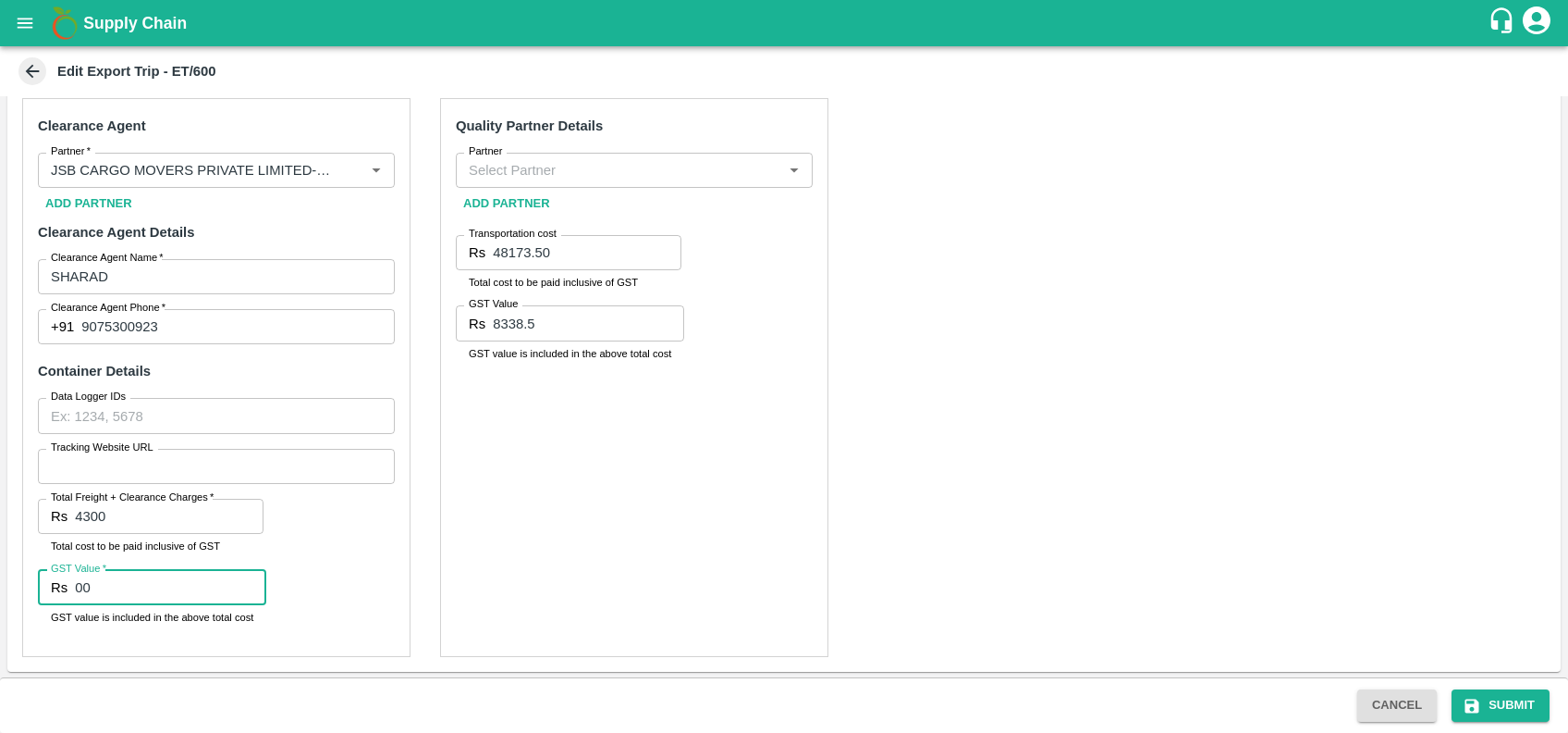
click at [142, 603] on input "00" at bounding box center [170, 587] width 191 height 35
type input "0"
type input "774"
click at [555, 175] on input "Partner" at bounding box center [618, 169] width 315 height 24
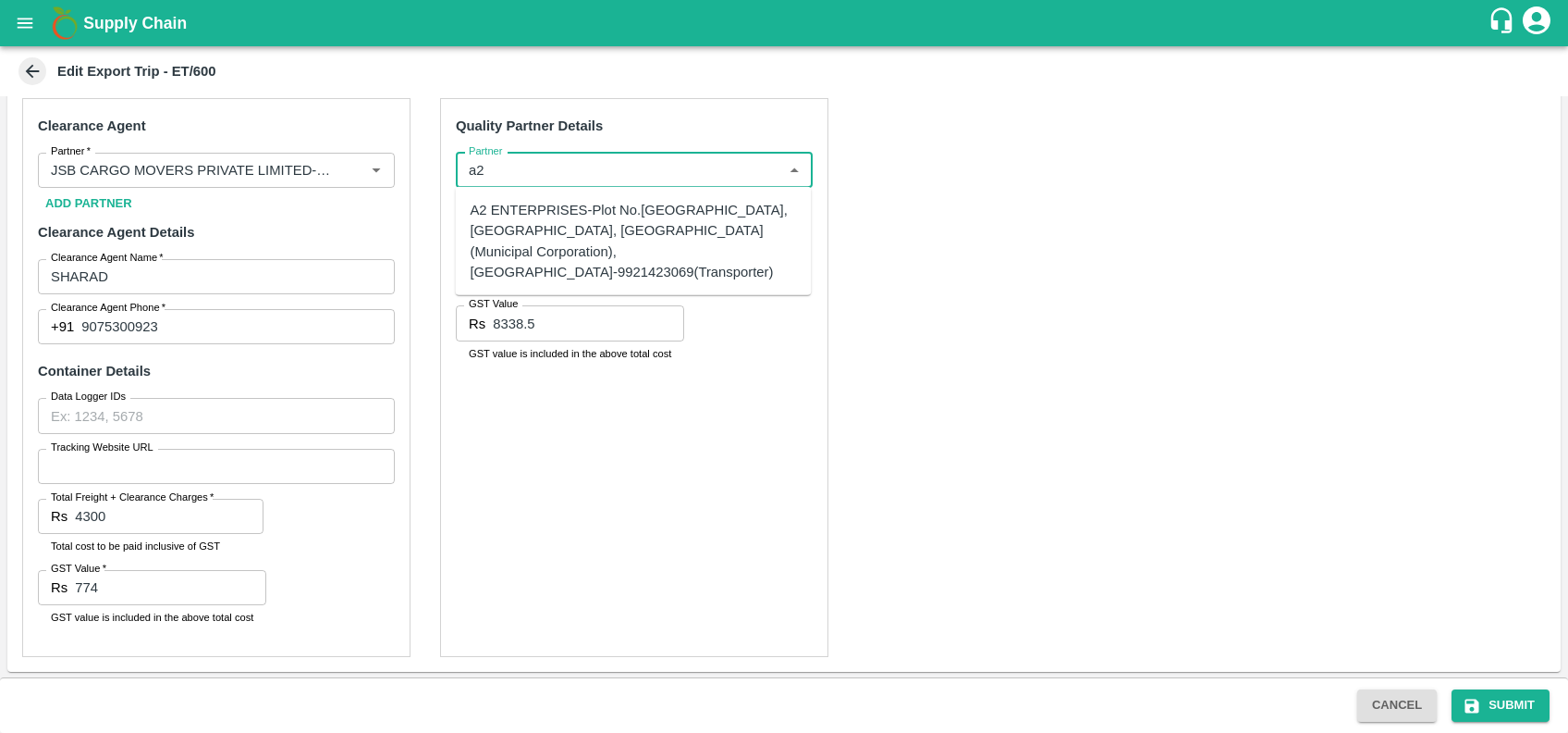
click at [565, 214] on div "A2 ENTERPRISES-Plot No.16 Devikanandan Apartment, Mahadev Bagh, Near Godavari C…" at bounding box center [633, 241] width 326 height 83
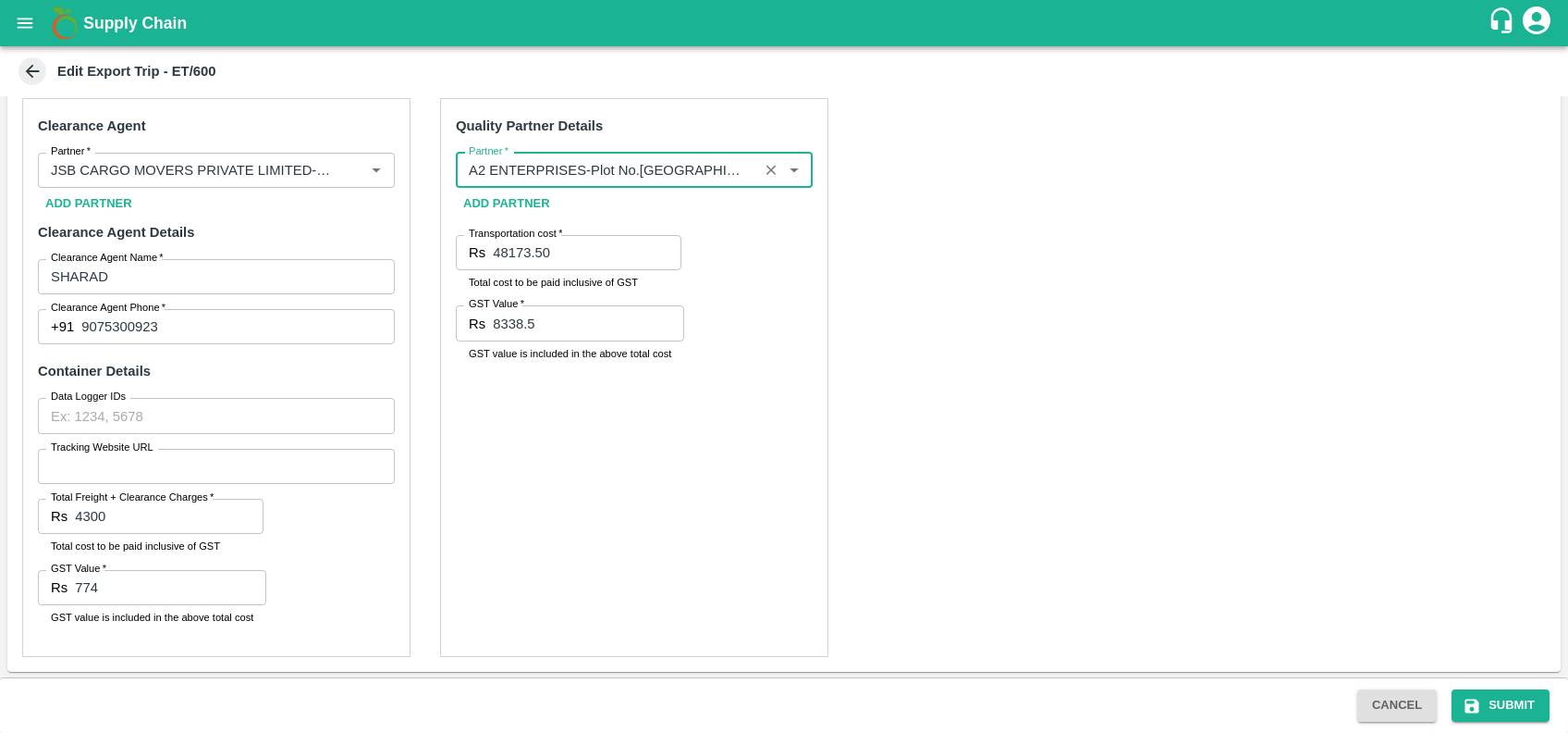
type input "A2 ENTERPRISES-Plot No.16 Devikanandan Apartment, Mahadev Bagh, Near Godavari C…"
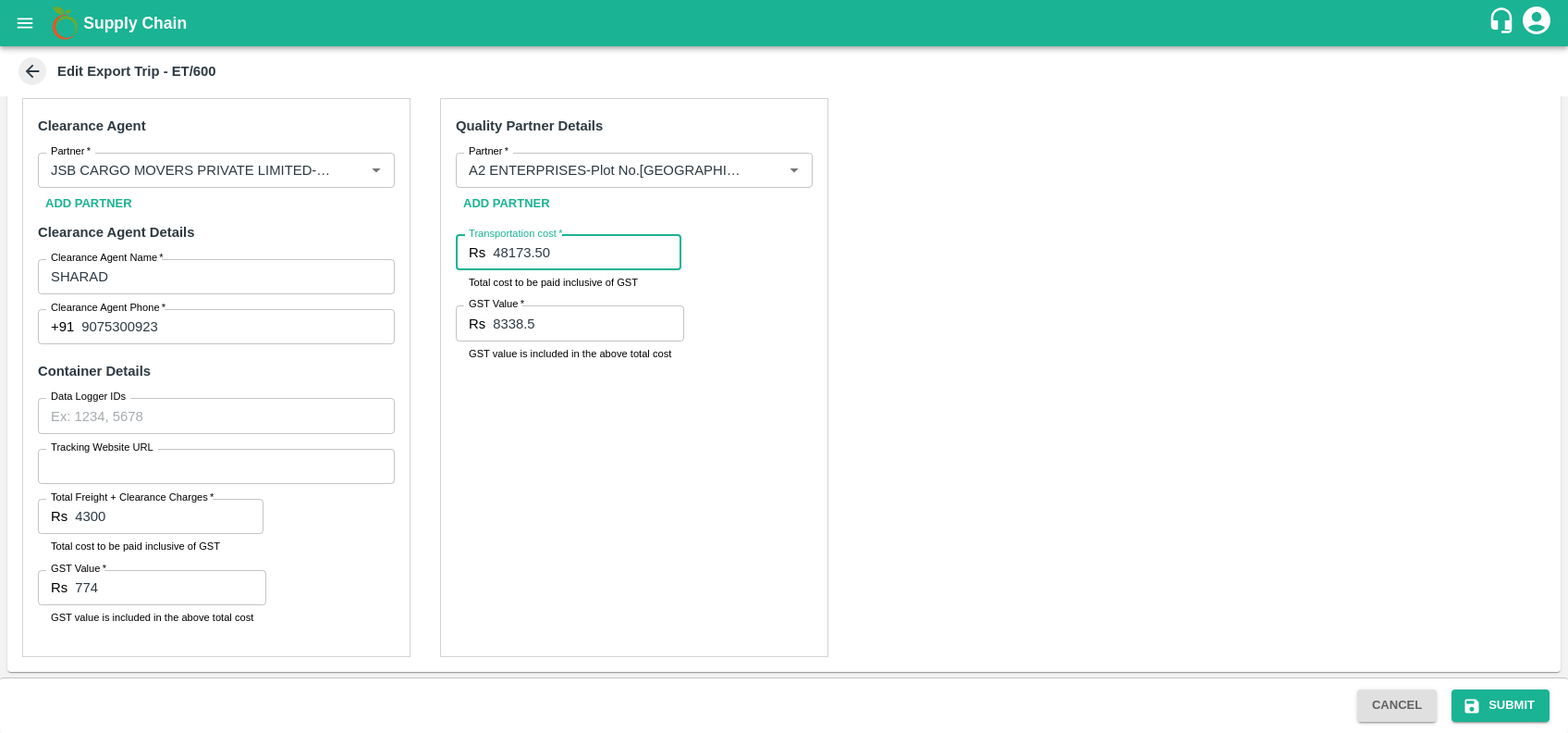
click at [581, 254] on input "48173.50" at bounding box center [587, 252] width 188 height 35
type input "4"
type input "1700"
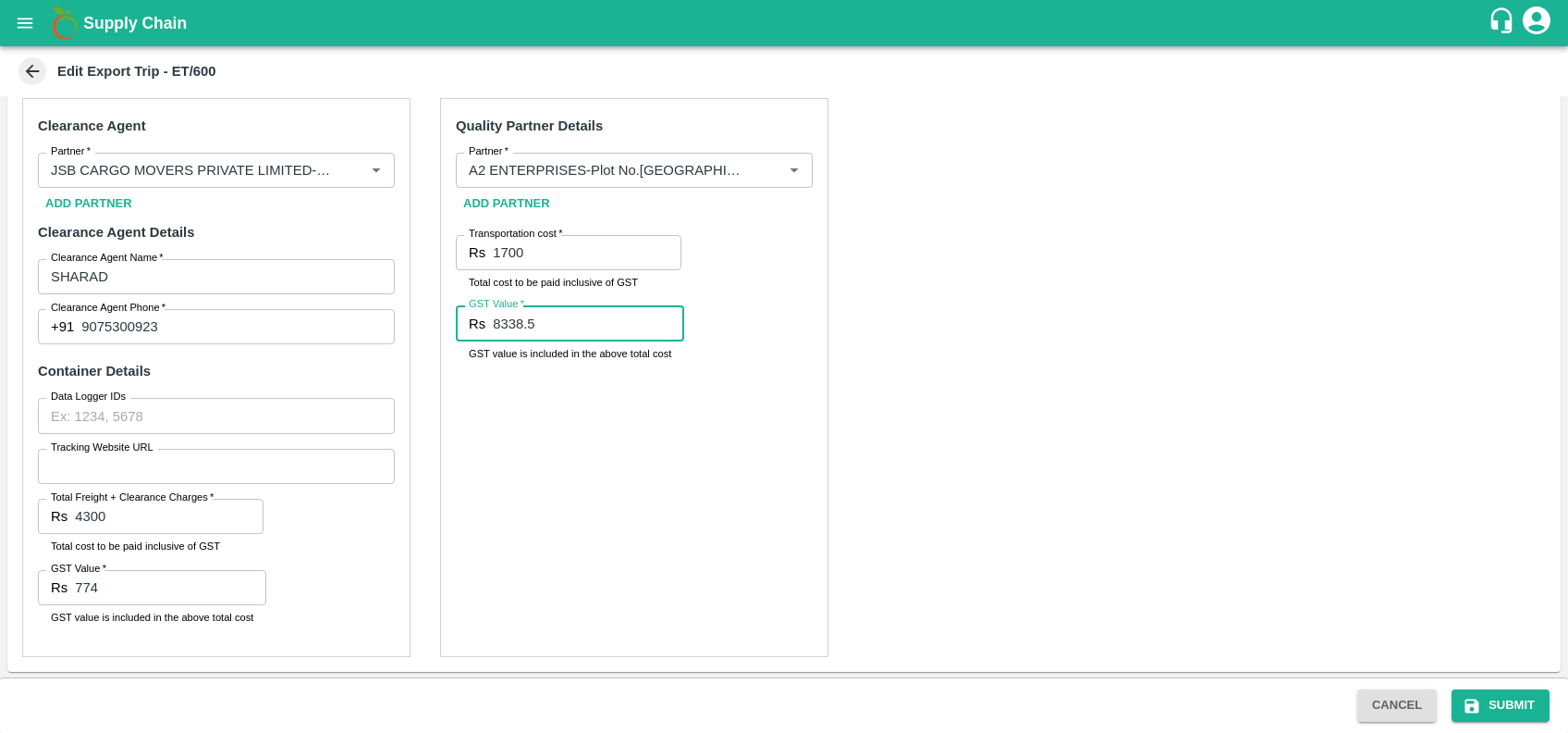
click at [520, 321] on input "8338.5" at bounding box center [588, 323] width 191 height 35
type input "8"
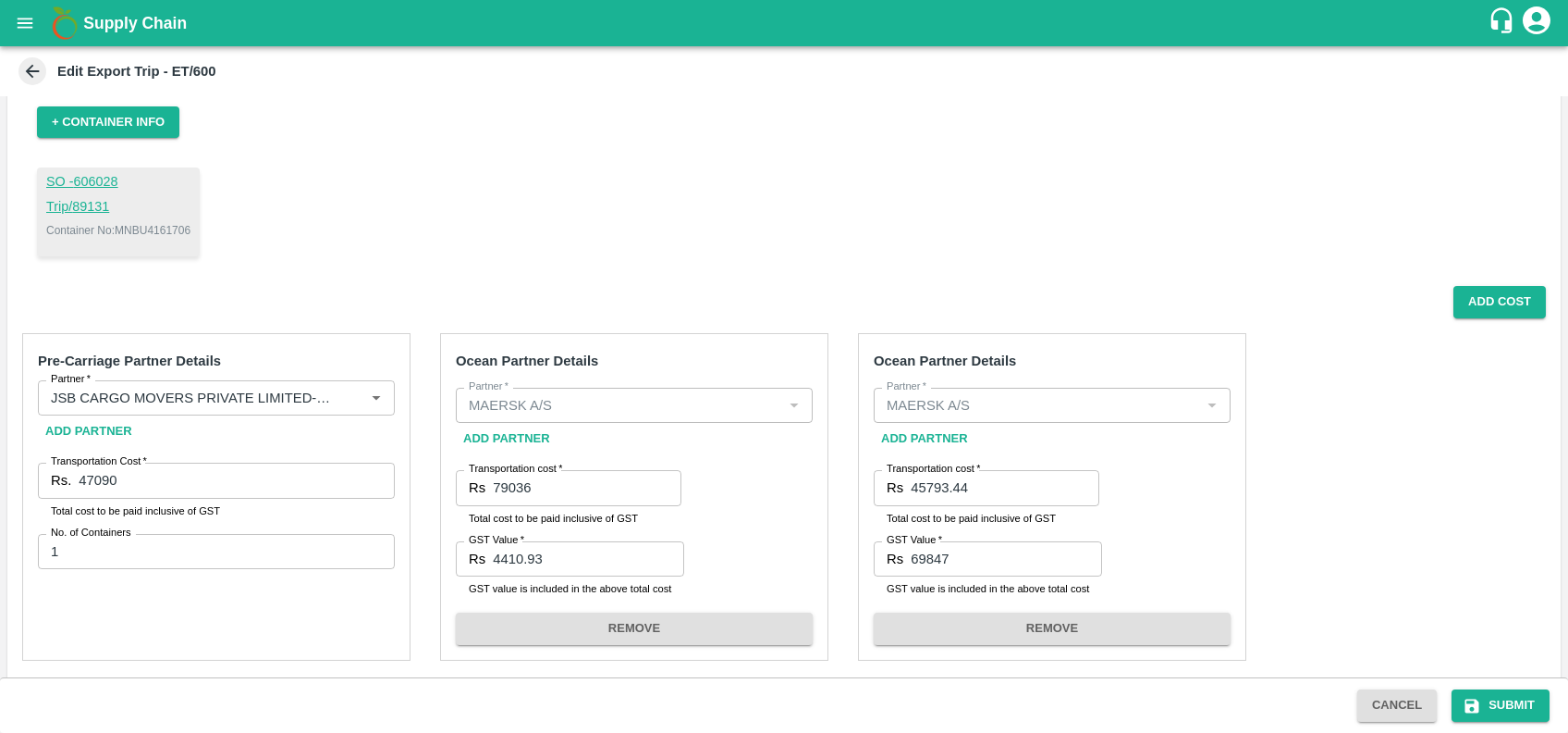
scroll to position [0, 0]
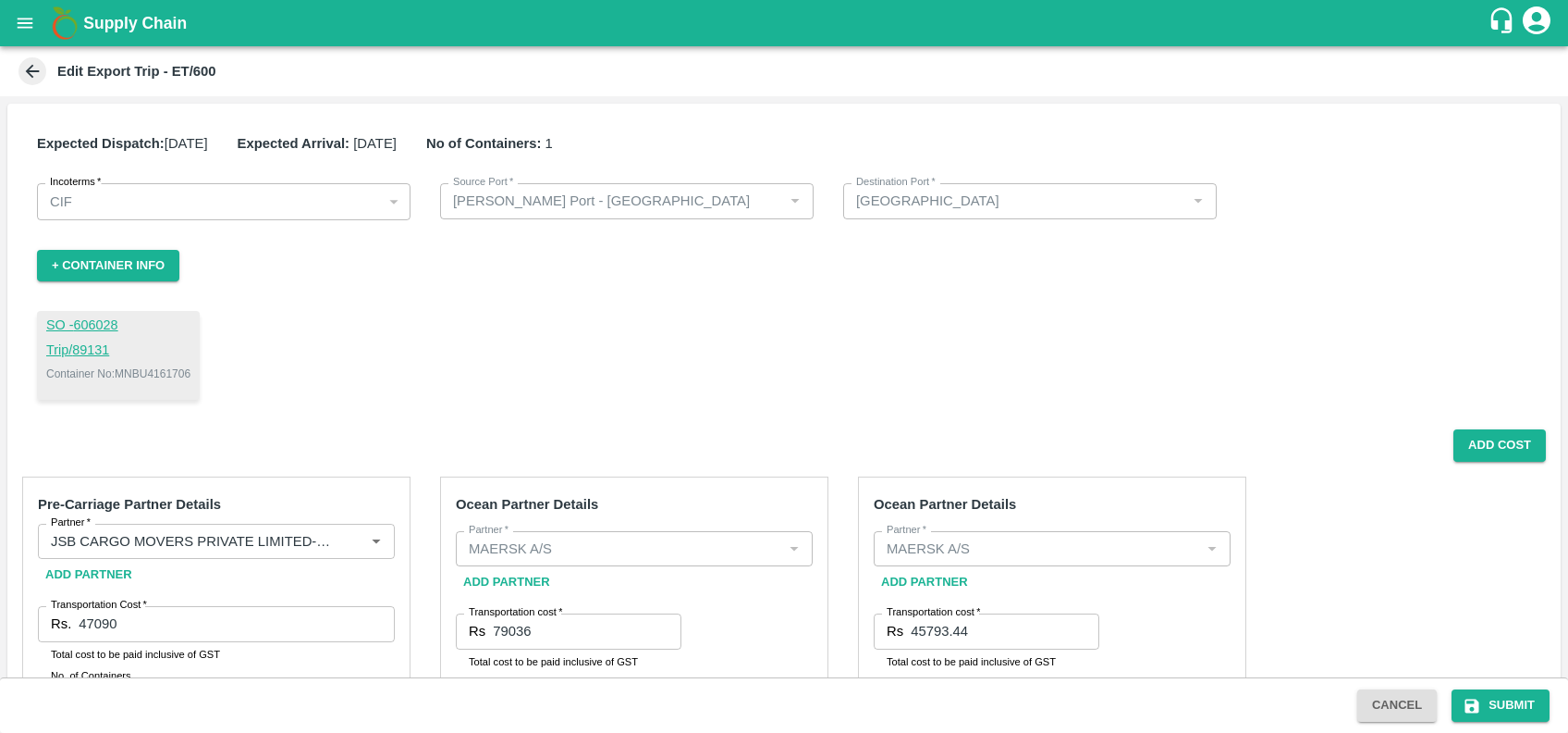
type input "00"
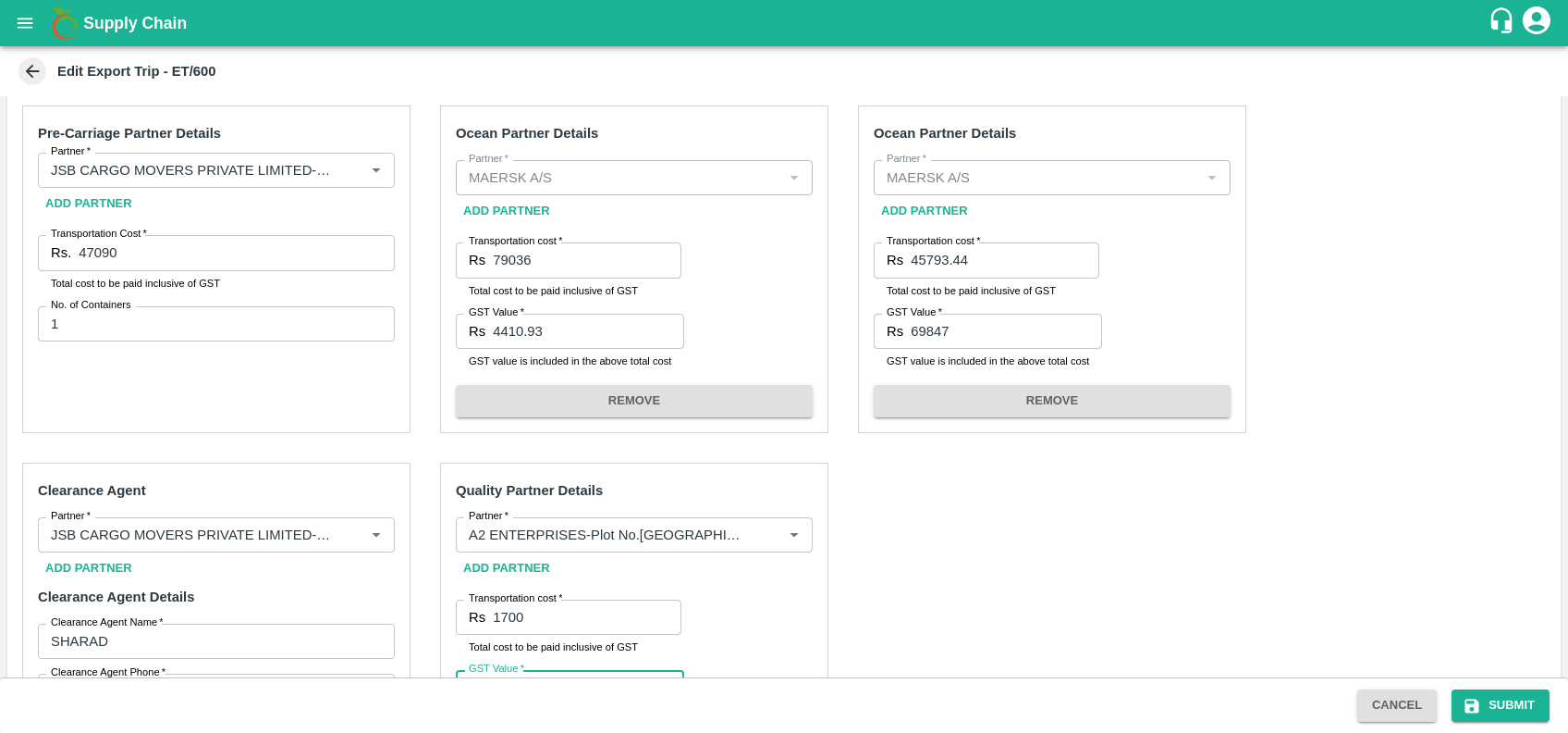
scroll to position [372, 0]
drag, startPoint x: 1523, startPoint y: 676, endPoint x: 1525, endPoint y: 687, distance: 11.2
click at [1525, 687] on div "Cancel Submit" at bounding box center [784, 704] width 1568 height 55
click at [1515, 707] on button "Submit" at bounding box center [1500, 705] width 98 height 32
